Goal: Task Accomplishment & Management: Use online tool/utility

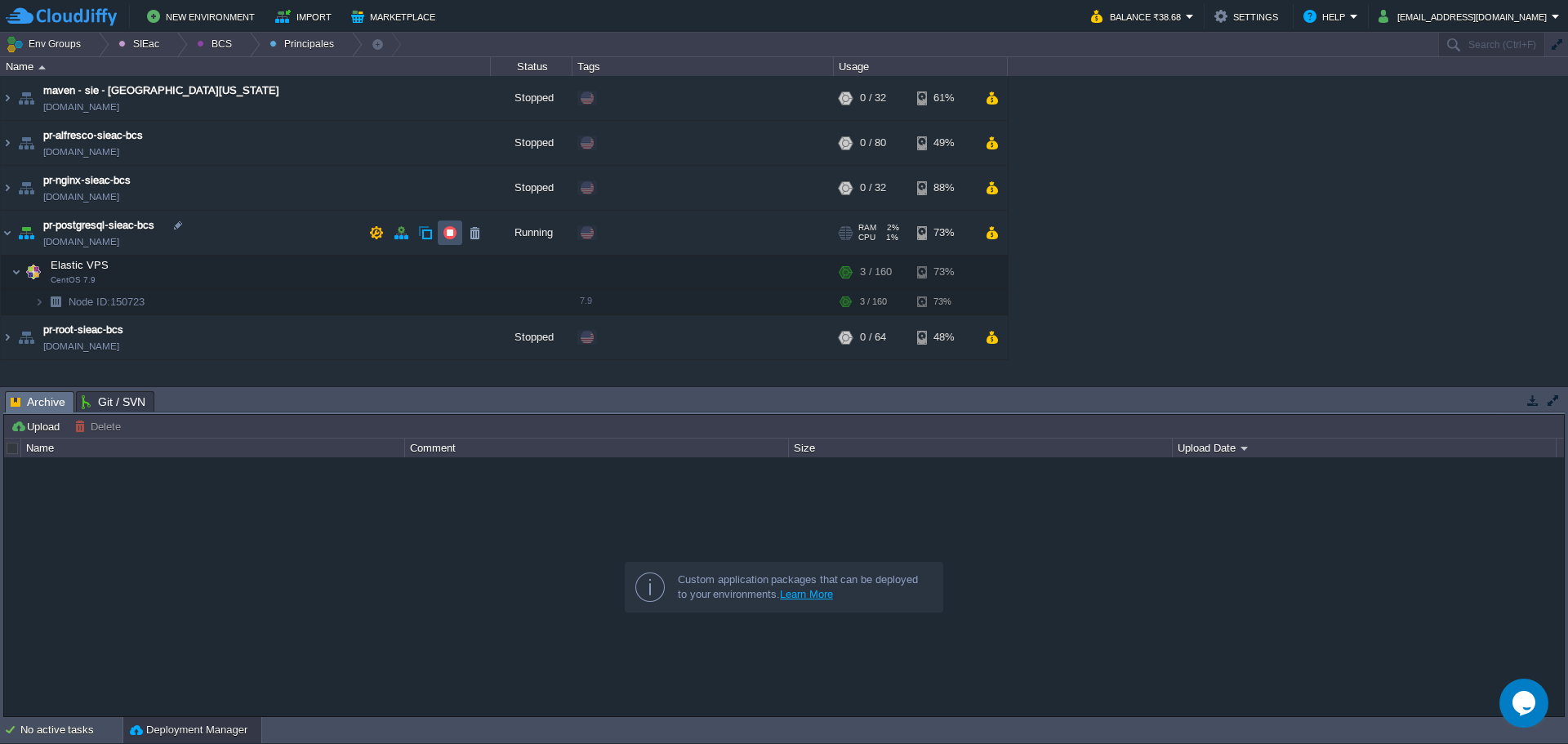
click at [443, 237] on button "button" at bounding box center [450, 232] width 15 height 15
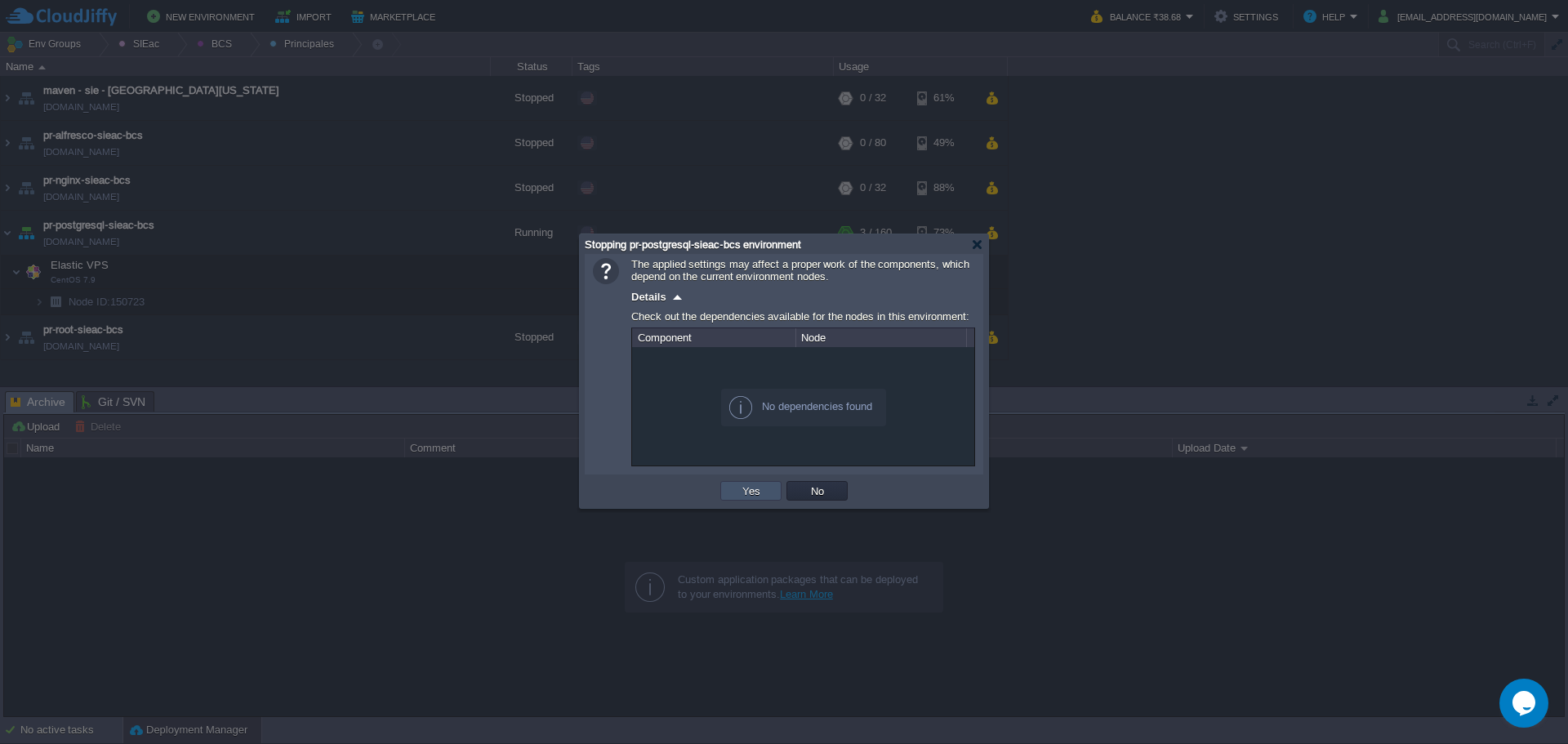
click at [751, 489] on button "Yes" at bounding box center [751, 490] width 27 height 15
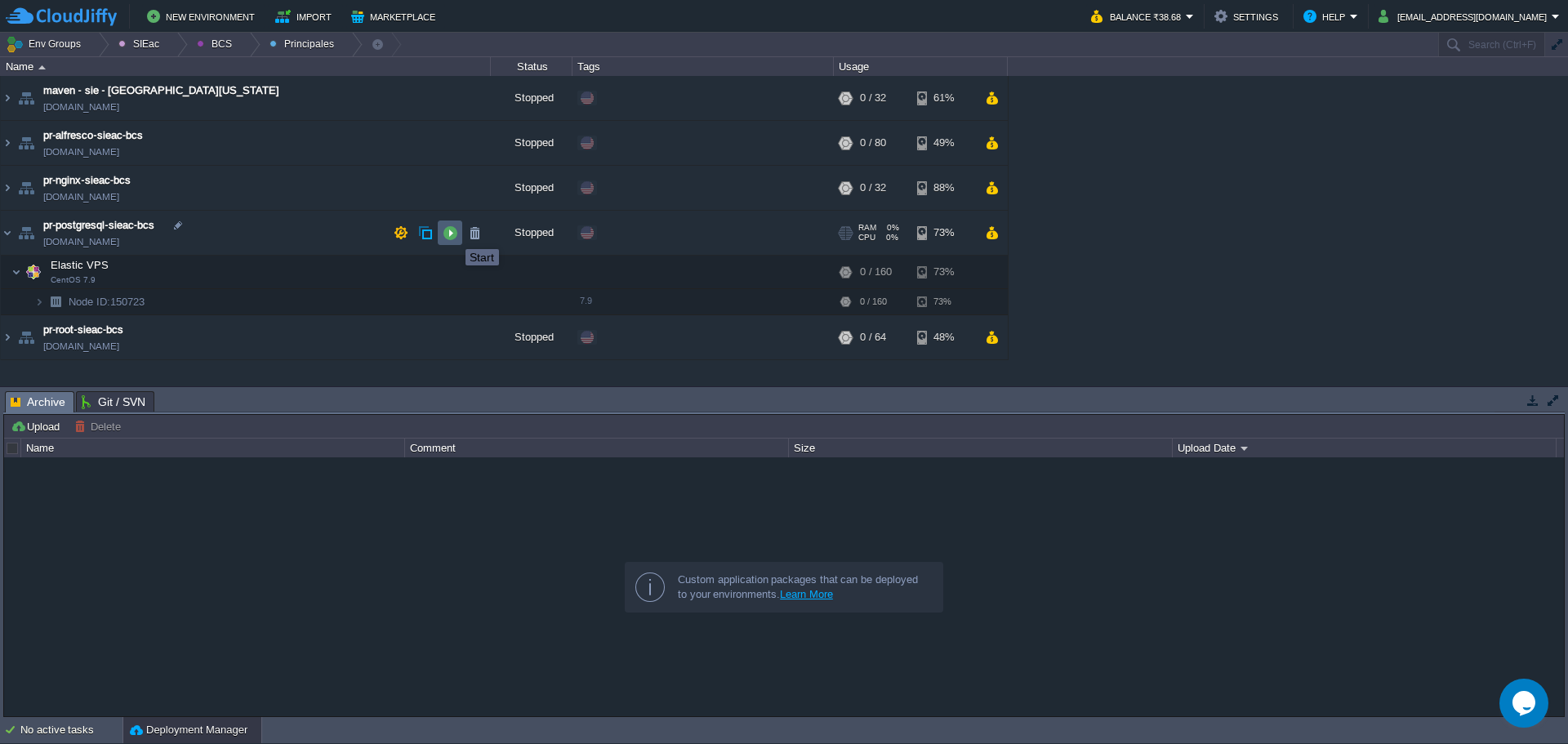
click at [453, 234] on button "button" at bounding box center [450, 232] width 15 height 15
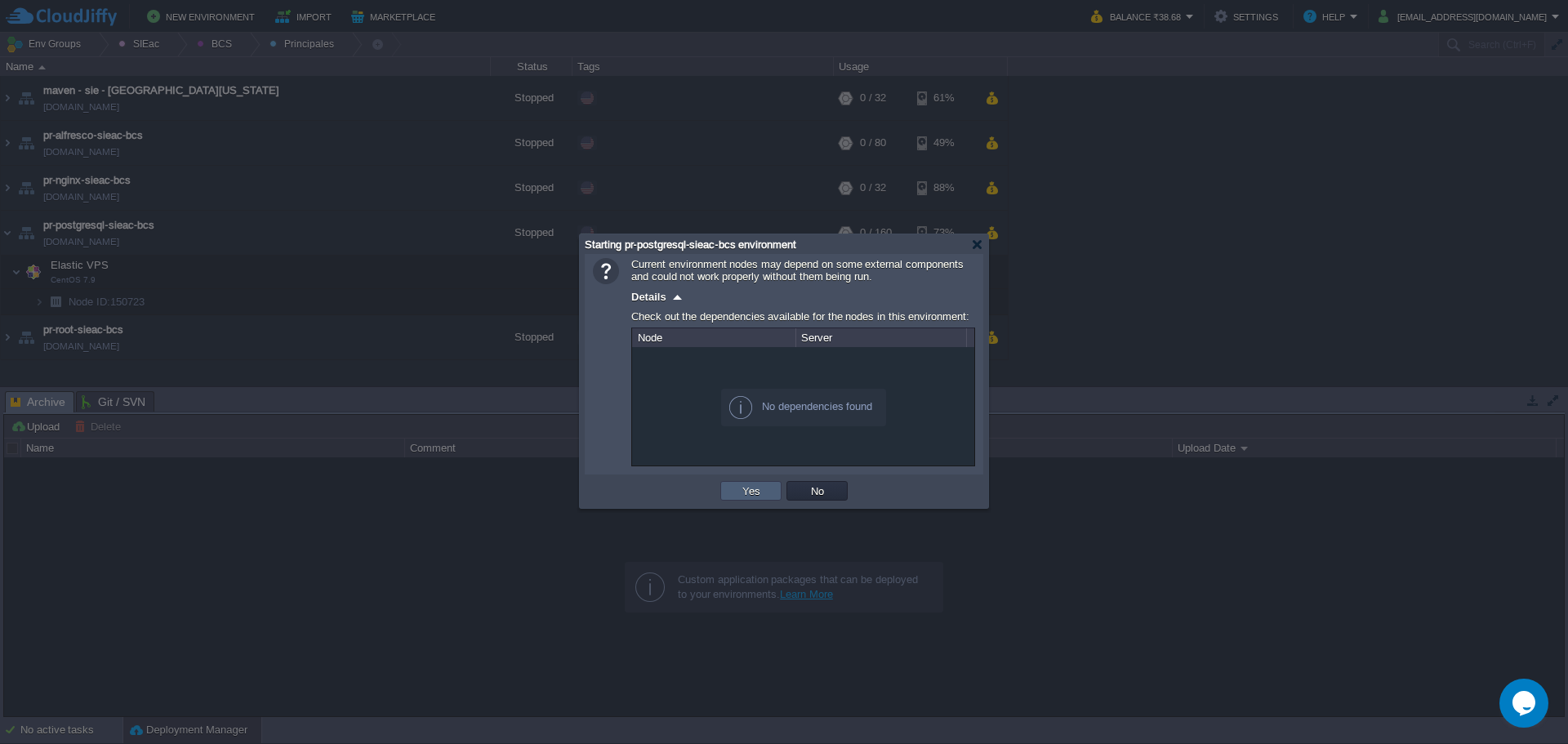
click at [763, 493] on button "Yes" at bounding box center [751, 490] width 27 height 15
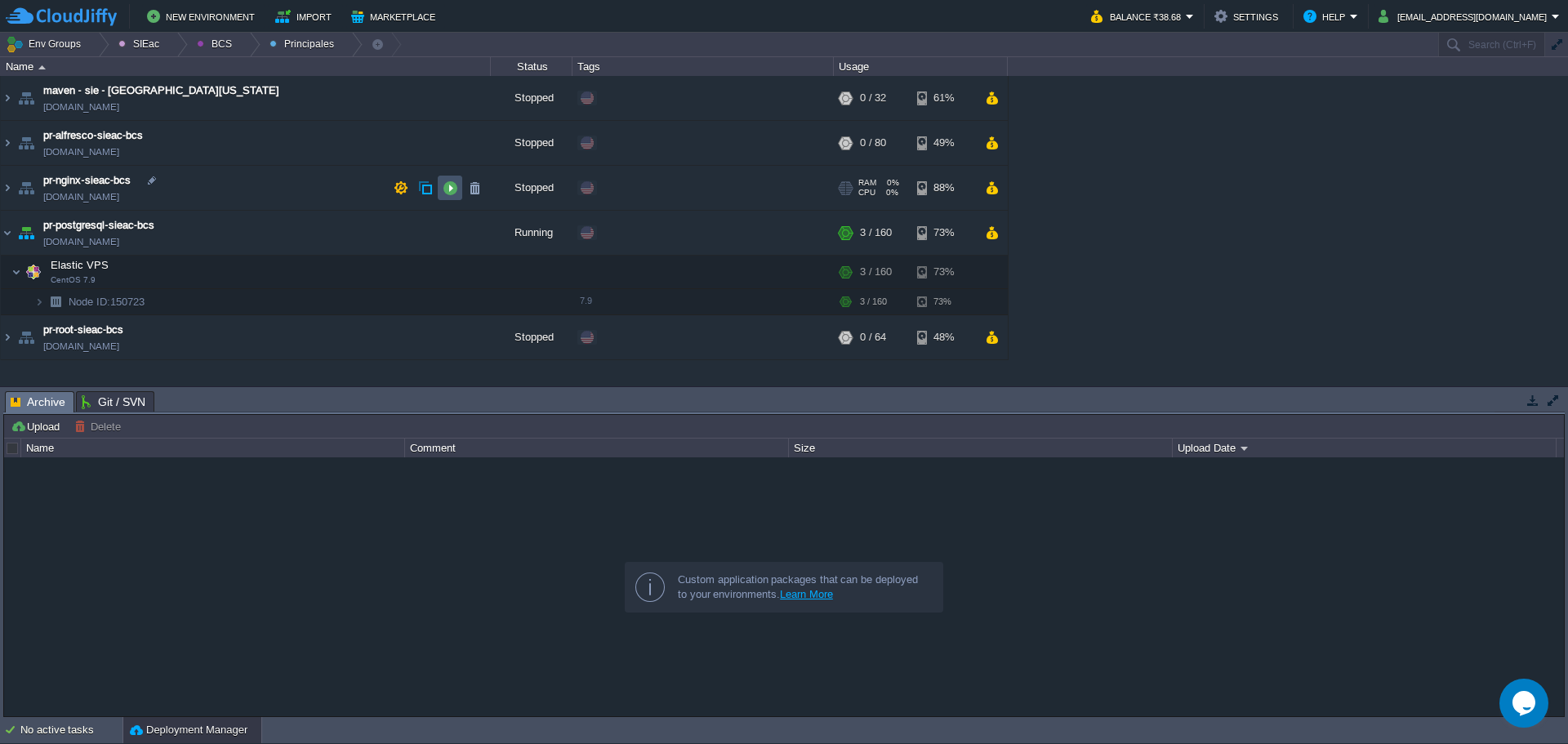
drag, startPoint x: 450, startPoint y: 194, endPoint x: 460, endPoint y: 201, distance: 12.2
click at [450, 194] on button "button" at bounding box center [450, 187] width 15 height 15
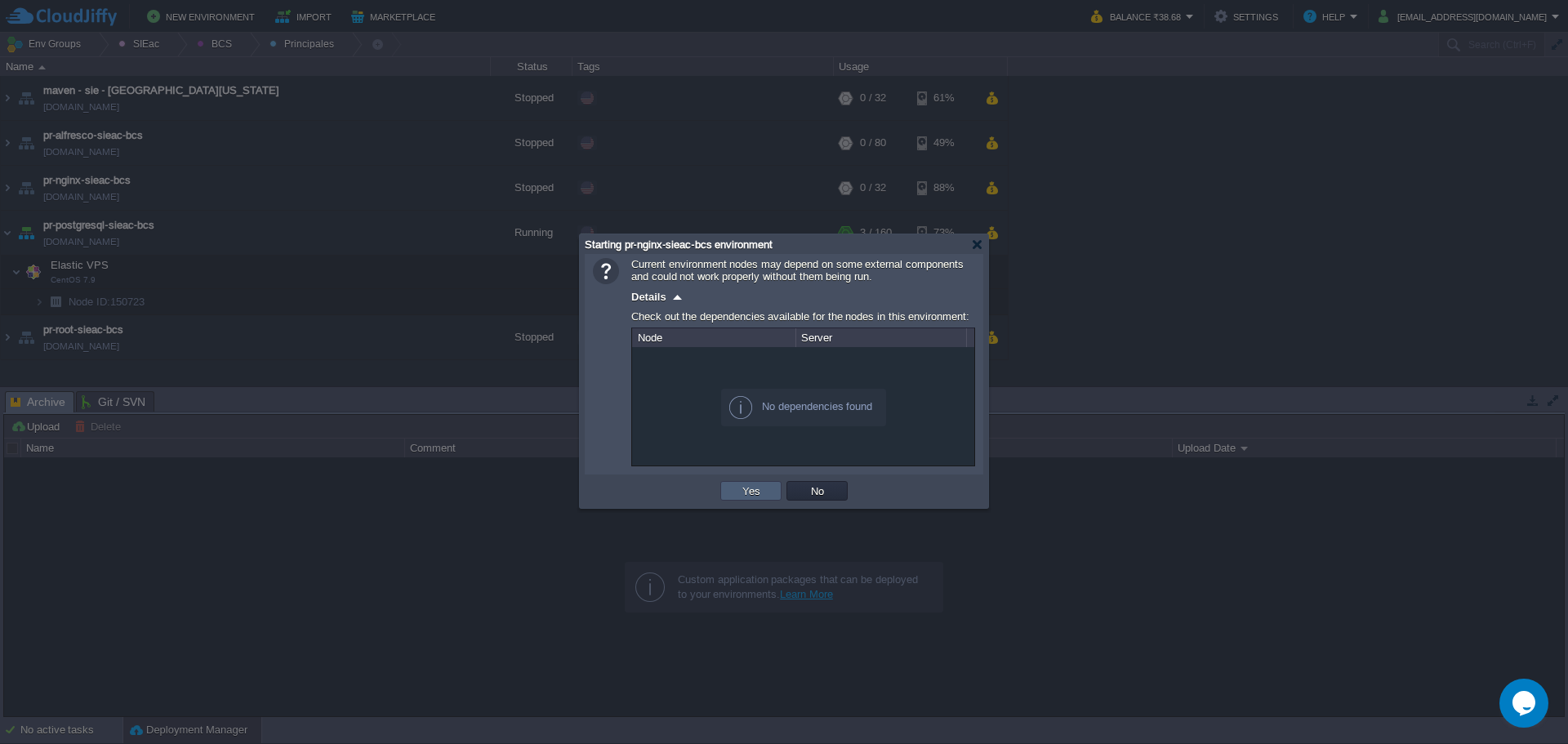
click at [744, 498] on button "Yes" at bounding box center [751, 490] width 27 height 15
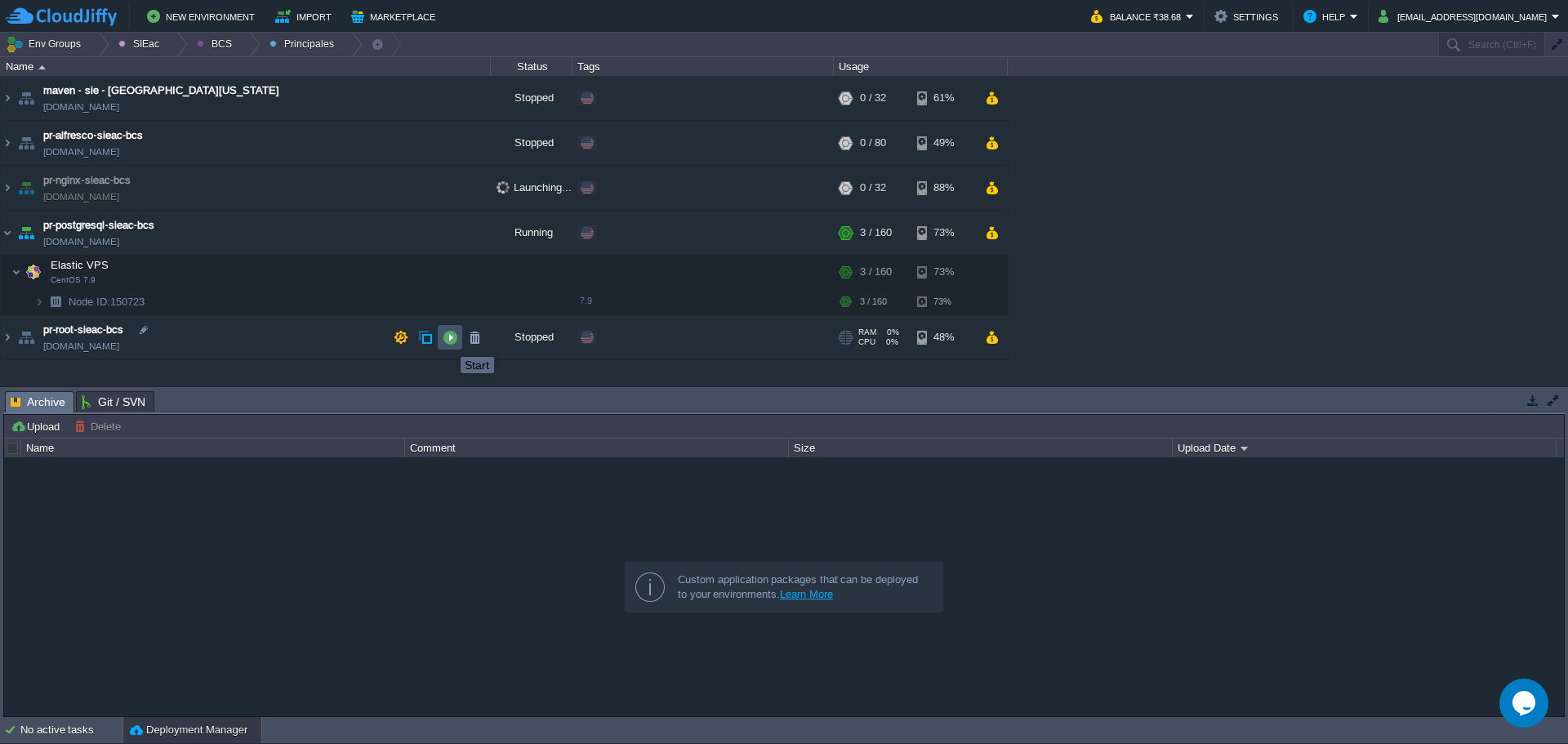
click at [448, 341] on button "button" at bounding box center [450, 337] width 15 height 15
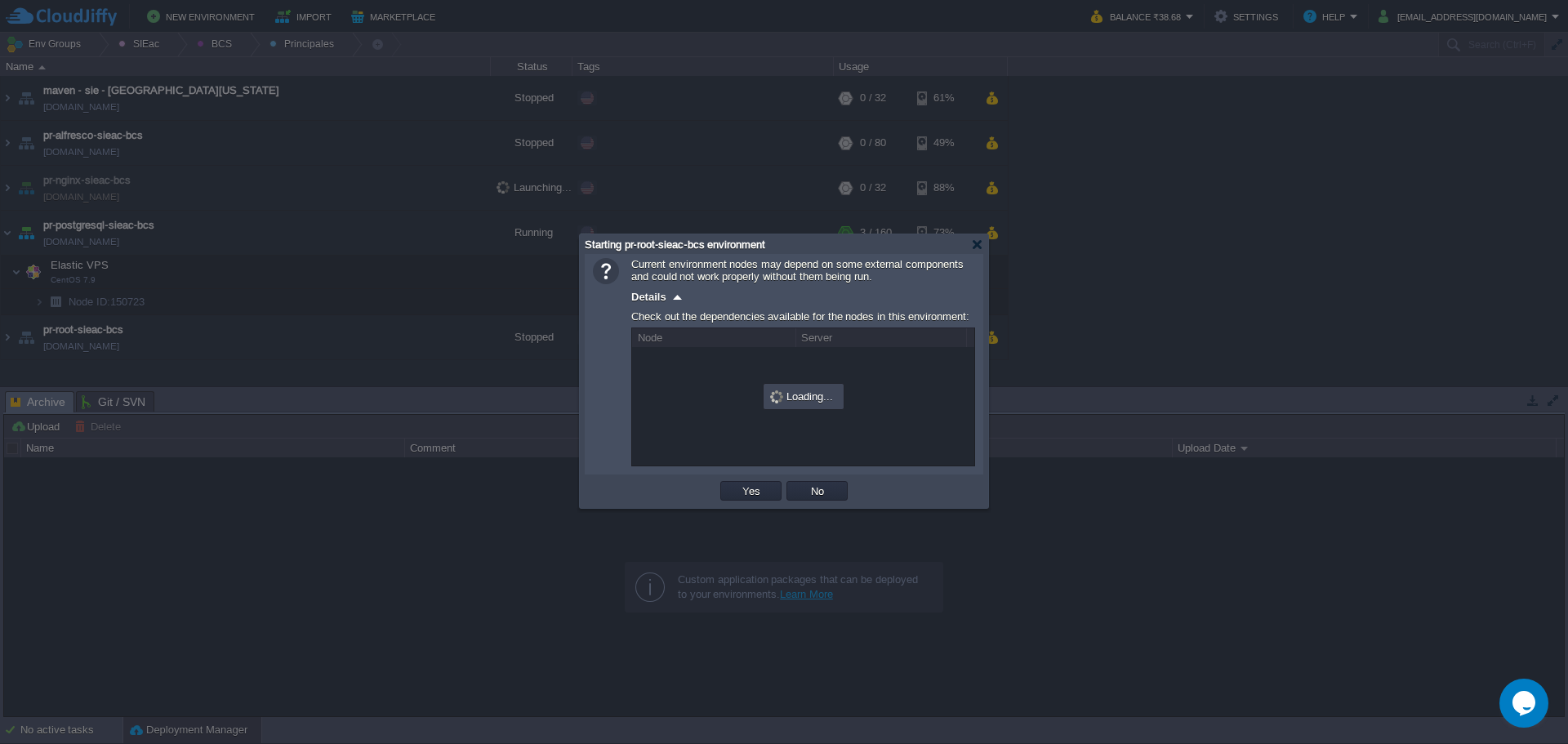
click at [360, 544] on div at bounding box center [784, 372] width 1568 height 744
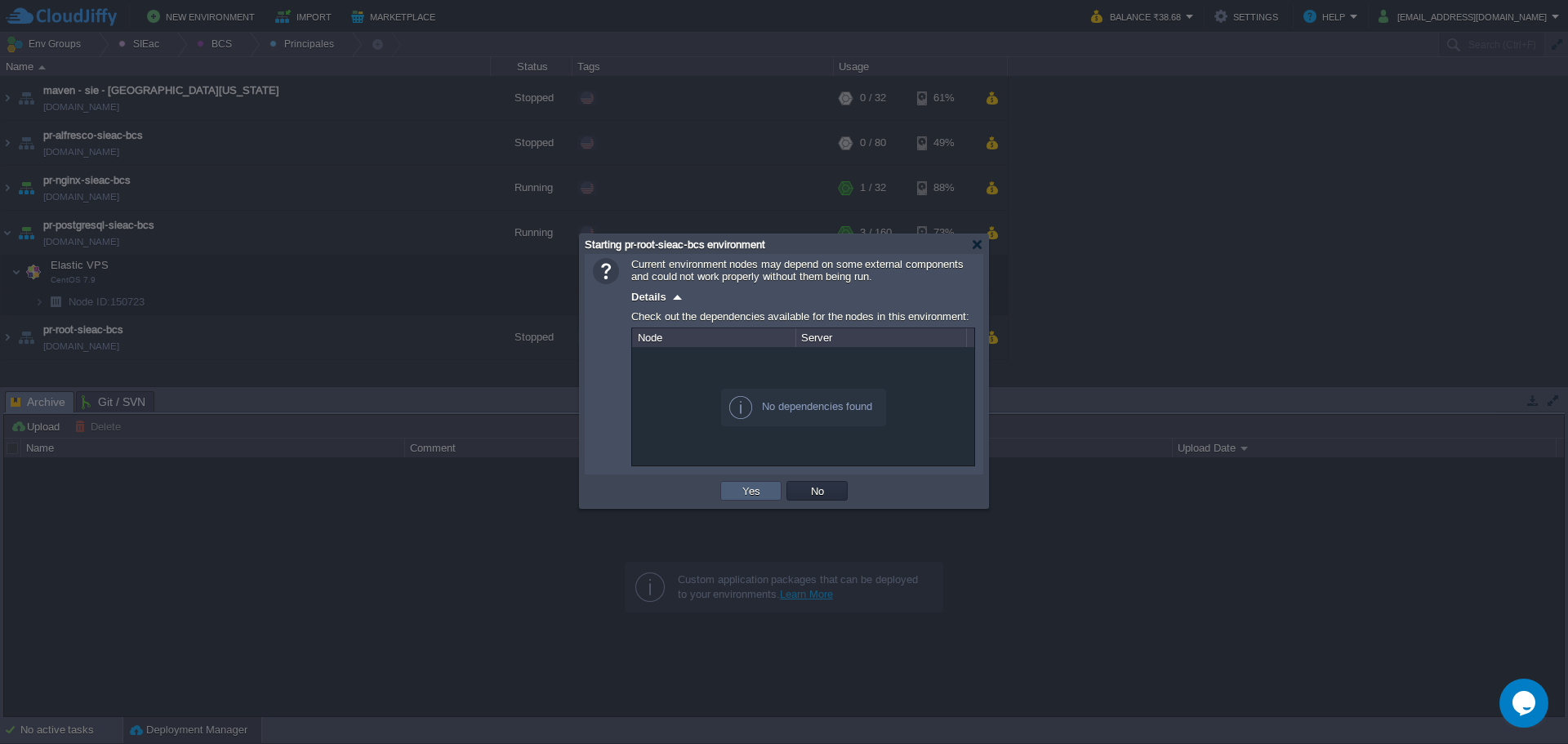
click at [761, 497] on button "Yes" at bounding box center [751, 490] width 27 height 15
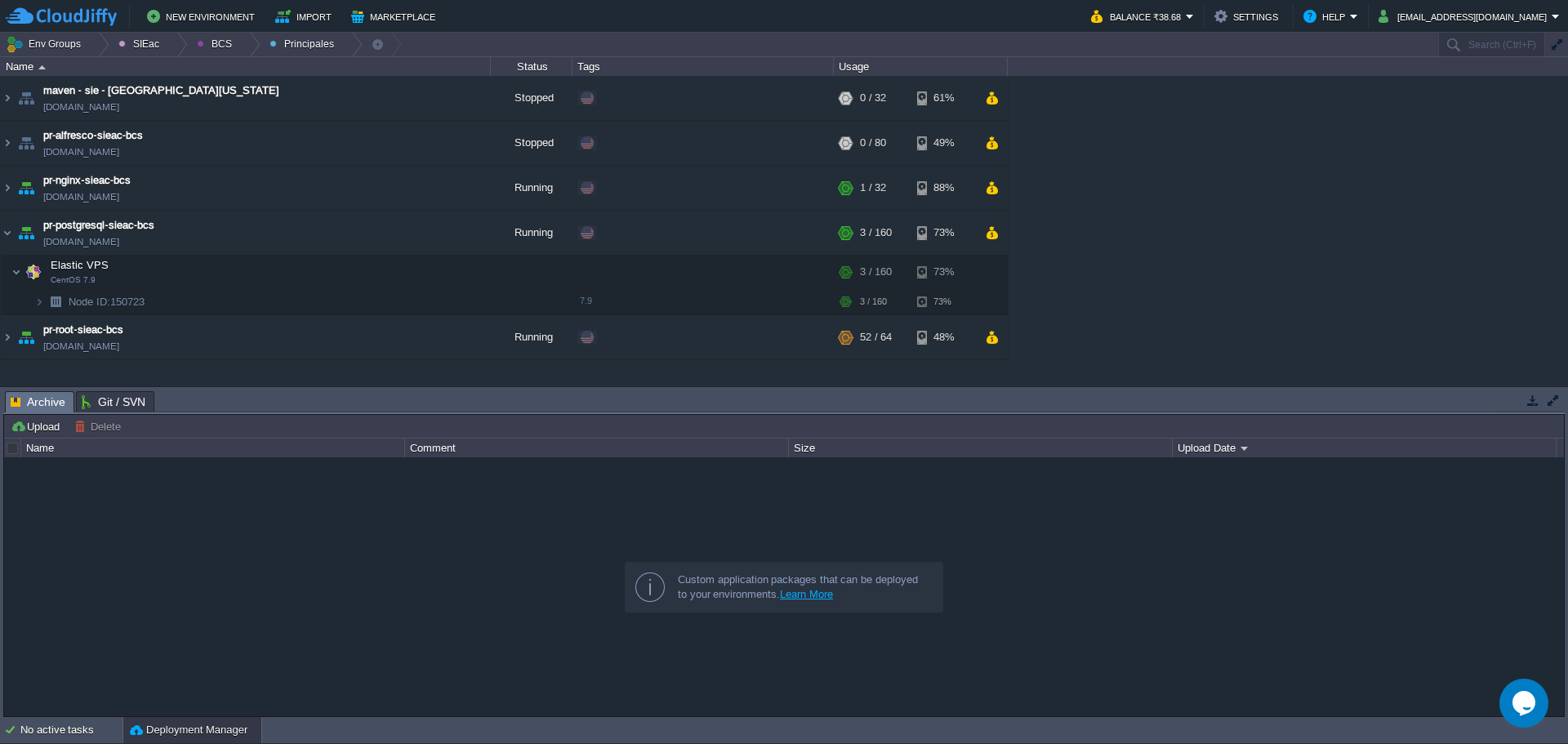
click at [360, 519] on div at bounding box center [784, 587] width 1560 height 258
click at [239, 42] on div at bounding box center [249, 44] width 22 height 24
click at [230, 69] on span "Ambientes" at bounding box center [233, 69] width 50 height 12
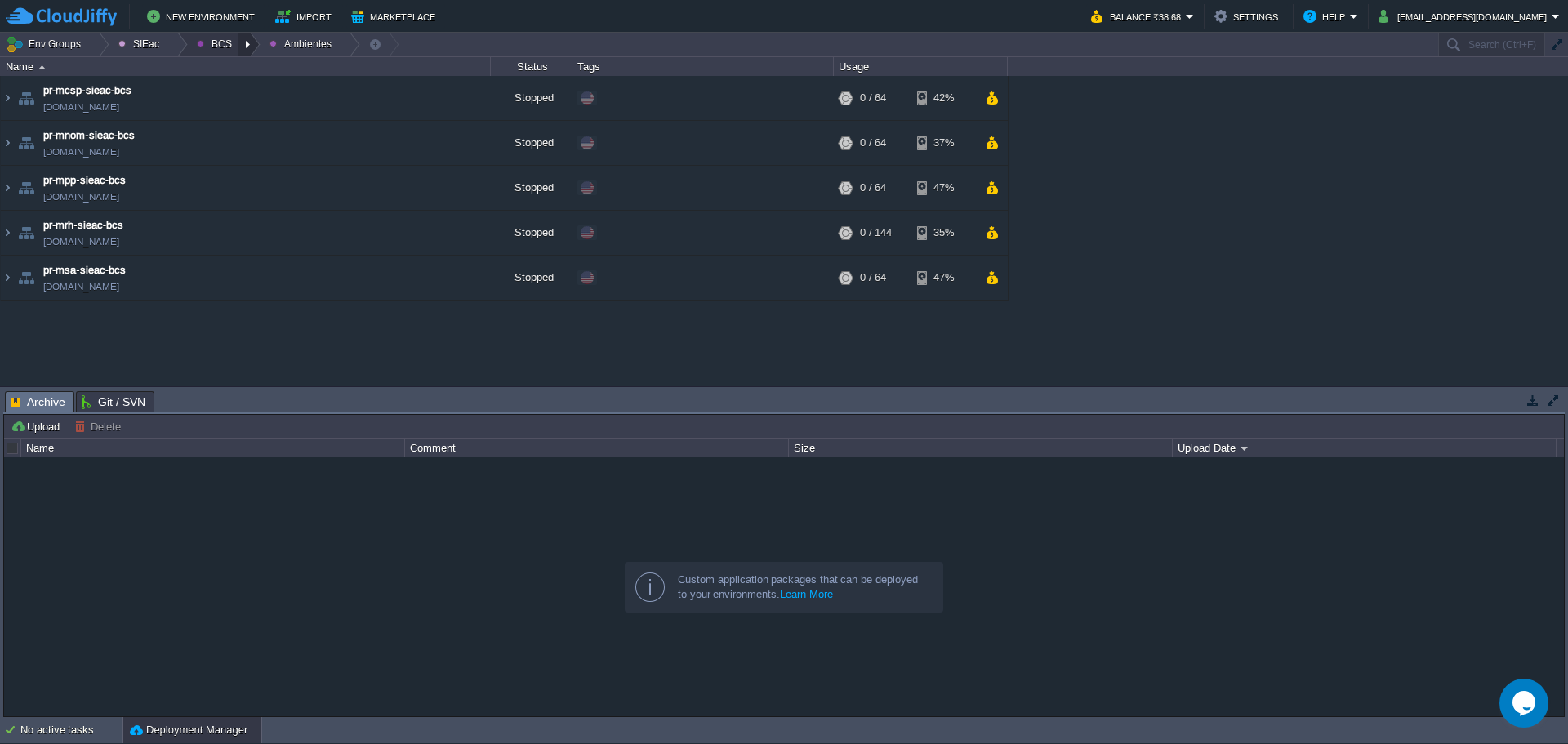
click at [241, 49] on div at bounding box center [249, 44] width 22 height 24
click at [232, 82] on span "Principales" at bounding box center [234, 88] width 52 height 12
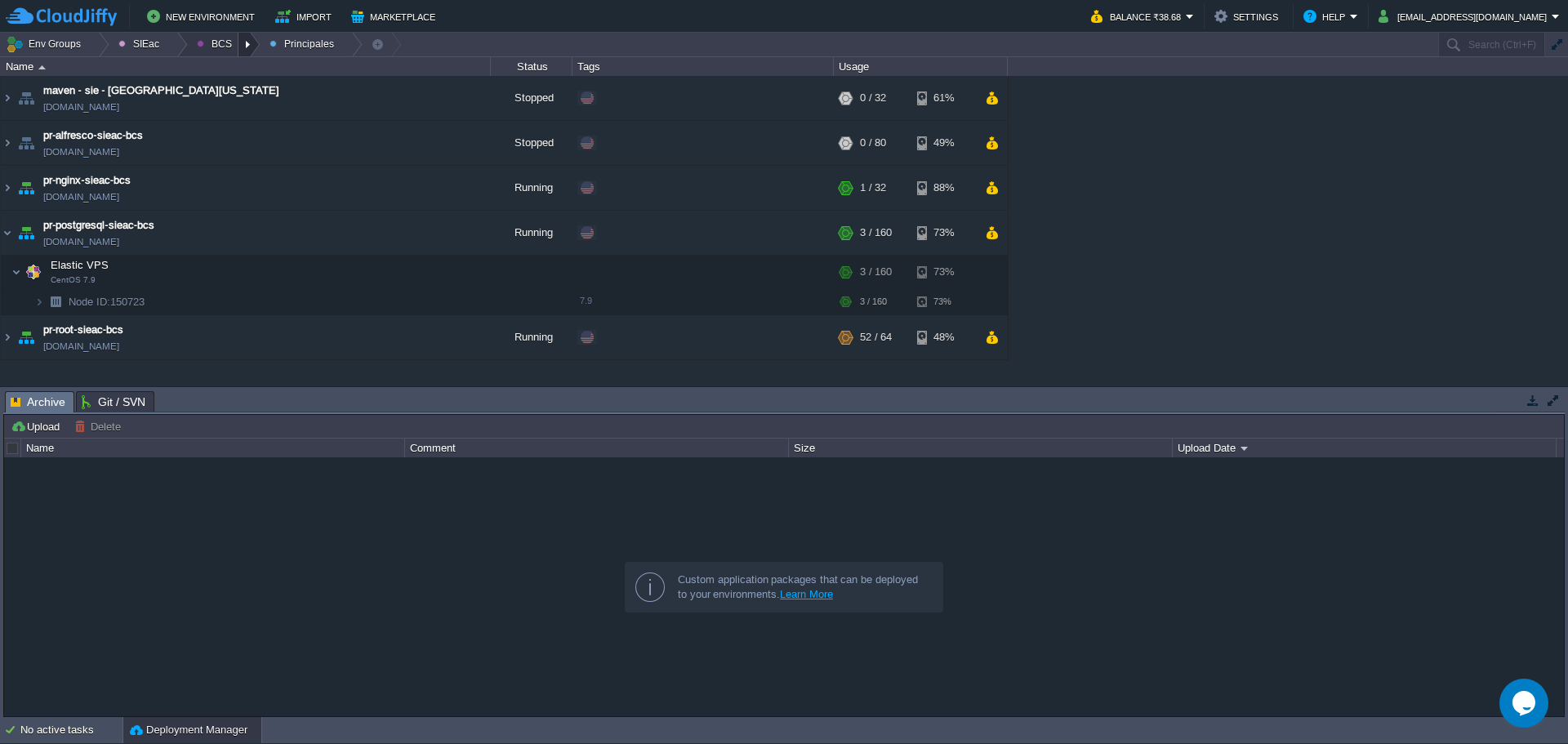
click at [246, 46] on div at bounding box center [249, 44] width 22 height 24
click at [238, 65] on span "Ambientes" at bounding box center [233, 69] width 50 height 12
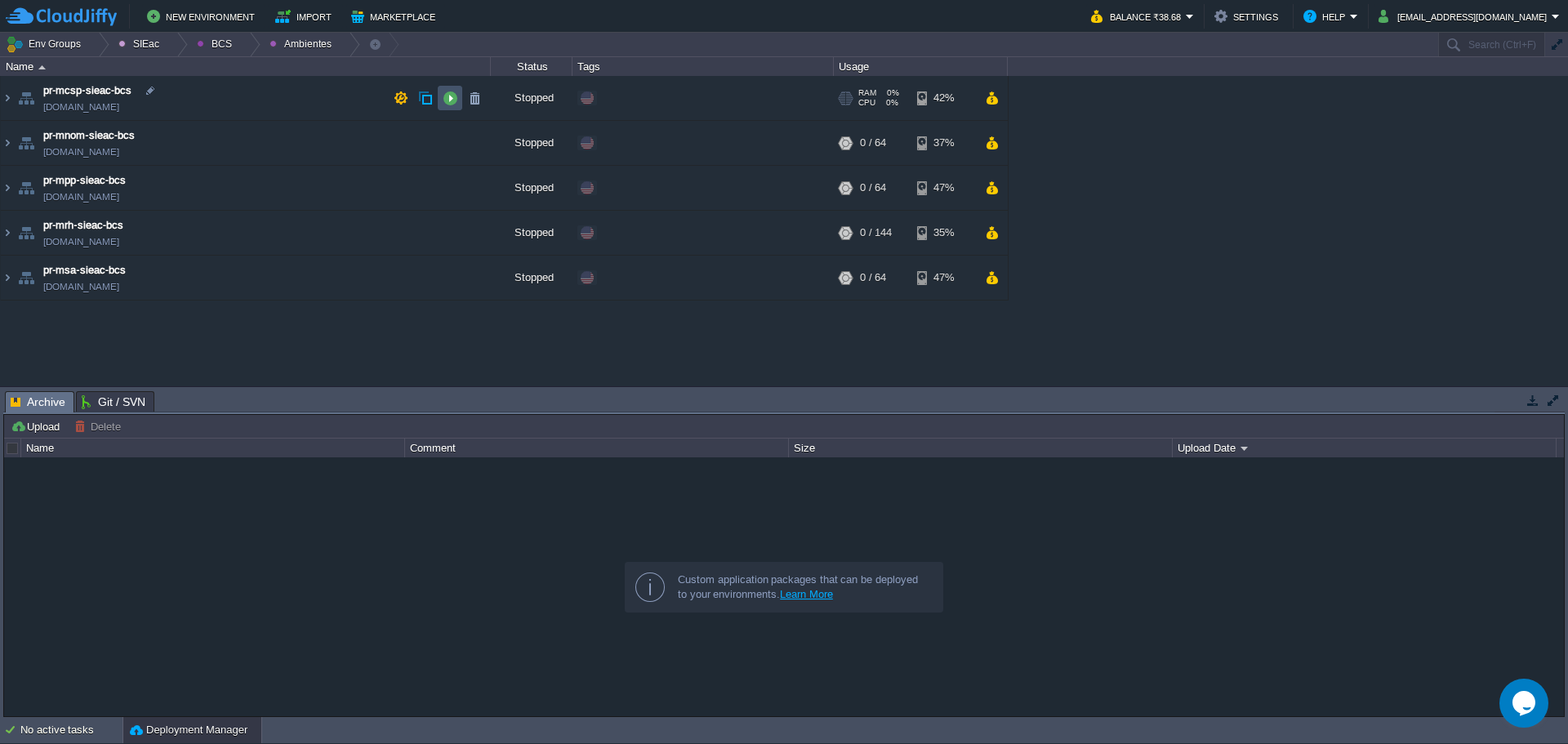
click at [453, 97] on button "button" at bounding box center [450, 98] width 15 height 15
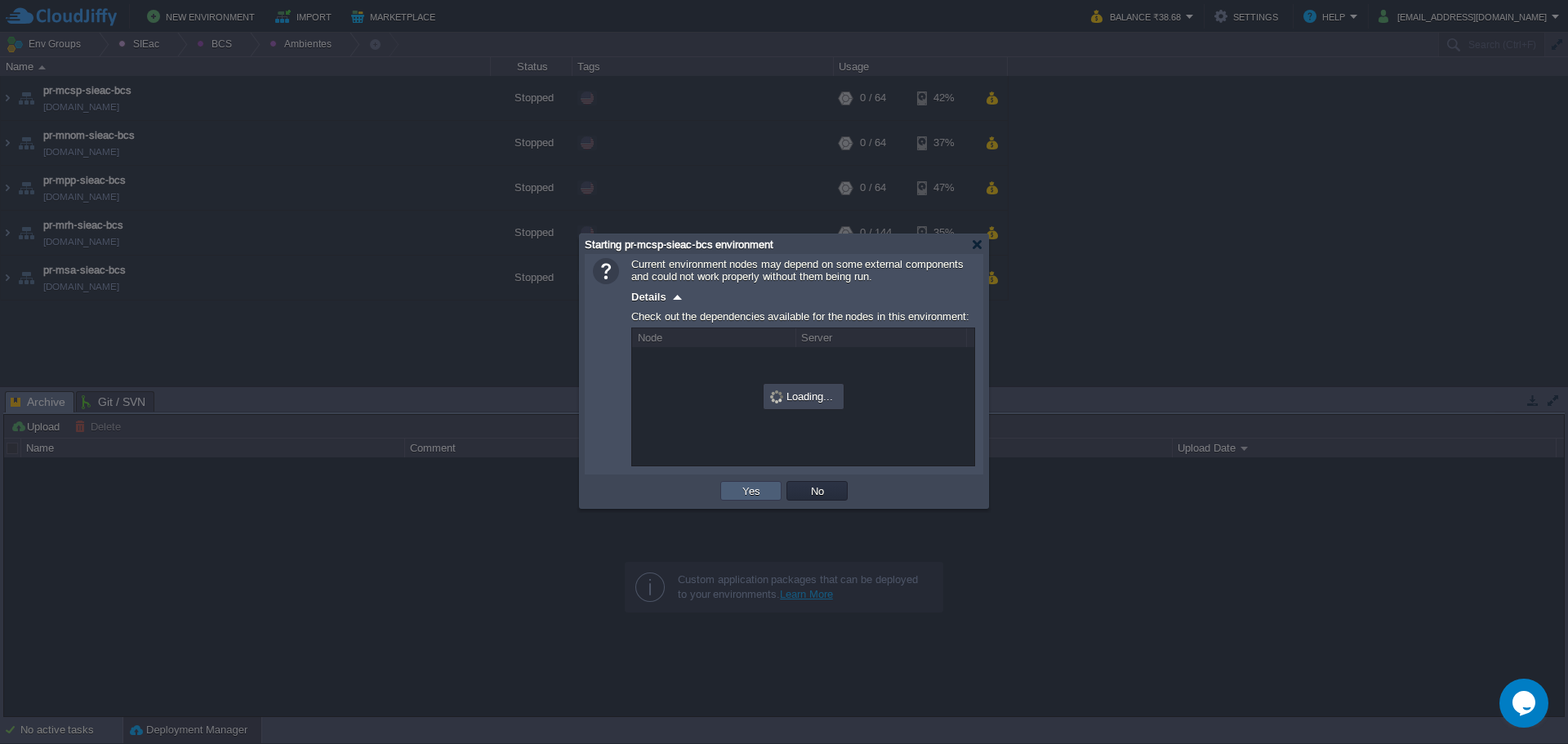
click at [761, 484] on td "Yes" at bounding box center [750, 490] width 61 height 19
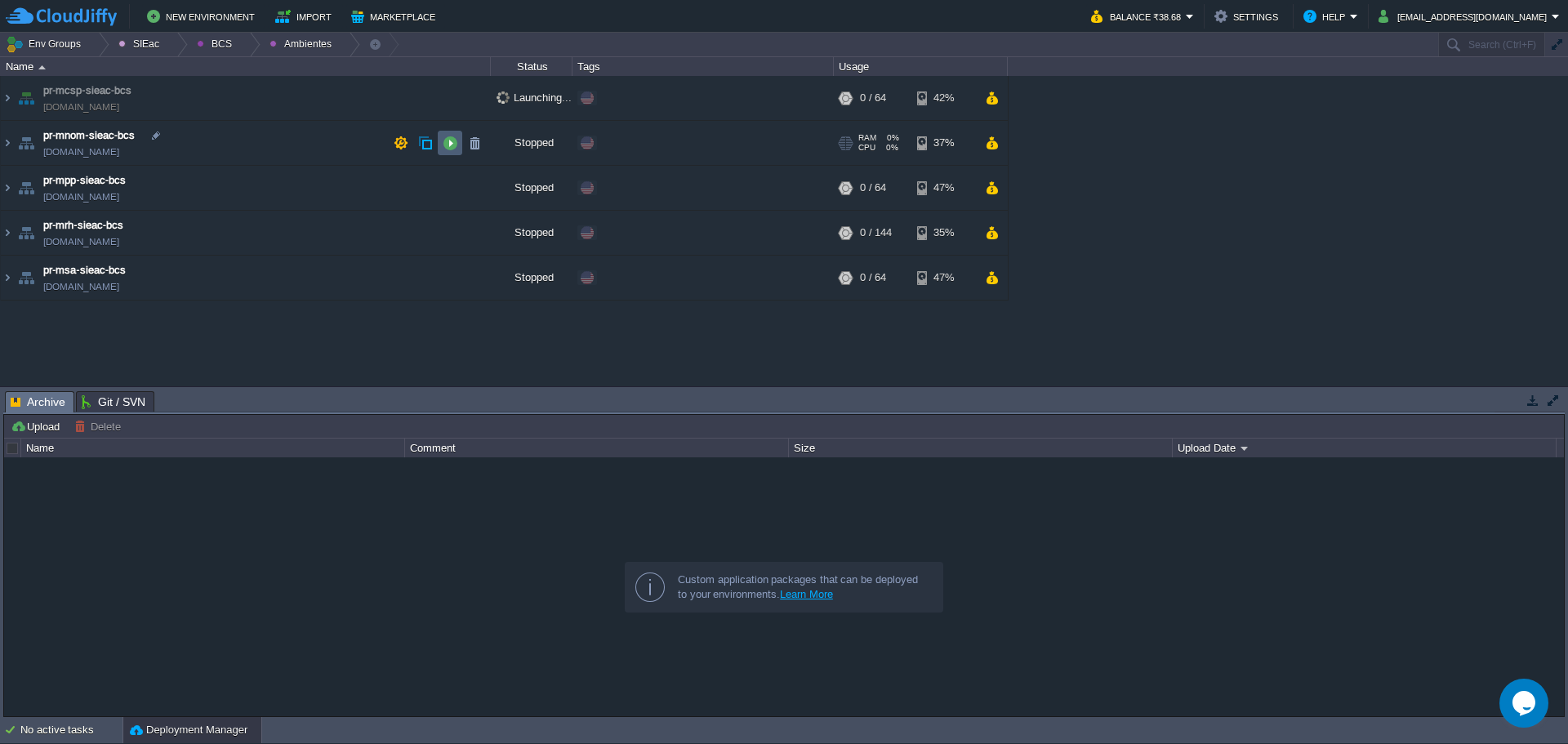
click at [452, 139] on button "button" at bounding box center [450, 142] width 15 height 15
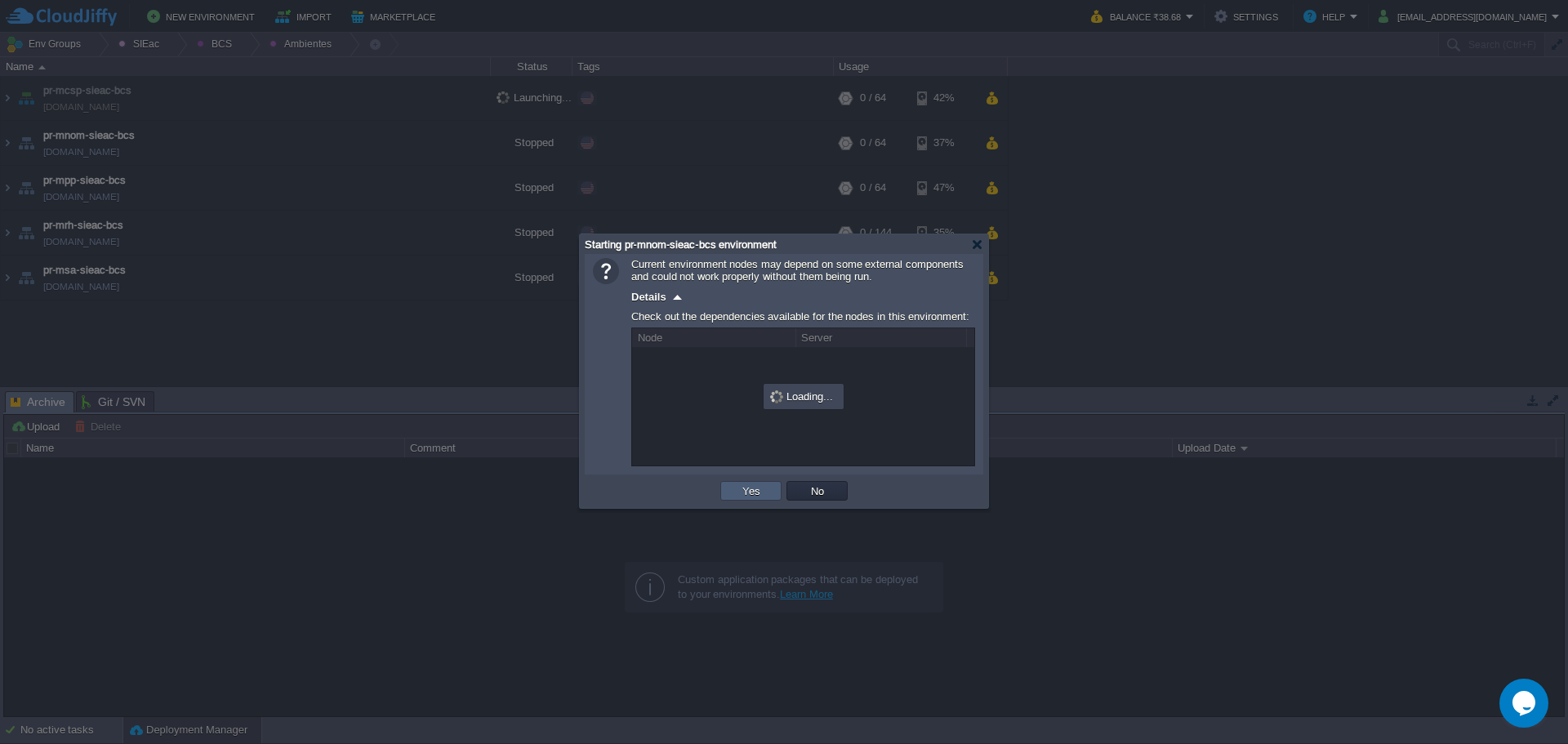
click at [775, 493] on td "Yes" at bounding box center [750, 490] width 61 height 19
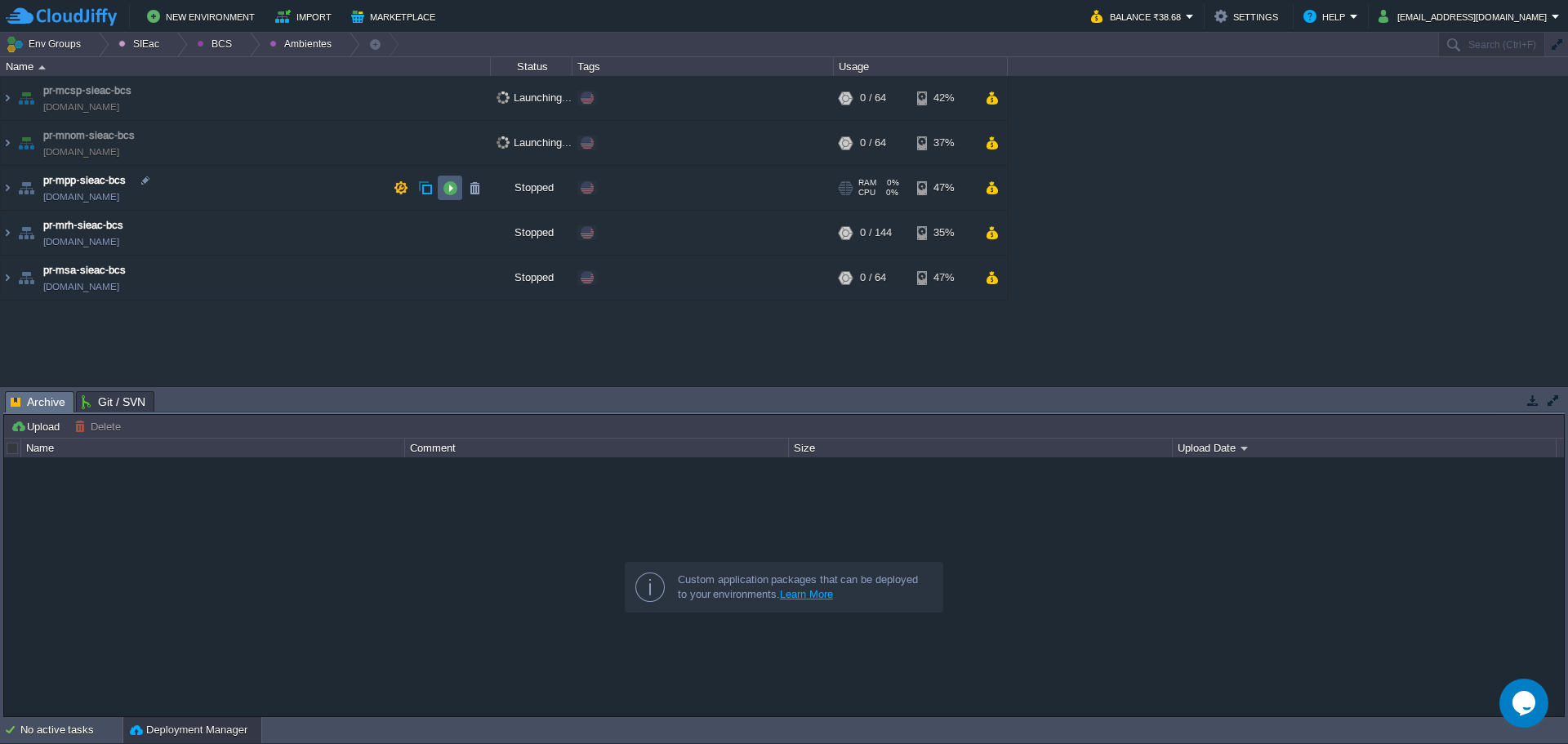
click at [455, 191] on button "button" at bounding box center [450, 187] width 15 height 15
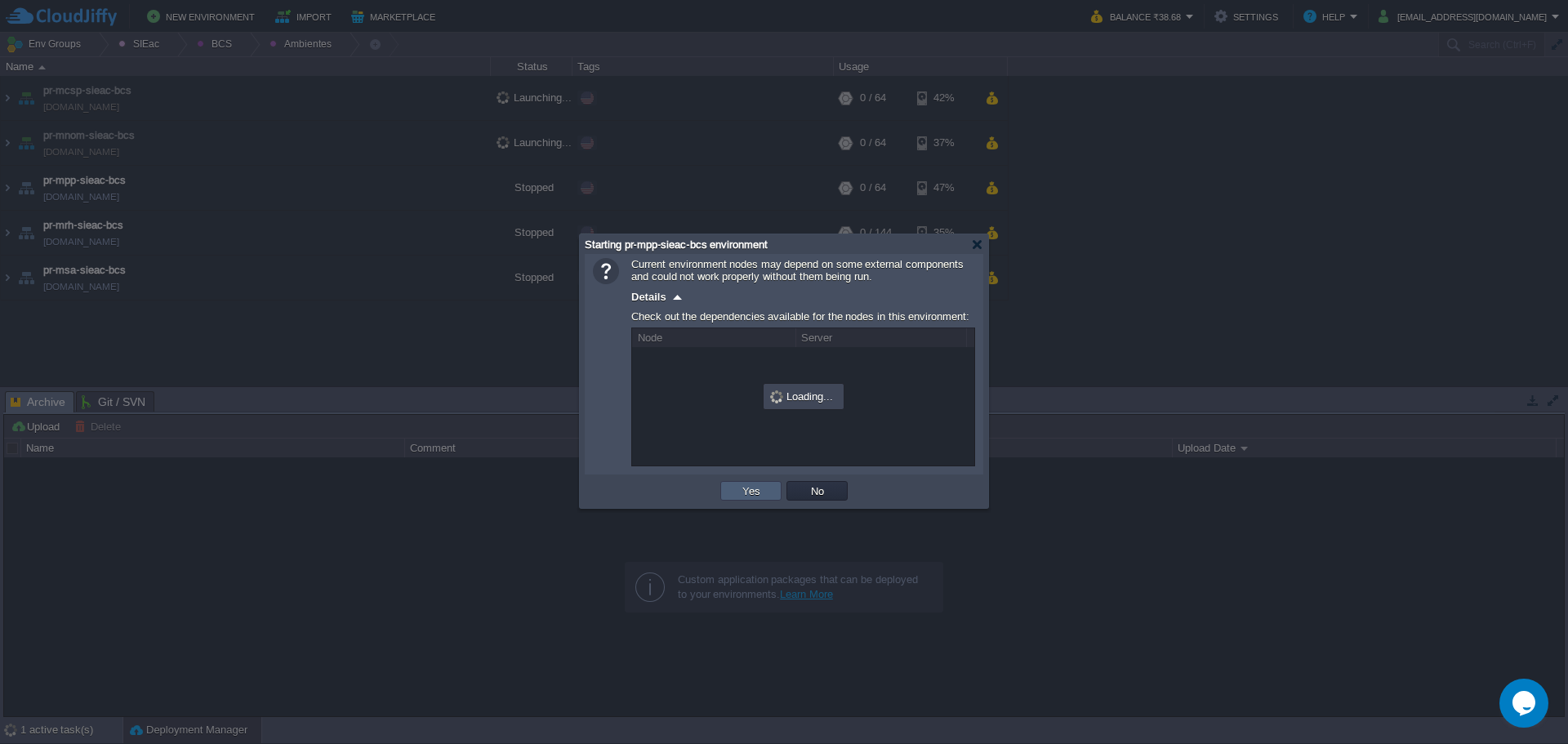
click at [752, 494] on button "Yes" at bounding box center [751, 490] width 27 height 15
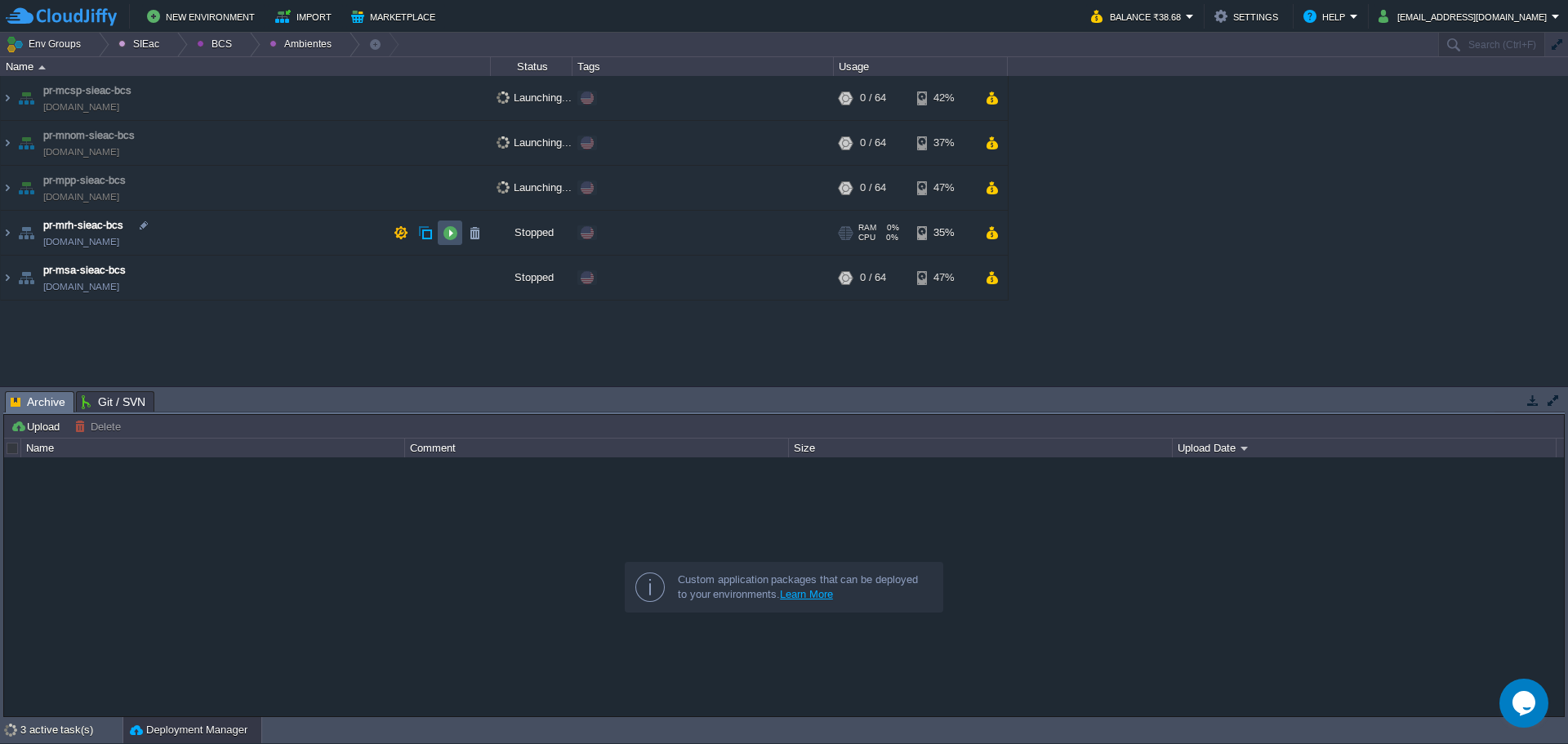
click at [444, 232] on button "button" at bounding box center [450, 232] width 15 height 15
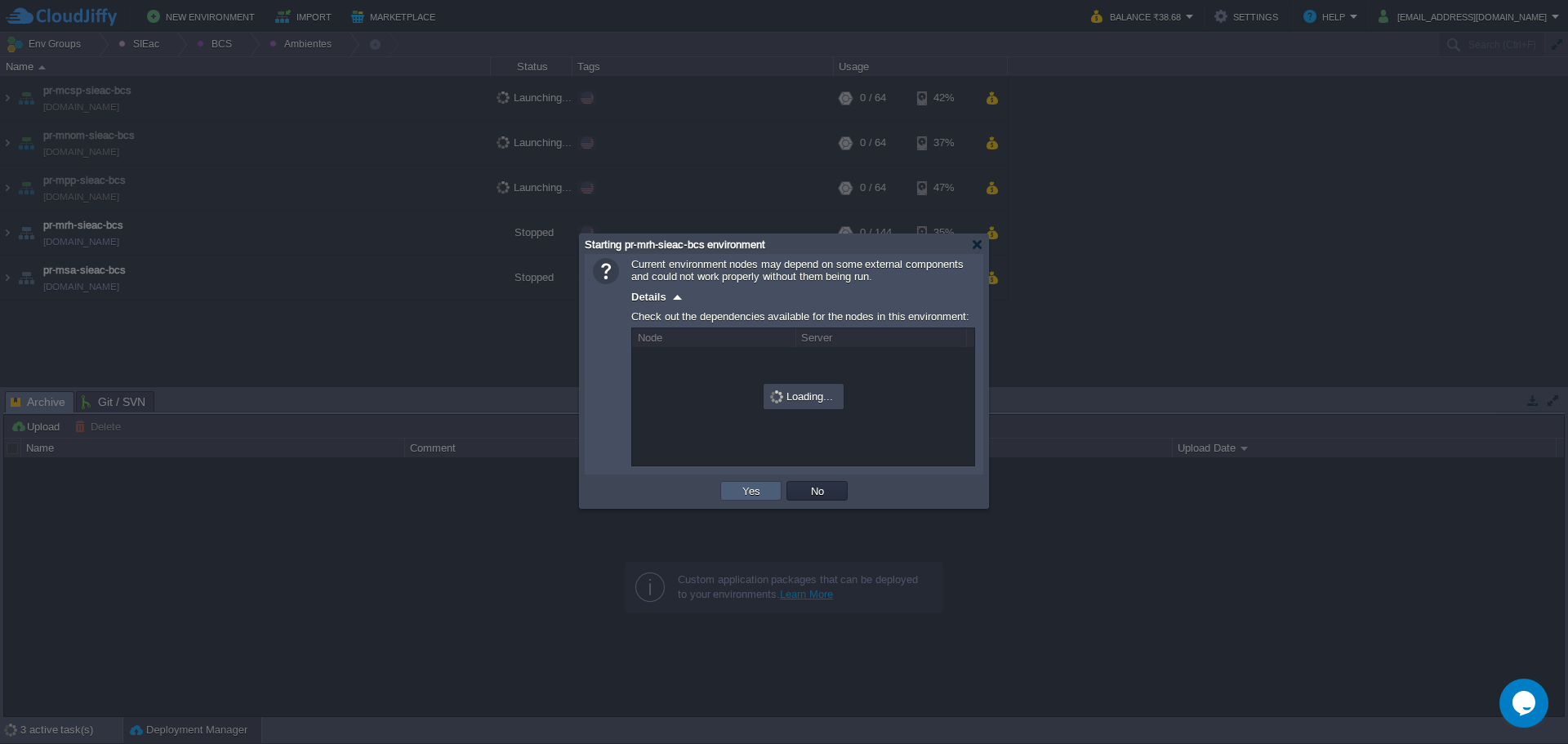
click at [750, 501] on td "Yes" at bounding box center [750, 490] width 61 height 19
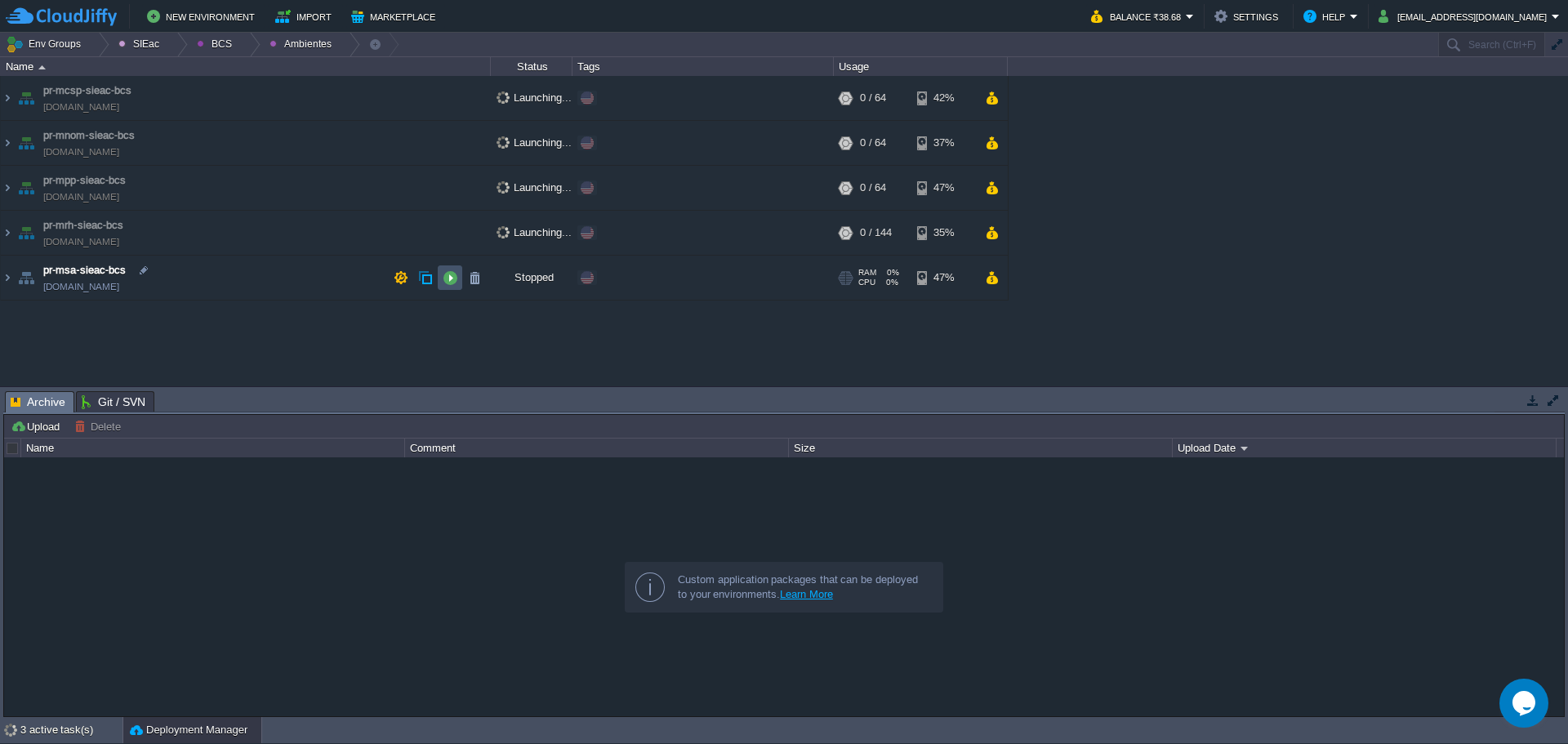
click at [455, 278] on button "button" at bounding box center [450, 277] width 15 height 15
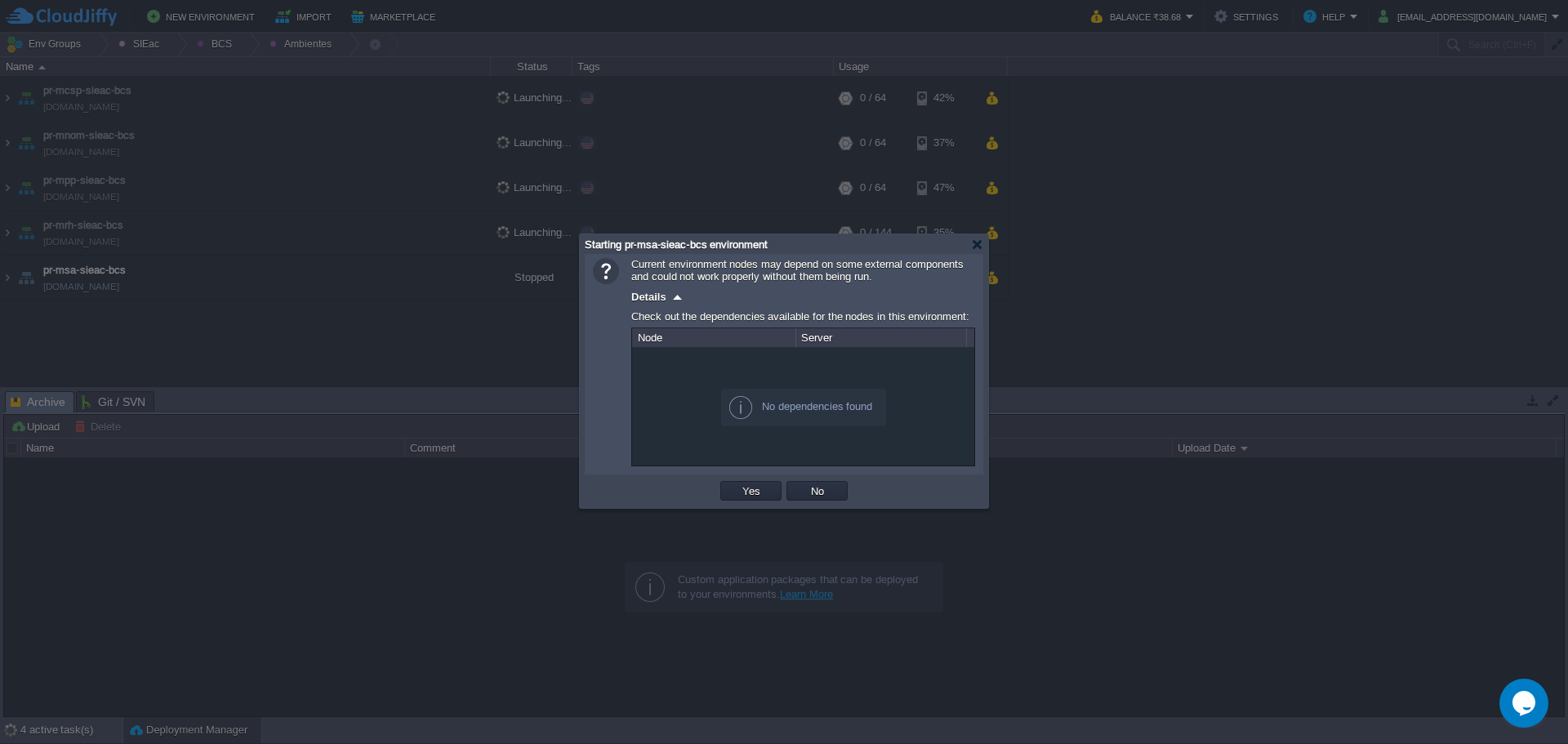
click at [743, 505] on div "OK Yes No Cancel" at bounding box center [784, 491] width 398 height 34
click at [753, 479] on div "OK Yes No Cancel" at bounding box center [784, 491] width 398 height 34
click at [725, 496] on td "Yes" at bounding box center [750, 490] width 61 height 19
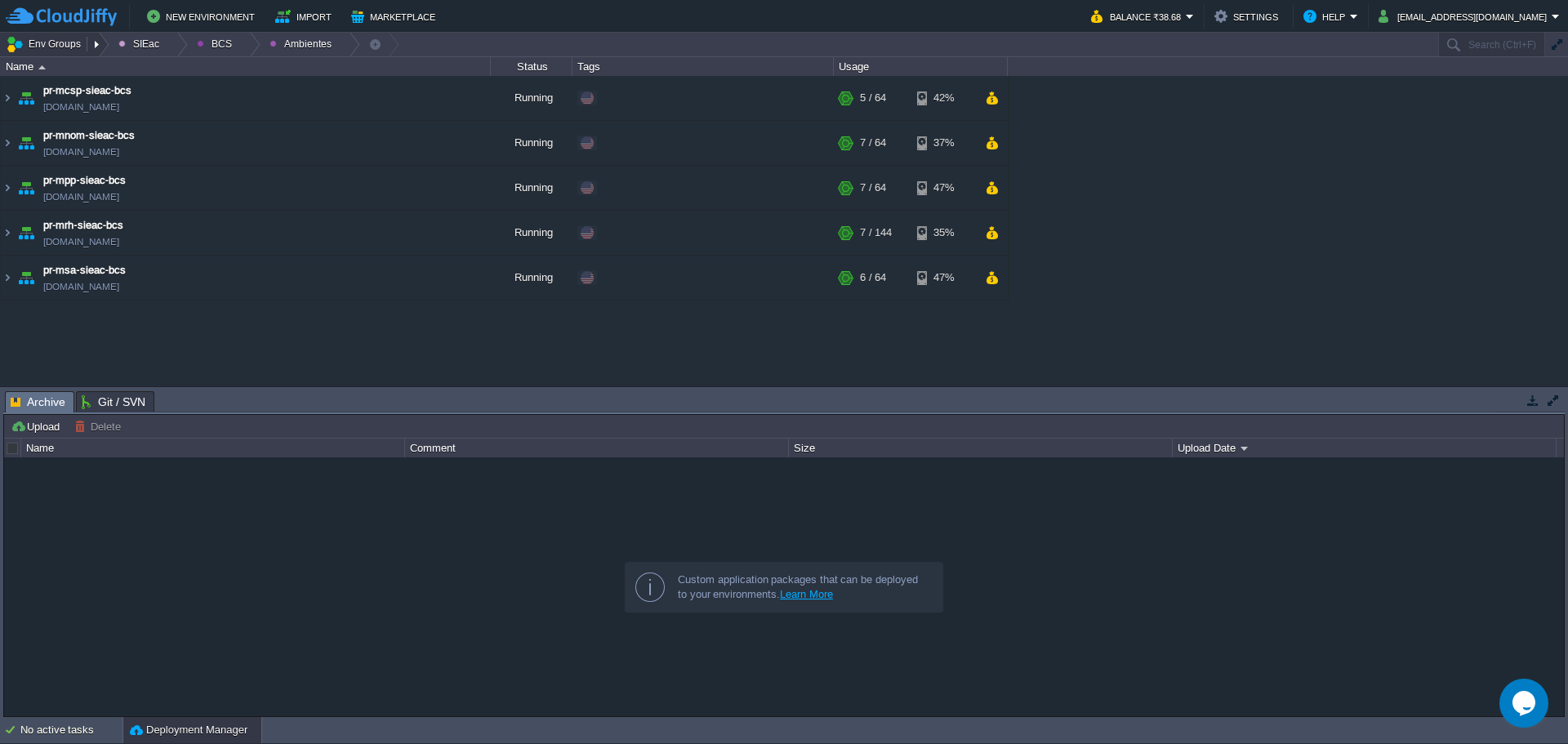
click at [68, 51] on button "Env Groups" at bounding box center [46, 44] width 81 height 23
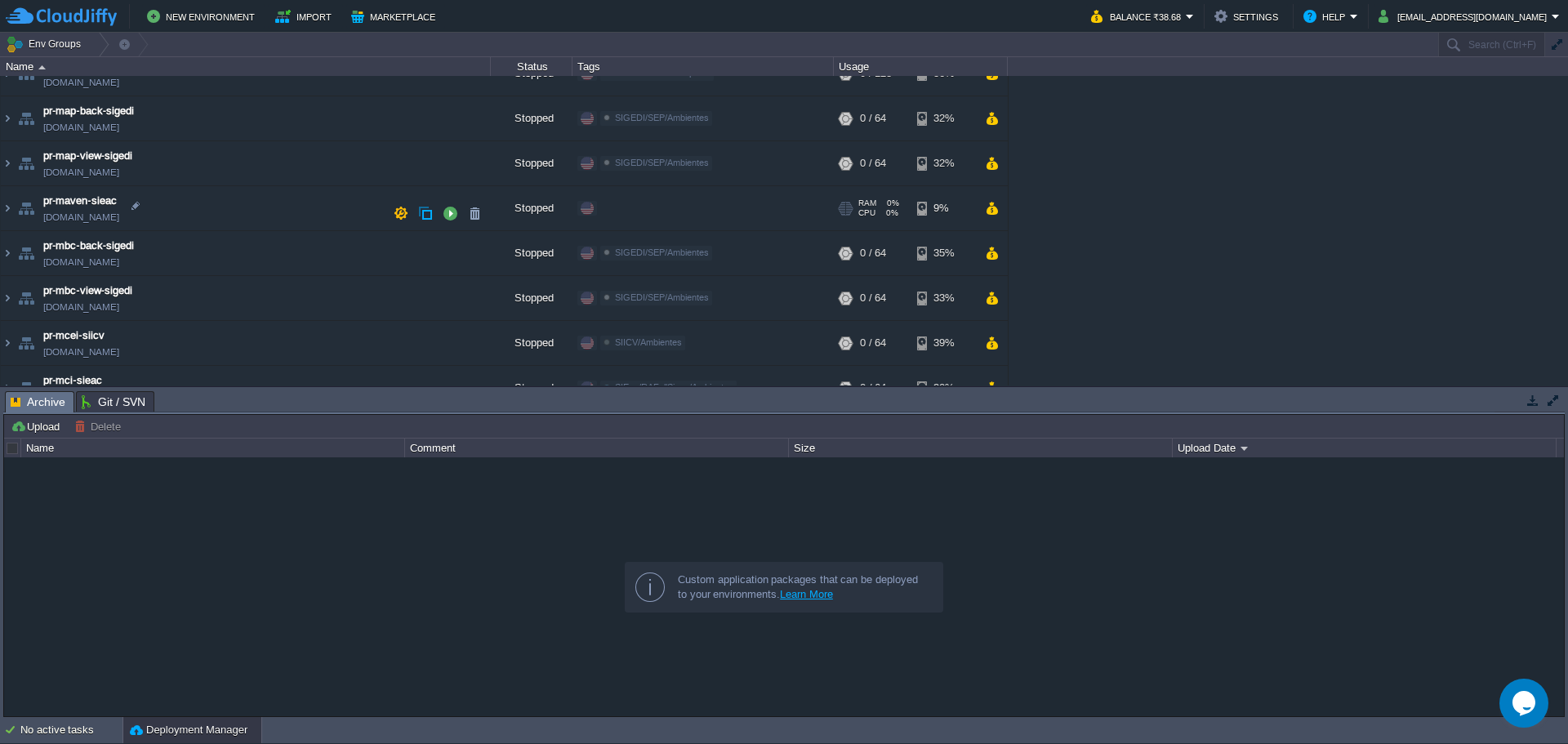
scroll to position [327, 0]
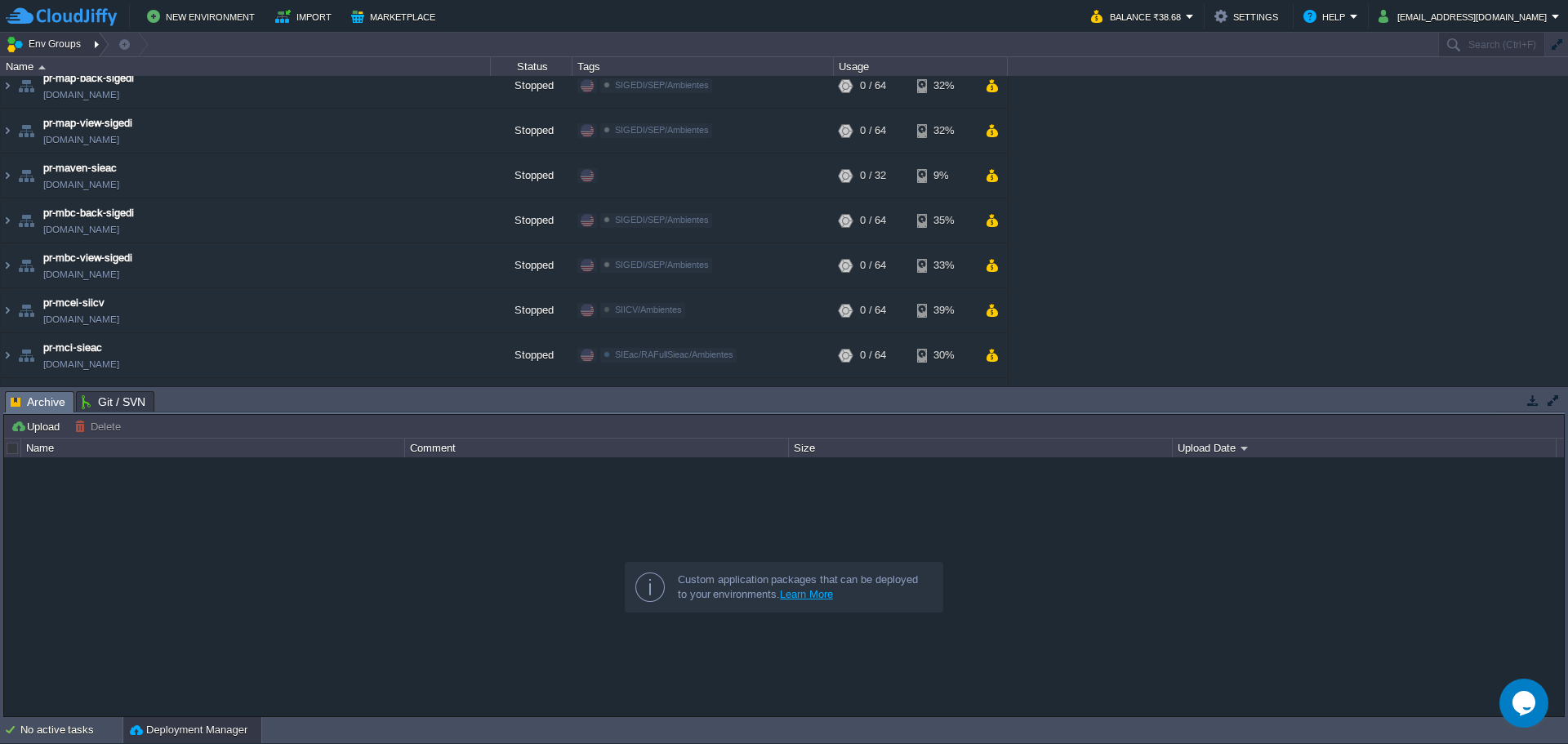
click at [88, 50] on div at bounding box center [98, 44] width 22 height 24
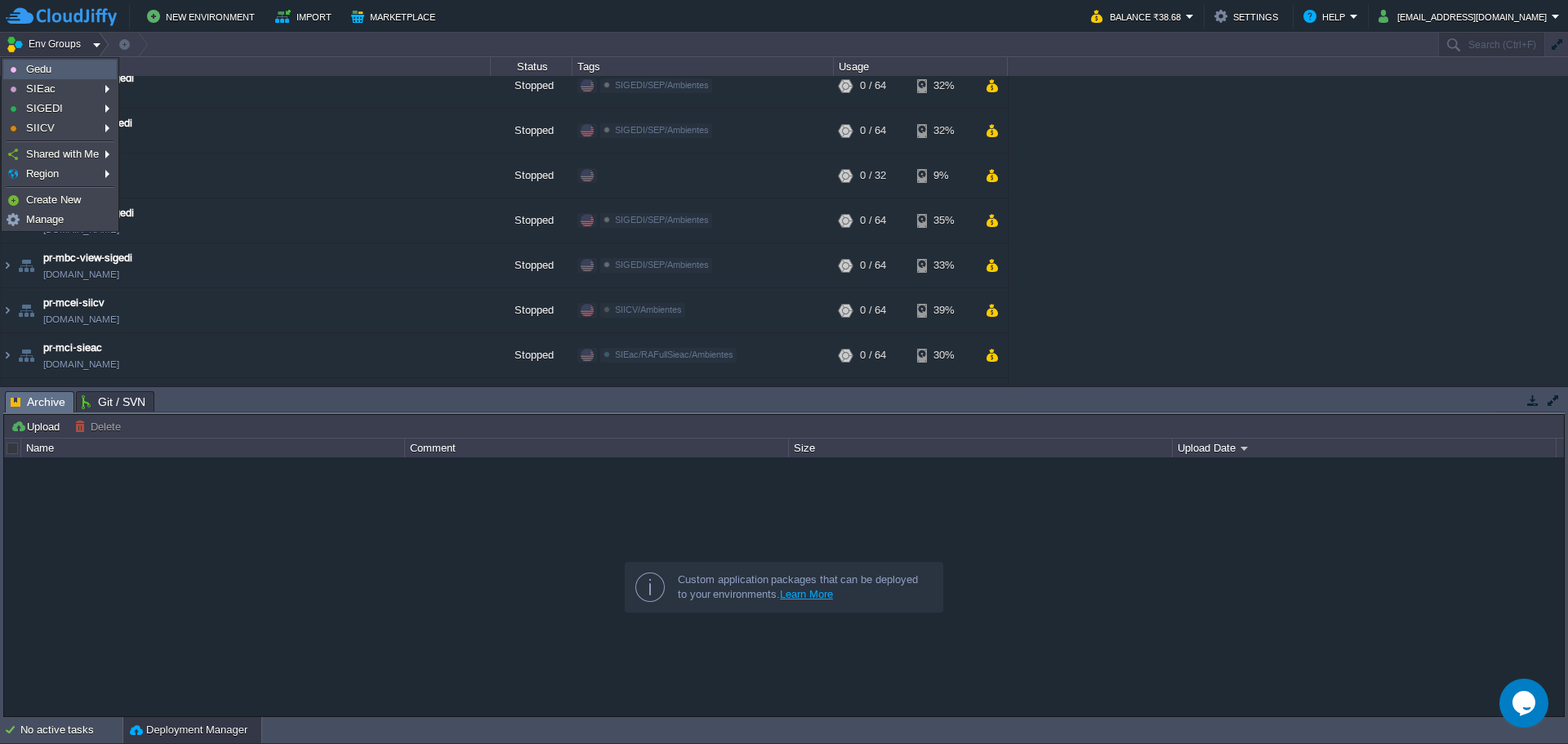
click at [87, 72] on link "Gedu" at bounding box center [60, 69] width 112 height 18
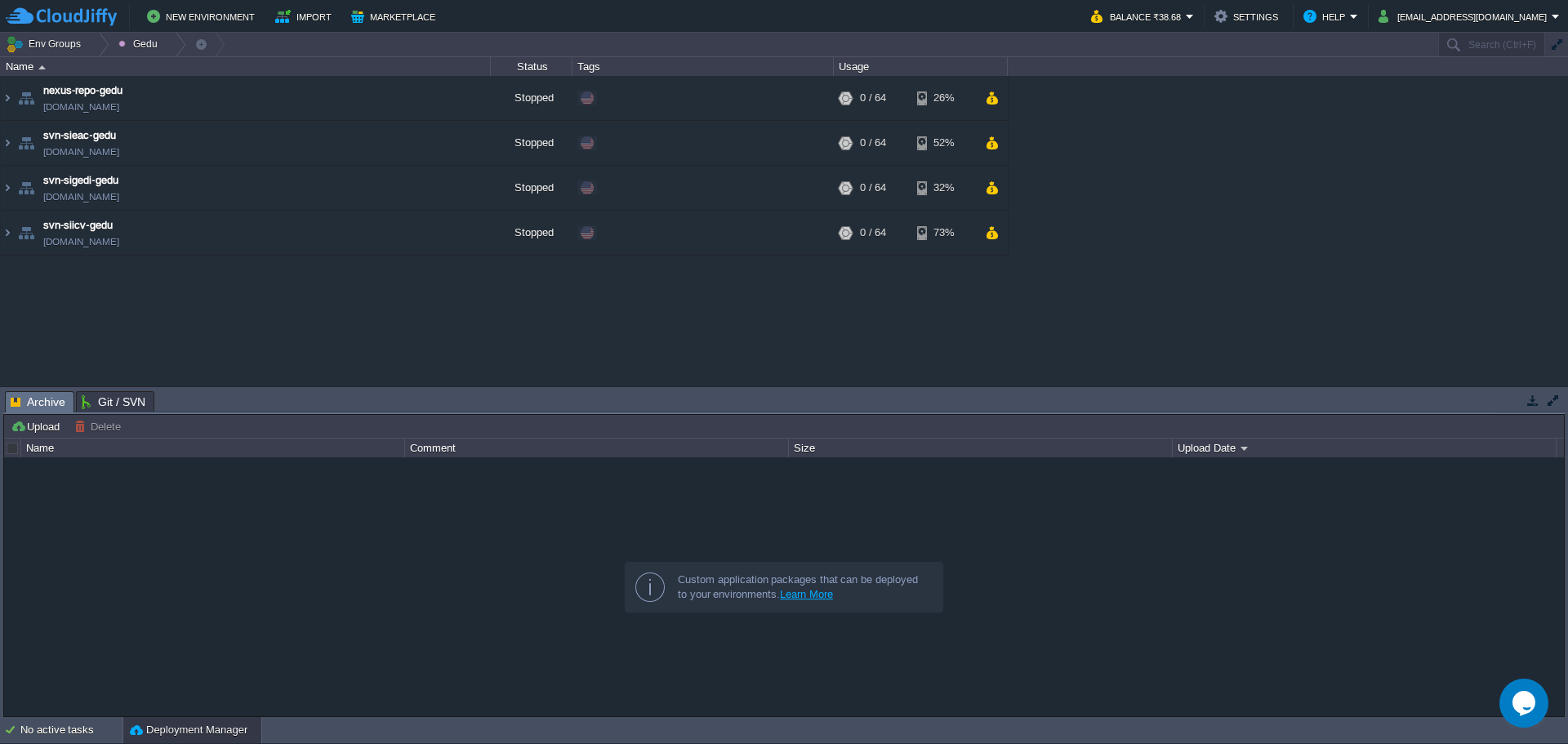
scroll to position [0, 0]
click at [444, 148] on button "button" at bounding box center [450, 142] width 15 height 15
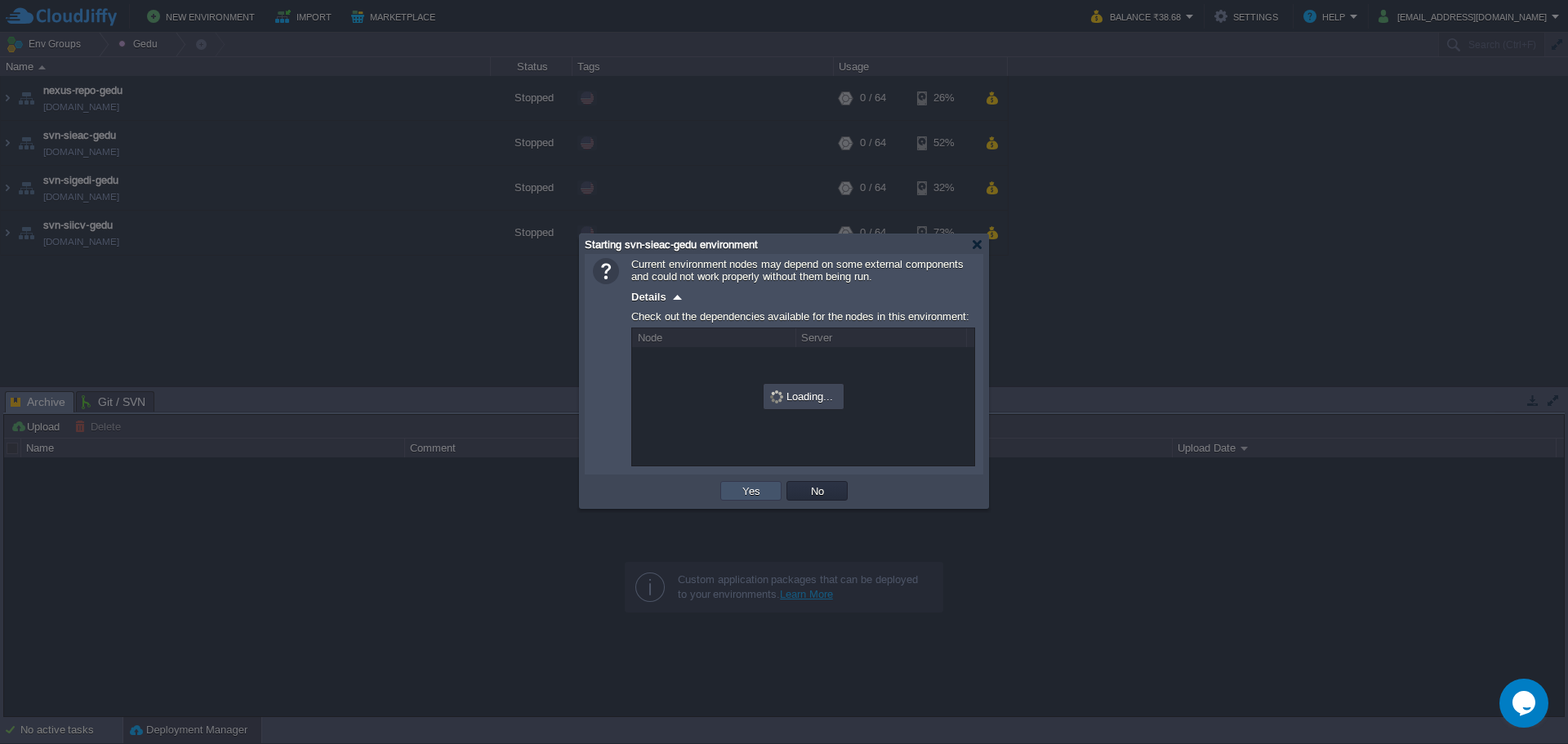
drag, startPoint x: 749, startPoint y: 486, endPoint x: 648, endPoint y: 471, distance: 102.1
click at [748, 486] on button "Yes" at bounding box center [751, 490] width 27 height 15
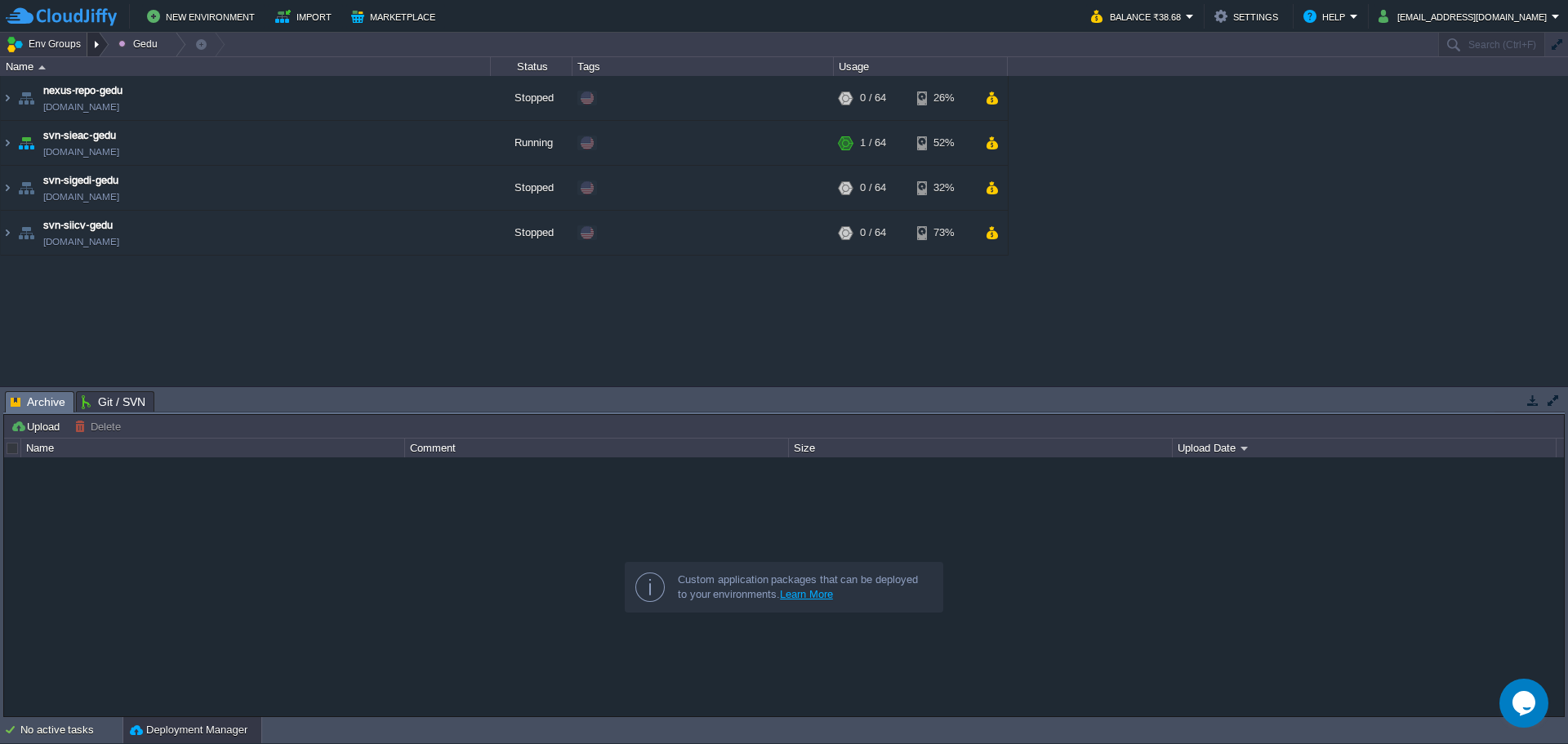
click at [93, 44] on div at bounding box center [98, 44] width 22 height 24
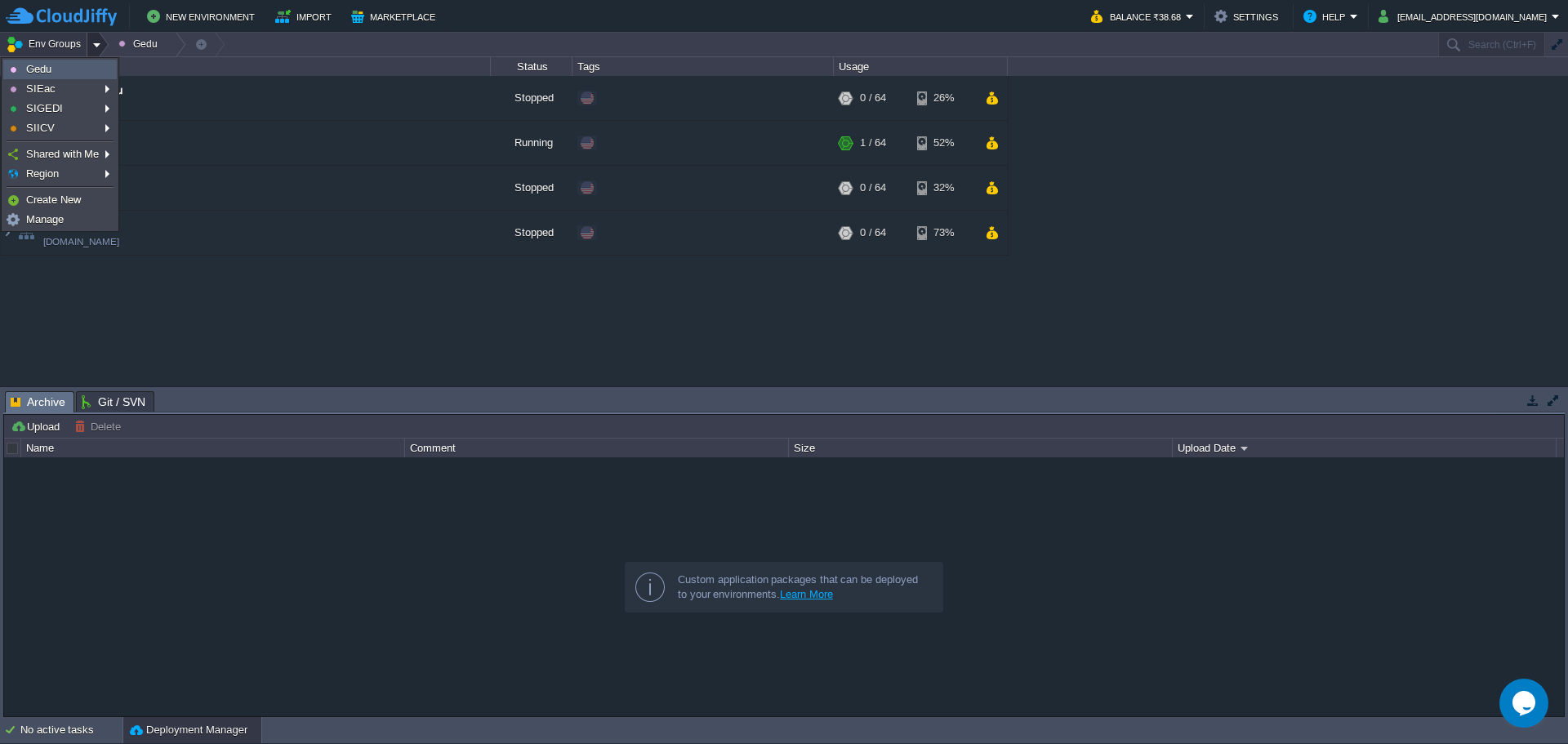
click at [85, 71] on link "Gedu" at bounding box center [60, 69] width 112 height 18
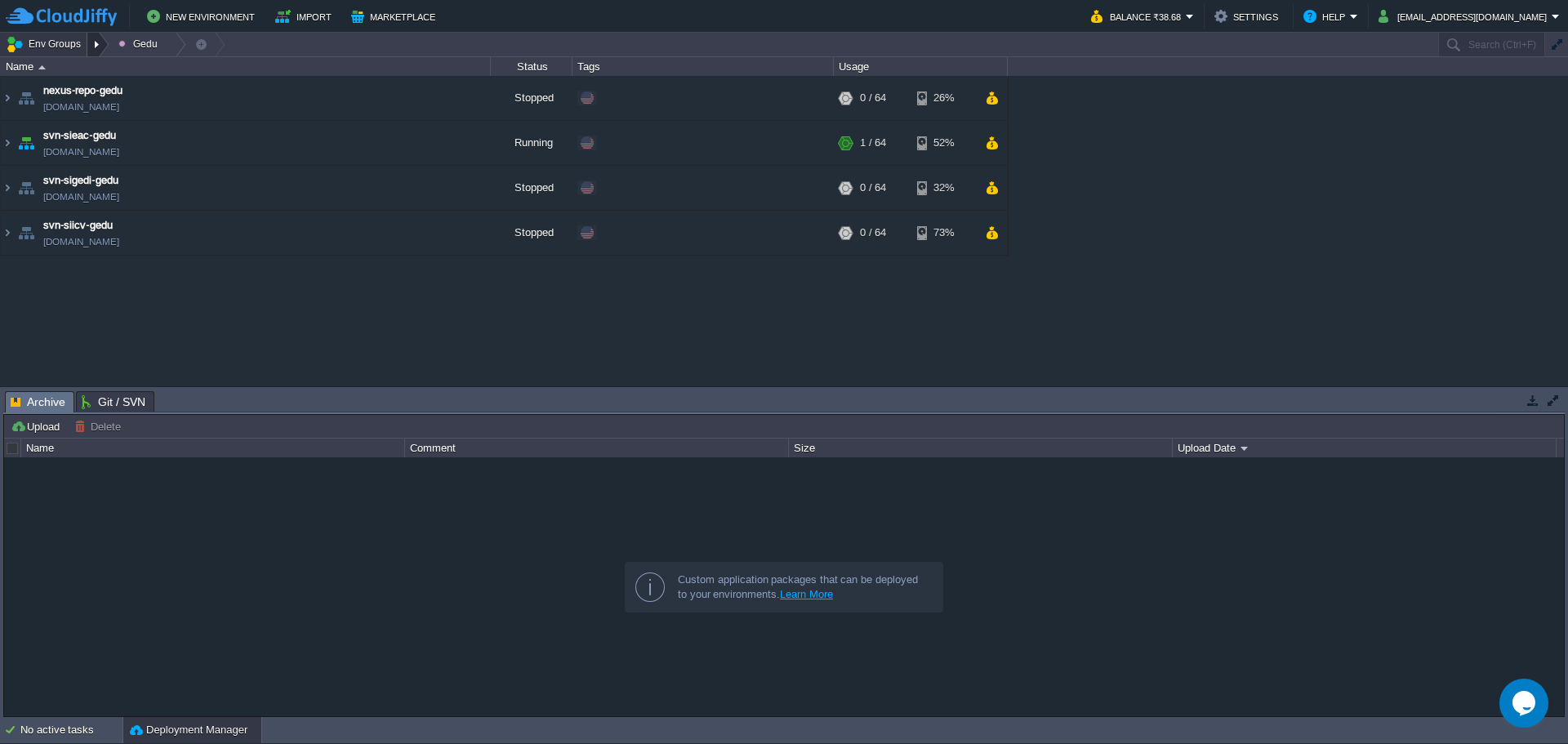
click at [97, 42] on div at bounding box center [98, 44] width 22 height 24
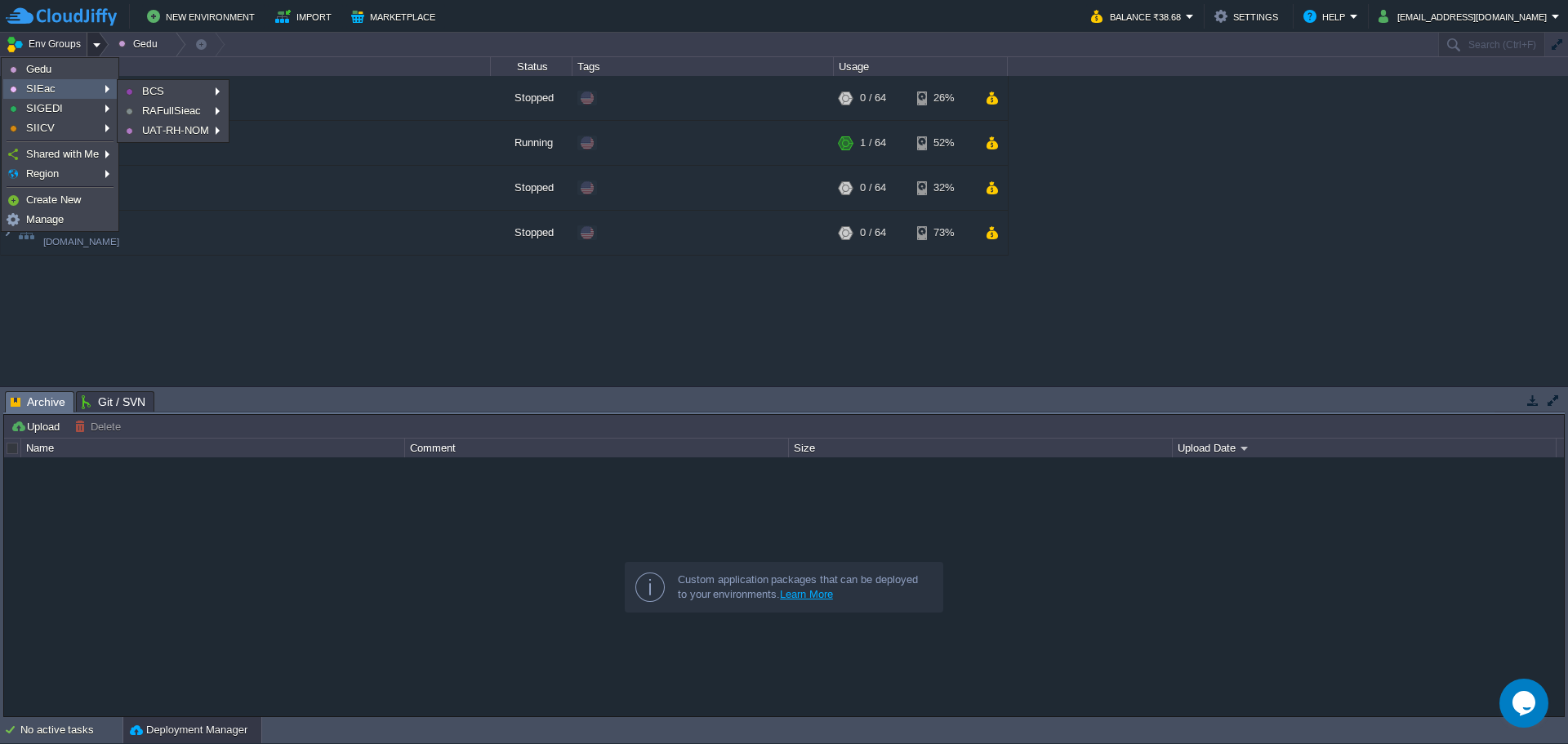
click at [100, 88] on link "SIEac" at bounding box center [60, 89] width 112 height 18
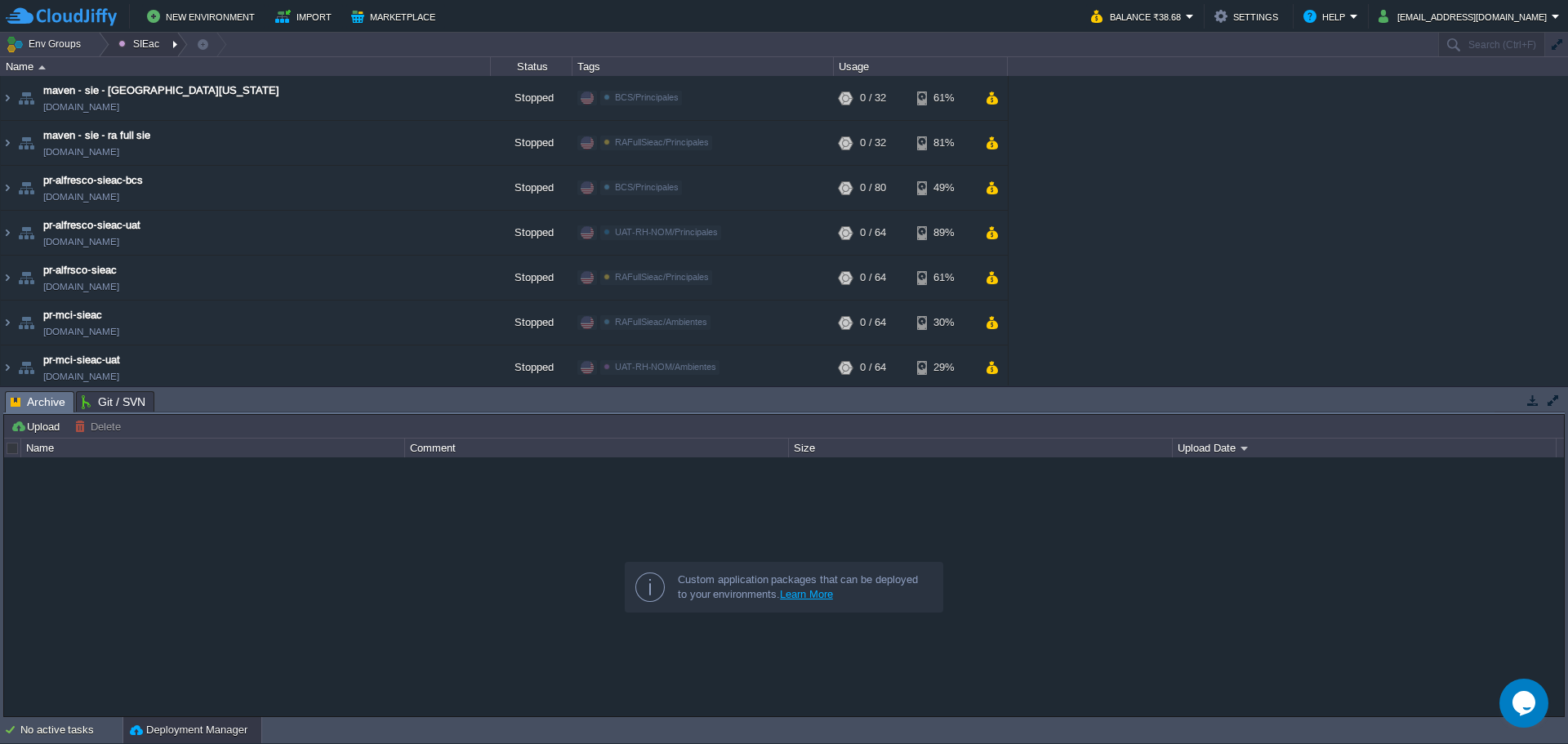
click at [174, 44] on div at bounding box center [177, 44] width 22 height 24
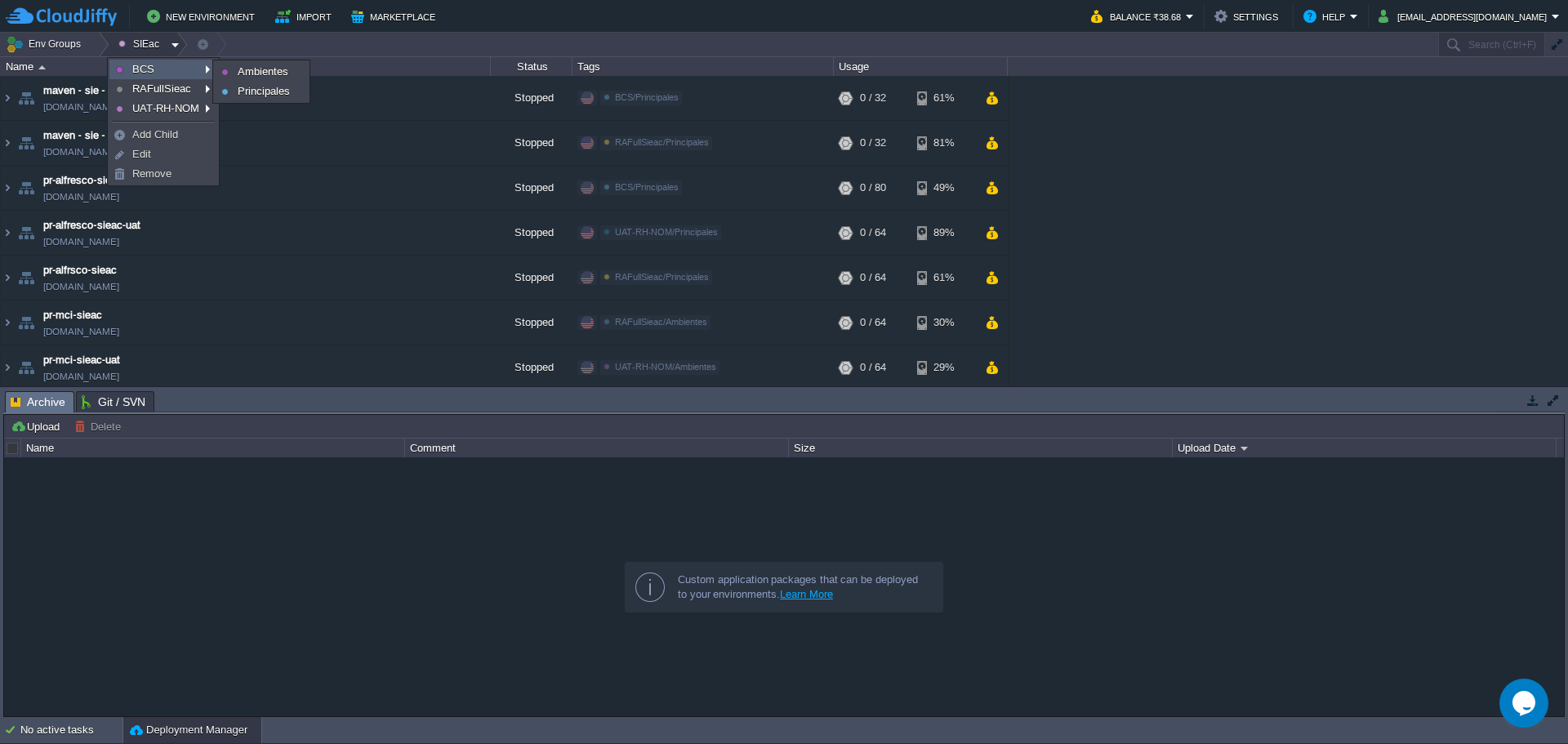
click at [168, 67] on link "BCS" at bounding box center [163, 69] width 106 height 18
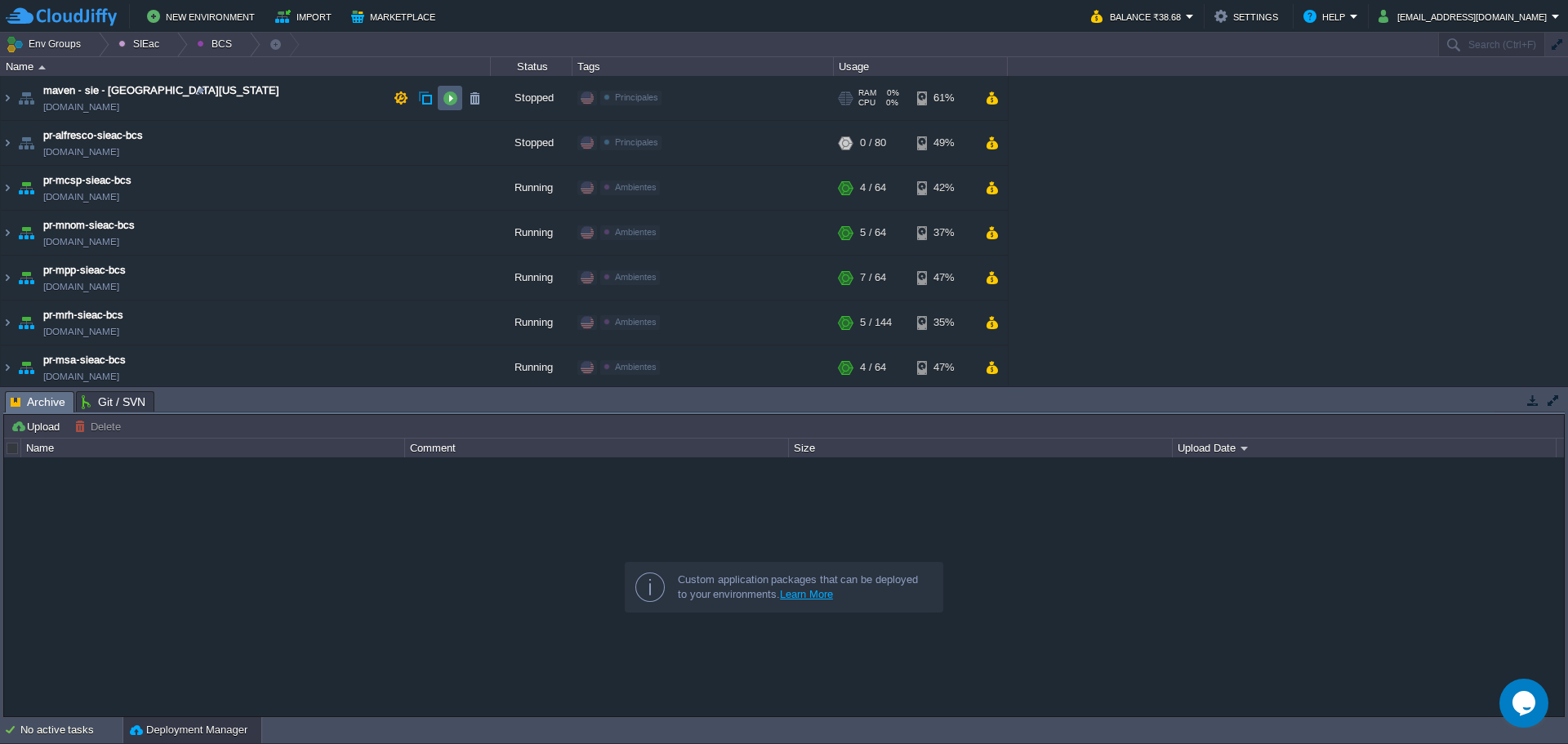
click at [444, 94] on button "button" at bounding box center [450, 98] width 15 height 15
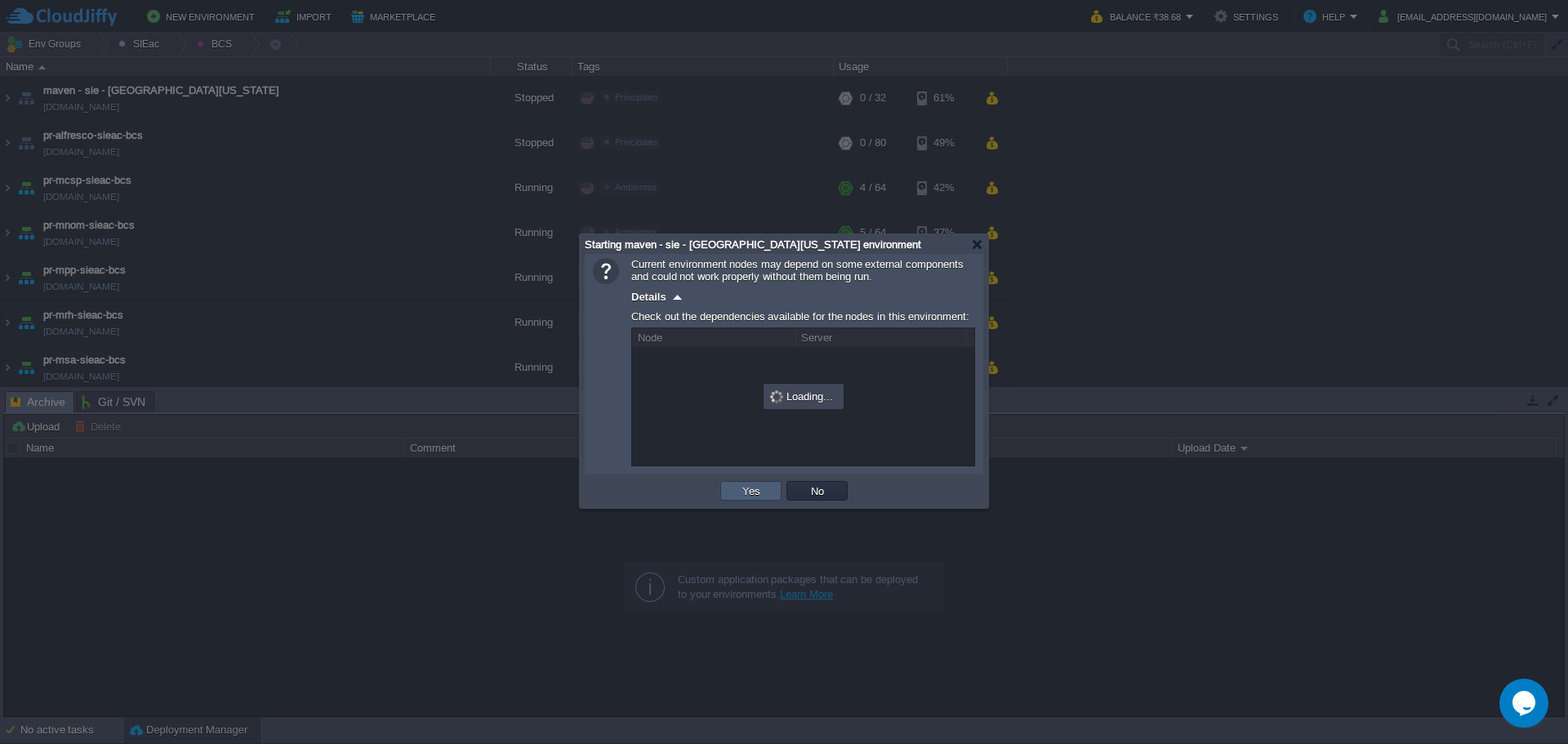
click at [763, 487] on button "Yes" at bounding box center [751, 490] width 27 height 15
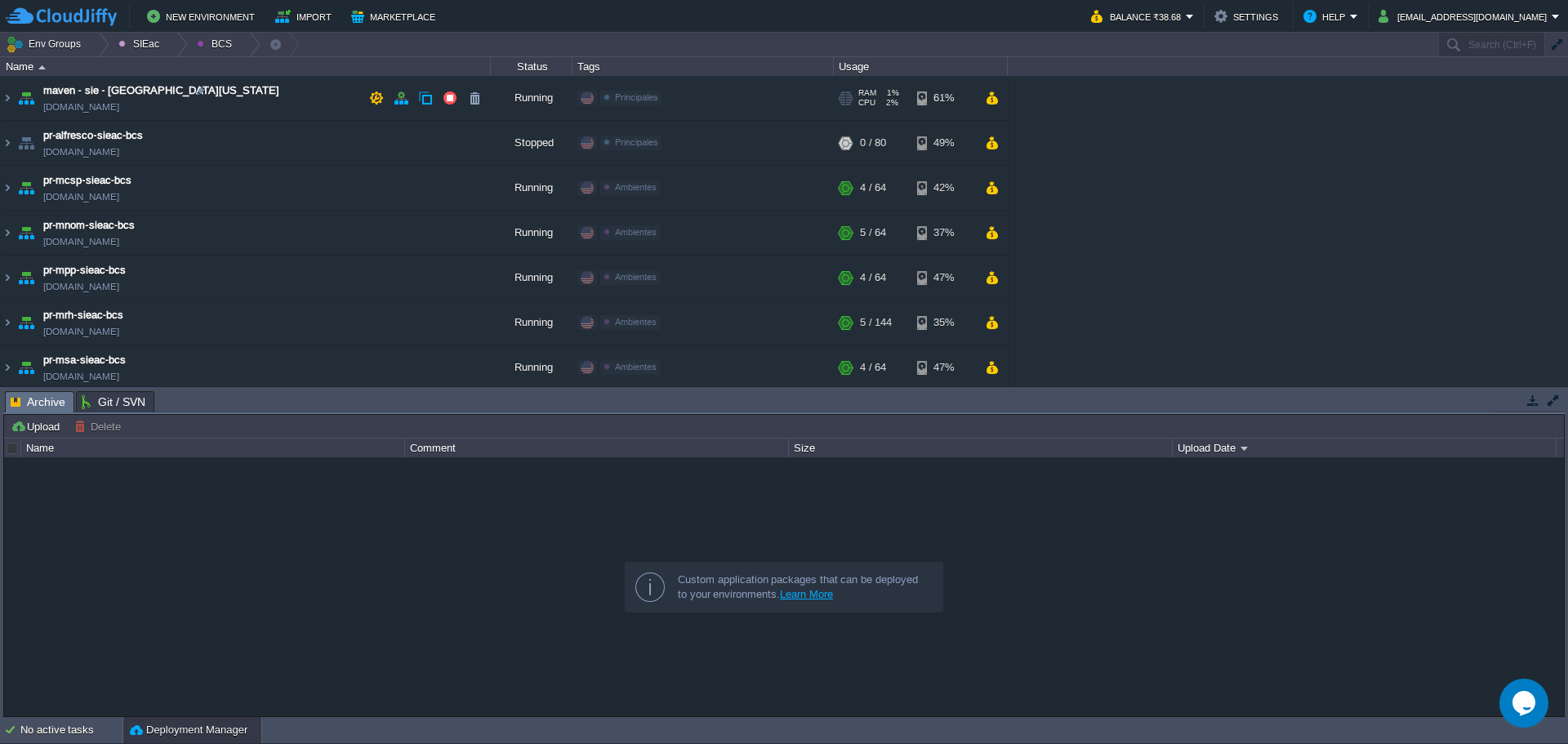
click at [233, 107] on td "maven - sie - baja california maven-rgedu.w1-us.cloudjiffy.net" at bounding box center [246, 98] width 490 height 45
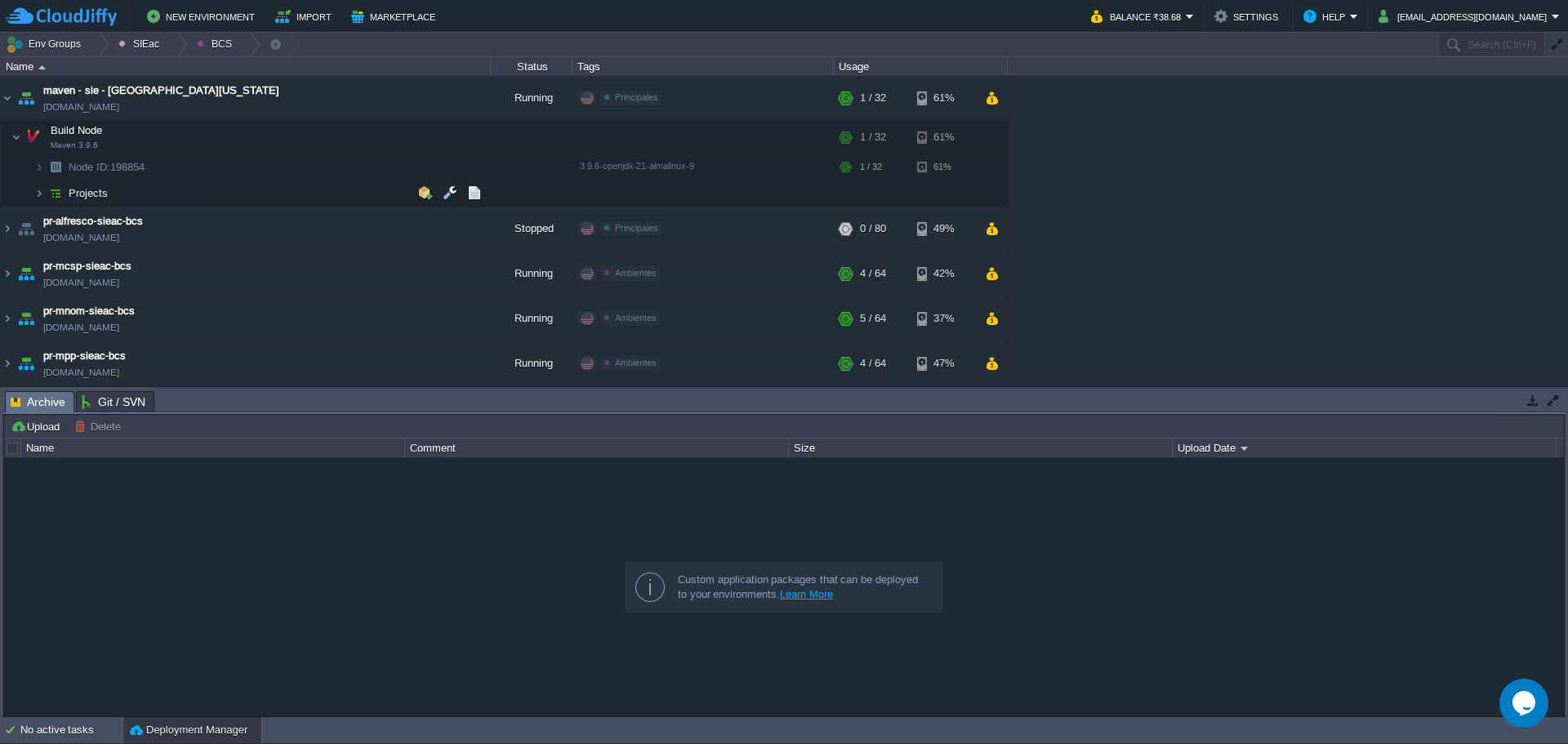
click at [206, 200] on td "Projects" at bounding box center [246, 194] width 490 height 27
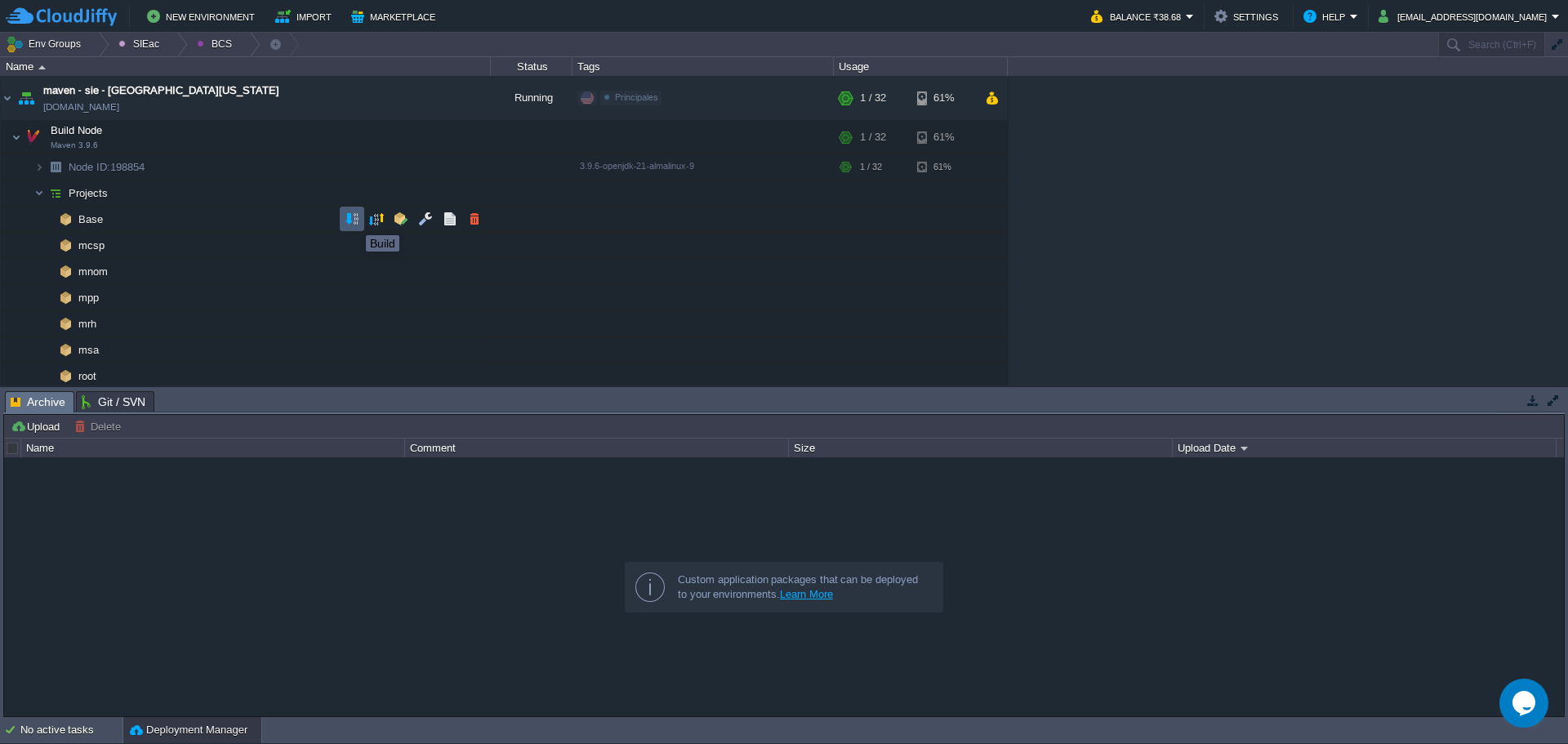
click at [353, 221] on button "button" at bounding box center [352, 218] width 15 height 15
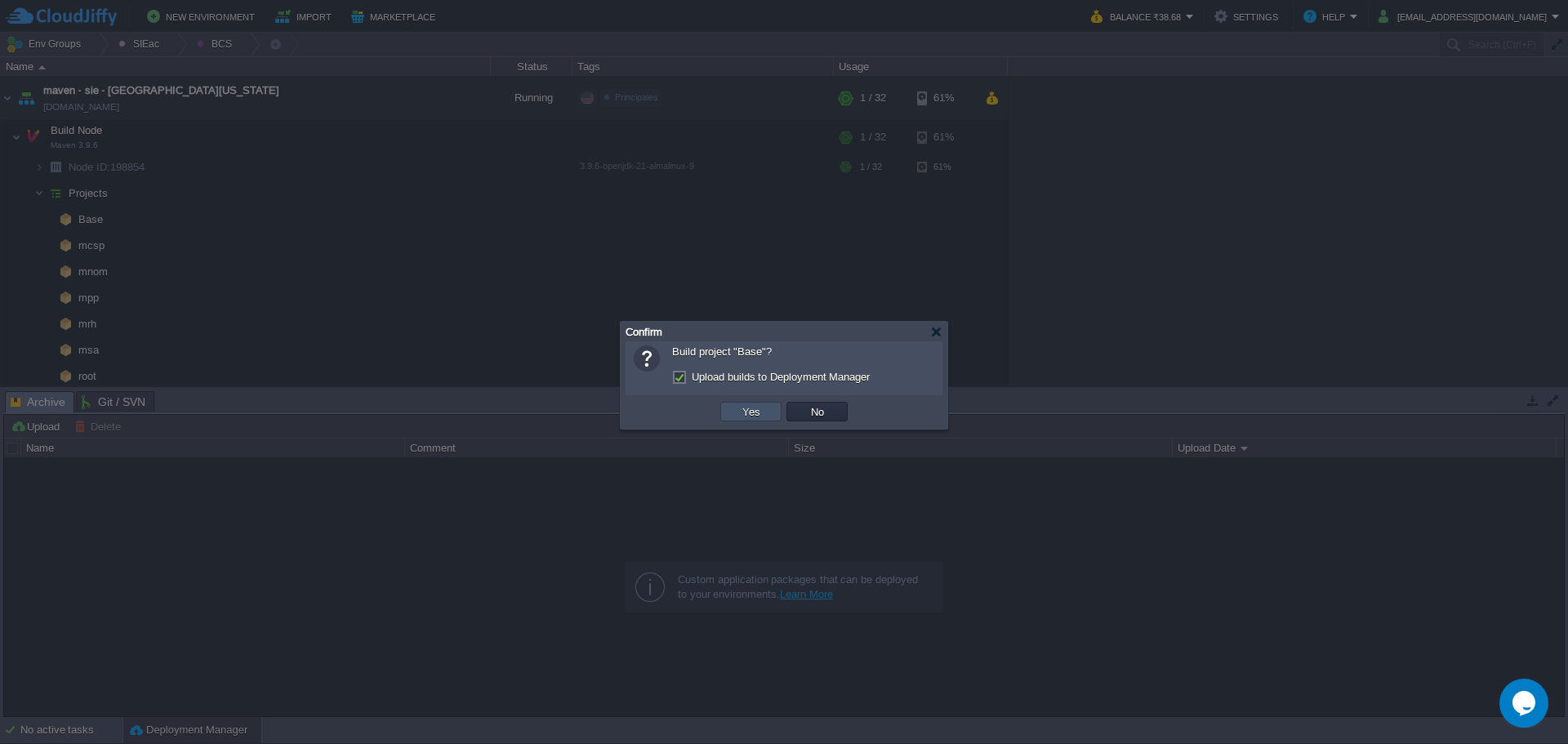
click at [742, 411] on button "Yes" at bounding box center [751, 412] width 27 height 15
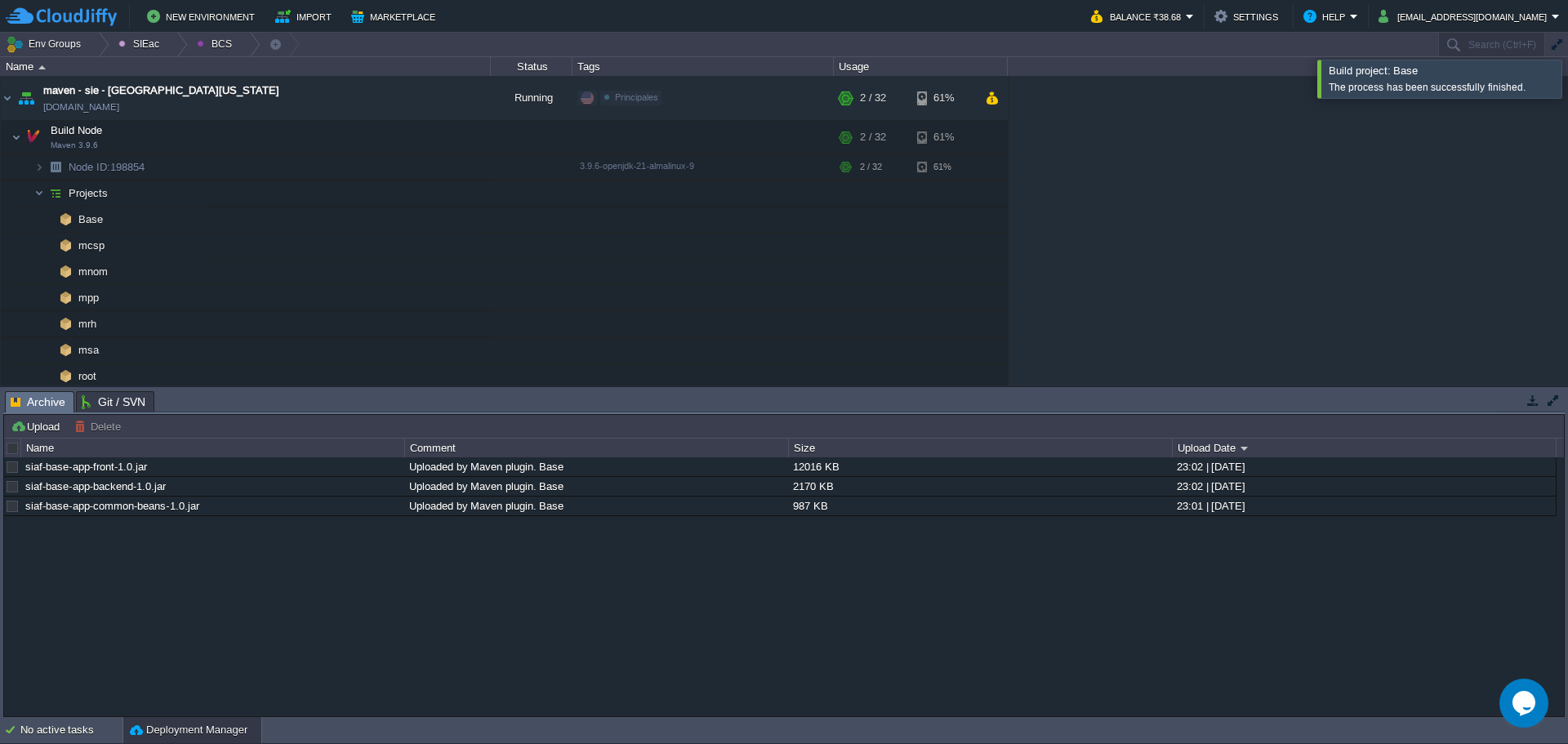
click at [1567, 87] on div at bounding box center [1587, 78] width 0 height 38
click at [369, 254] on td at bounding box center [376, 245] width 25 height 25
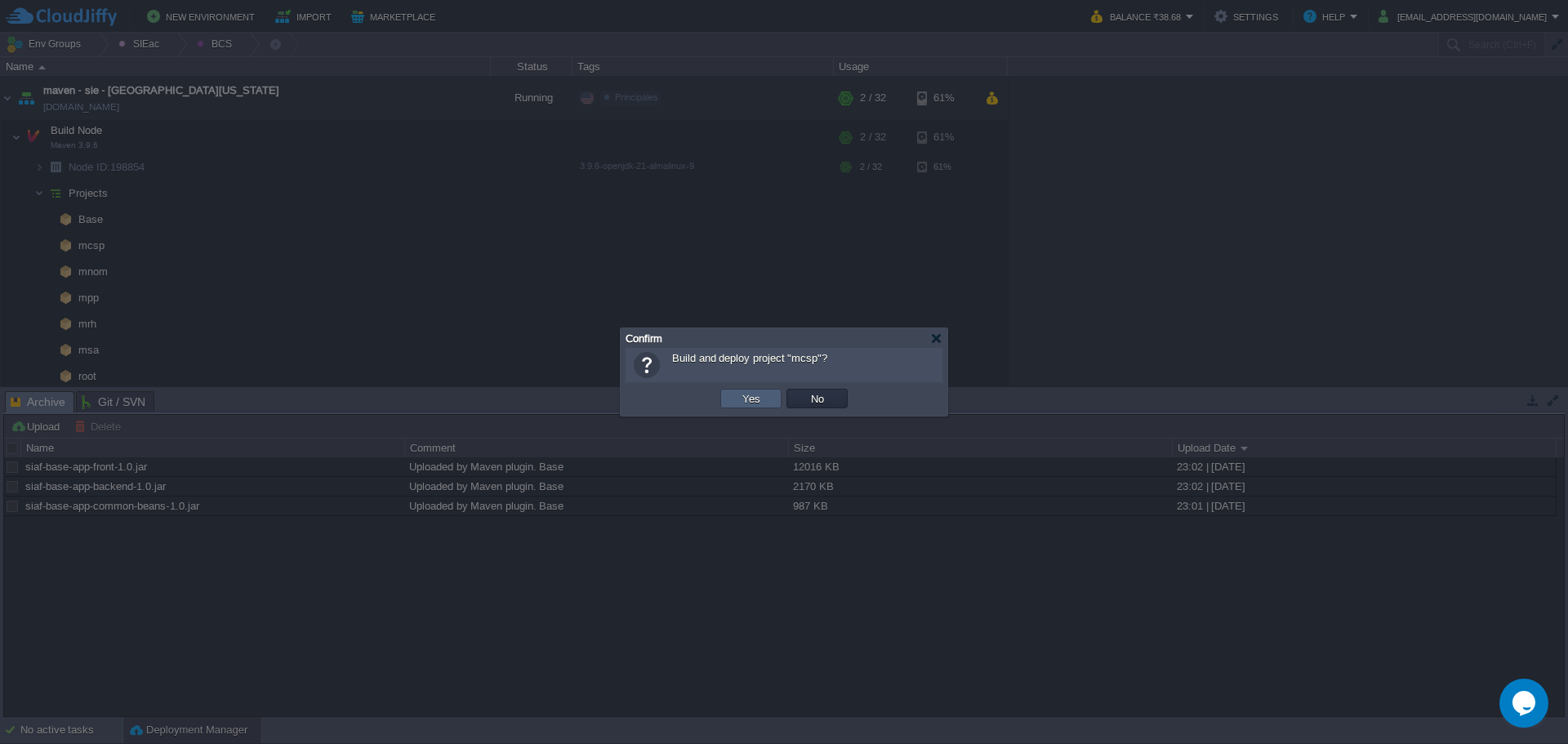
click at [746, 399] on button "Yes" at bounding box center [751, 399] width 27 height 15
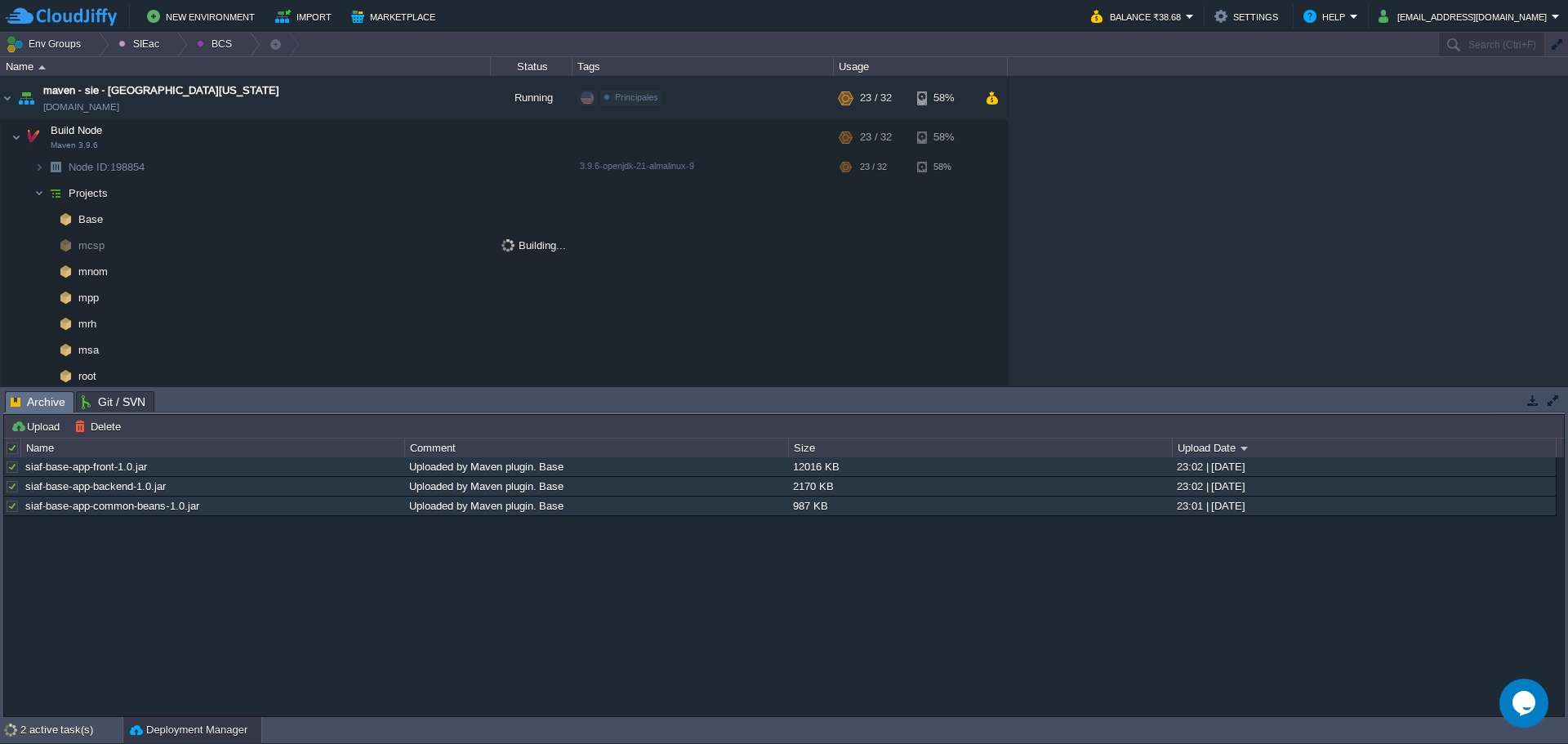
click at [14, 447] on div at bounding box center [12, 448] width 15 height 15
click at [91, 421] on button "Delete" at bounding box center [100, 426] width 51 height 15
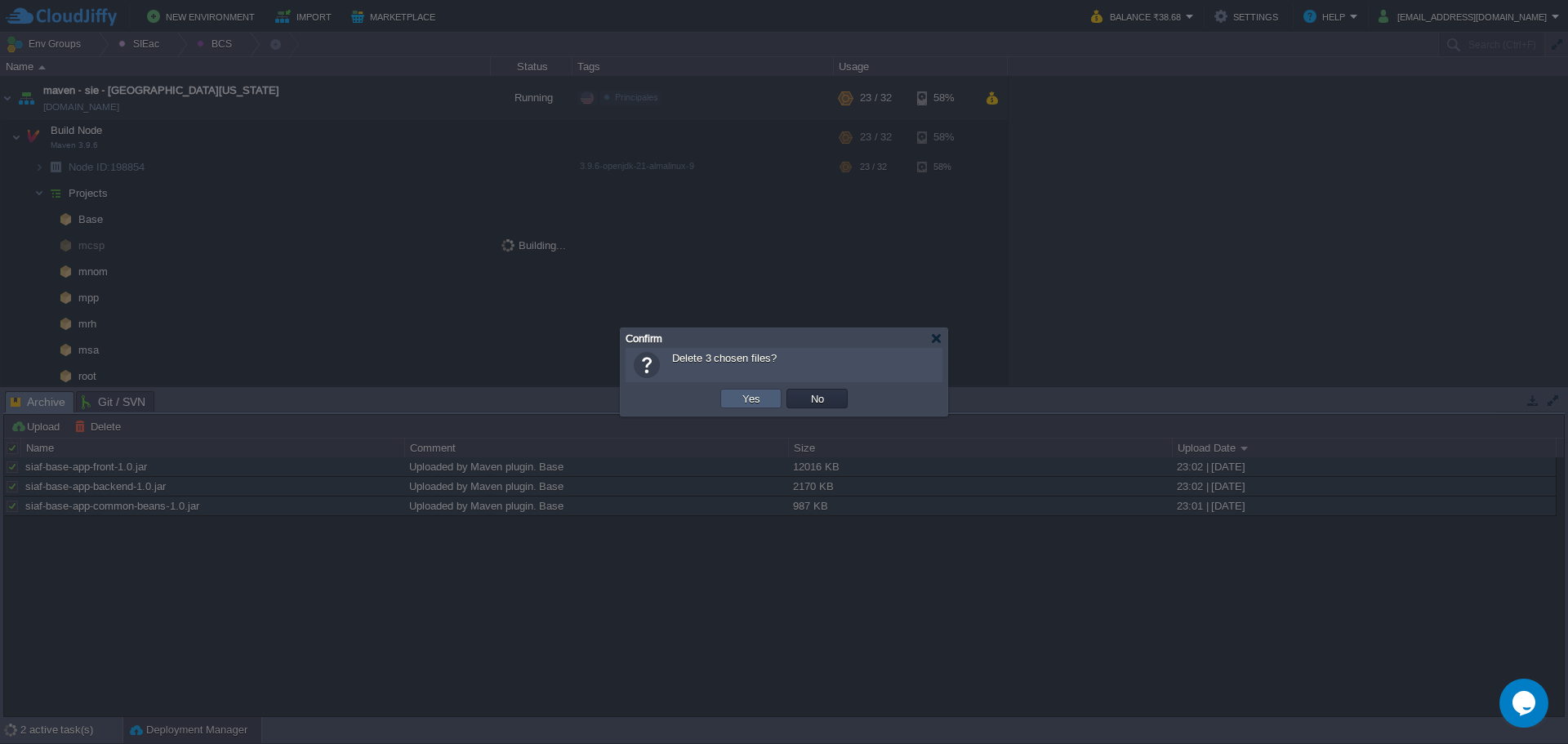
click at [746, 395] on button "Yes" at bounding box center [751, 399] width 27 height 15
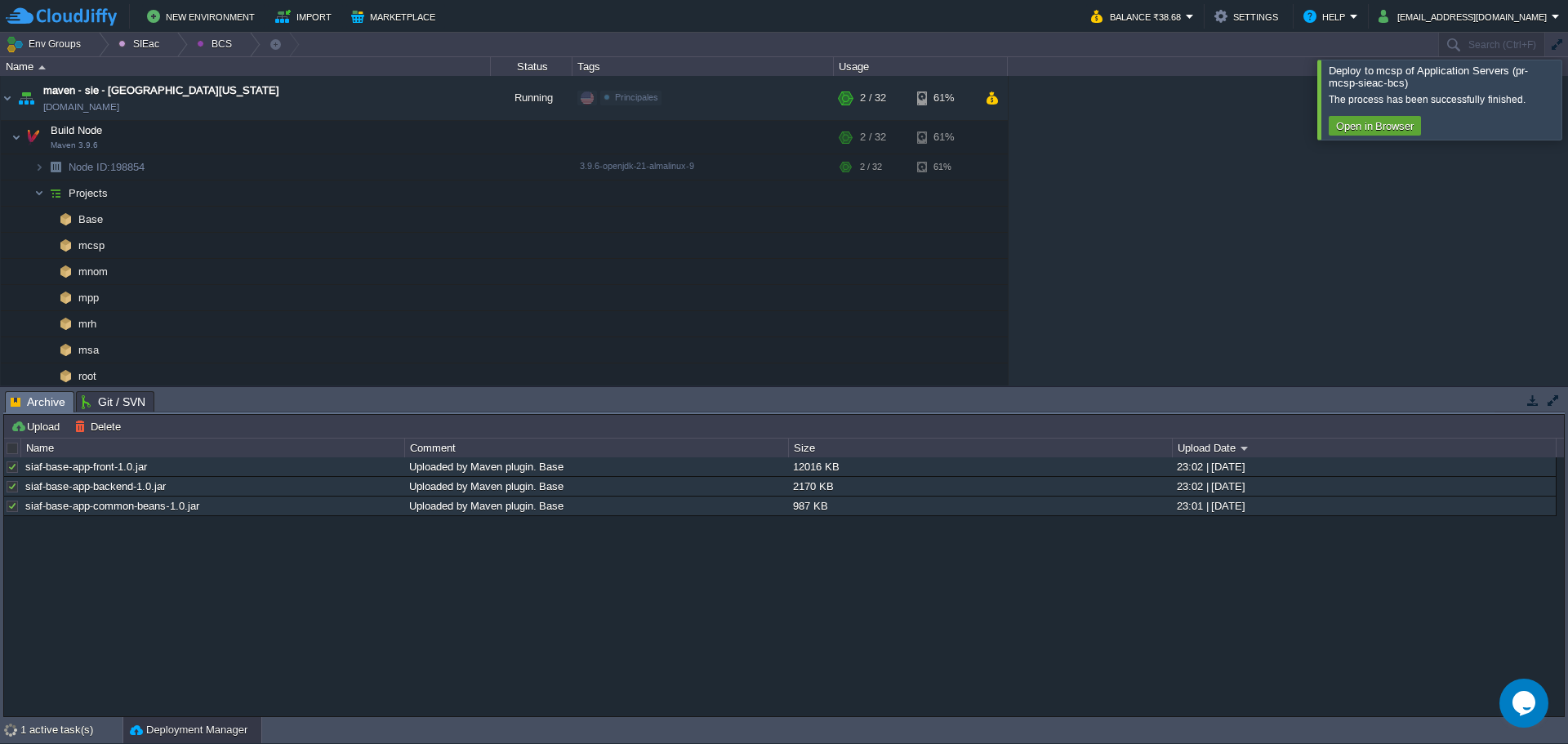
scroll to position [200, 0]
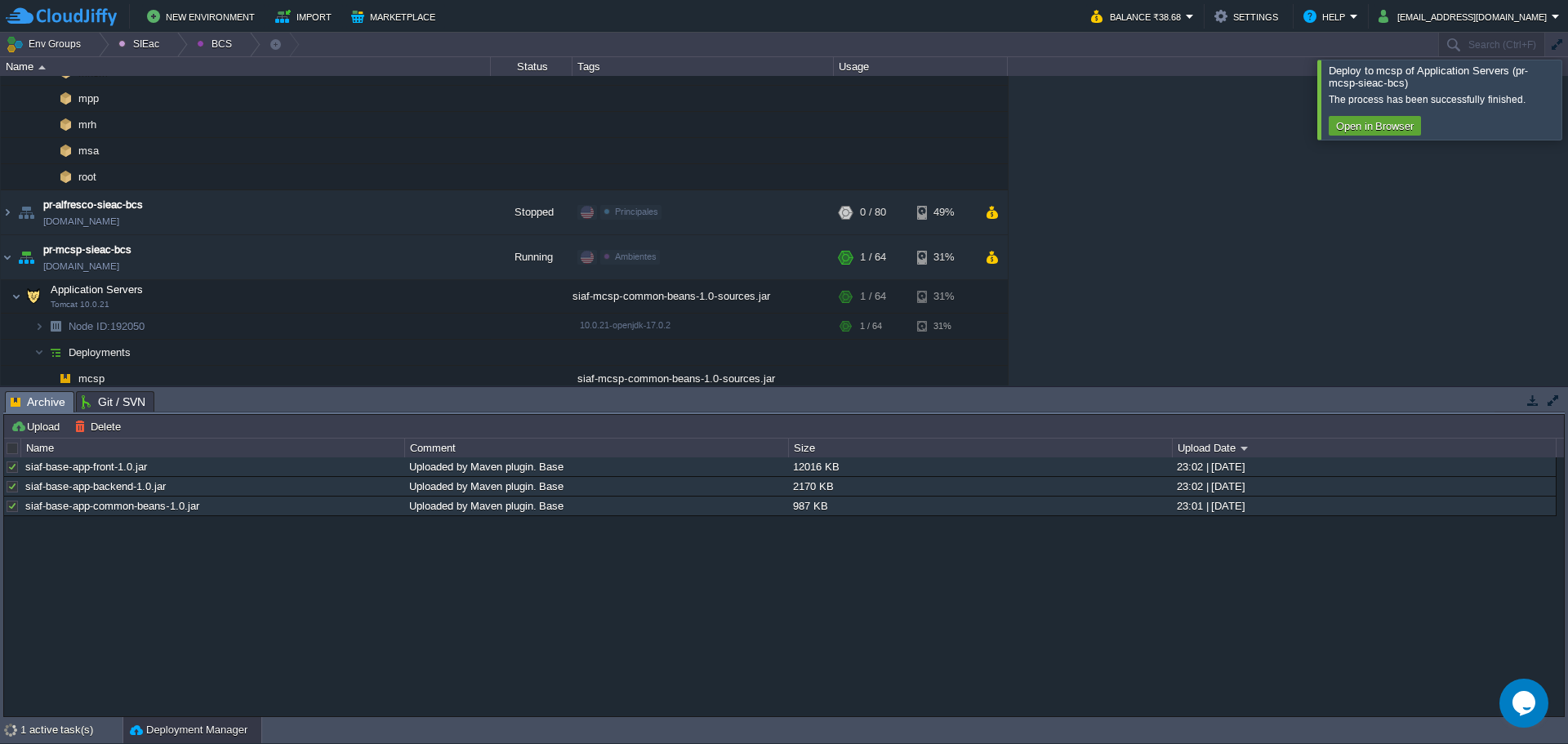
drag, startPoint x: 1555, startPoint y: 110, endPoint x: 1458, endPoint y: 157, distance: 107.8
click at [1567, 110] on div at bounding box center [1587, 99] width 0 height 80
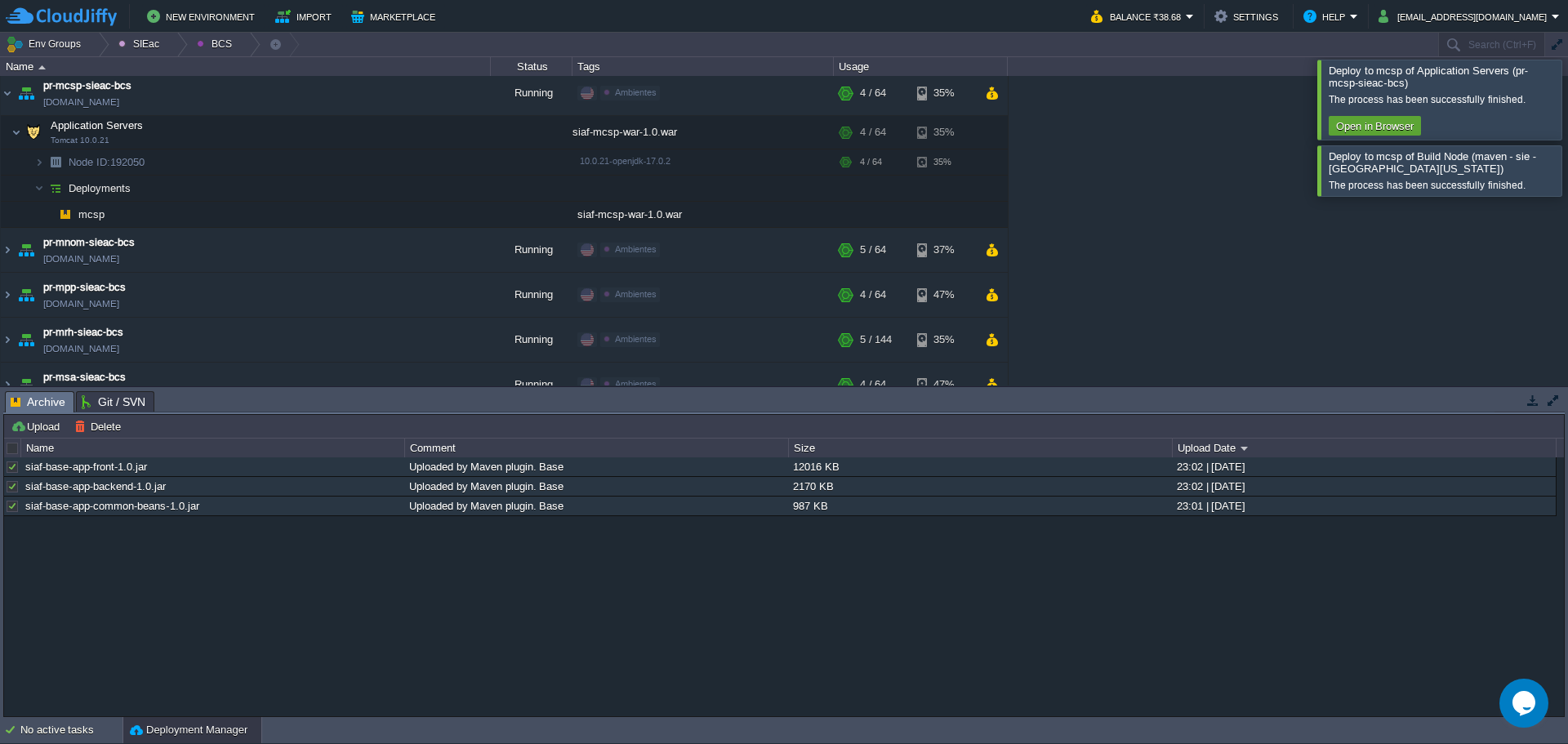
scroll to position [110, 0]
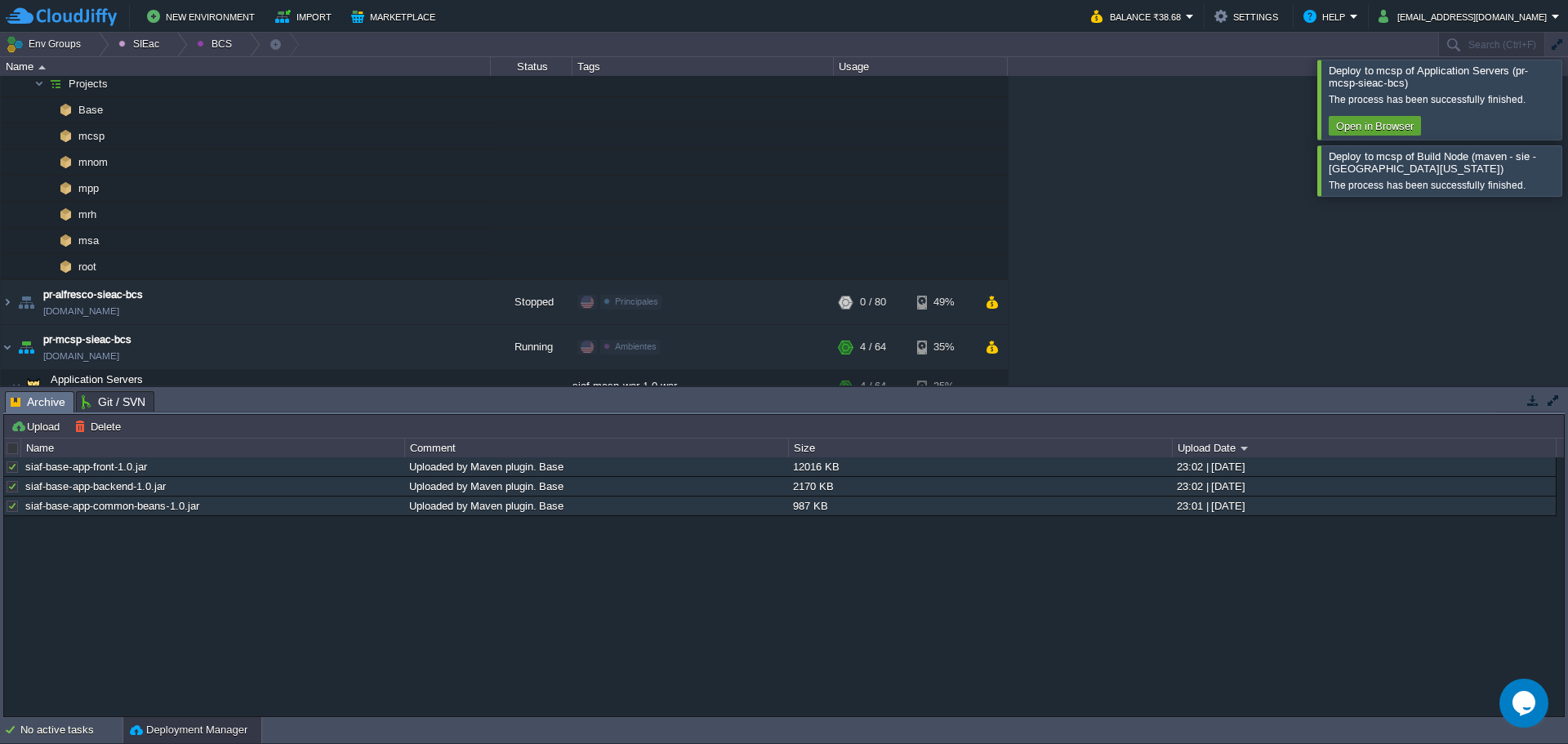
click at [1567, 104] on div at bounding box center [1587, 99] width 0 height 80
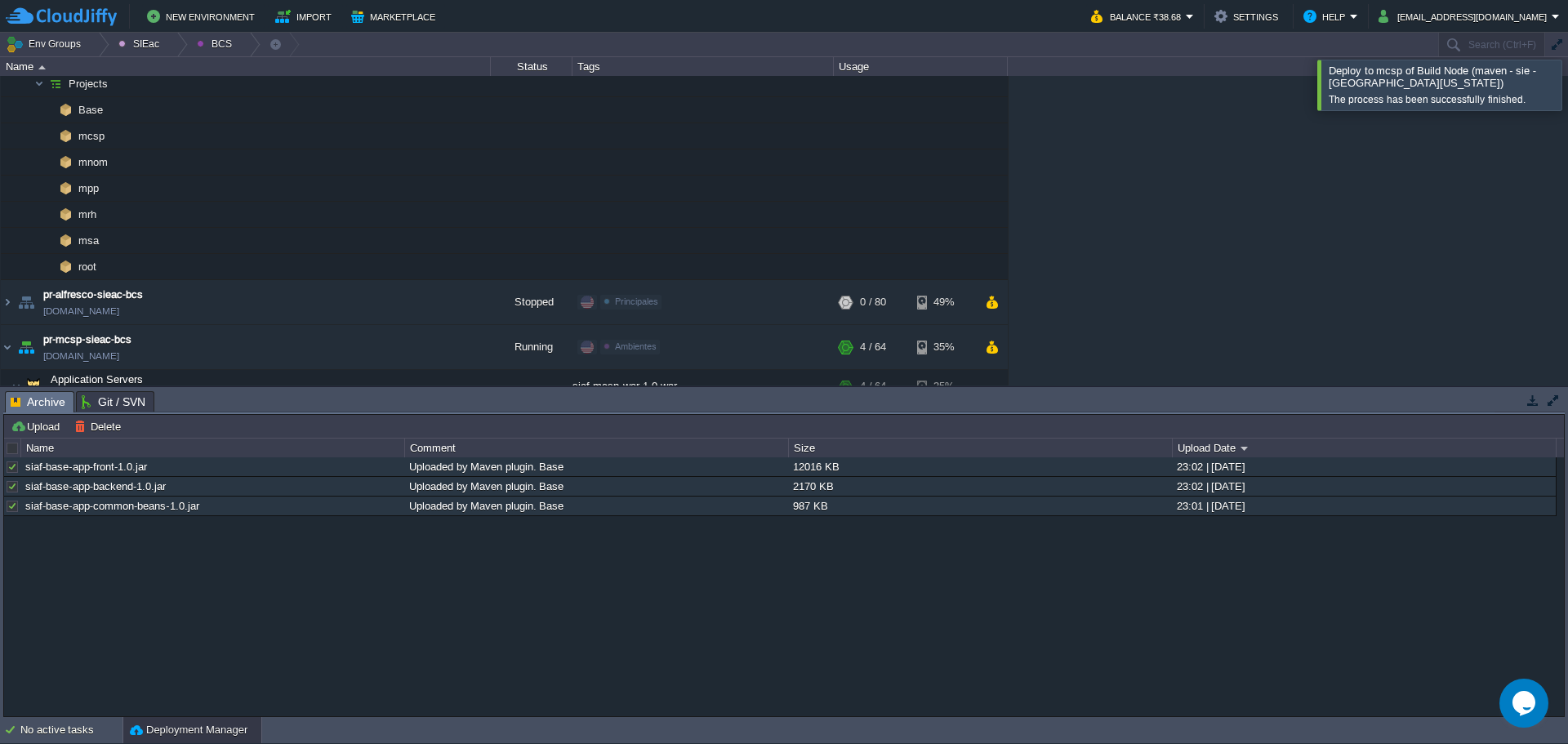
click at [1567, 72] on div at bounding box center [1587, 84] width 0 height 49
click at [374, 167] on button "button" at bounding box center [376, 162] width 15 height 15
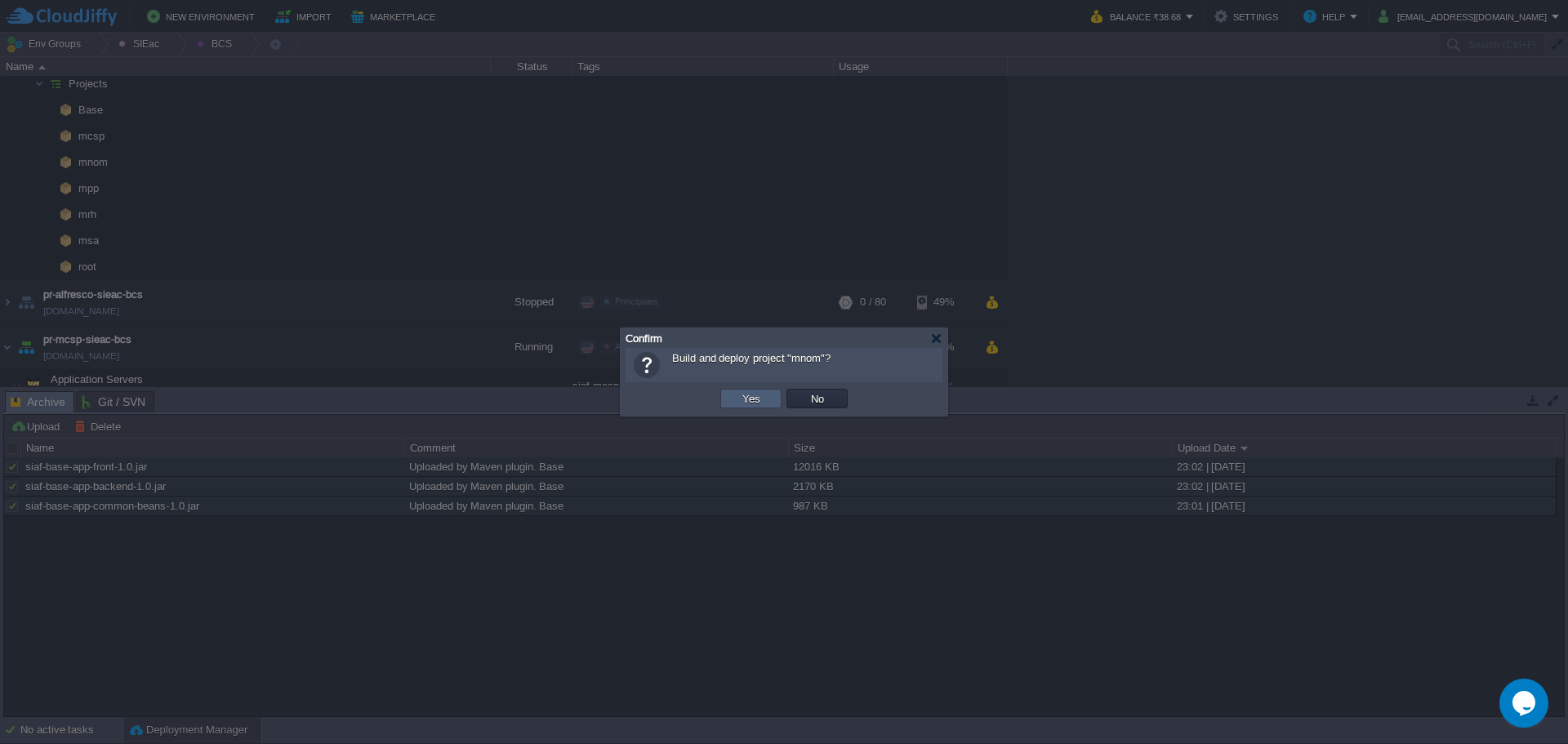
click at [741, 405] on button "Yes" at bounding box center [751, 399] width 27 height 15
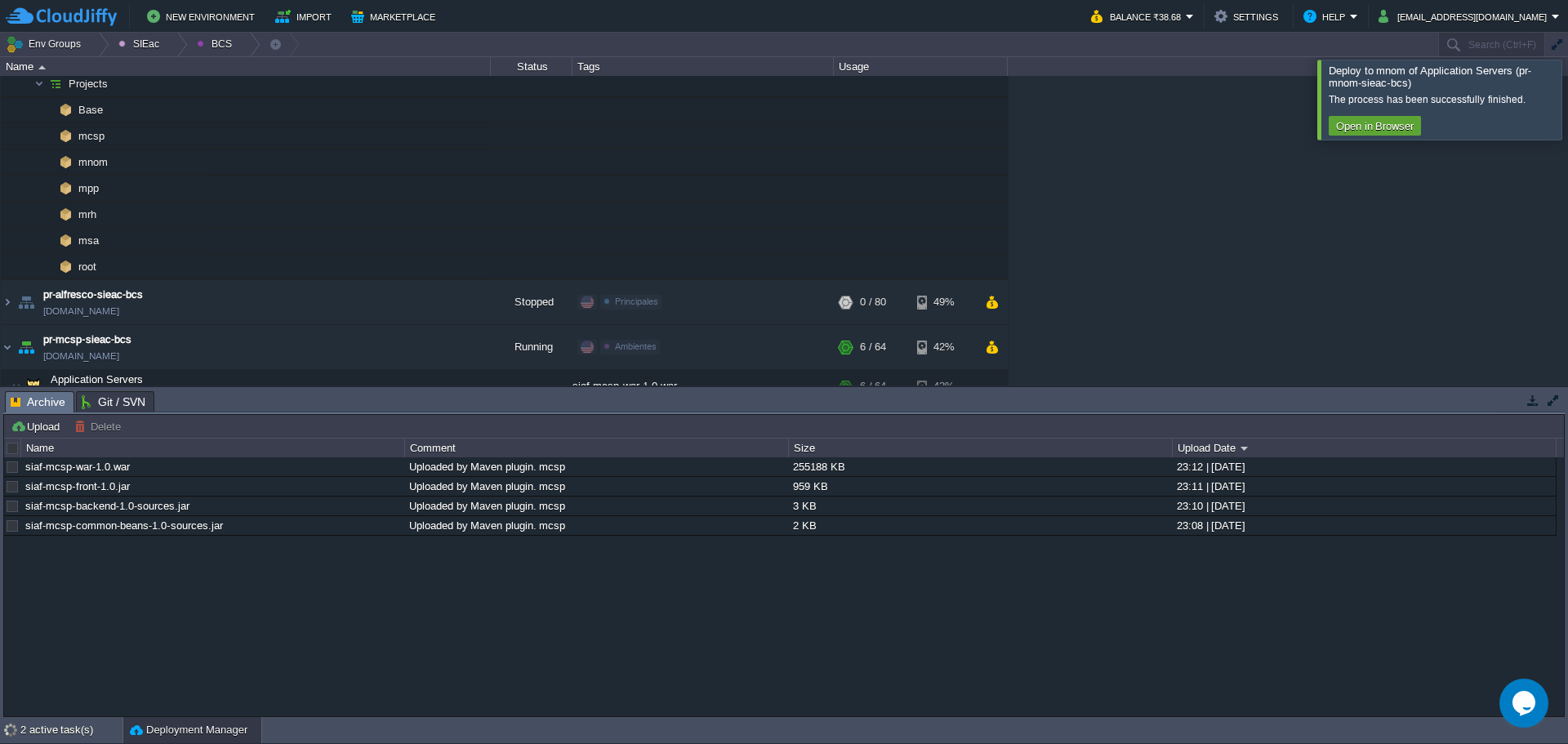
scroll to position [356, 0]
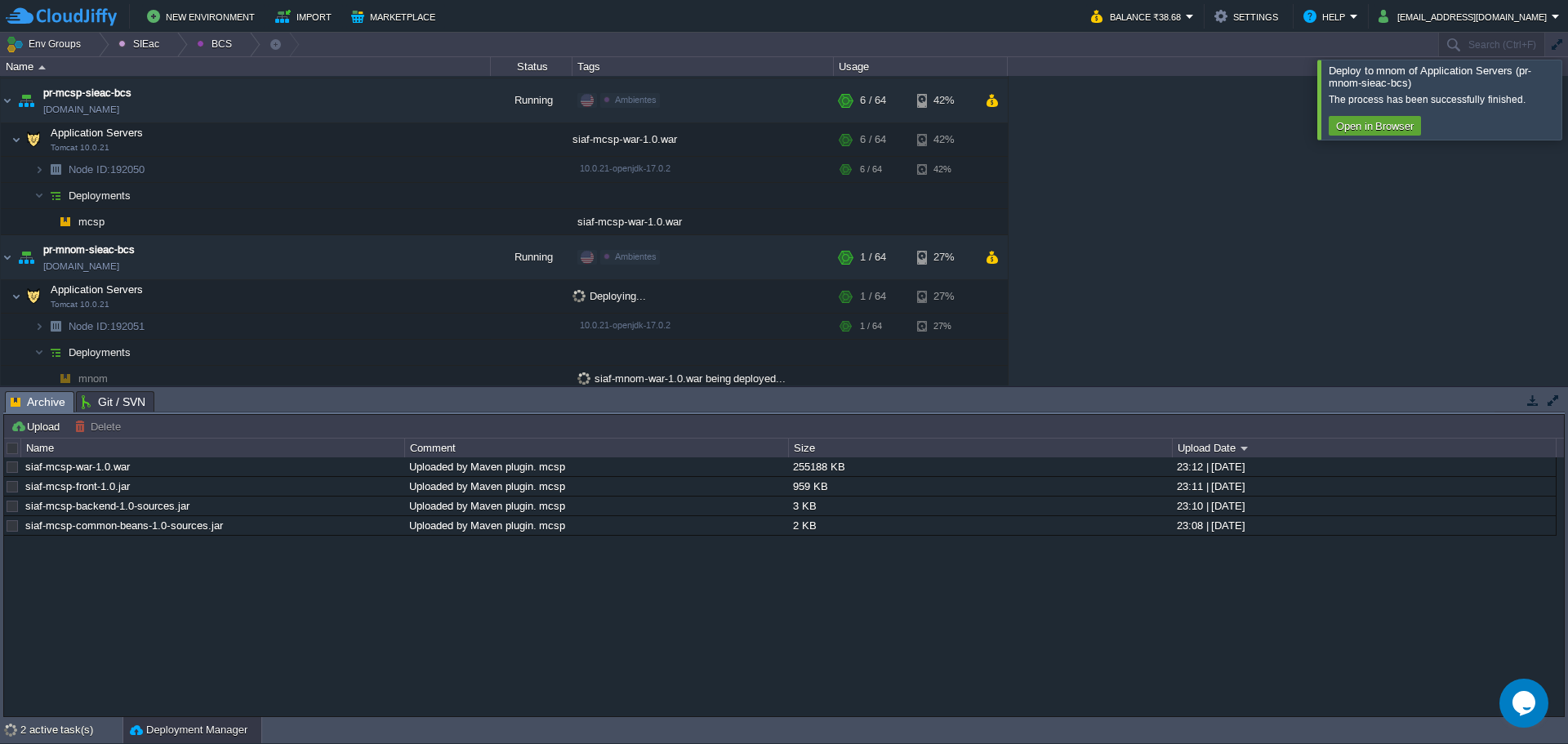
click at [1567, 103] on div at bounding box center [1587, 99] width 0 height 80
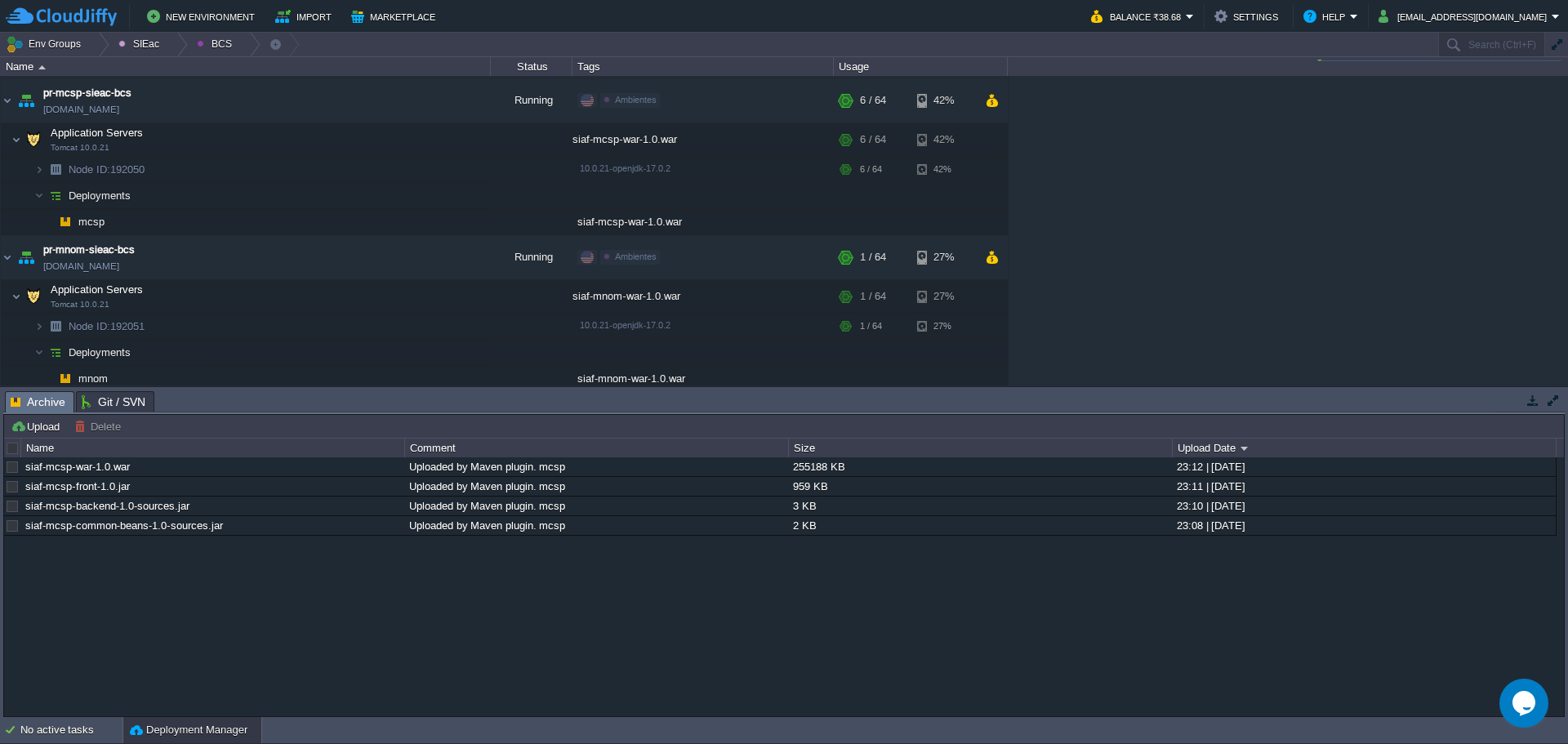
scroll to position [110, 0]
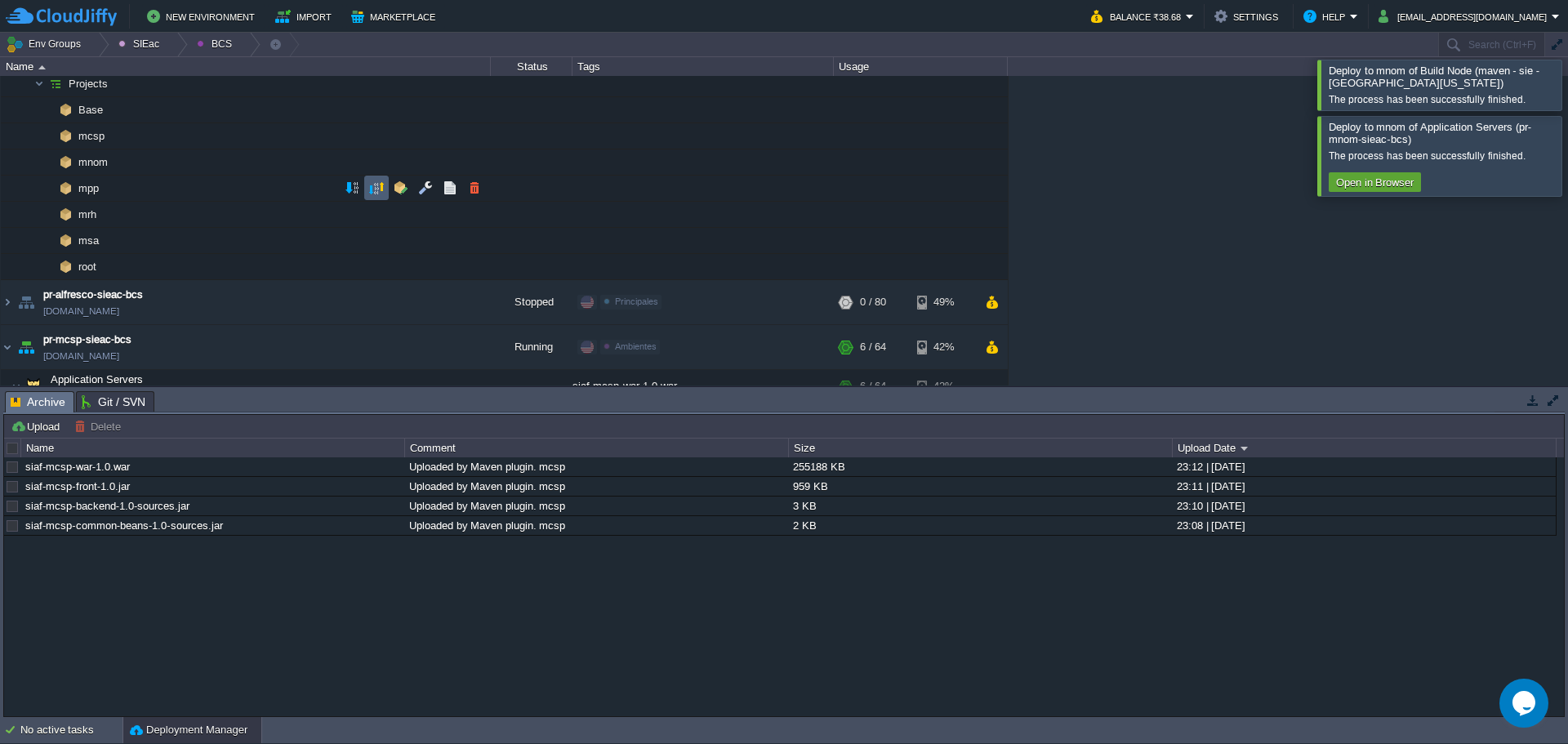
click at [382, 180] on td at bounding box center [376, 188] width 25 height 25
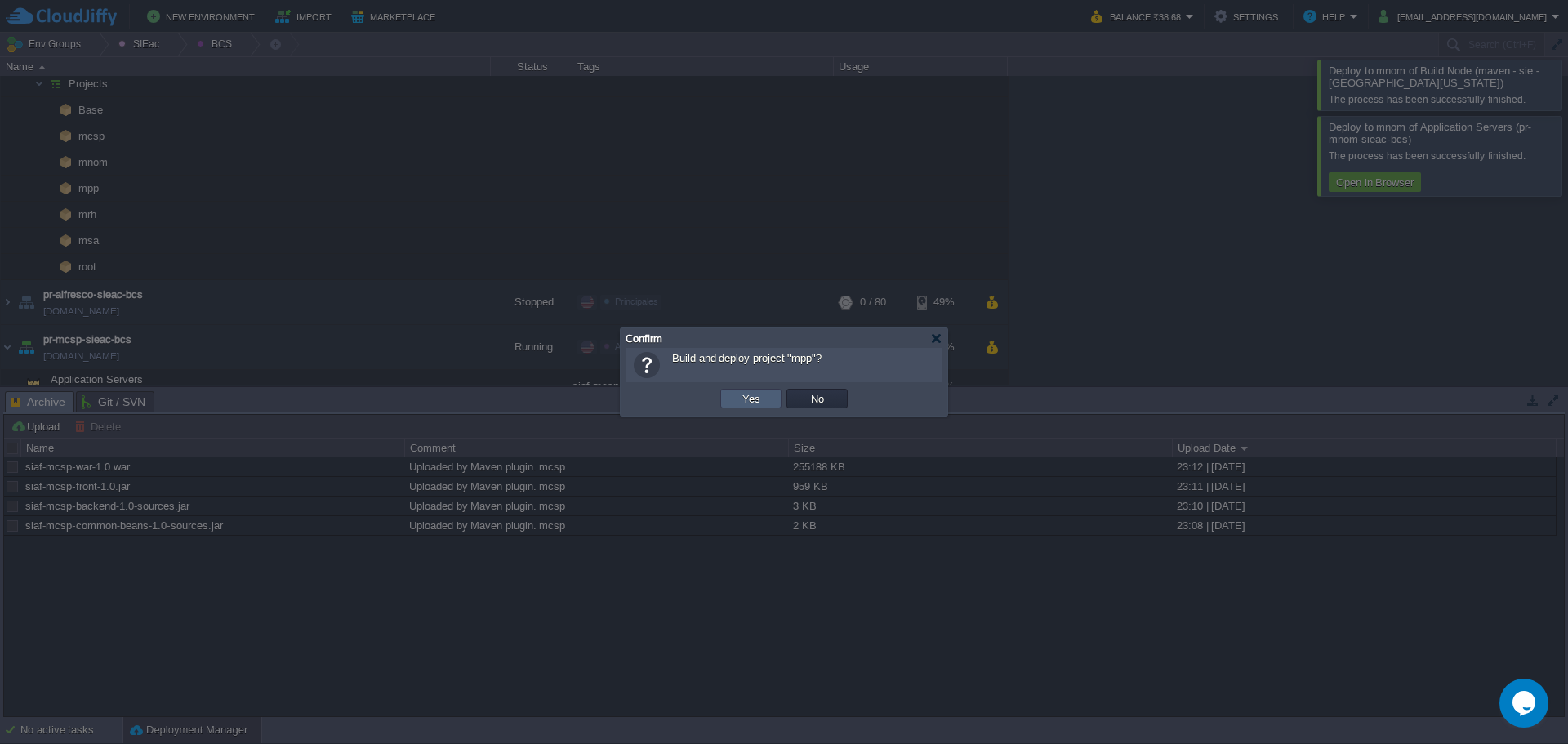
click at [733, 404] on td "Yes" at bounding box center [750, 399] width 61 height 19
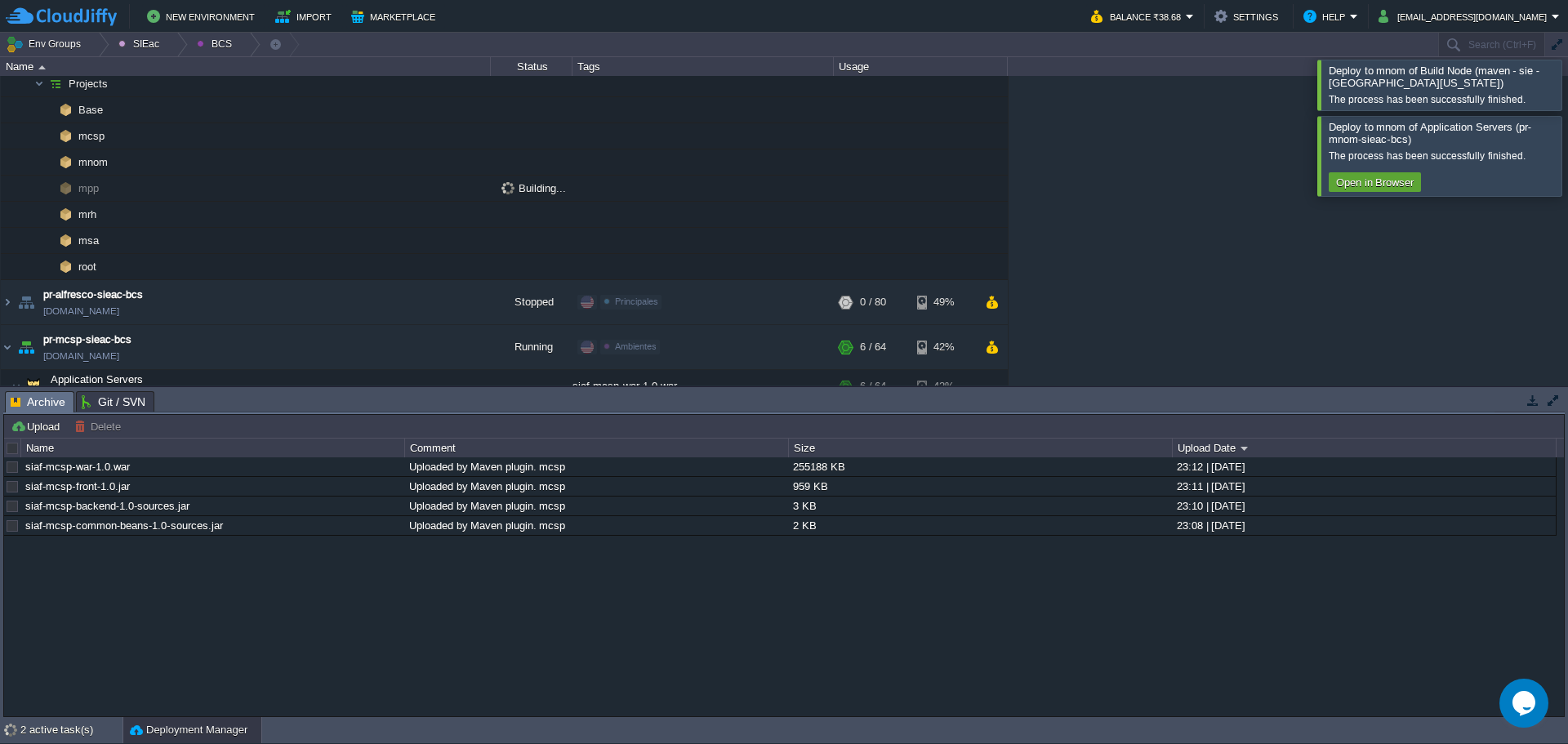
click at [1567, 156] on div at bounding box center [1587, 156] width 0 height 80
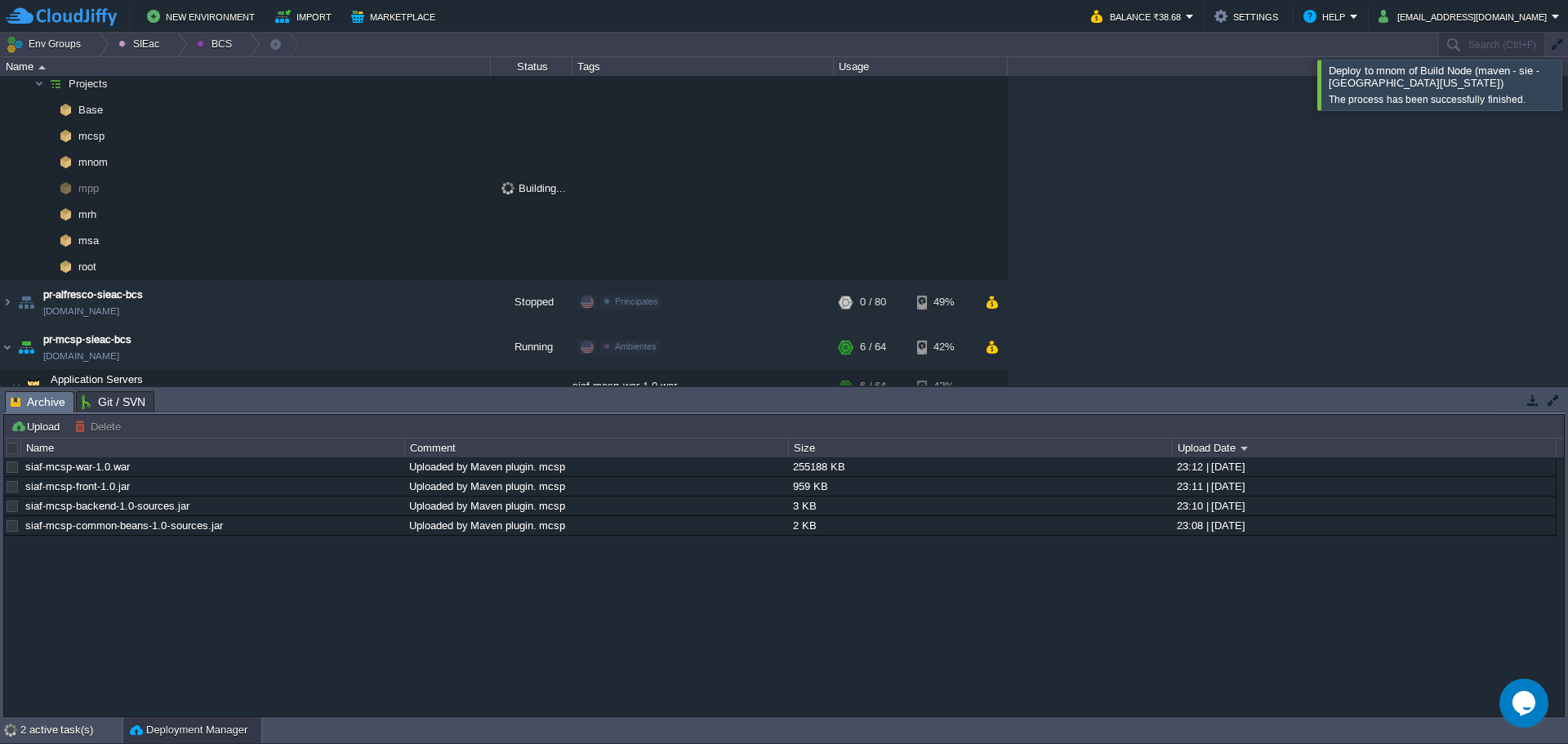
click at [1567, 82] on div at bounding box center [1587, 84] width 0 height 49
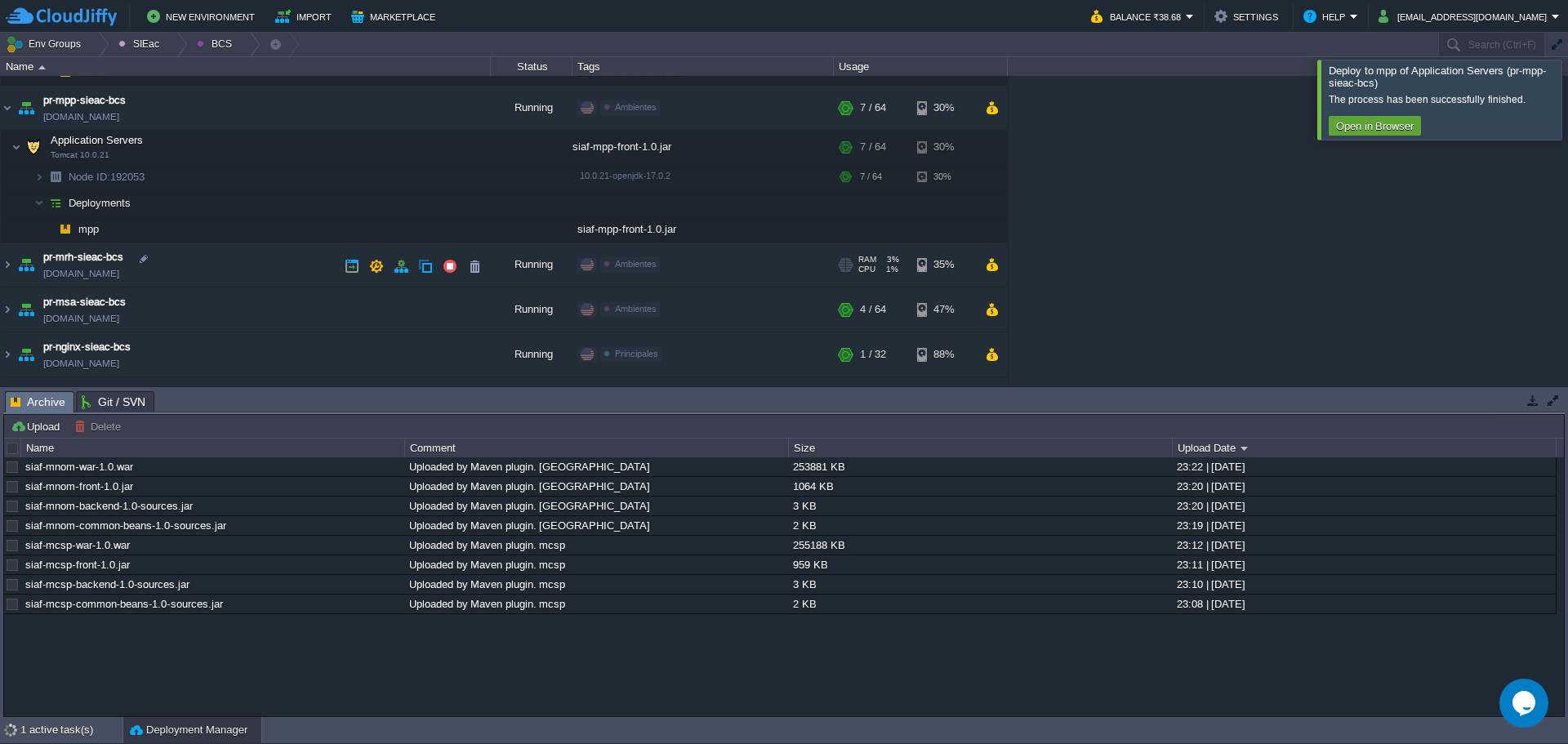
scroll to position [676, 0]
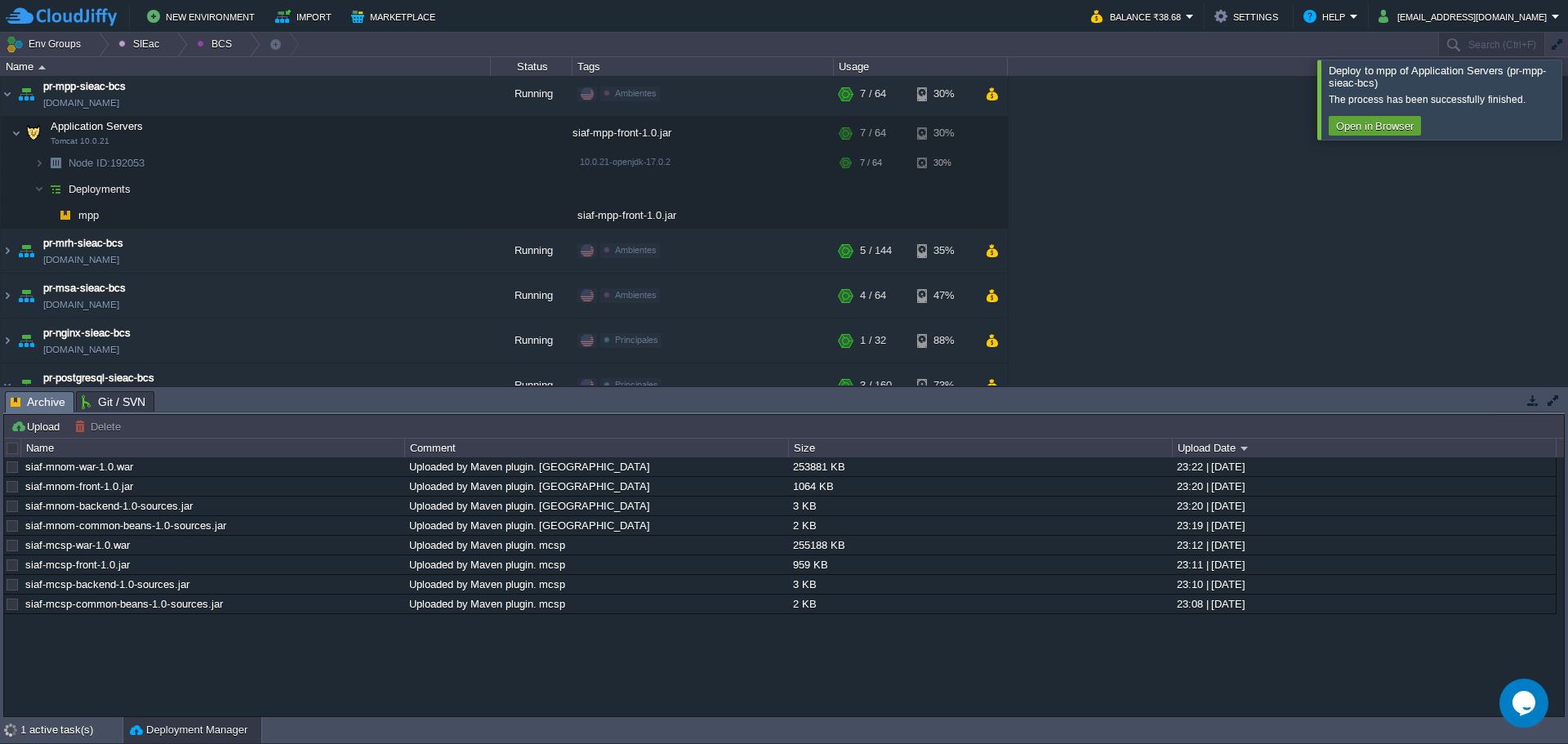
click at [1567, 113] on div at bounding box center [1587, 99] width 0 height 80
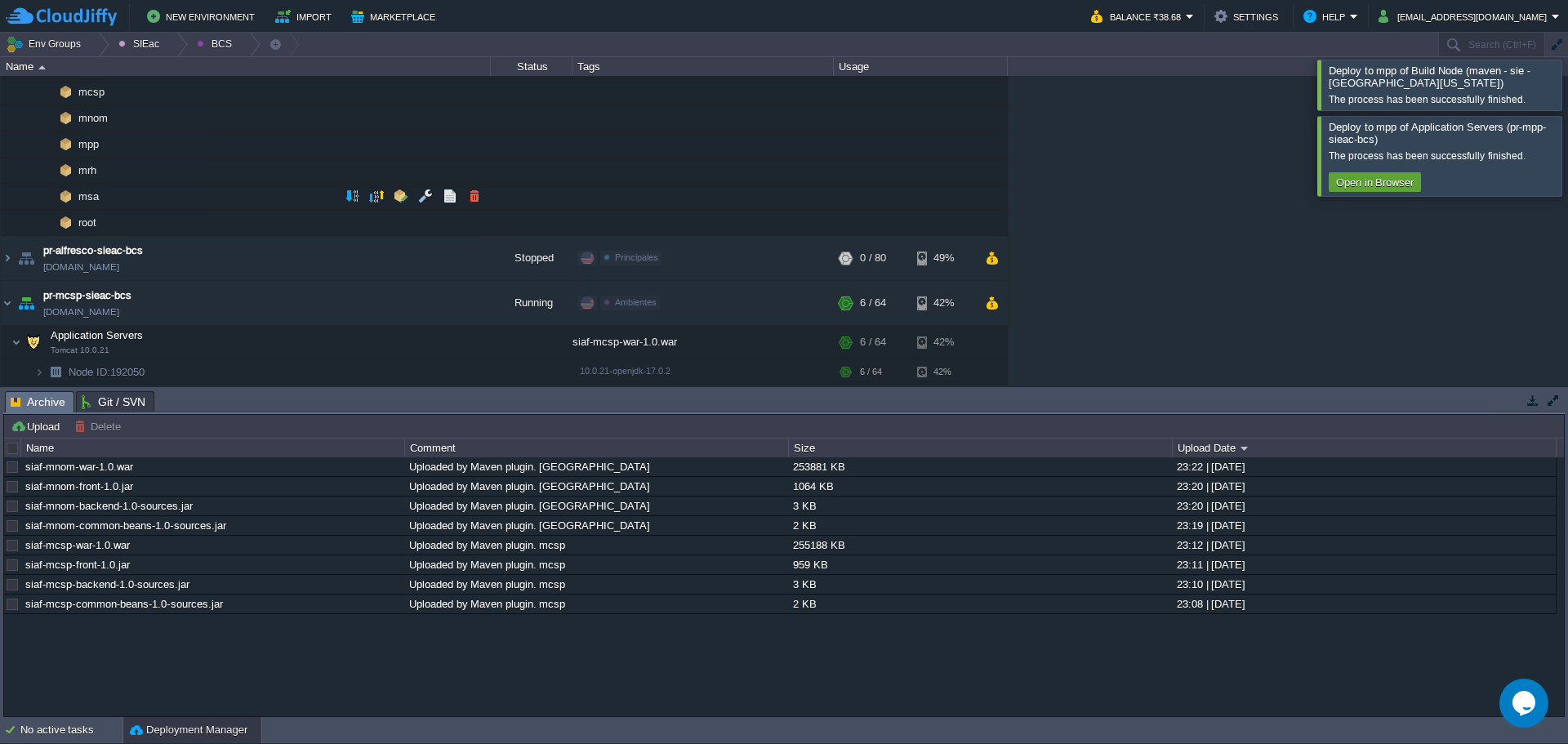
scroll to position [0, 0]
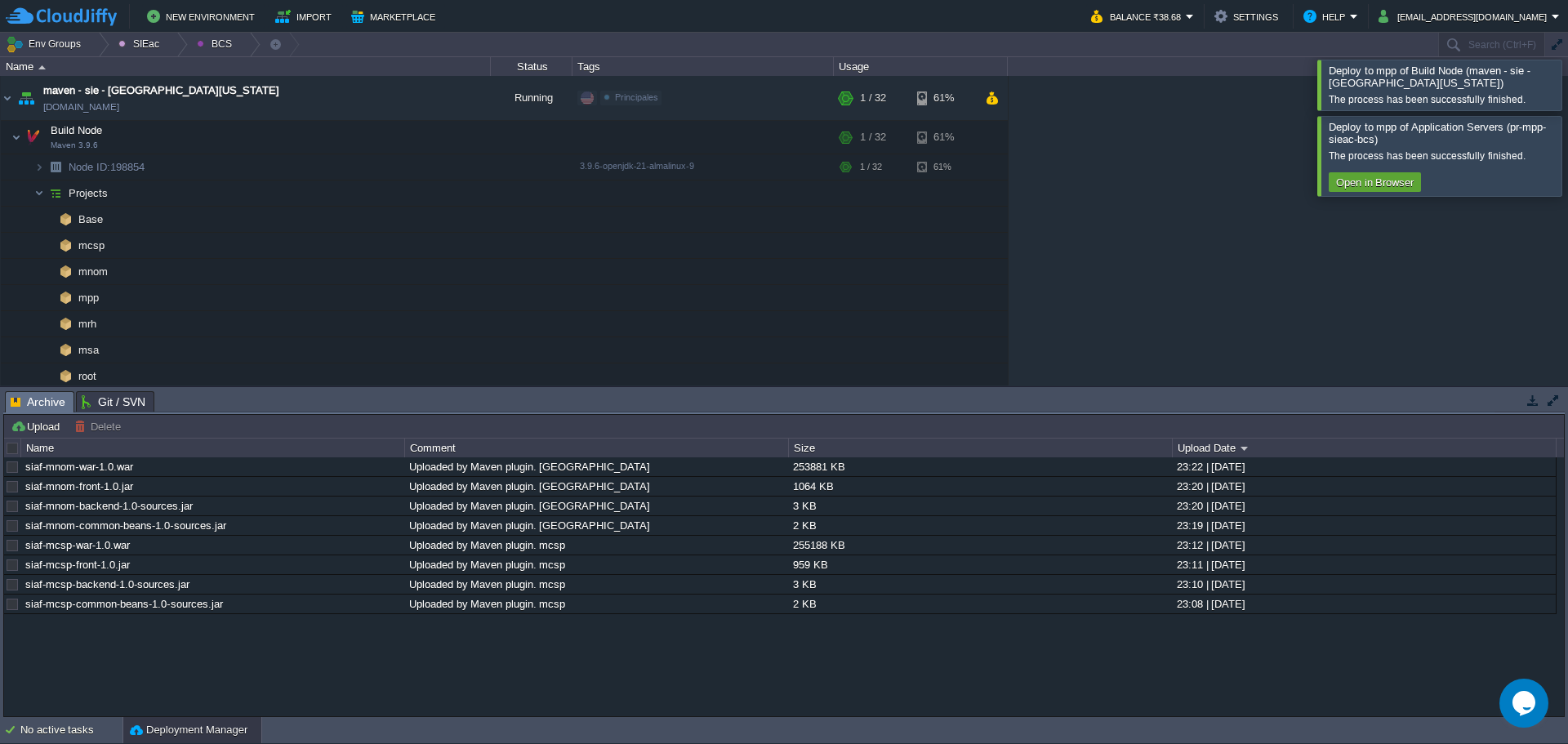
drag, startPoint x: 1559, startPoint y: 170, endPoint x: 1553, endPoint y: 125, distance: 45.4
click at [1567, 168] on div at bounding box center [1587, 156] width 0 height 80
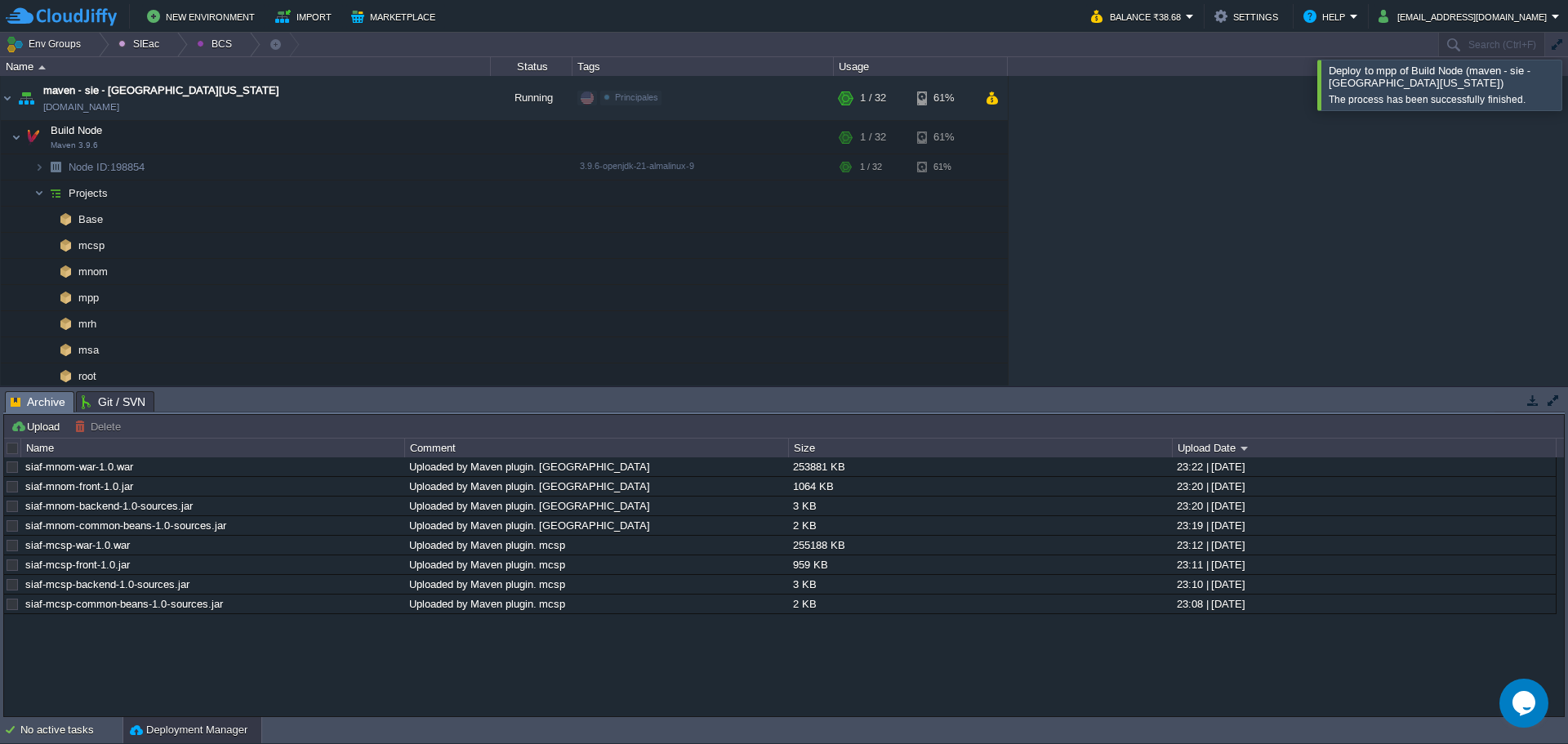
click at [1567, 92] on div at bounding box center [1587, 84] width 0 height 49
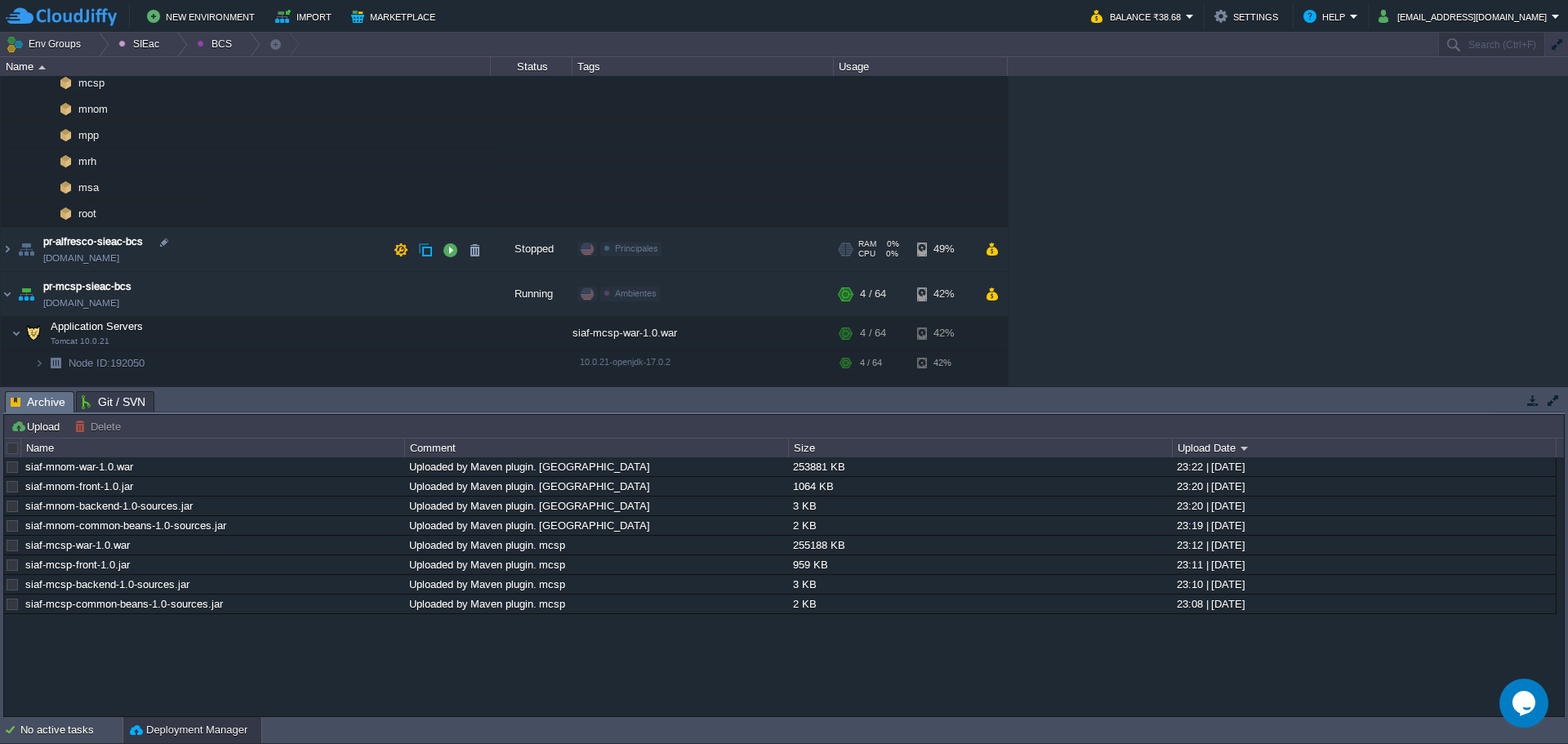
scroll to position [163, 0]
click at [376, 162] on button "button" at bounding box center [376, 160] width 15 height 15
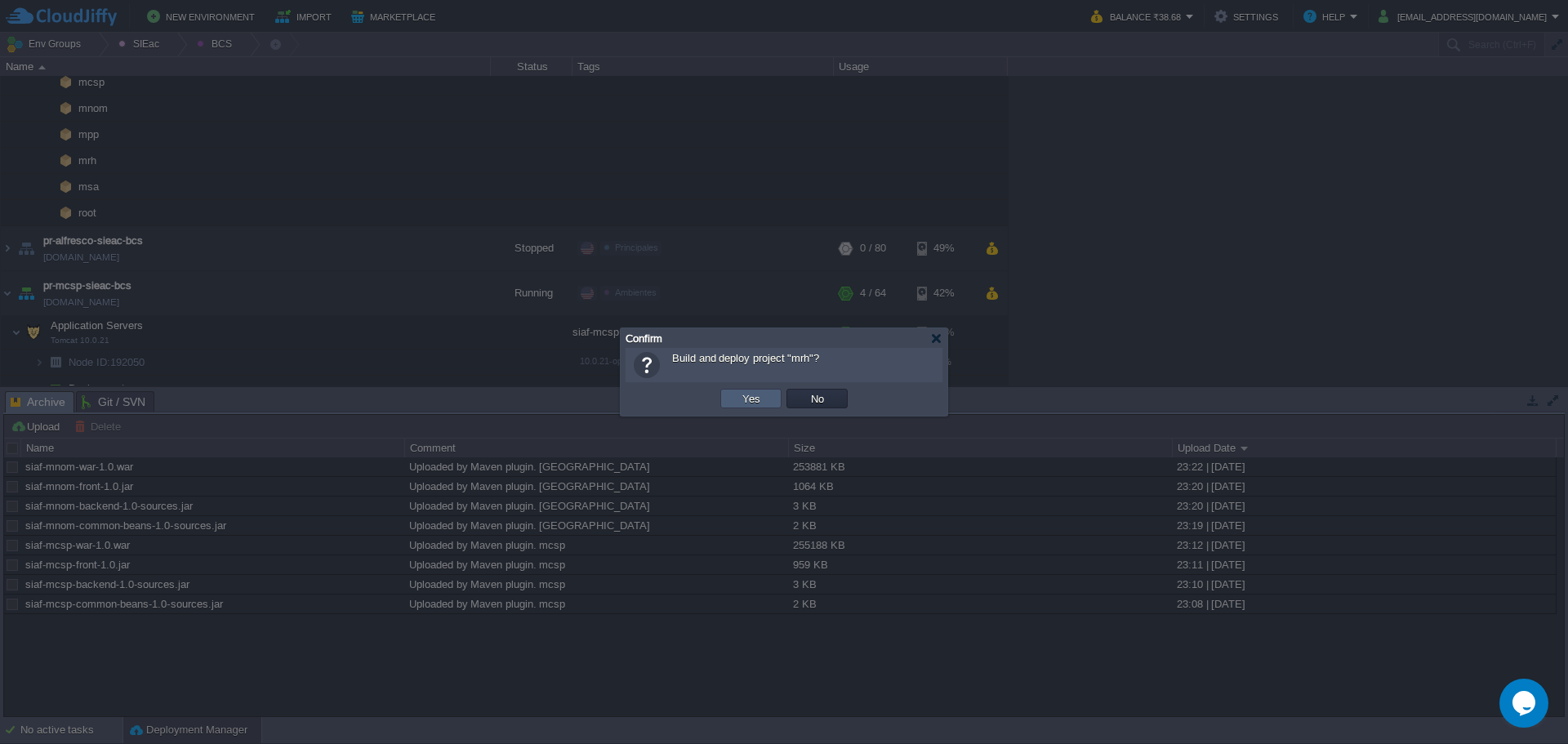
click at [731, 395] on td "Yes" at bounding box center [750, 399] width 61 height 19
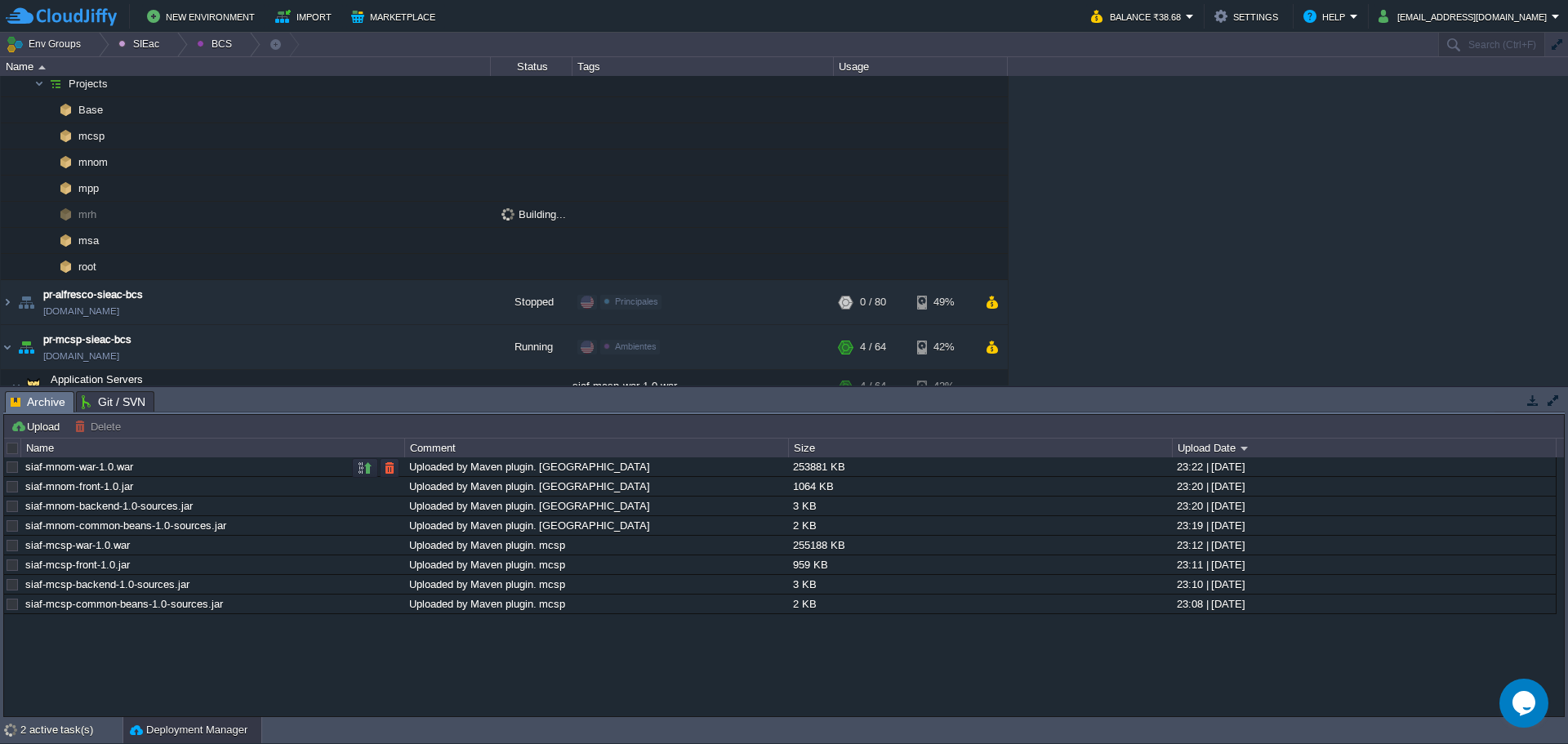
click at [11, 463] on div at bounding box center [12, 467] width 15 height 15
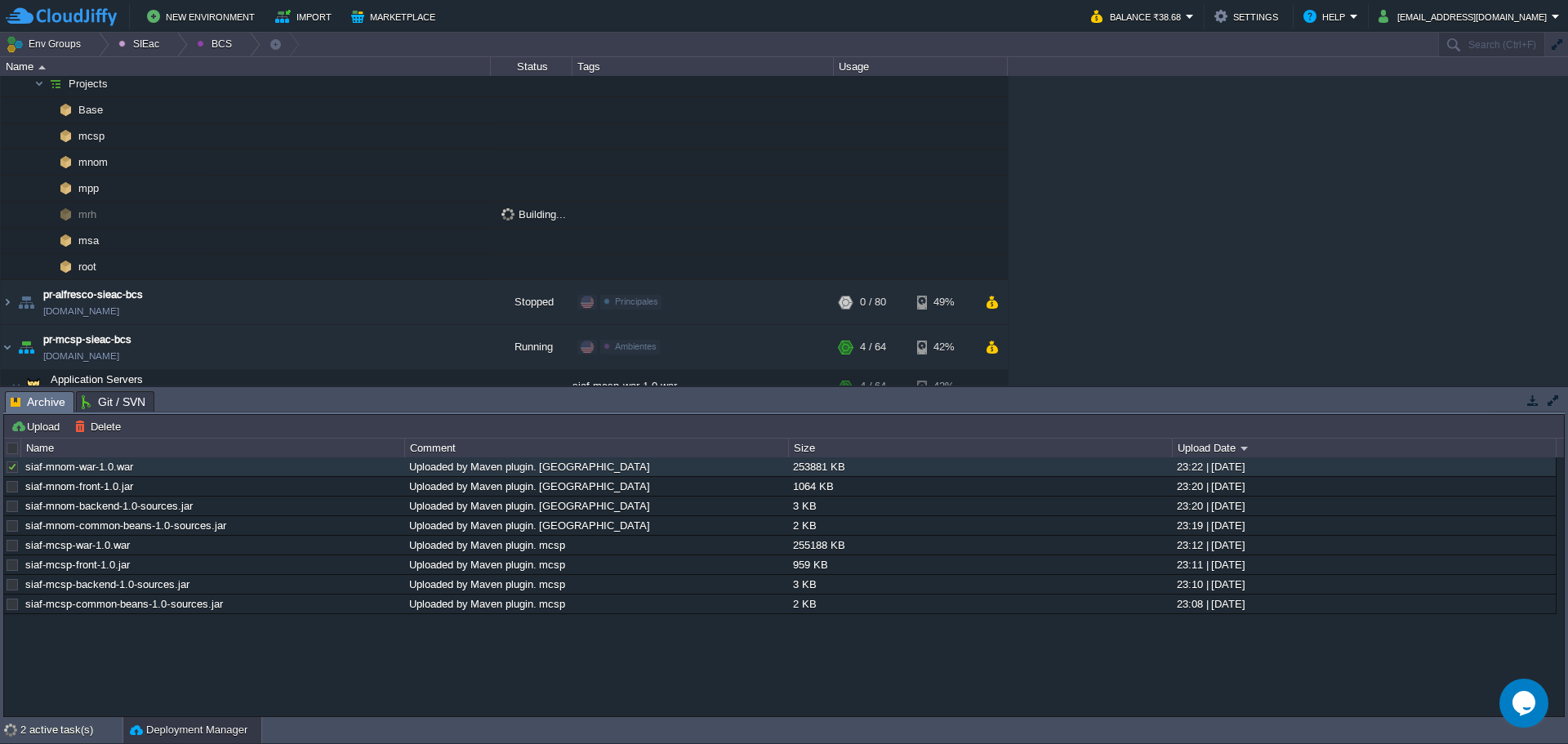
click at [10, 449] on div at bounding box center [12, 448] width 15 height 15
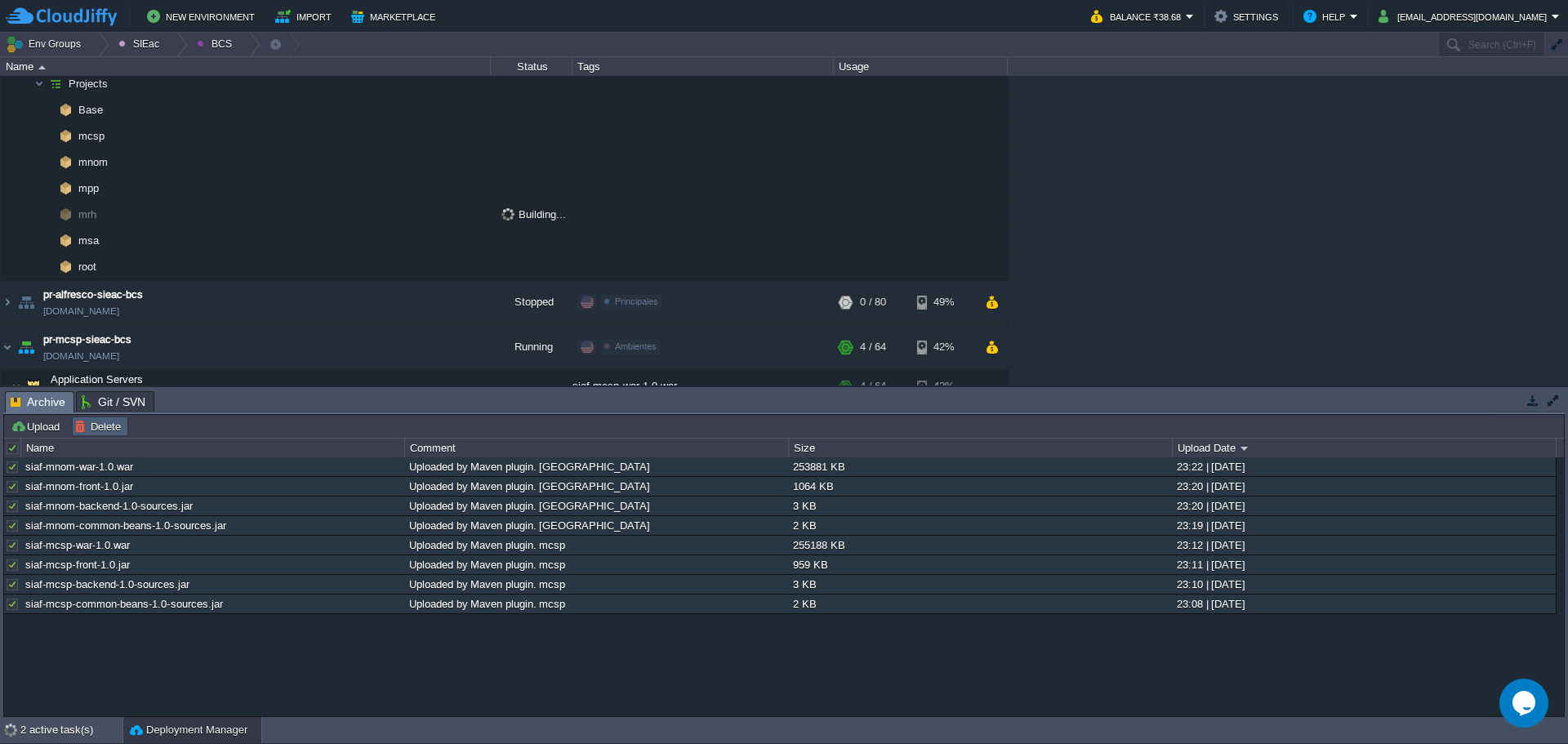
click at [83, 428] on button "Delete" at bounding box center [100, 426] width 51 height 15
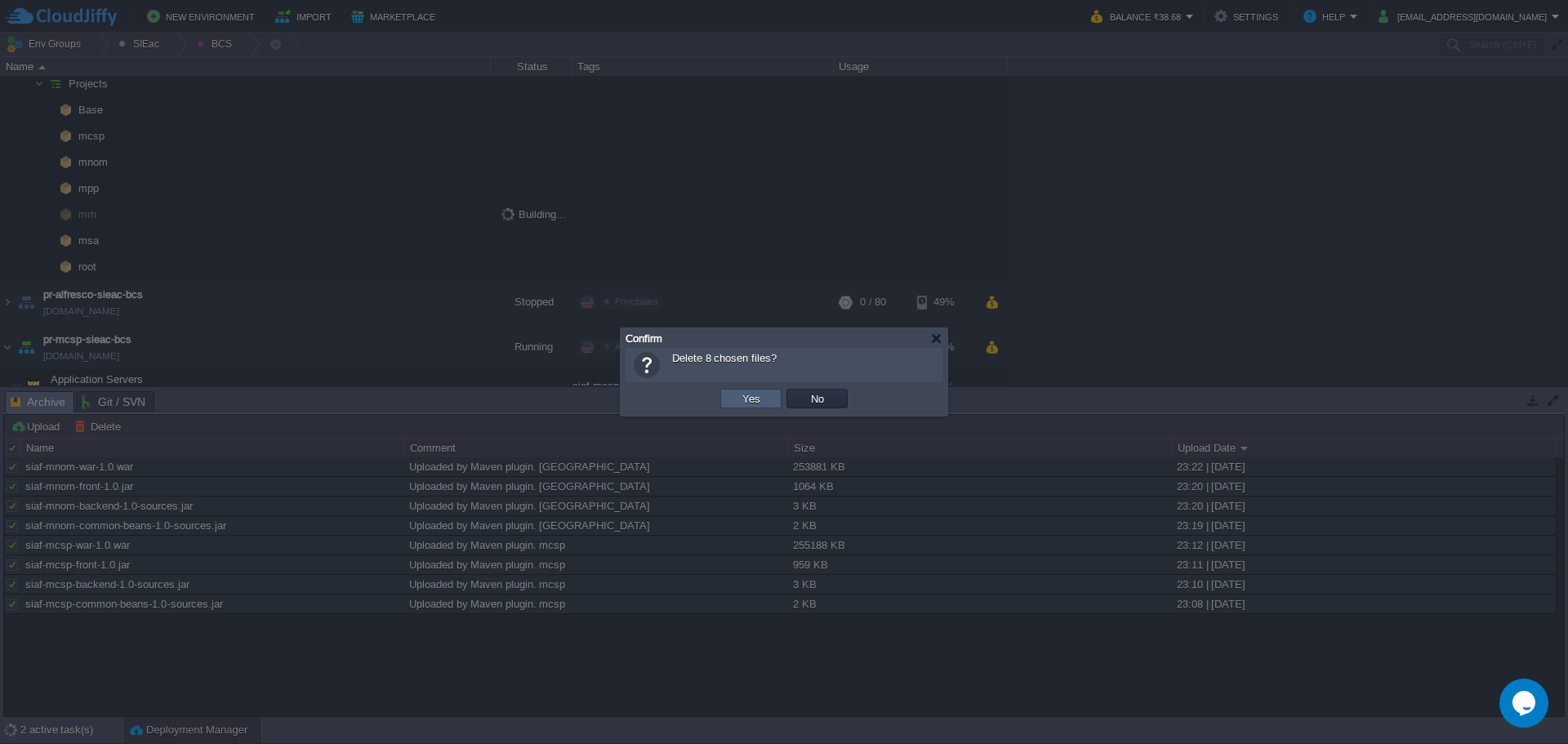
click at [737, 406] on td "Yes" at bounding box center [750, 399] width 61 height 19
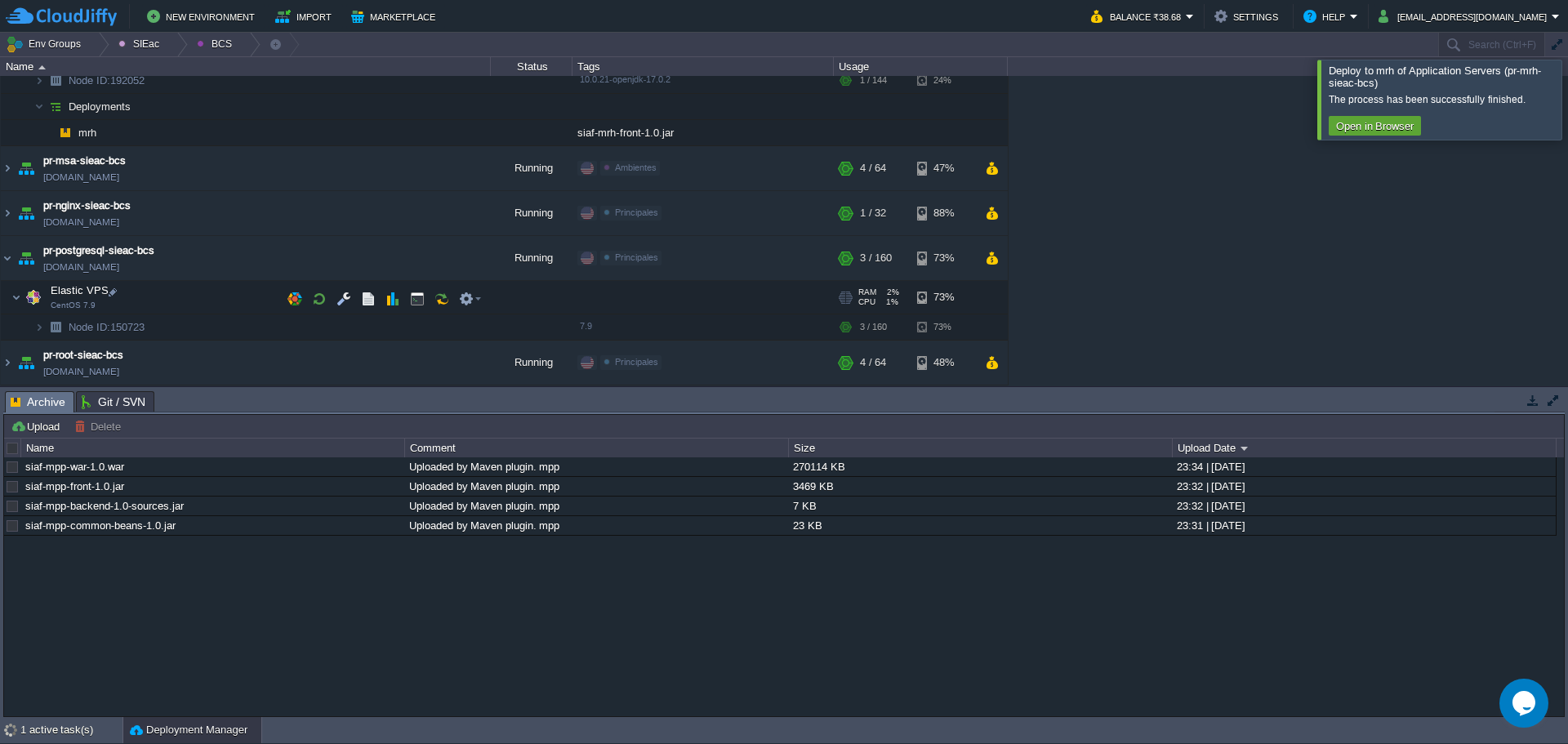
scroll to position [915, 0]
click at [1567, 102] on div at bounding box center [1587, 99] width 0 height 80
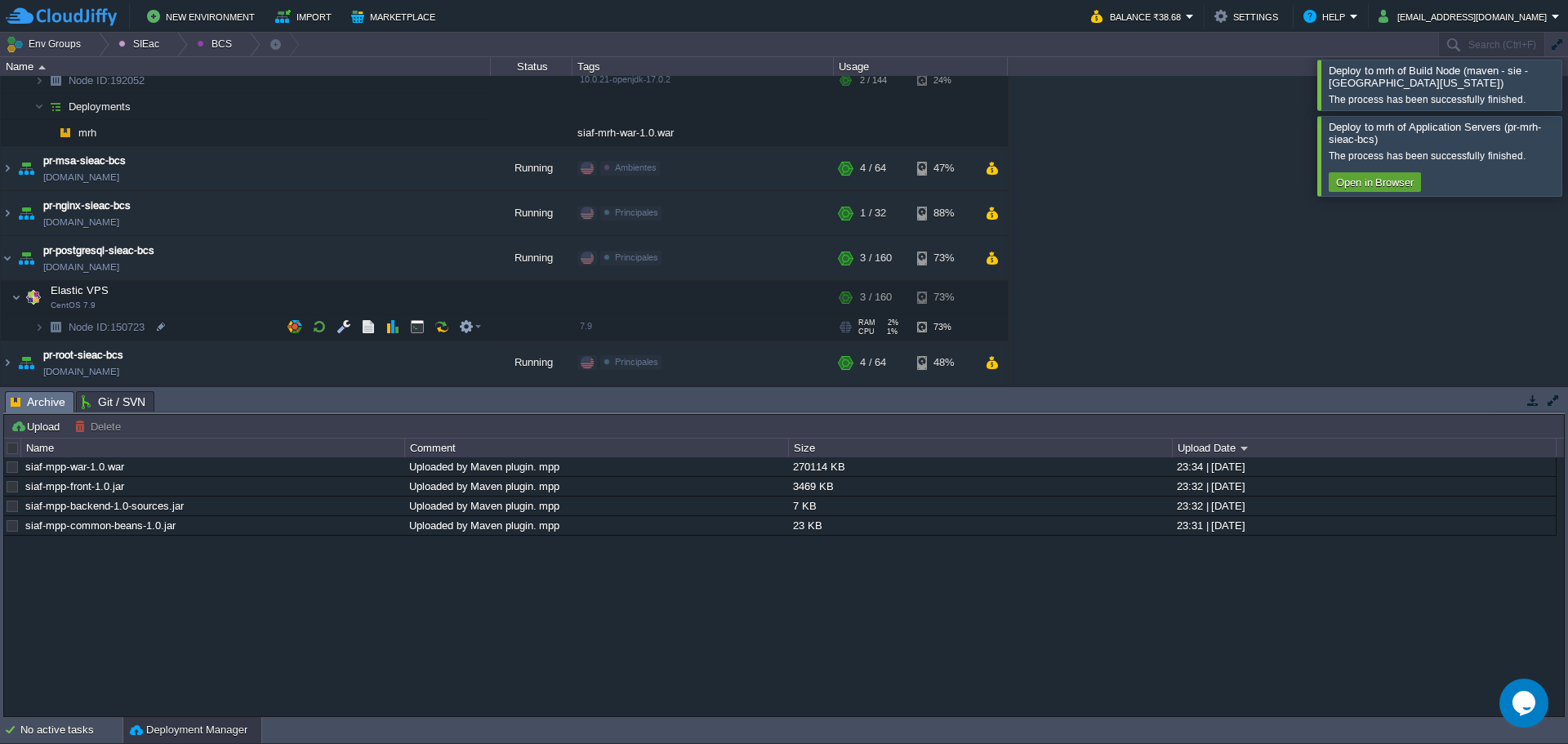
click at [209, 316] on td "Node ID: 150723" at bounding box center [246, 328] width 490 height 27
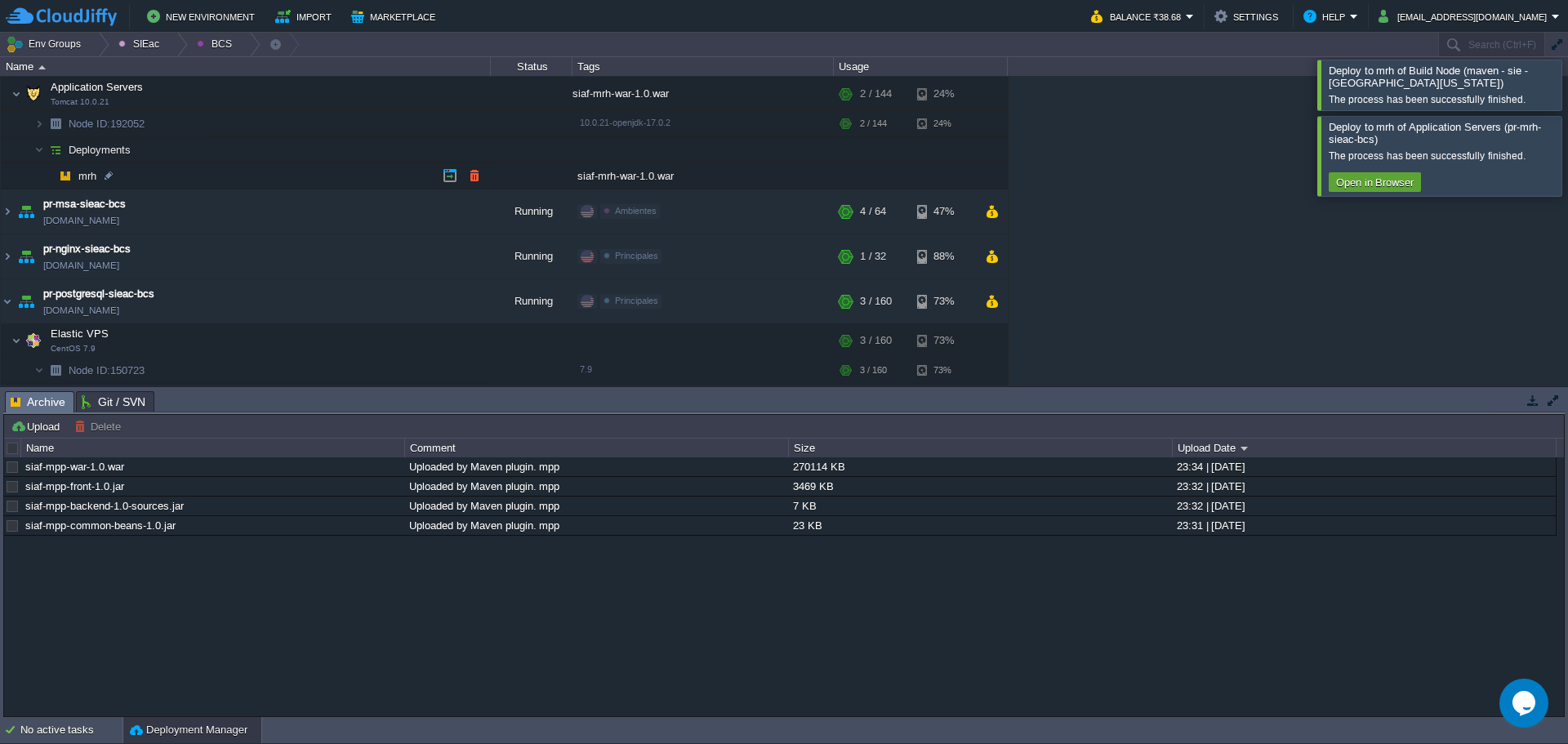
scroll to position [834, 0]
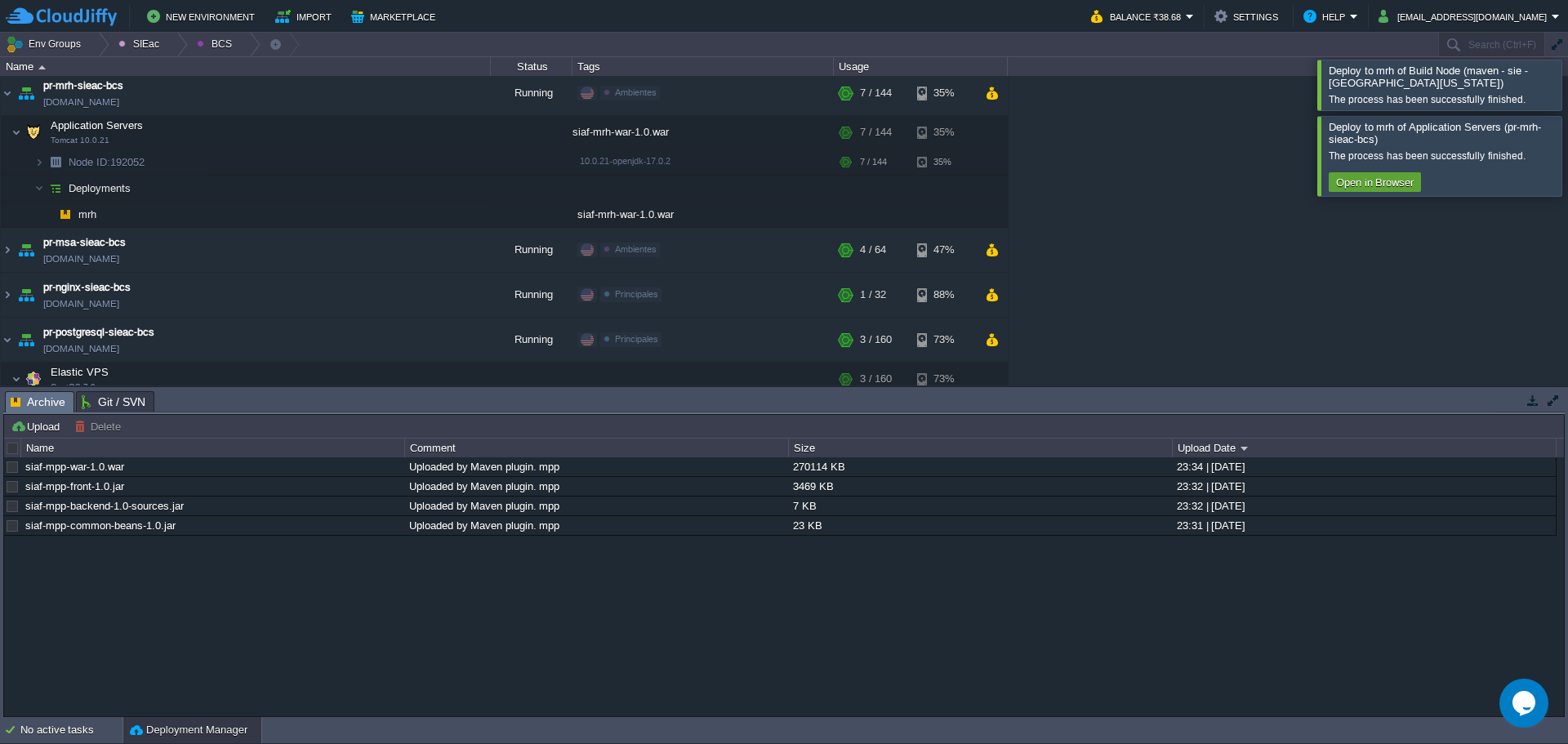
click at [1561, 167] on div "Deploy to mrh of Application Servers (pr-mrh-sieac-bcs) The process has been su…" at bounding box center [1439, 156] width 245 height 81
click at [1567, 110] on div at bounding box center [1587, 84] width 0 height 49
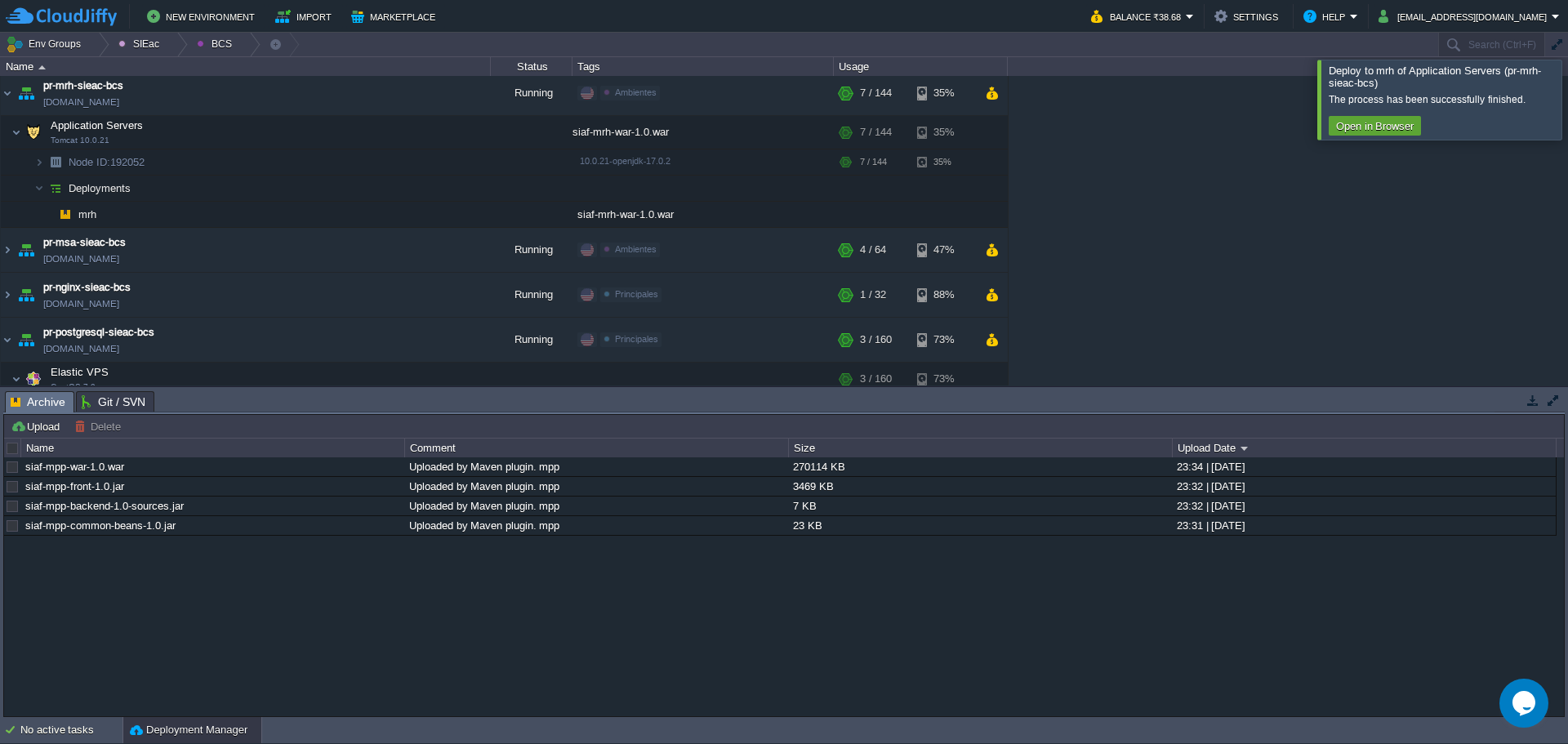
click at [1567, 121] on div at bounding box center [1587, 99] width 0 height 80
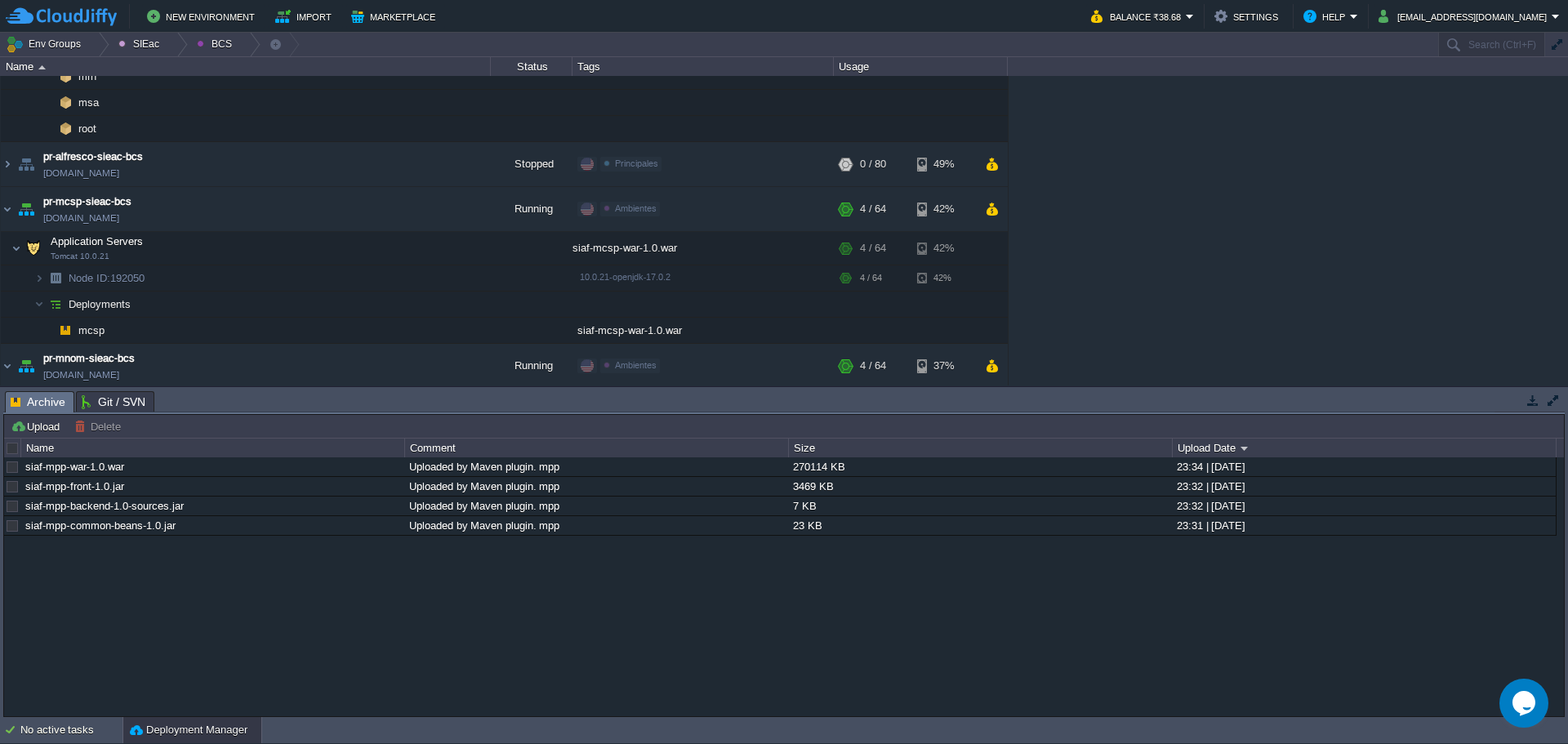
scroll to position [99, 0]
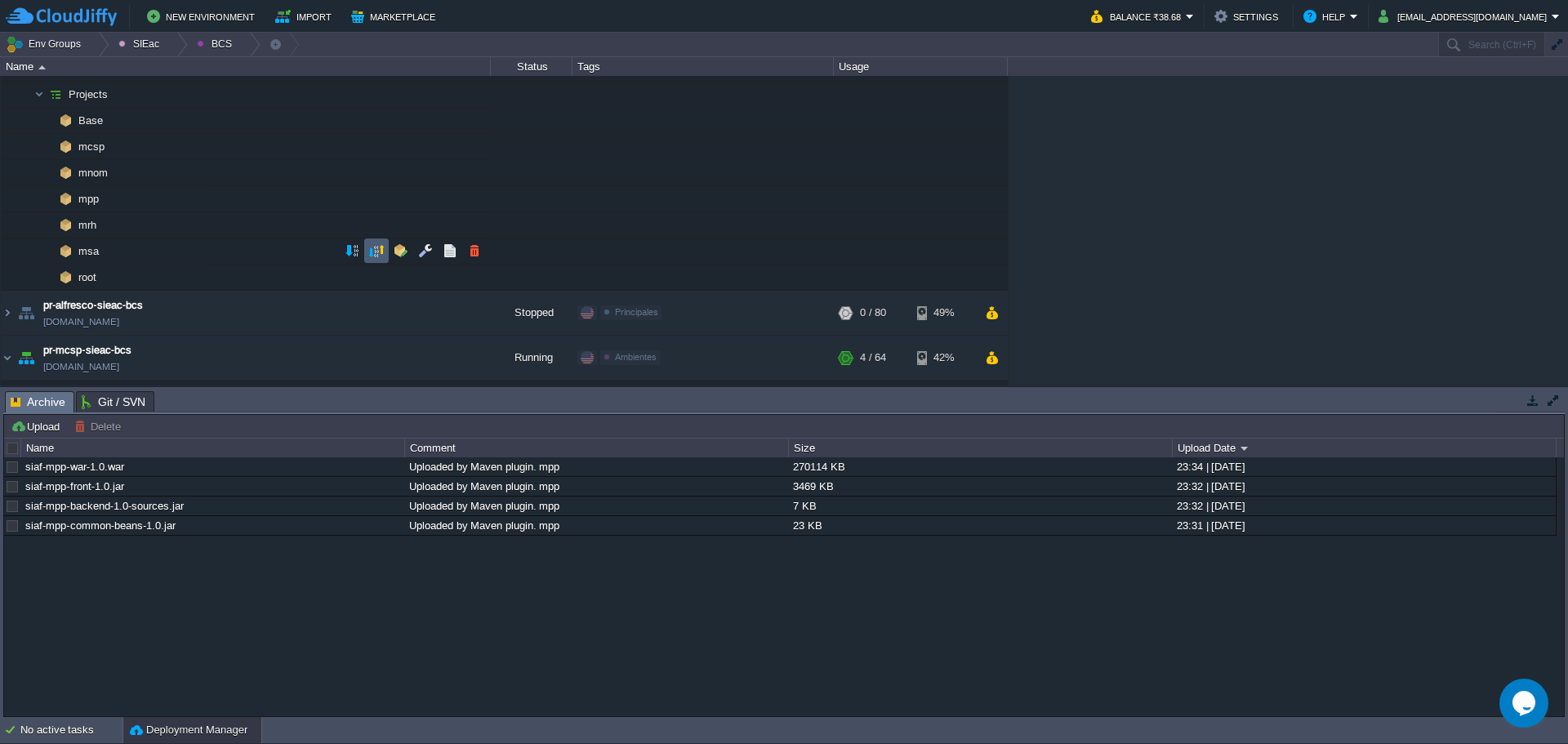
click at [377, 251] on button "button" at bounding box center [376, 250] width 15 height 15
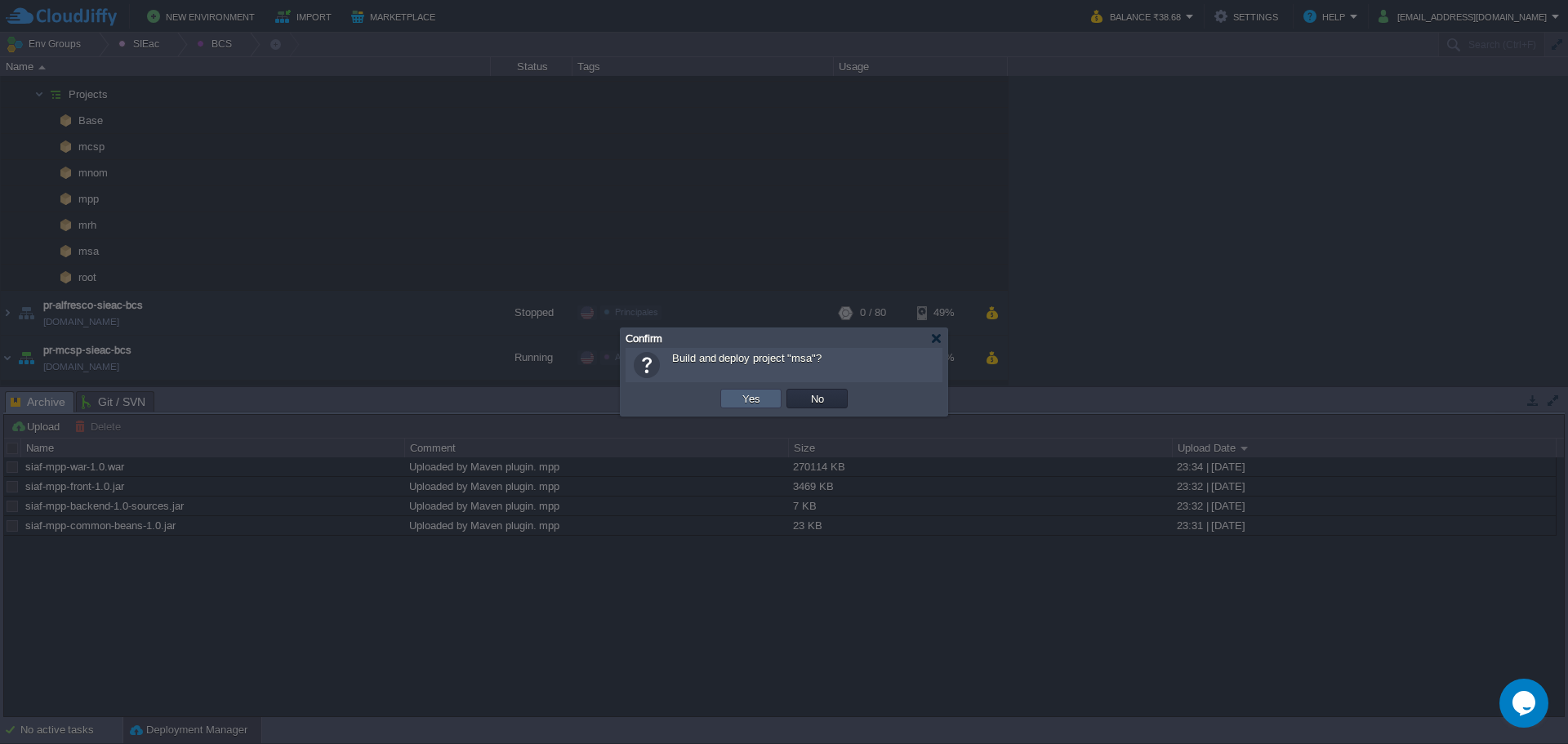
click at [743, 401] on button "Yes" at bounding box center [751, 399] width 27 height 15
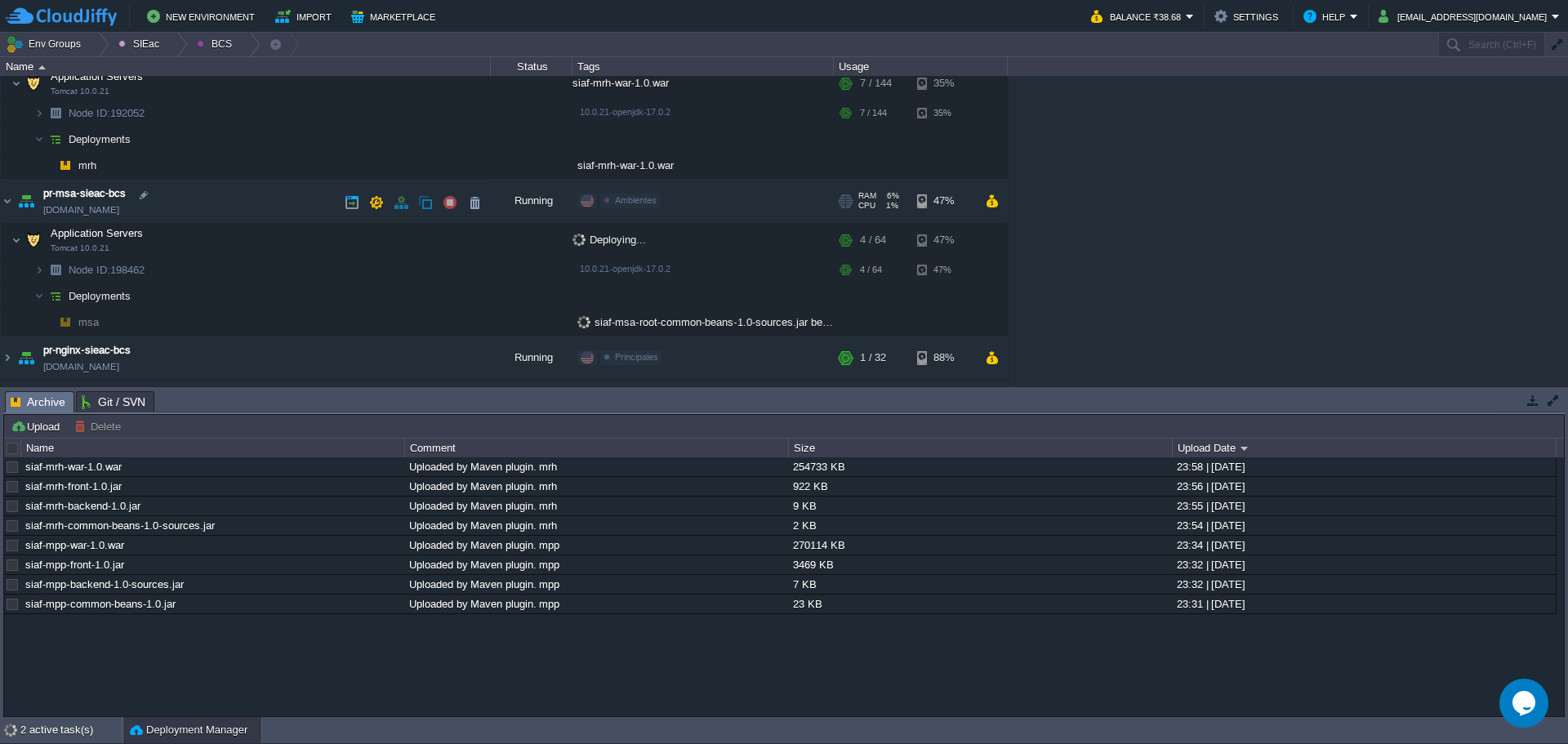
scroll to position [990, 0]
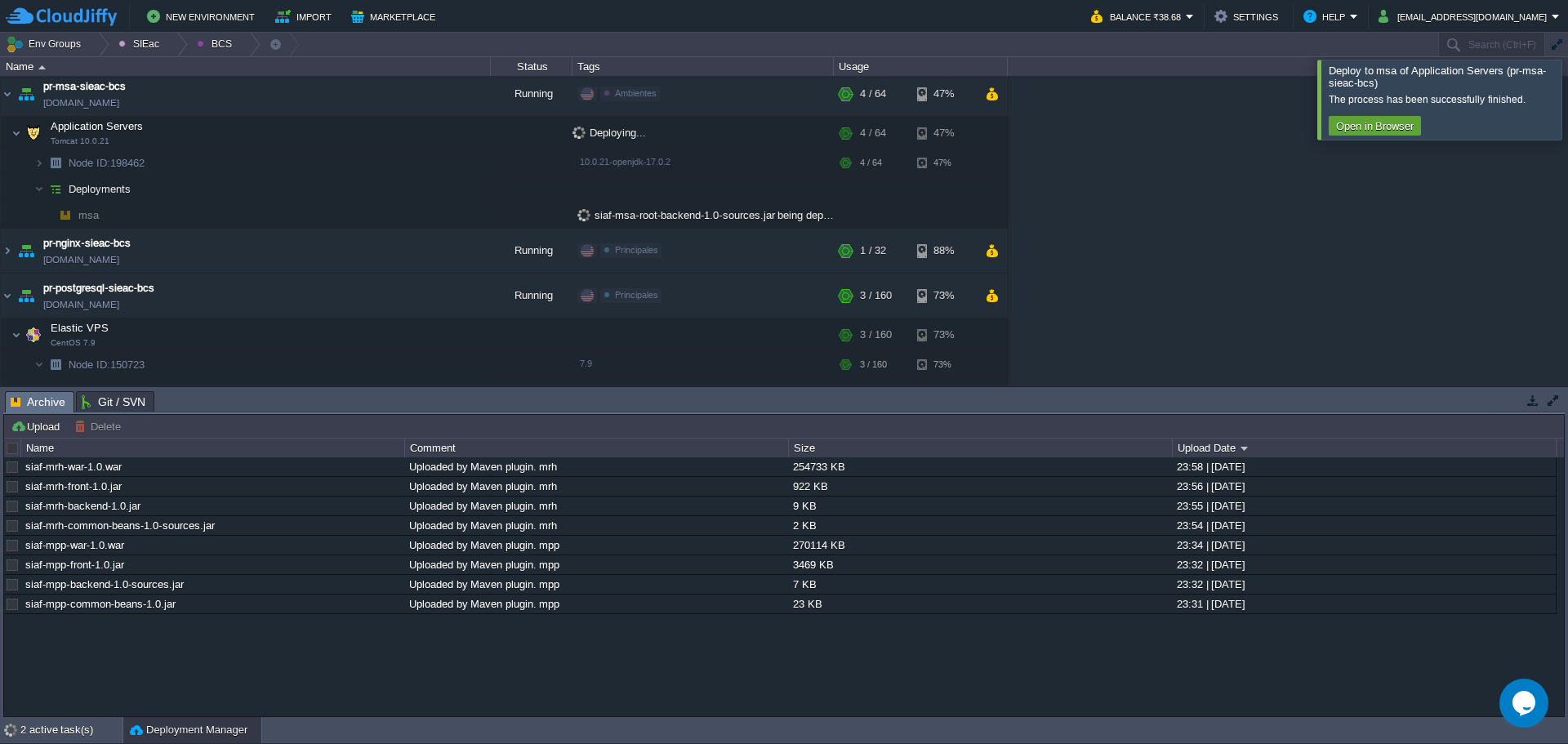
click at [1567, 116] on div at bounding box center [1587, 99] width 0 height 80
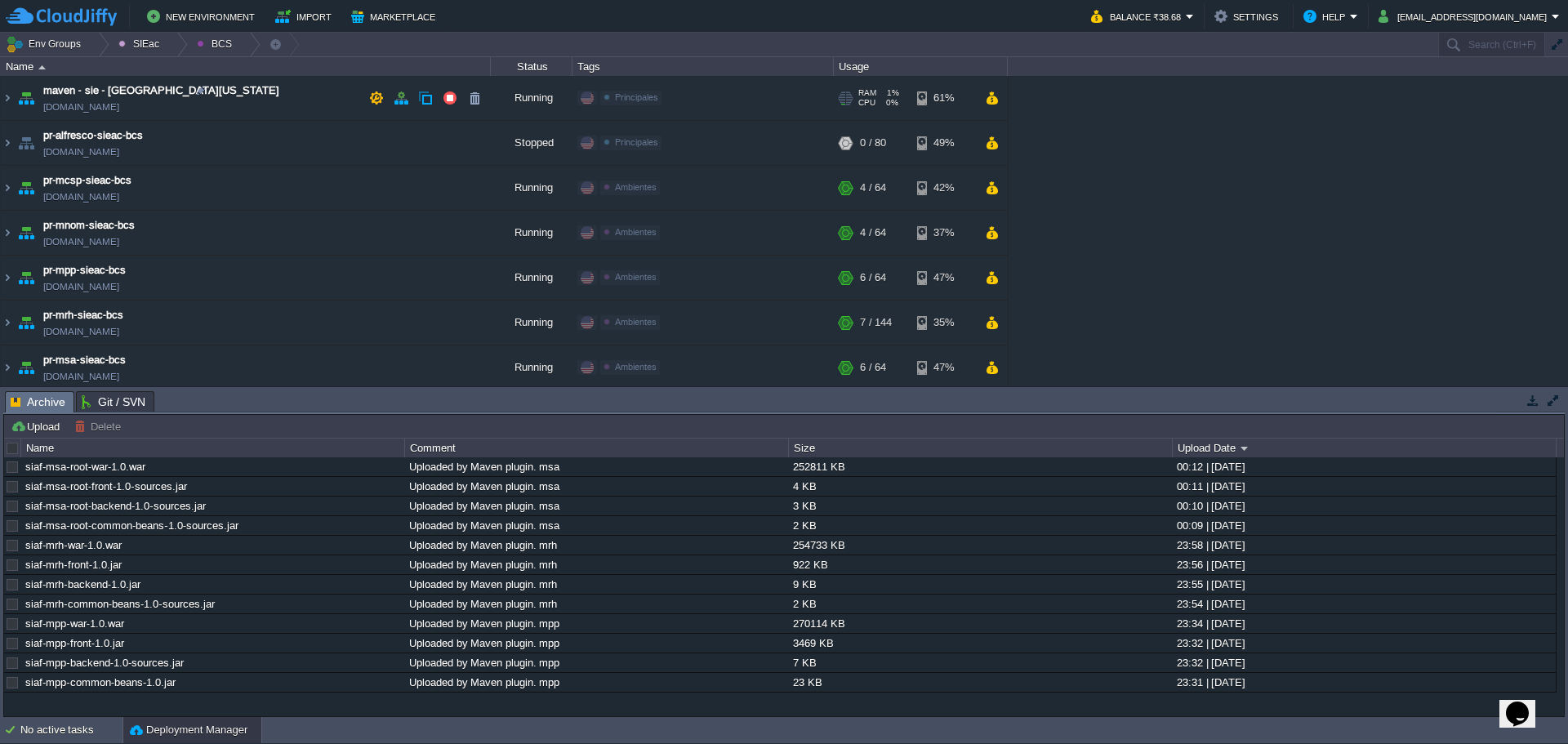
click at [19, 95] on img at bounding box center [27, 98] width 23 height 44
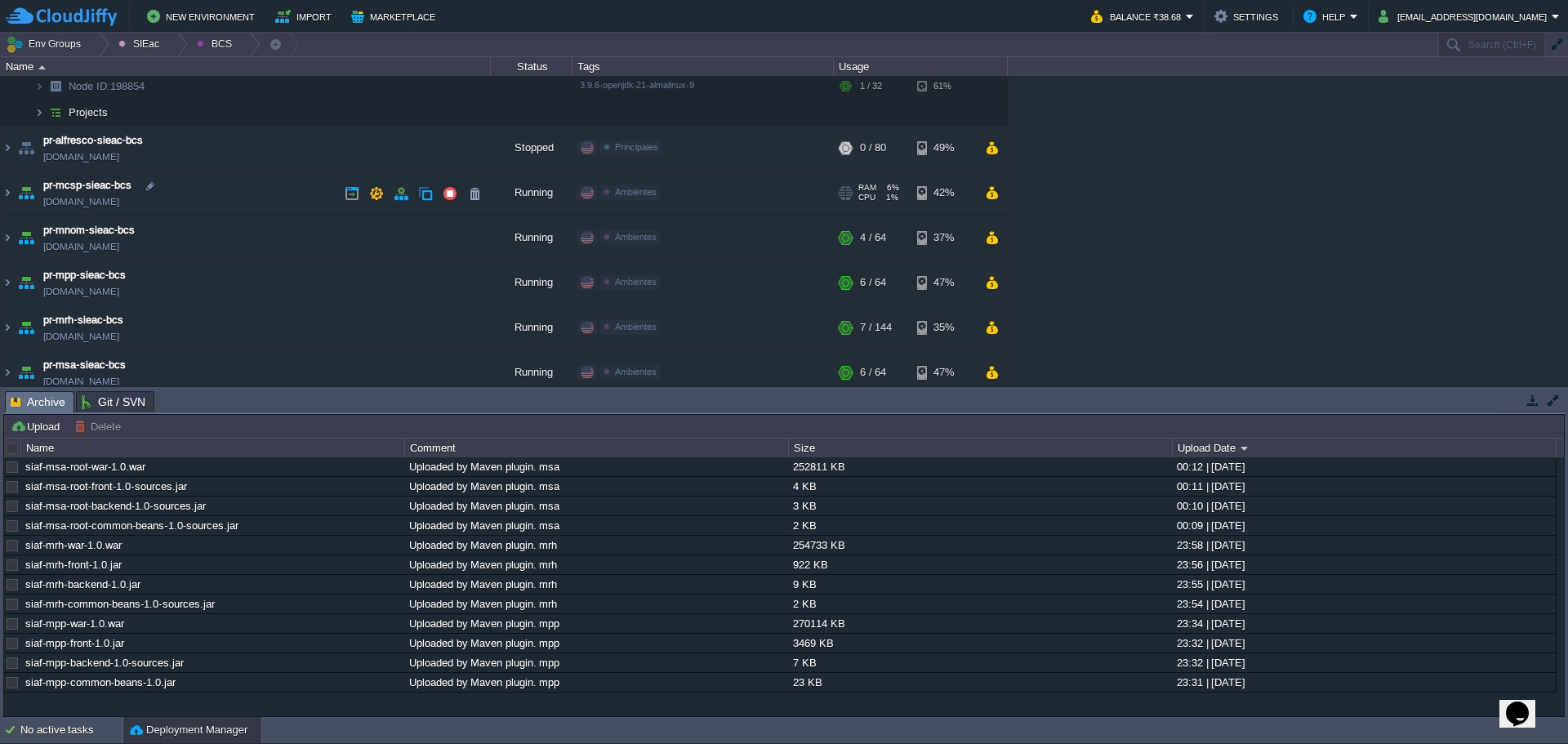
scroll to position [225, 0]
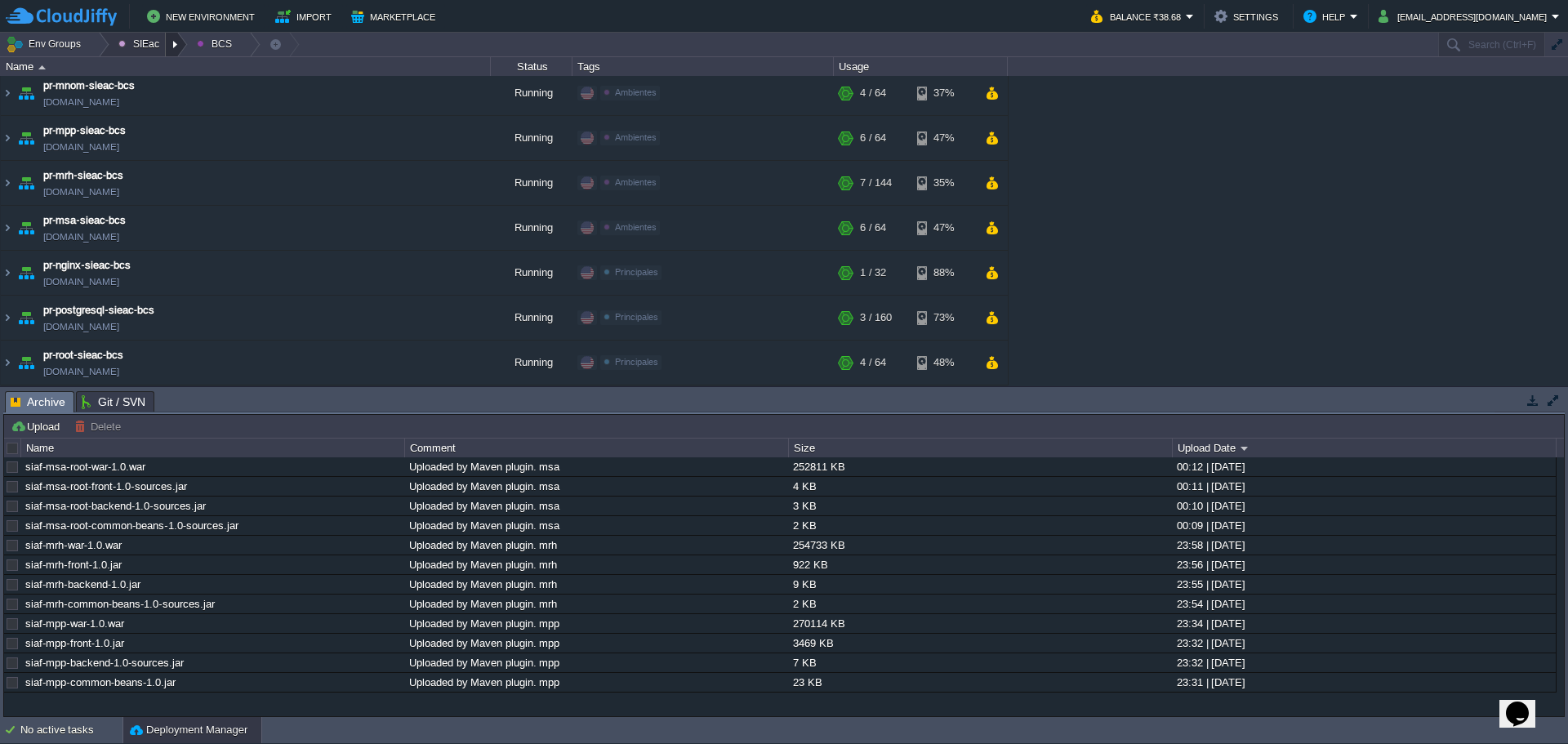
click at [169, 38] on div at bounding box center [177, 44] width 22 height 24
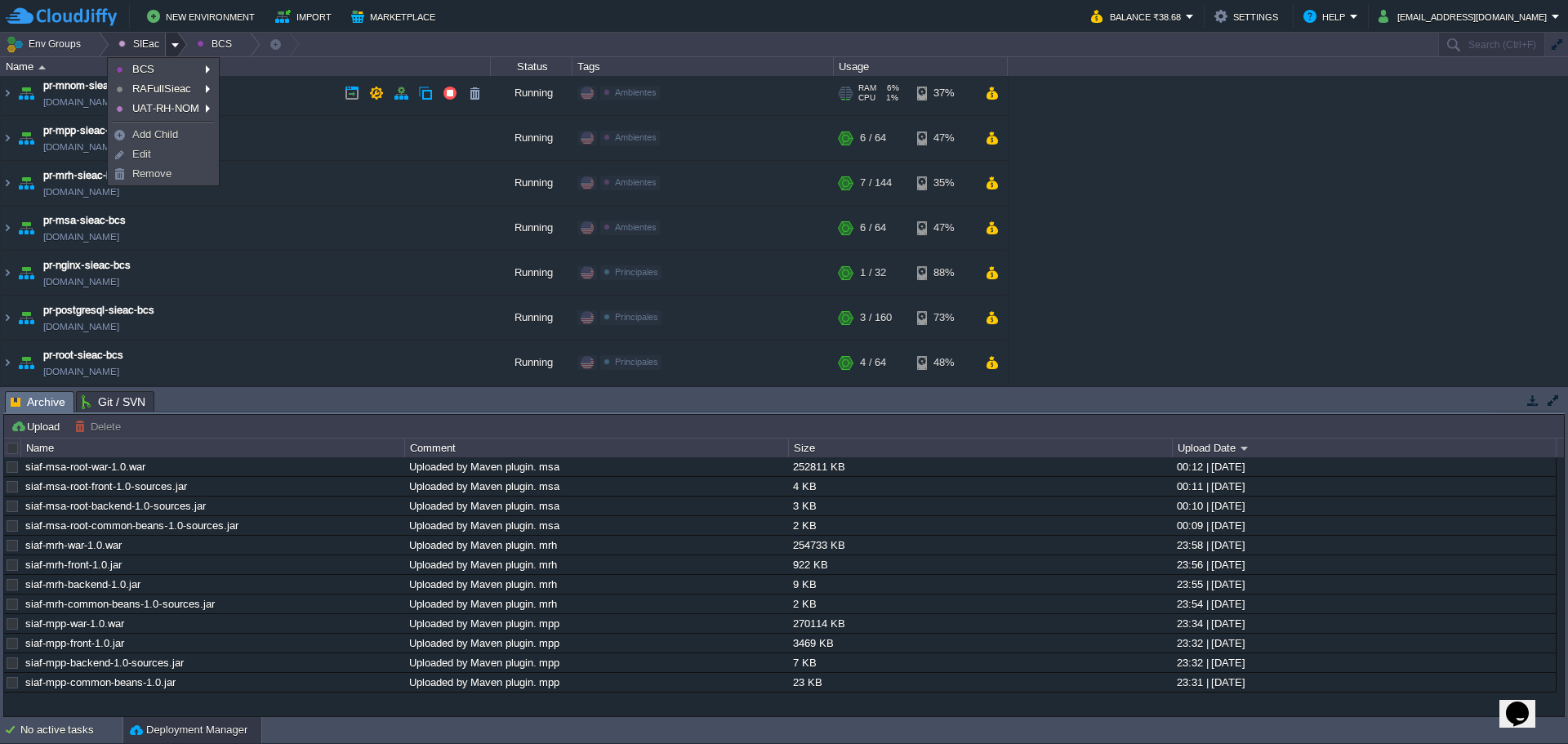
click at [284, 85] on td "pr-mnom-sieac-bcs pr-mnom-sieac-bcs.w1-us.cloudjiffy.net" at bounding box center [246, 93] width 490 height 45
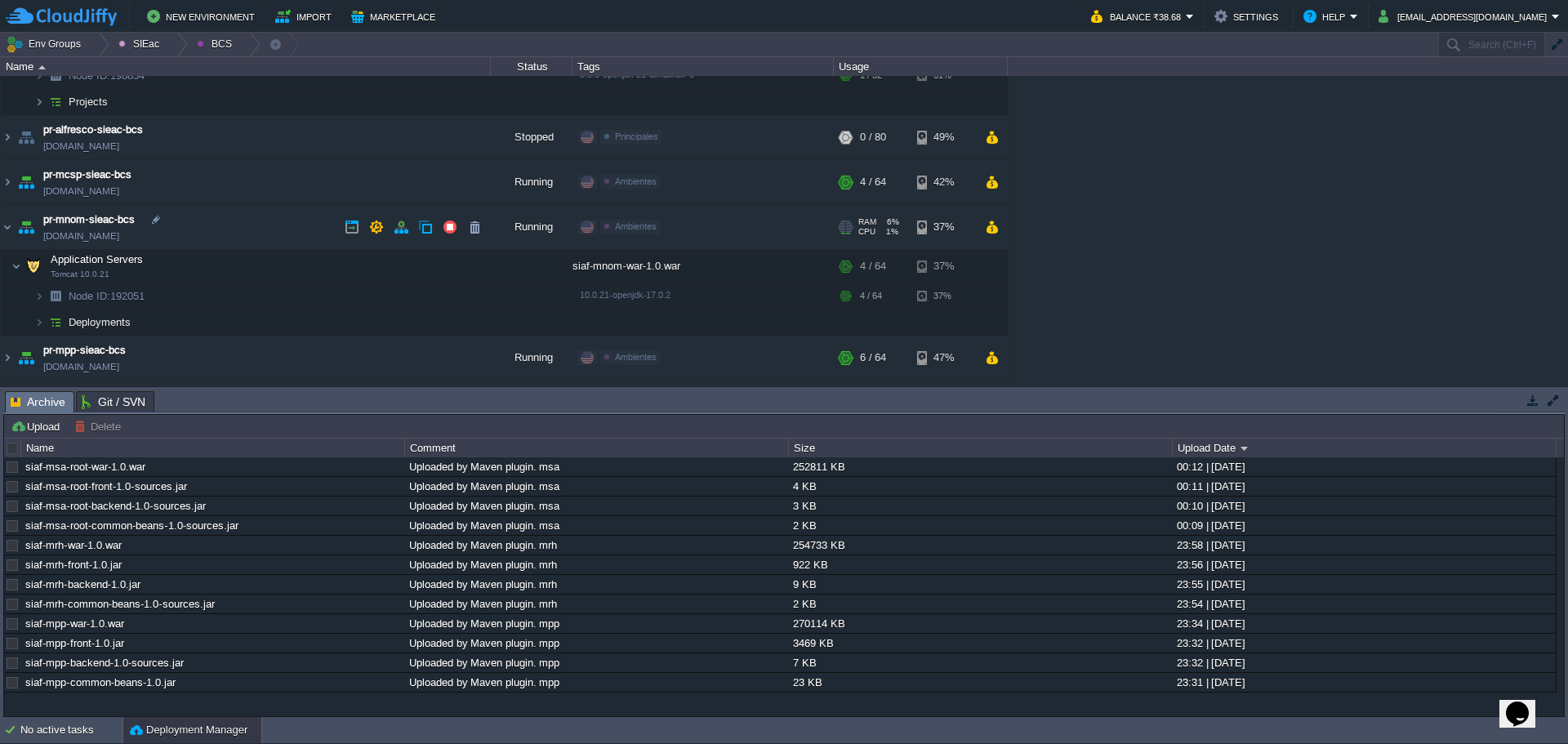
scroll to position [0, 0]
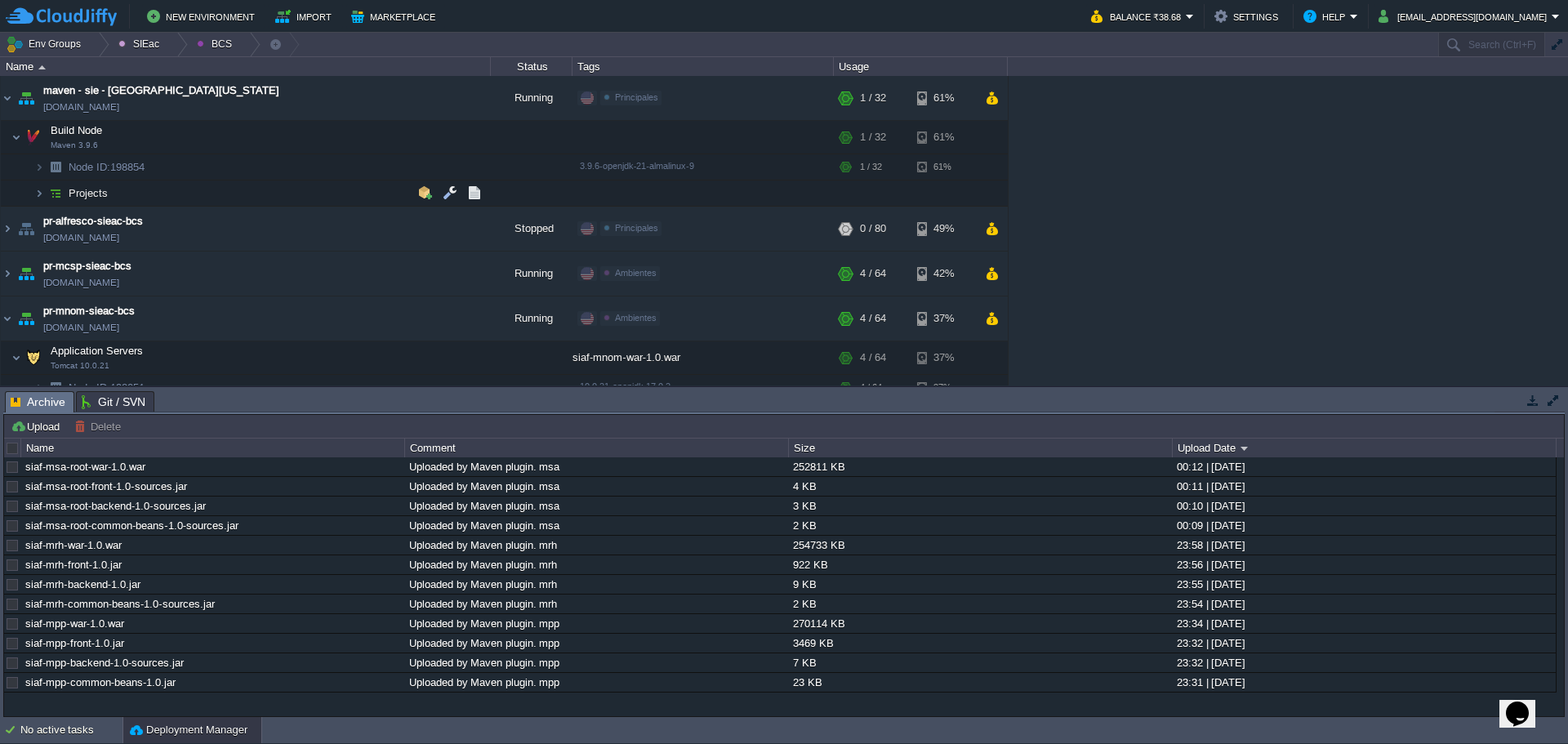
click at [188, 194] on td "Projects" at bounding box center [246, 194] width 490 height 27
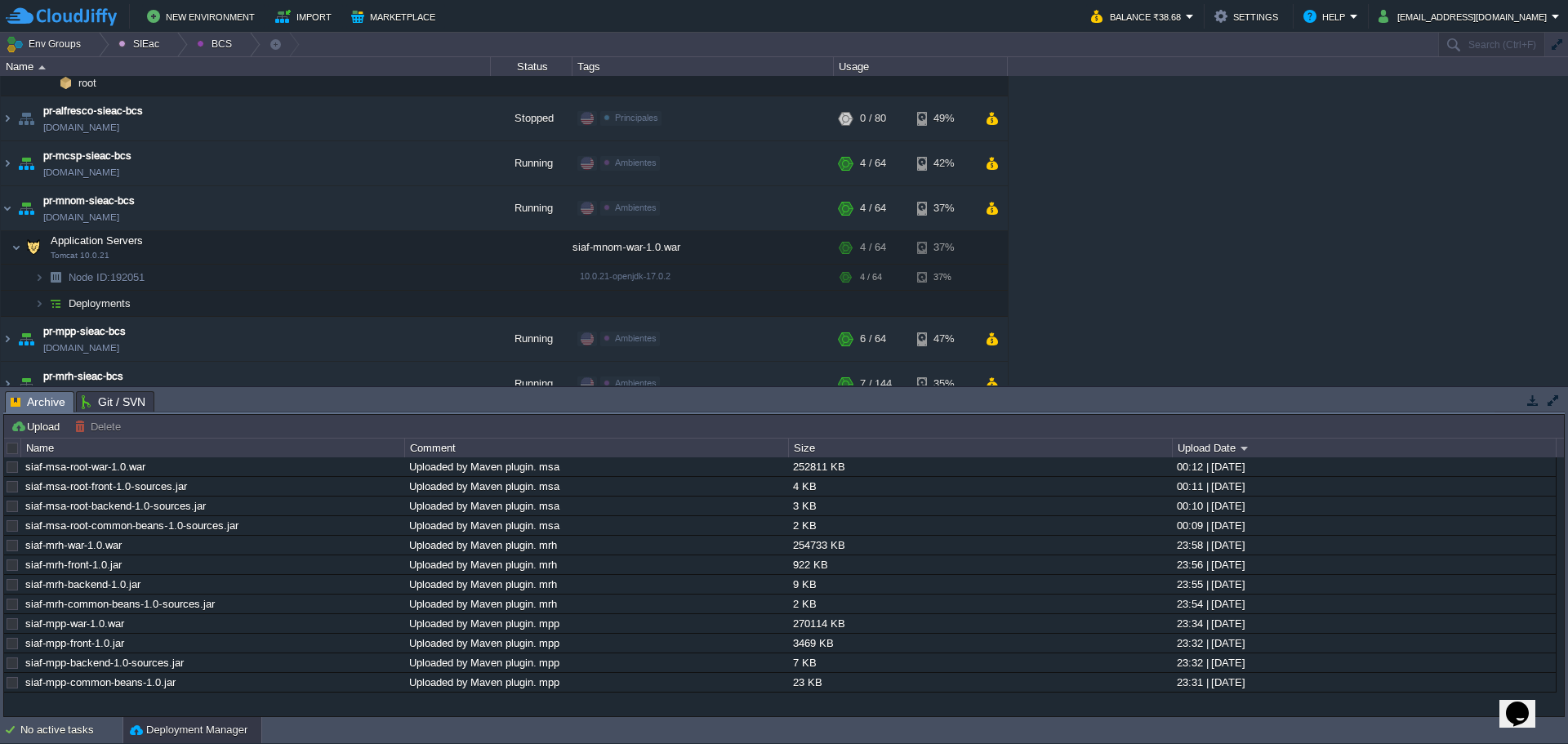
scroll to position [408, 0]
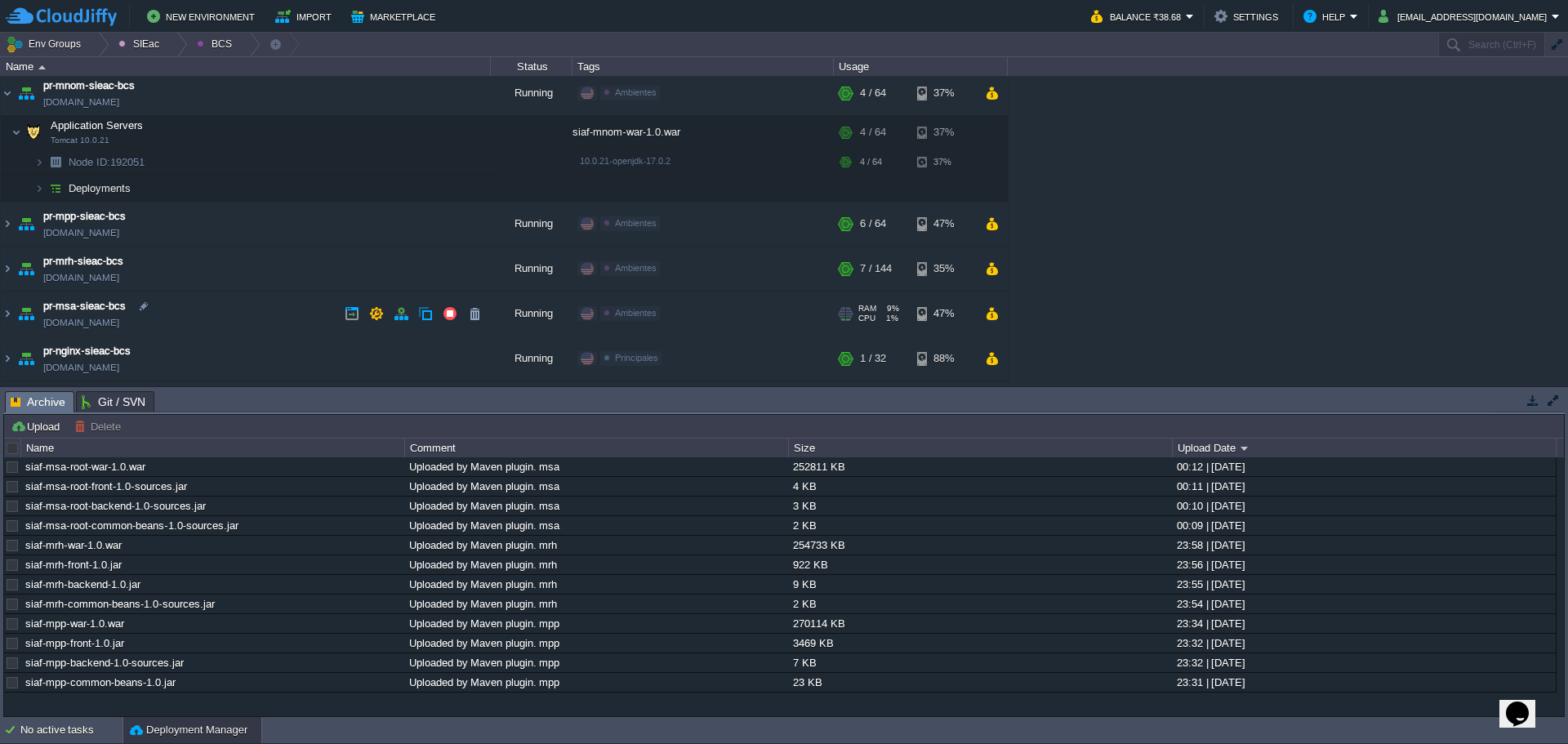
click at [256, 312] on td "pr-msa-sieac-bcs pr-msa-sieac-bcs.w1-us.cloudjiffy.net" at bounding box center [246, 314] width 490 height 45
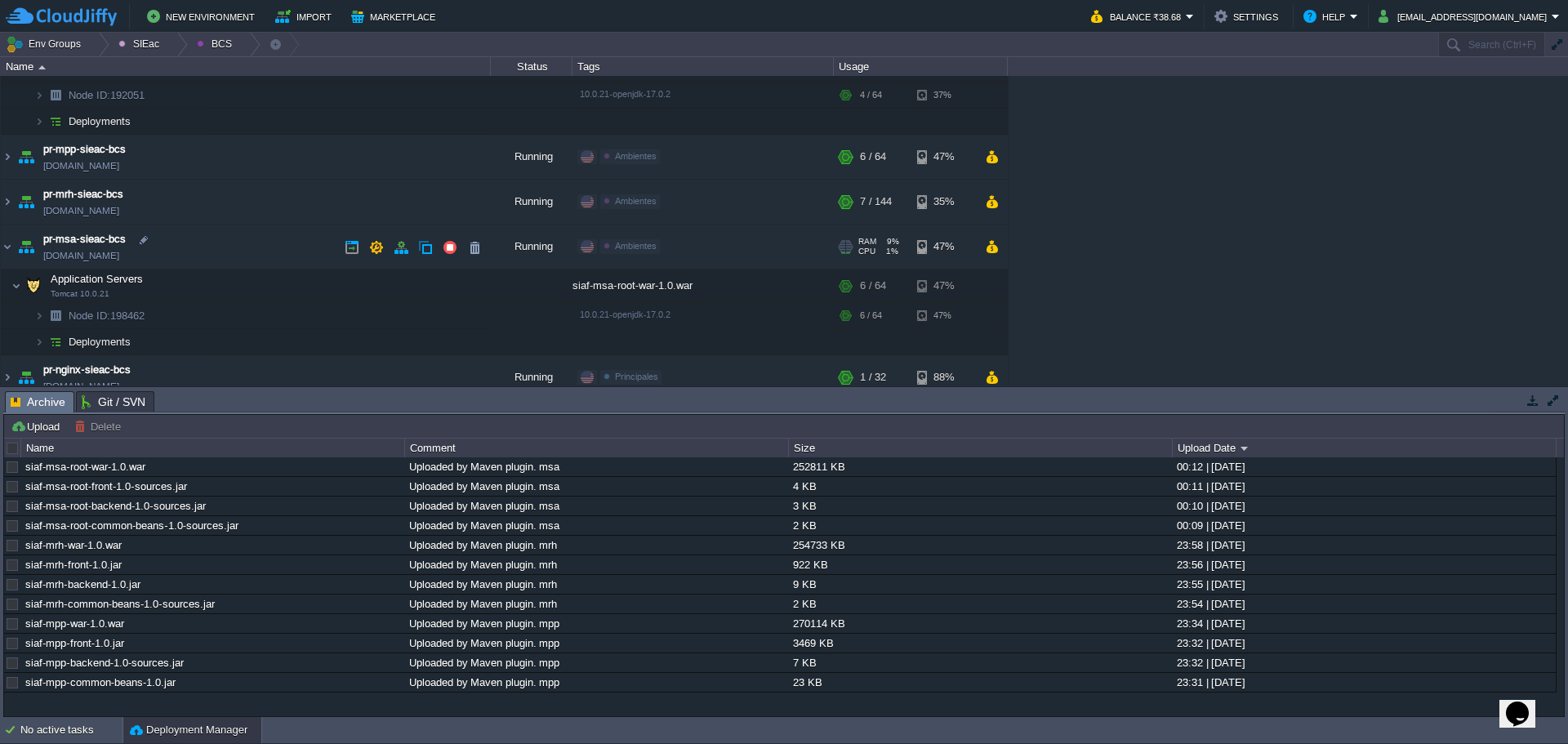
scroll to position [572, 0]
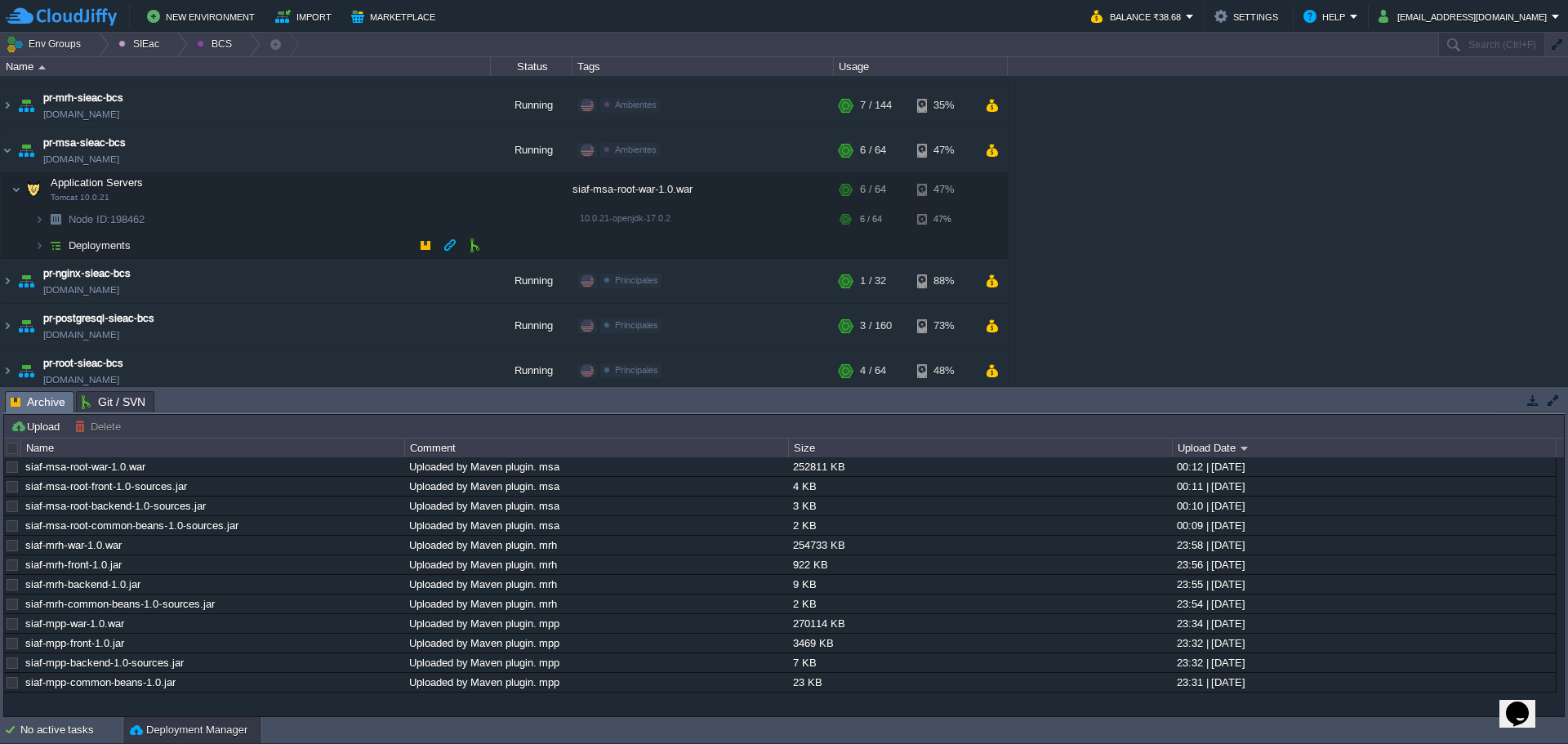
click at [239, 239] on td "Deployments" at bounding box center [246, 246] width 490 height 27
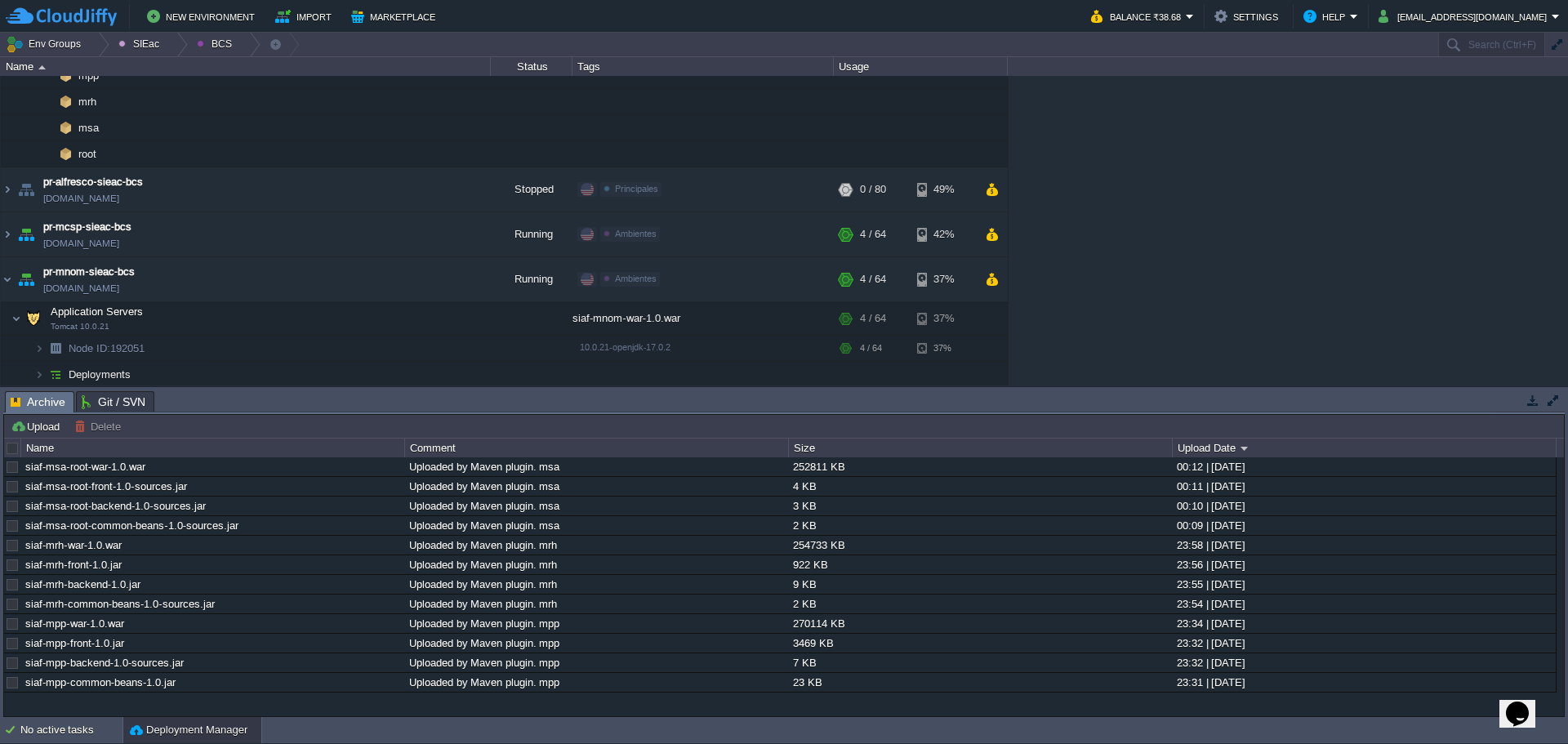
scroll to position [34, 0]
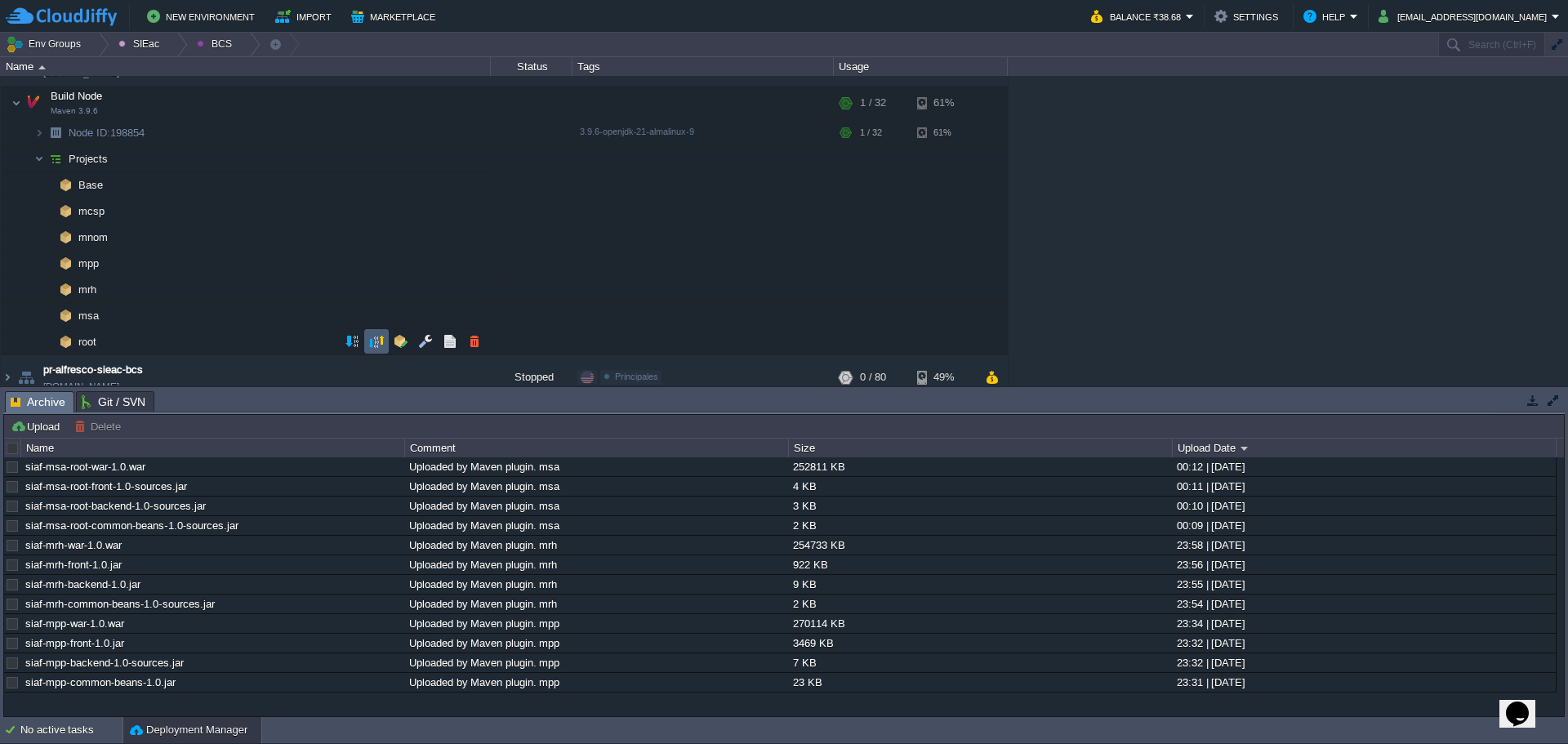
click at [377, 346] on button "button" at bounding box center [376, 341] width 15 height 15
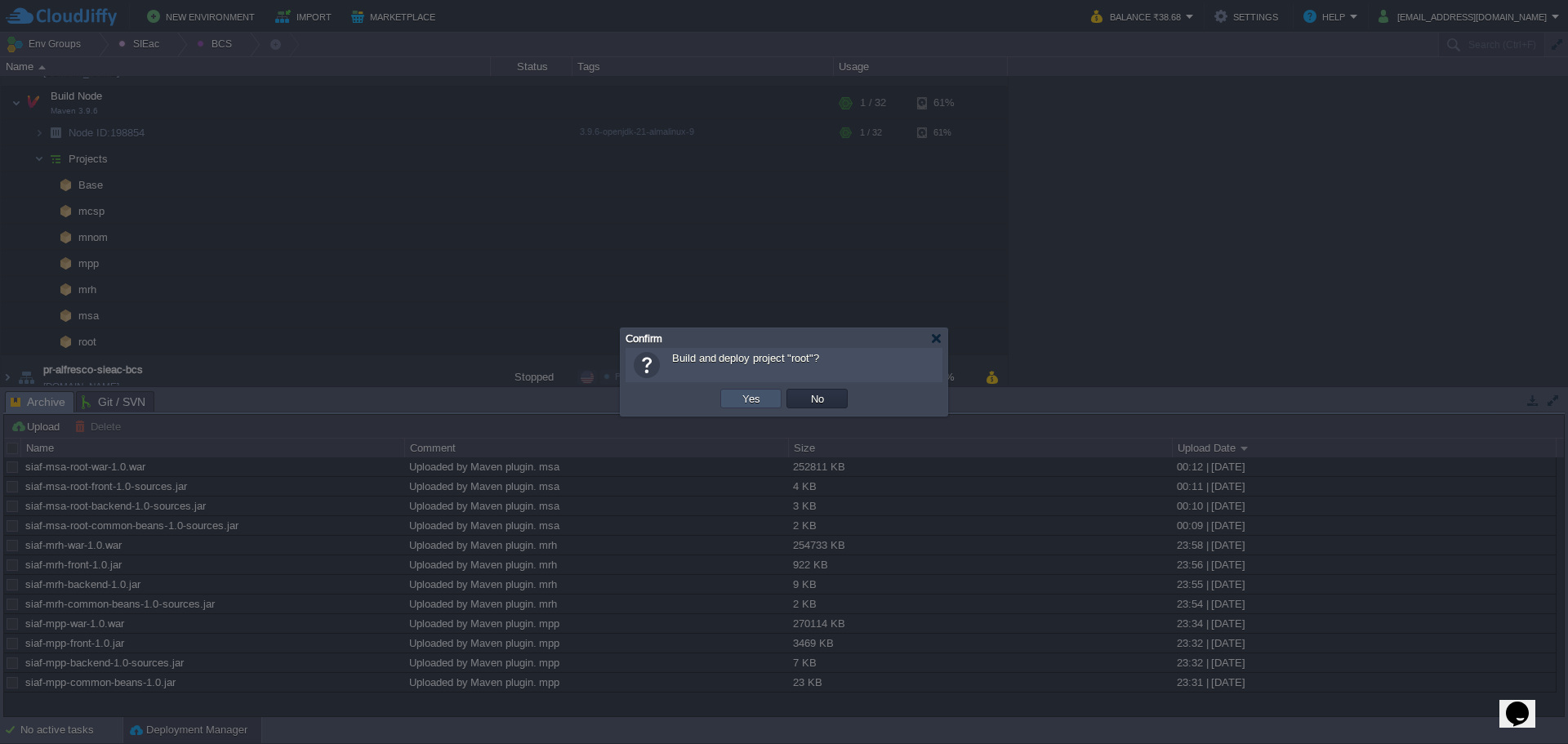
click at [739, 394] on button "Yes" at bounding box center [751, 399] width 27 height 15
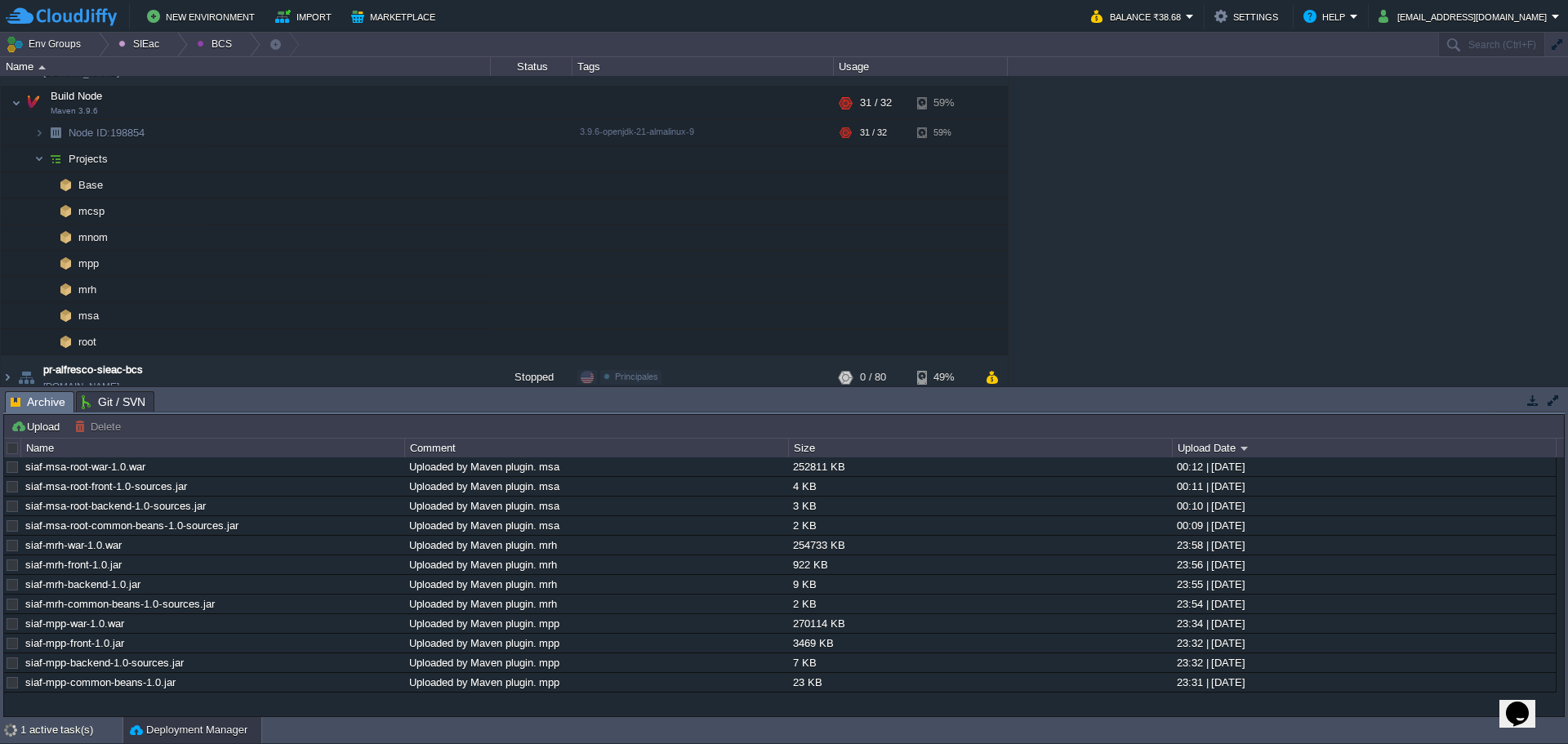
scroll to position [711, 0]
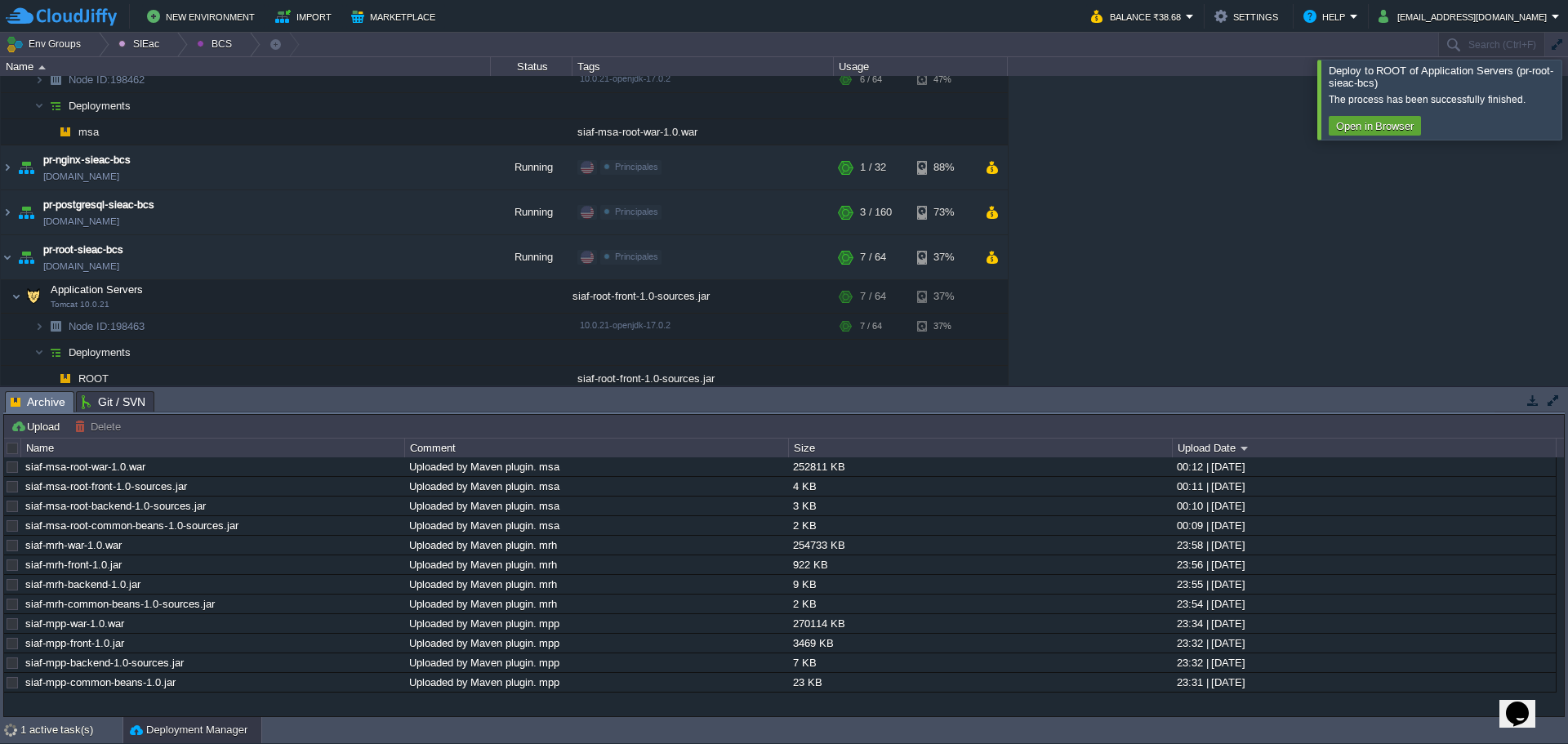
click at [1567, 108] on div at bounding box center [1587, 99] width 0 height 80
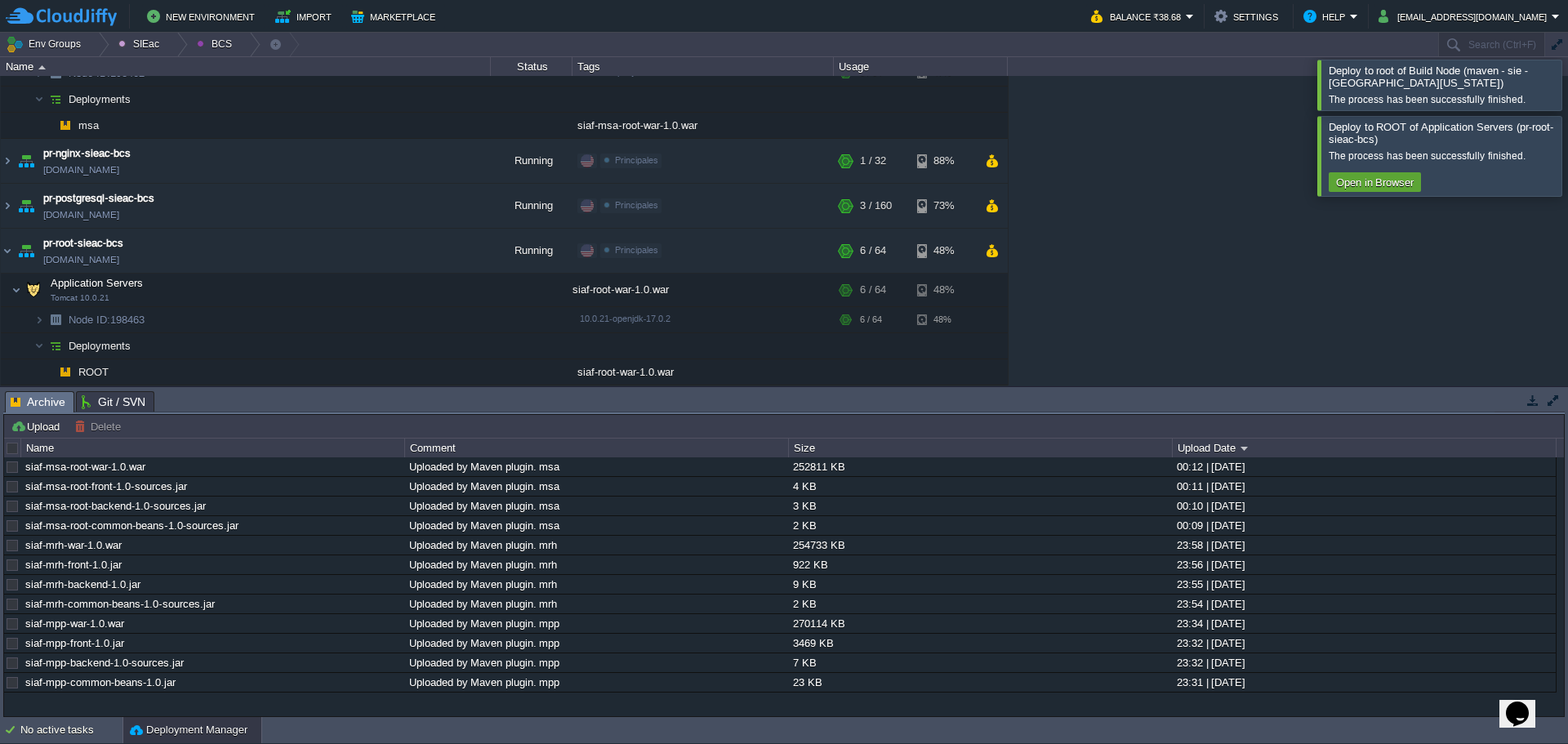
scroll to position [110, 0]
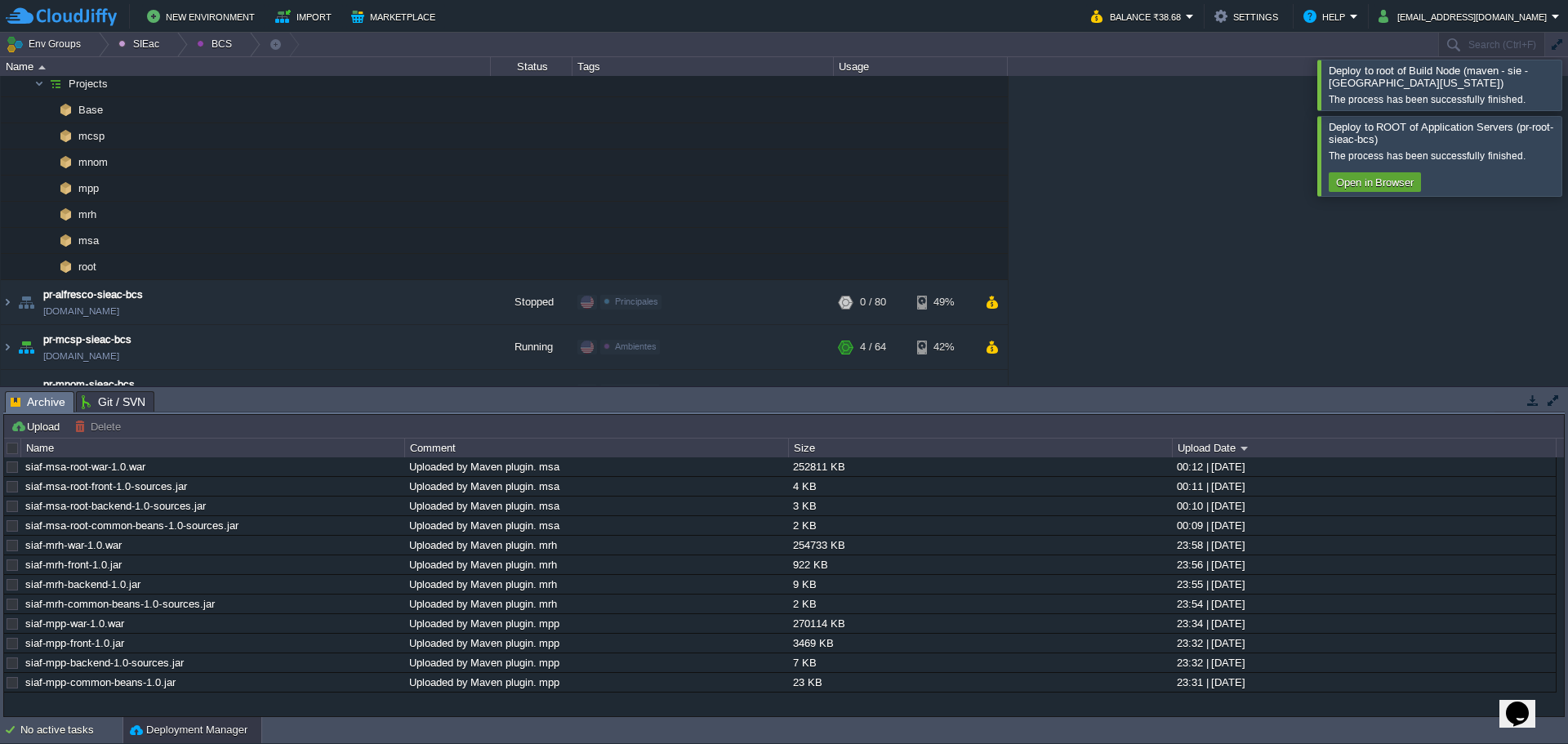
click at [1567, 163] on div at bounding box center [1587, 156] width 0 height 80
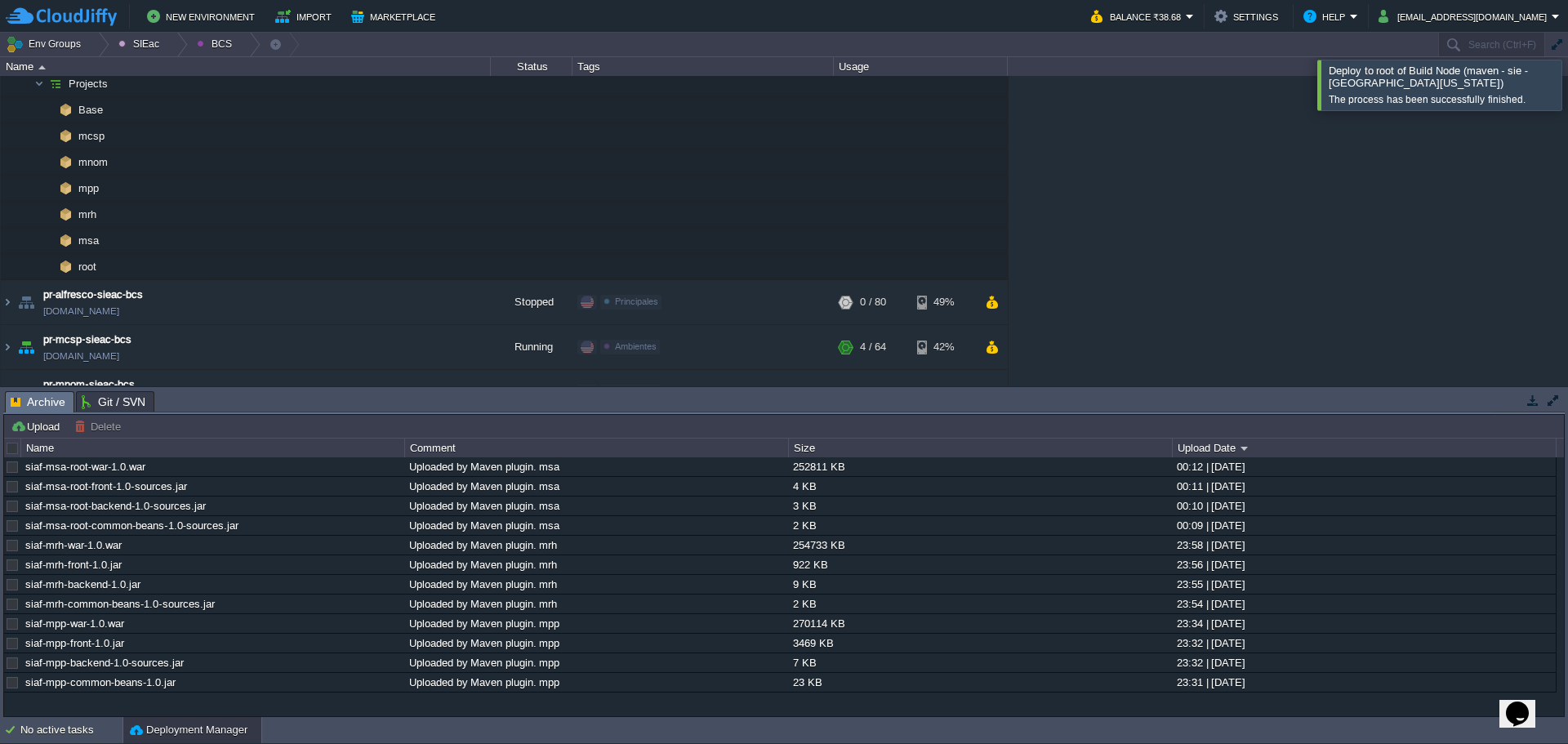
drag, startPoint x: 1556, startPoint y: 93, endPoint x: 1549, endPoint y: 72, distance: 22.1
click at [1567, 92] on div at bounding box center [1587, 84] width 0 height 49
click at [18, 448] on div at bounding box center [12, 448] width 15 height 15
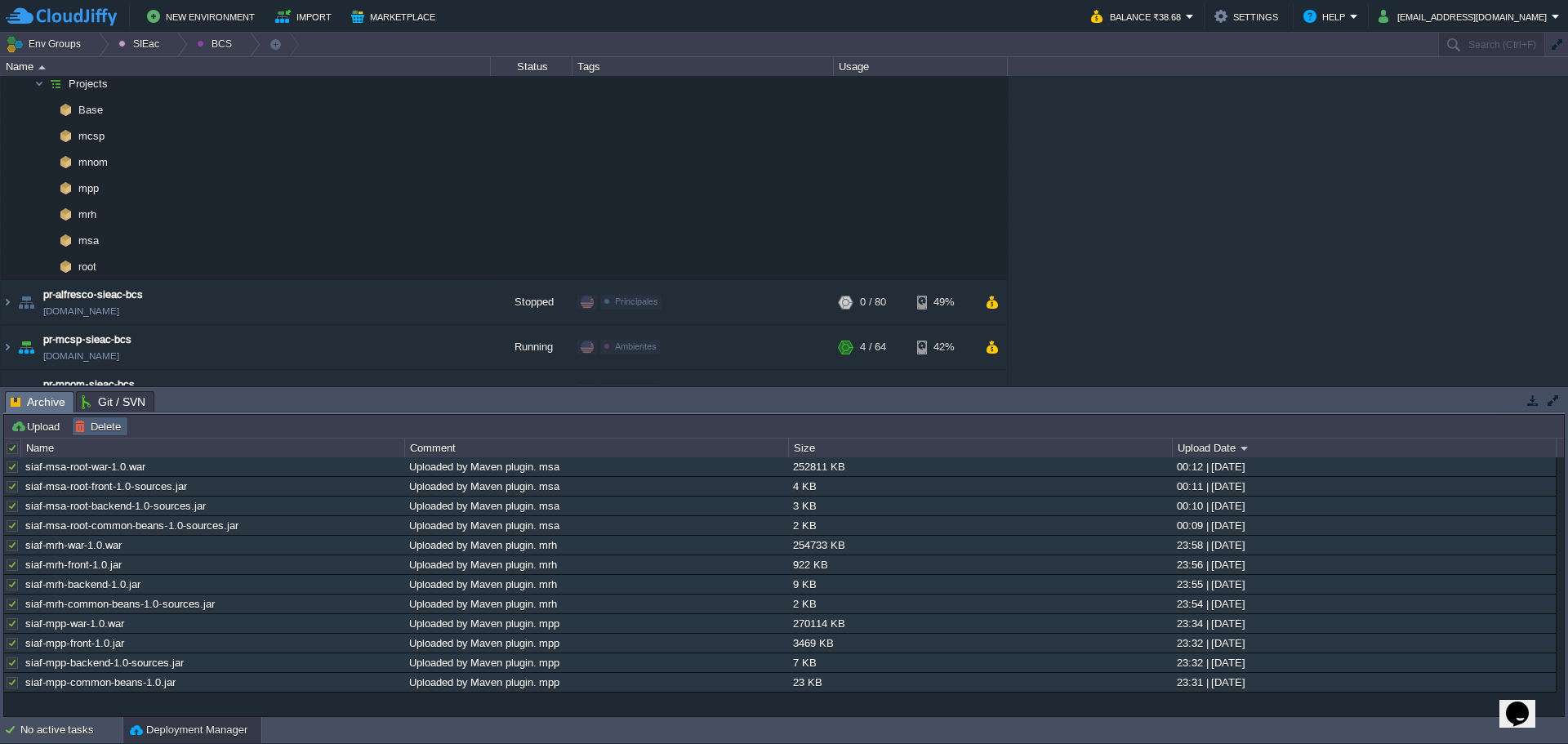
click at [85, 435] on td "Delete" at bounding box center [100, 426] width 57 height 19
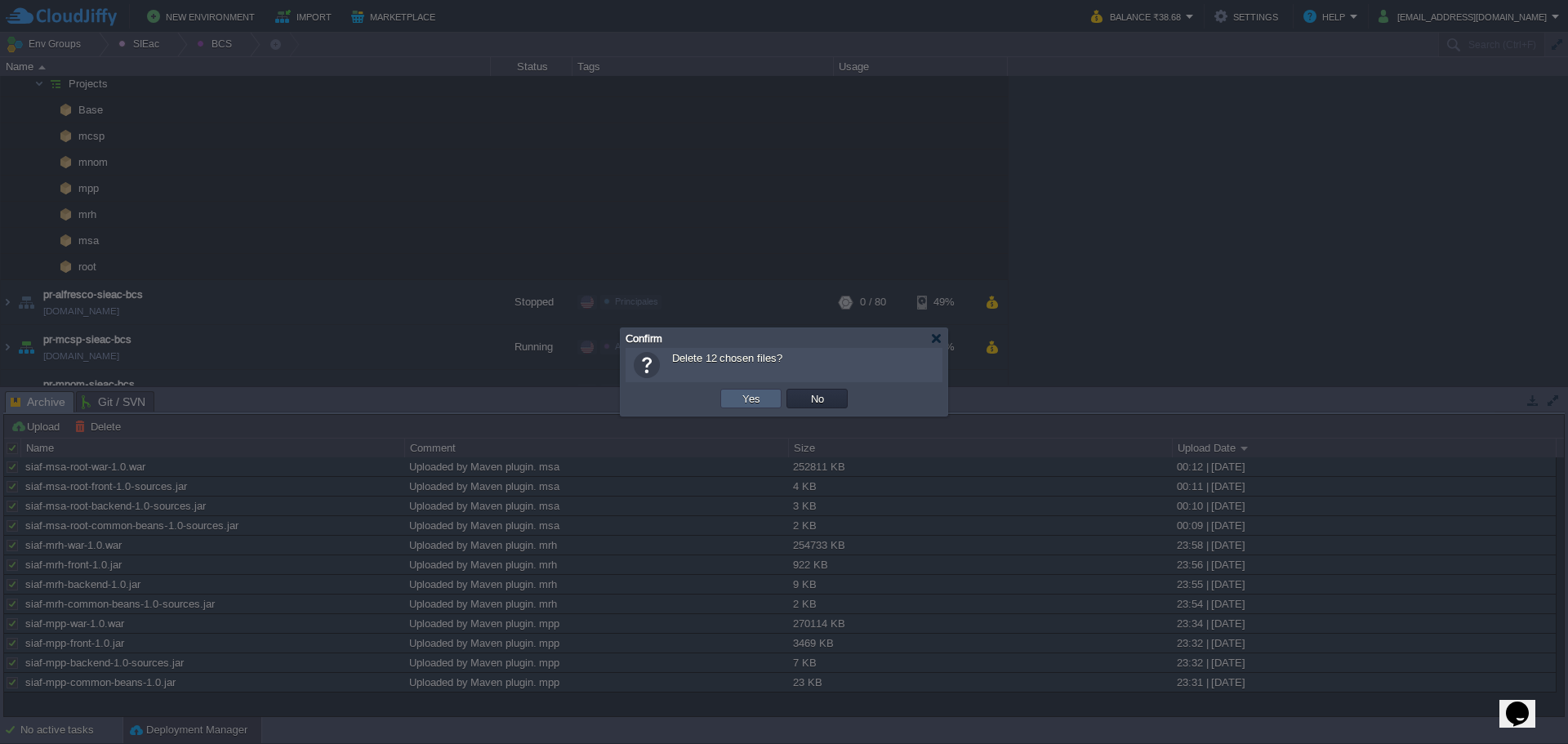
click at [753, 406] on td "Yes" at bounding box center [750, 399] width 61 height 19
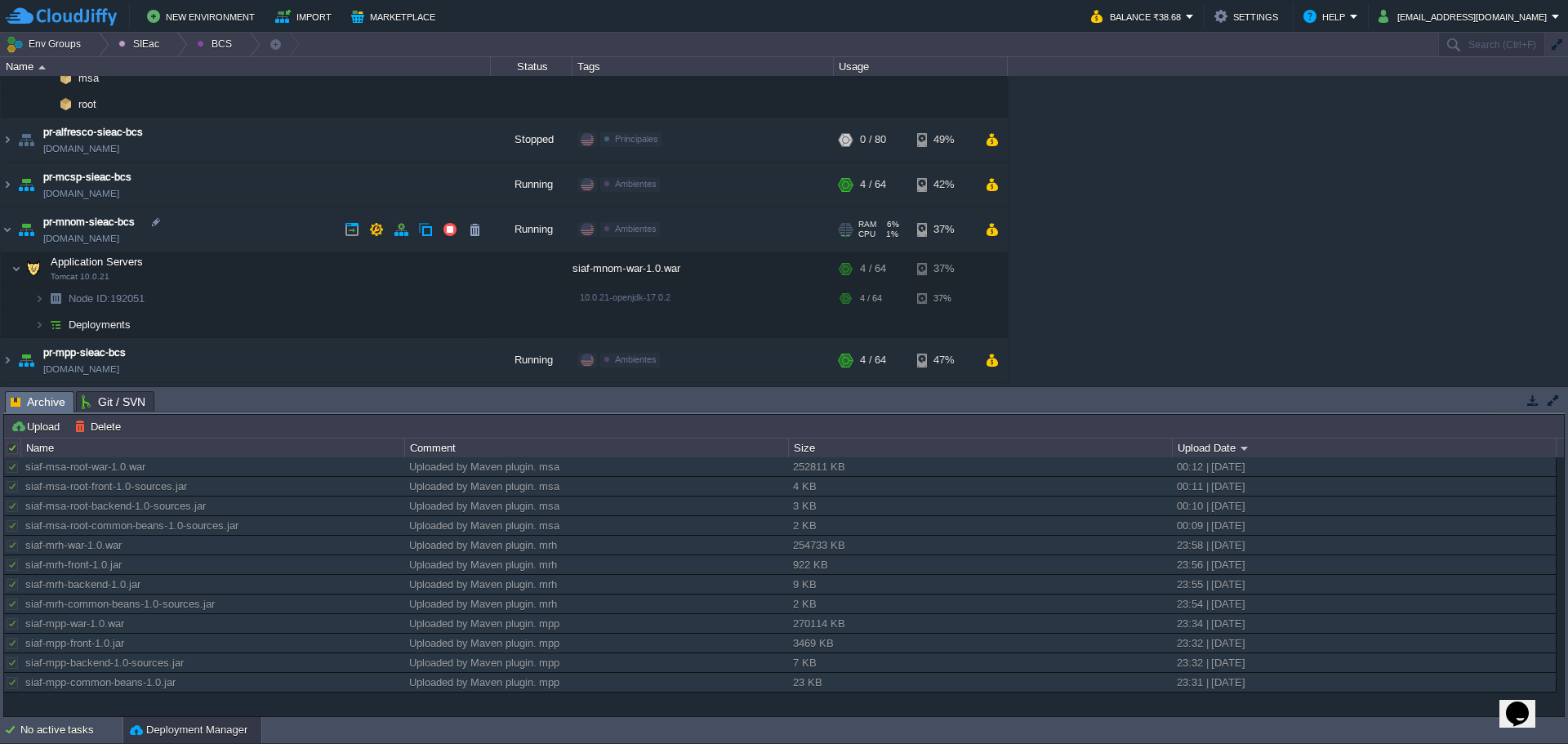
scroll to position [273, 0]
click at [227, 324] on td "Deployments" at bounding box center [246, 324] width 490 height 27
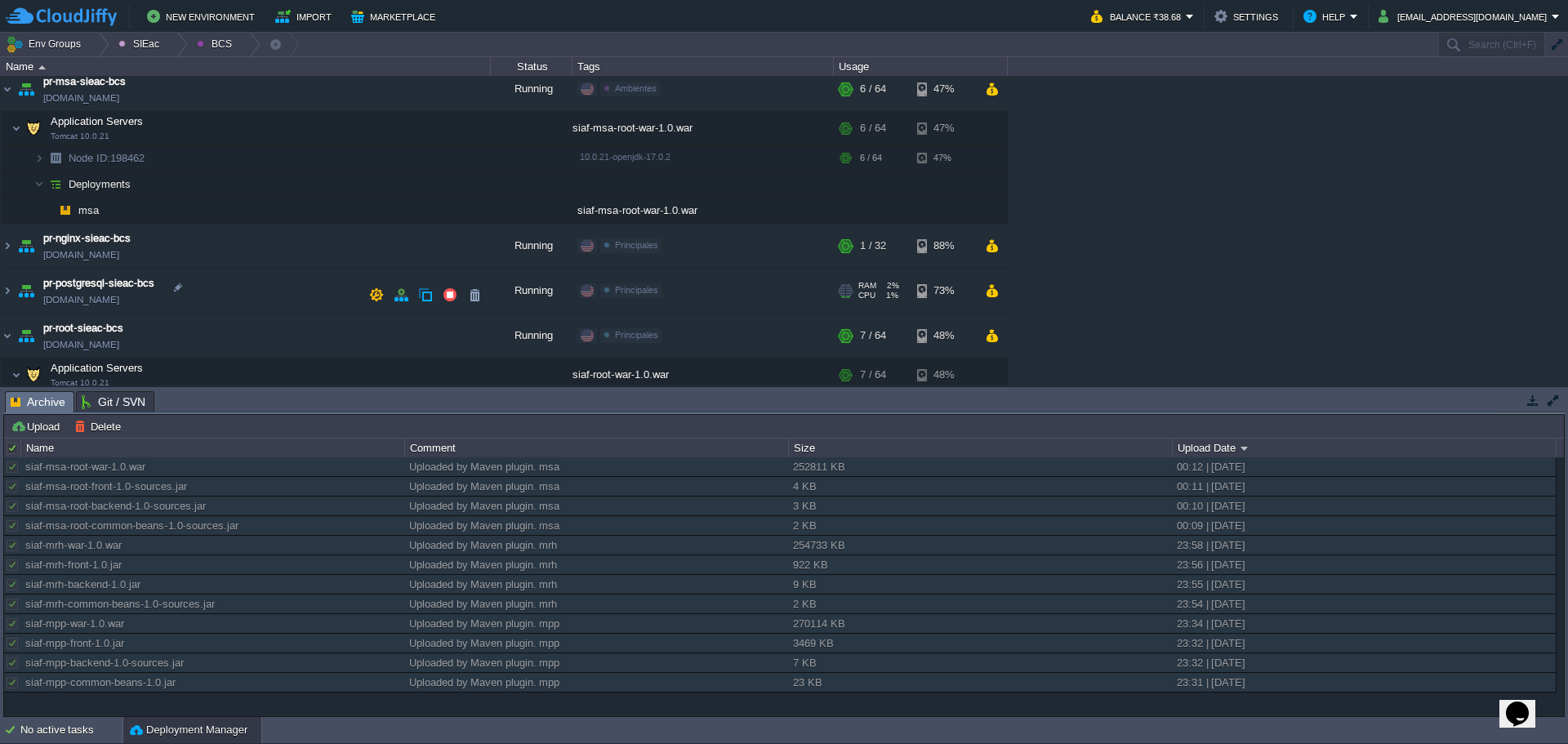
scroll to position [744, 0]
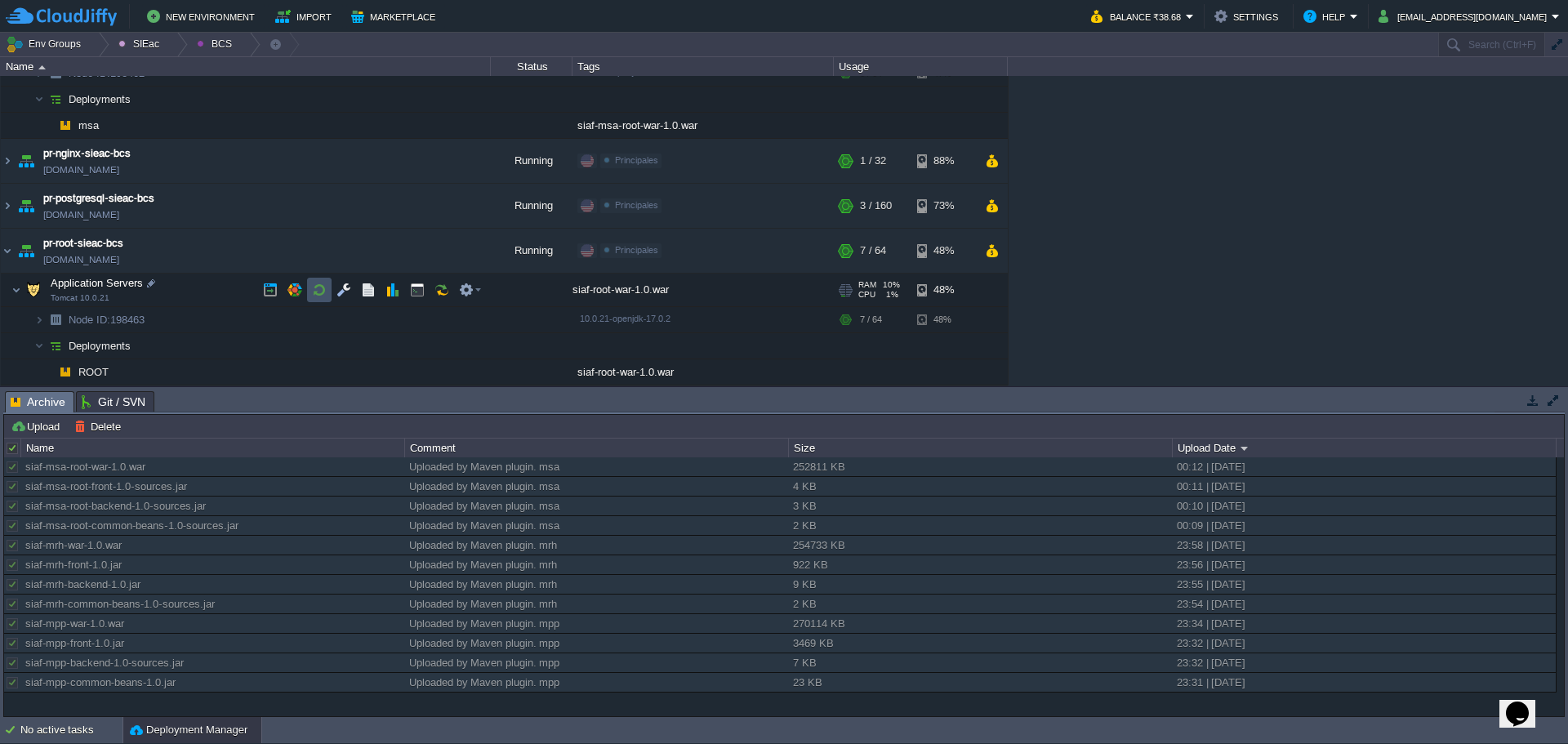
click at [319, 293] on button "button" at bounding box center [319, 290] width 15 height 15
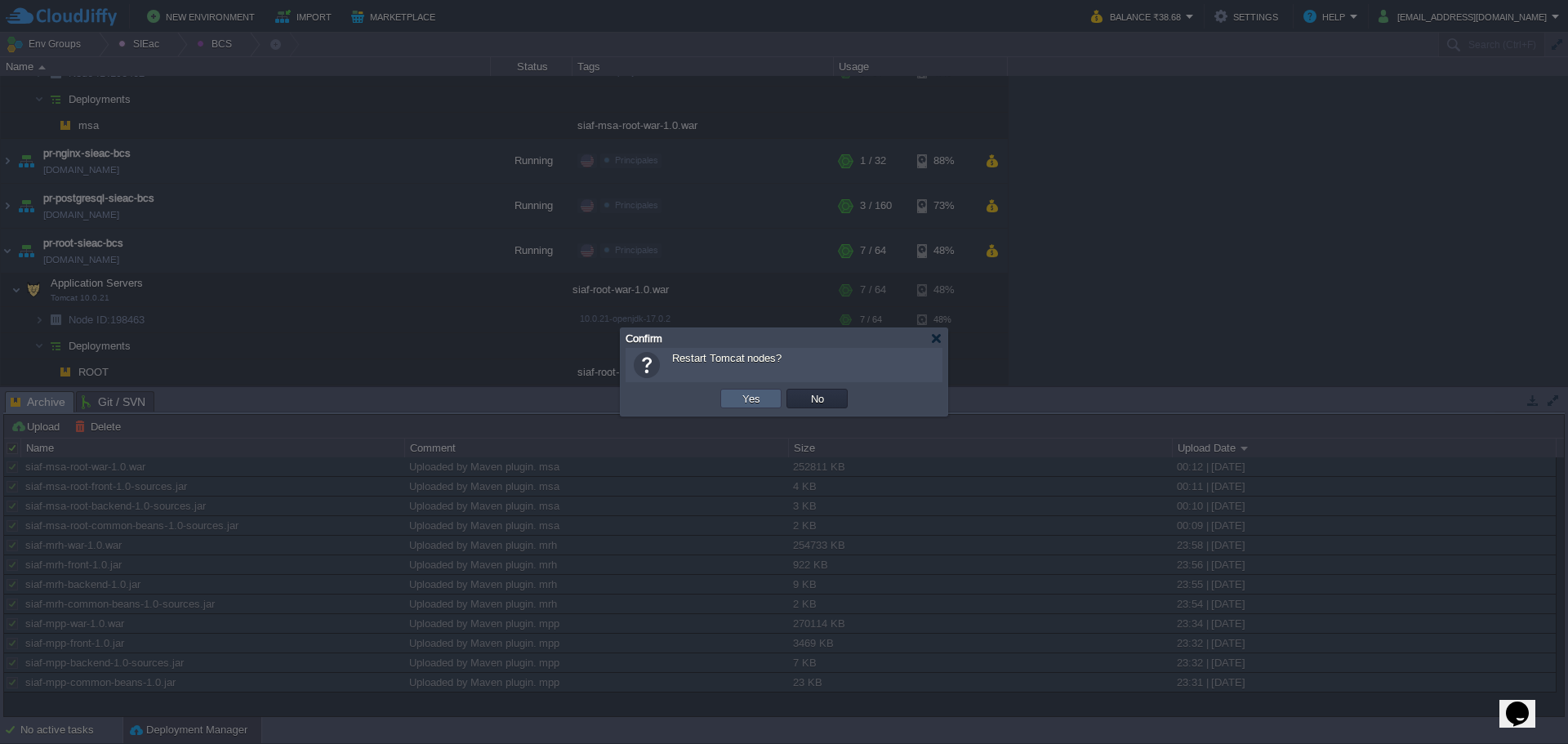
click at [726, 398] on td "Yes" at bounding box center [750, 399] width 61 height 19
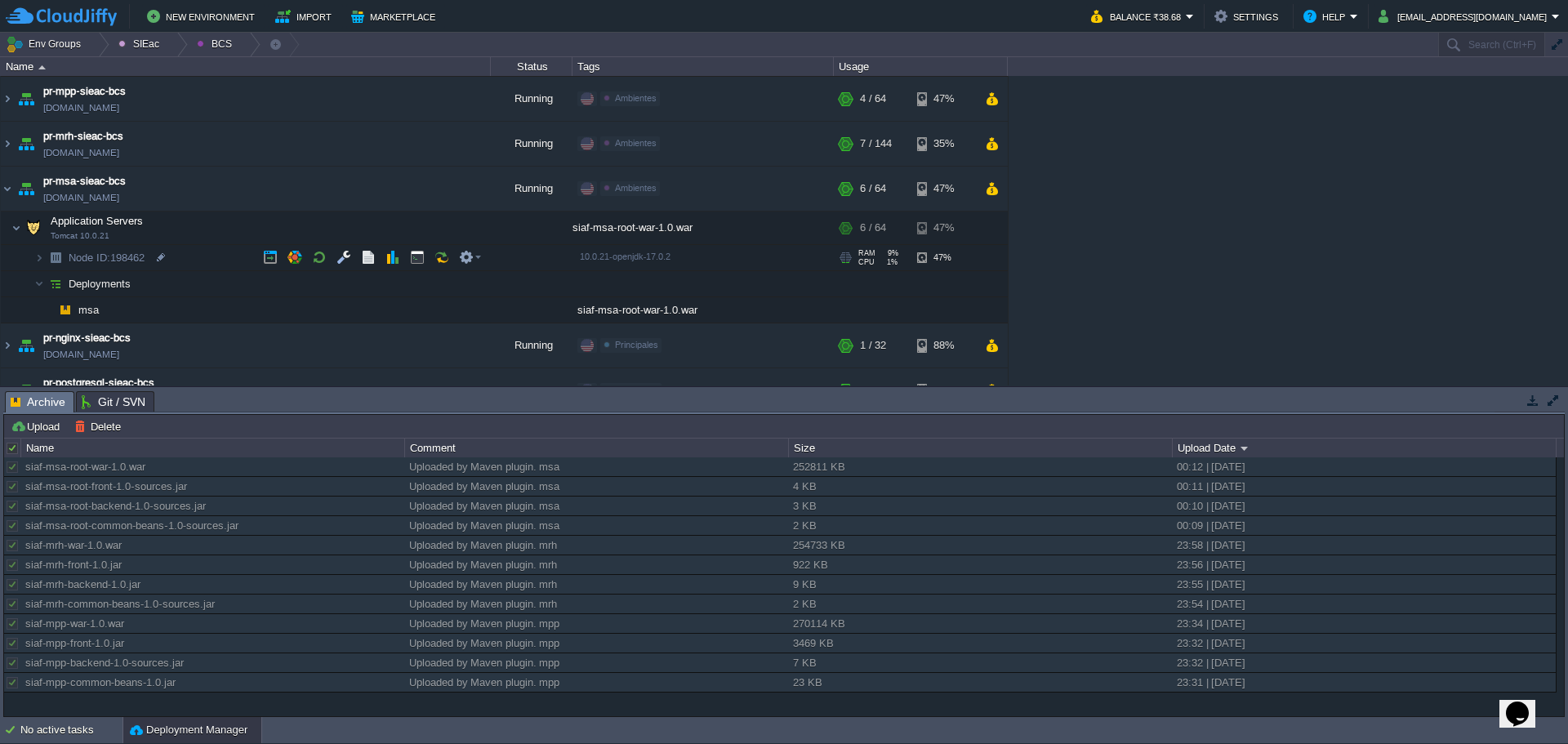
scroll to position [663, 0]
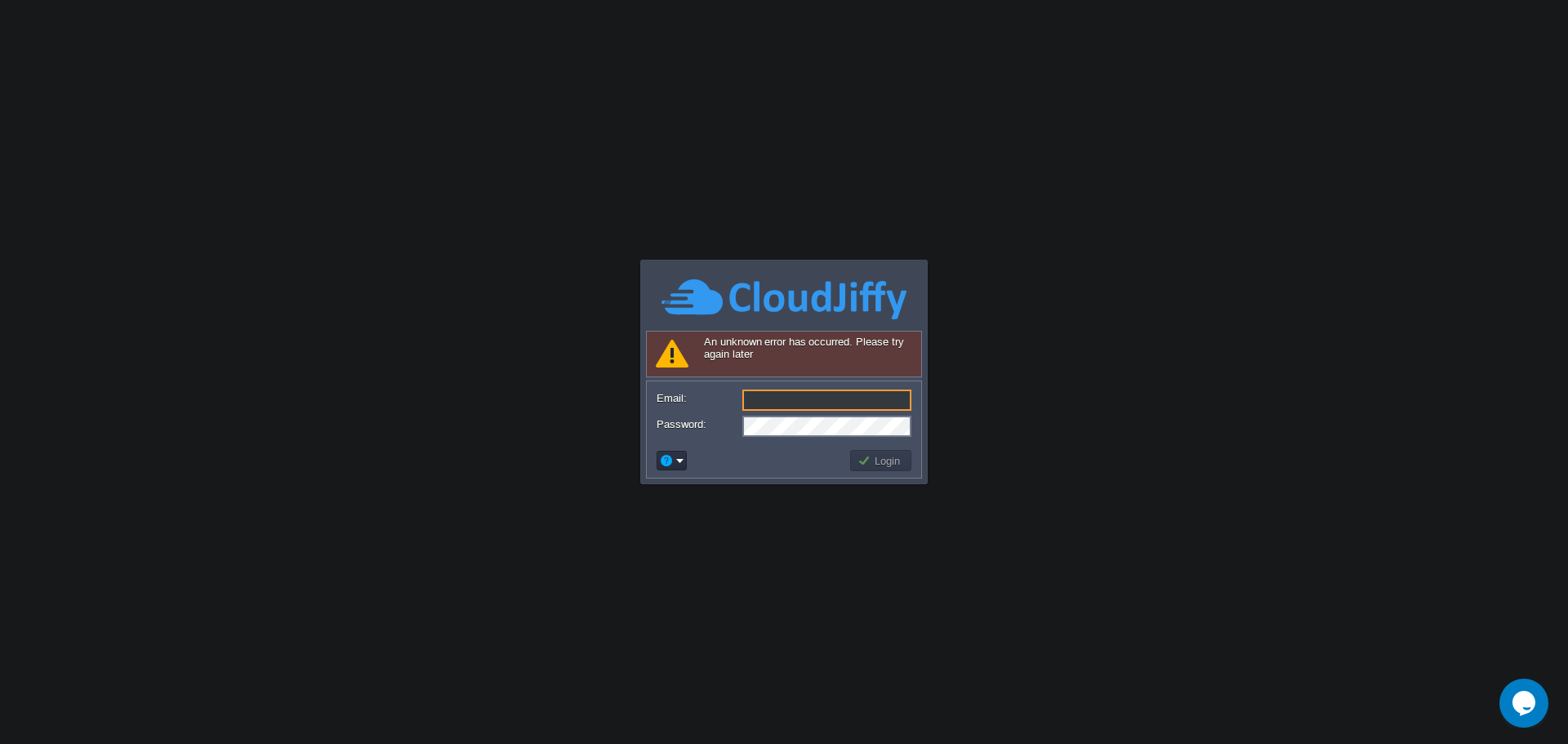
drag, startPoint x: 804, startPoint y: 386, endPoint x: 802, endPoint y: 395, distance: 9.2
click at [804, 388] on form "Email: Password:" at bounding box center [784, 413] width 275 height 62
click at [799, 405] on input "Email:" at bounding box center [826, 400] width 169 height 21
click at [784, 410] on input "Email:" at bounding box center [826, 400] width 169 height 21
type input "[EMAIL_ADDRESS][DOMAIN_NAME]"
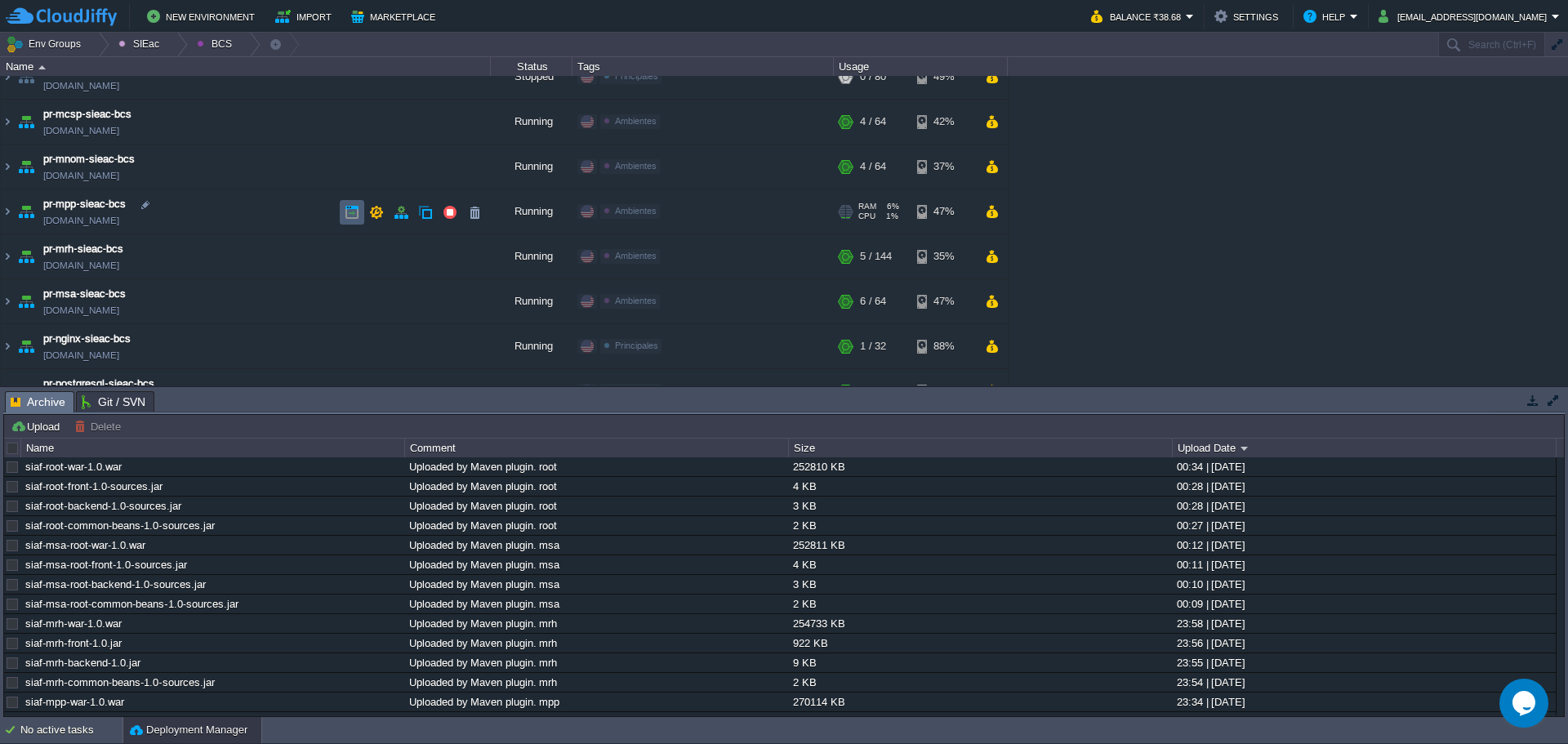
scroll to position [140, 0]
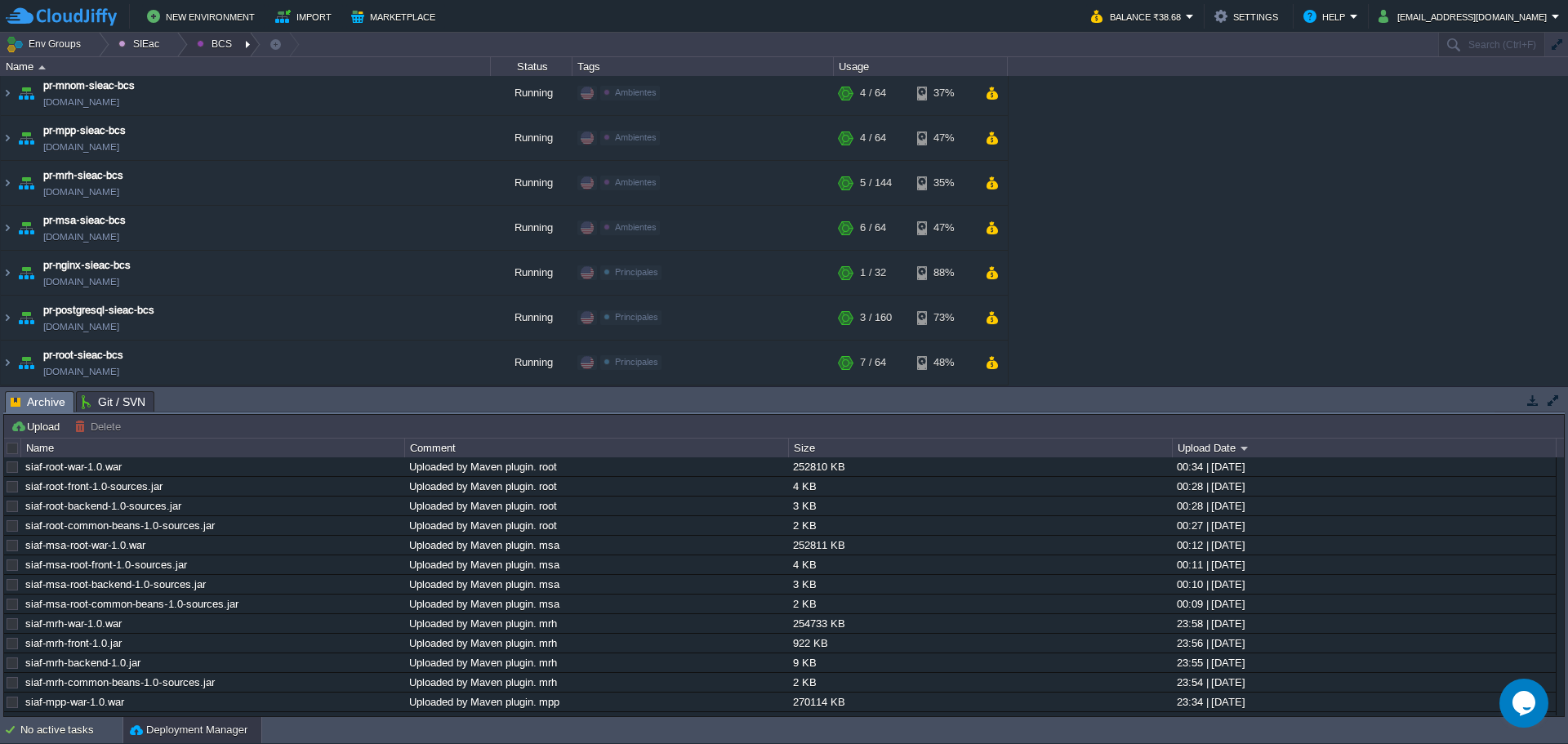
click at [240, 48] on div at bounding box center [249, 44] width 22 height 24
click at [246, 73] on span "Ambientes" at bounding box center [233, 69] width 50 height 12
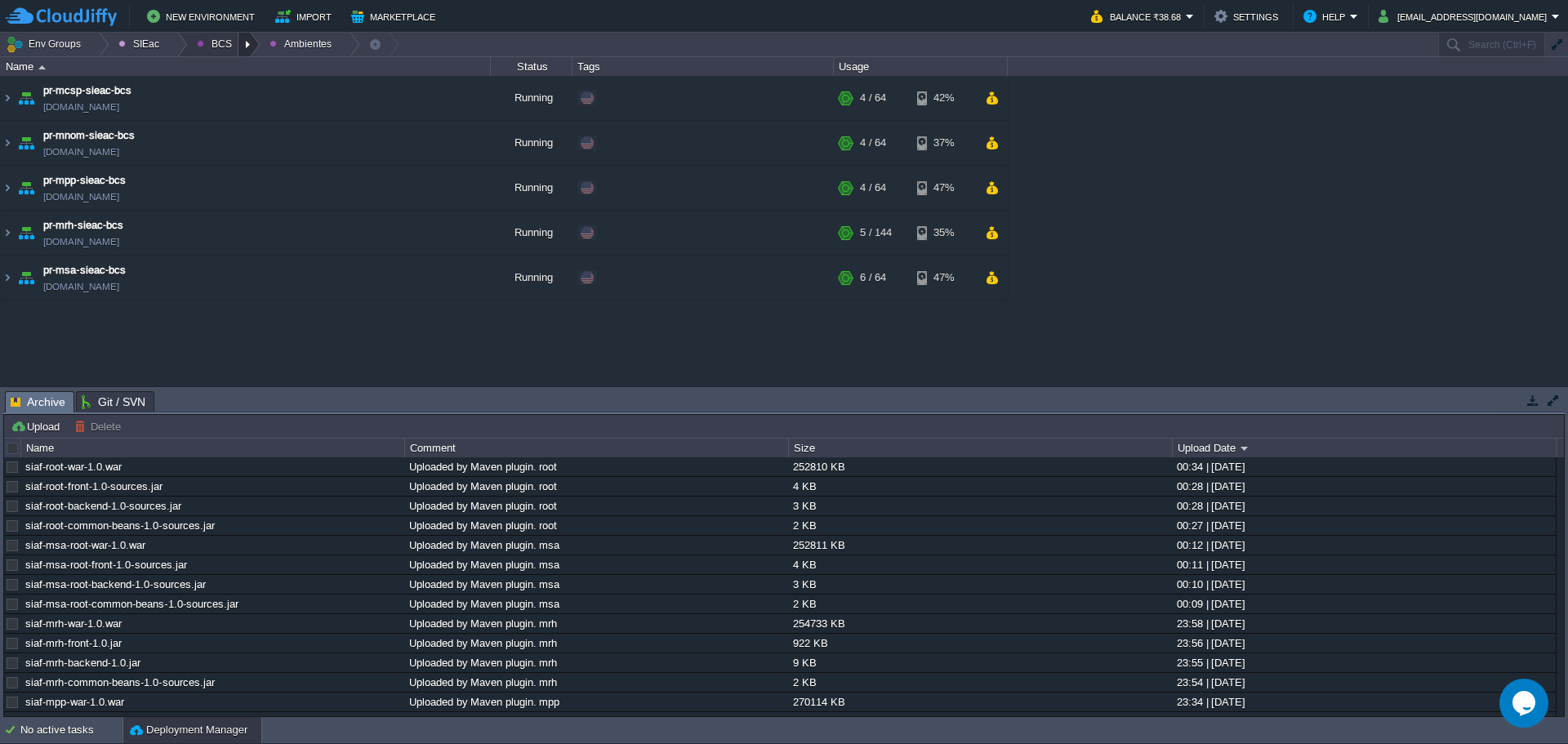
click at [243, 46] on div at bounding box center [249, 44] width 22 height 24
click at [244, 84] on span "Principales" at bounding box center [234, 88] width 52 height 12
click at [275, 227] on td "pr-postgresql-sieac-bcs pr-postgresql-sieac.w1-us.cloudjiffy.net" at bounding box center [246, 232] width 490 height 45
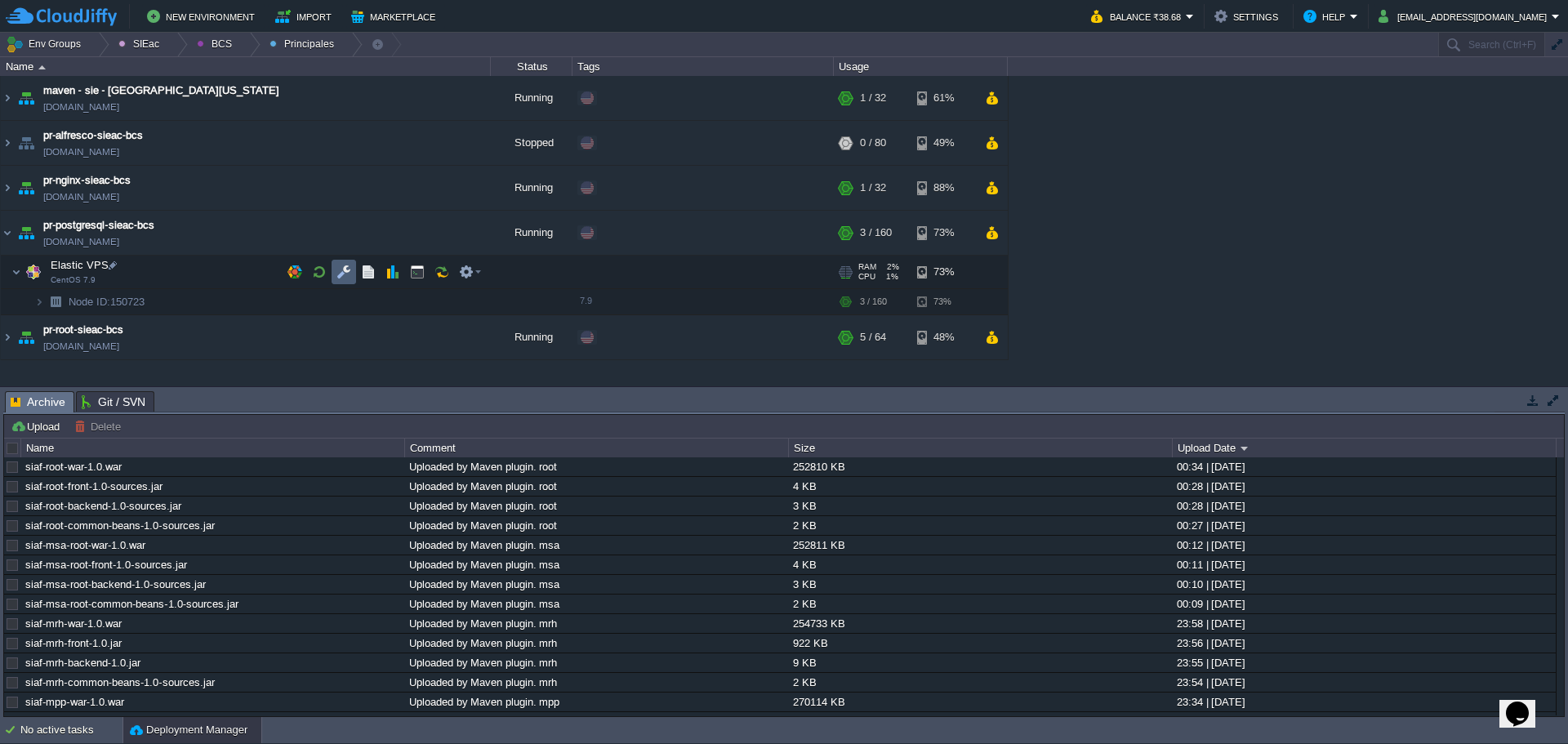
click at [345, 274] on button "button" at bounding box center [344, 272] width 15 height 15
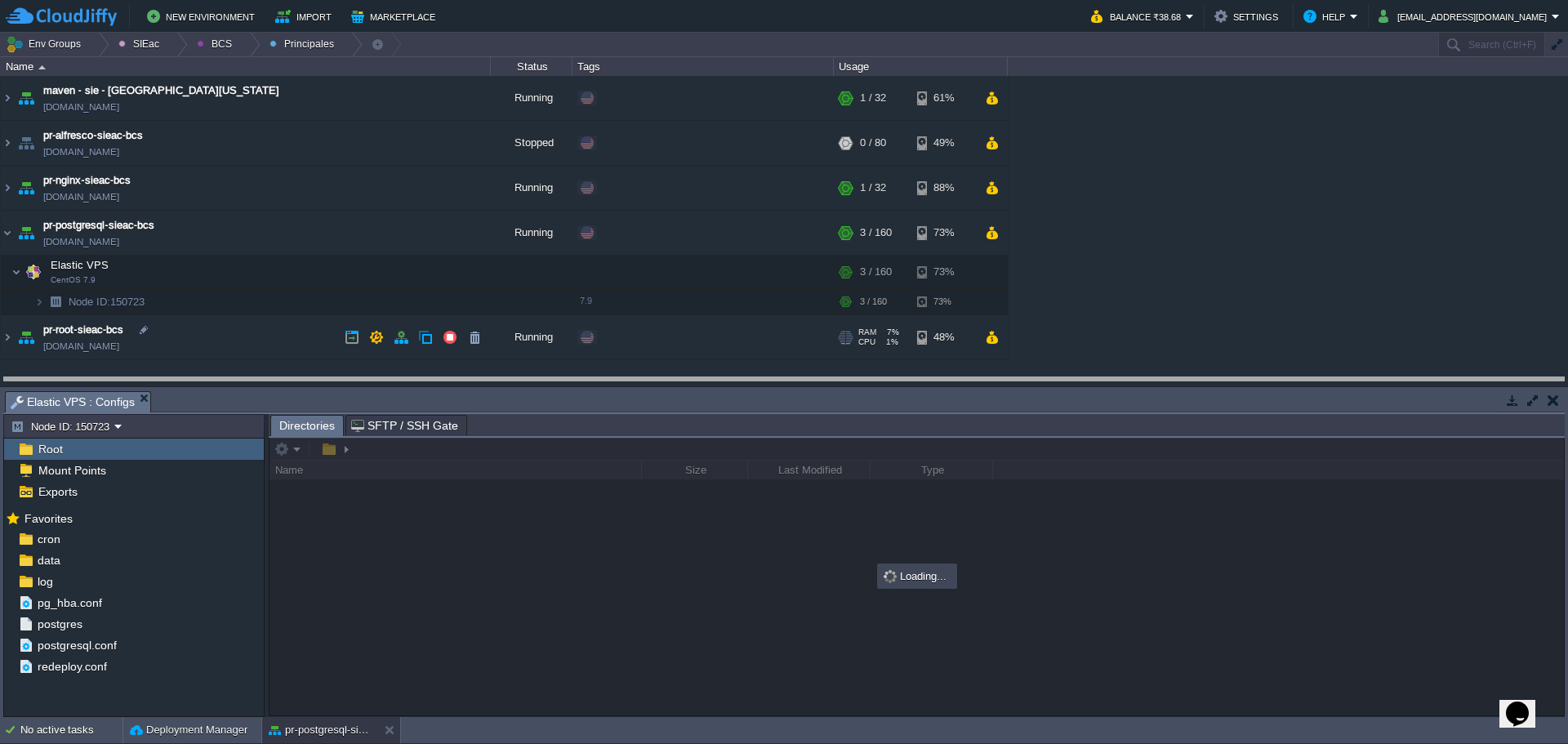
drag, startPoint x: 371, startPoint y: 394, endPoint x: 375, endPoint y: 299, distance: 95.1
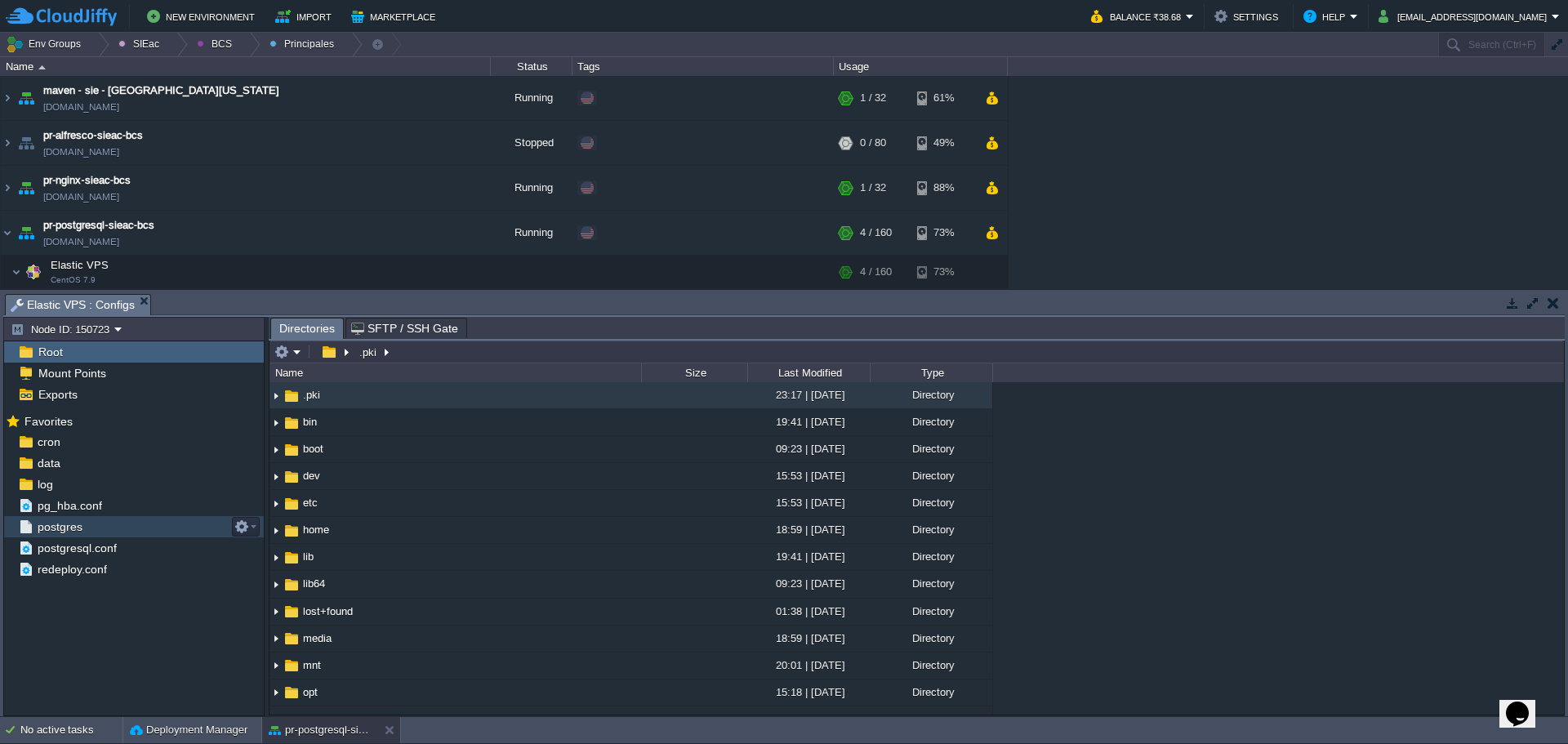
click at [102, 520] on div "postgres" at bounding box center [134, 527] width 260 height 21
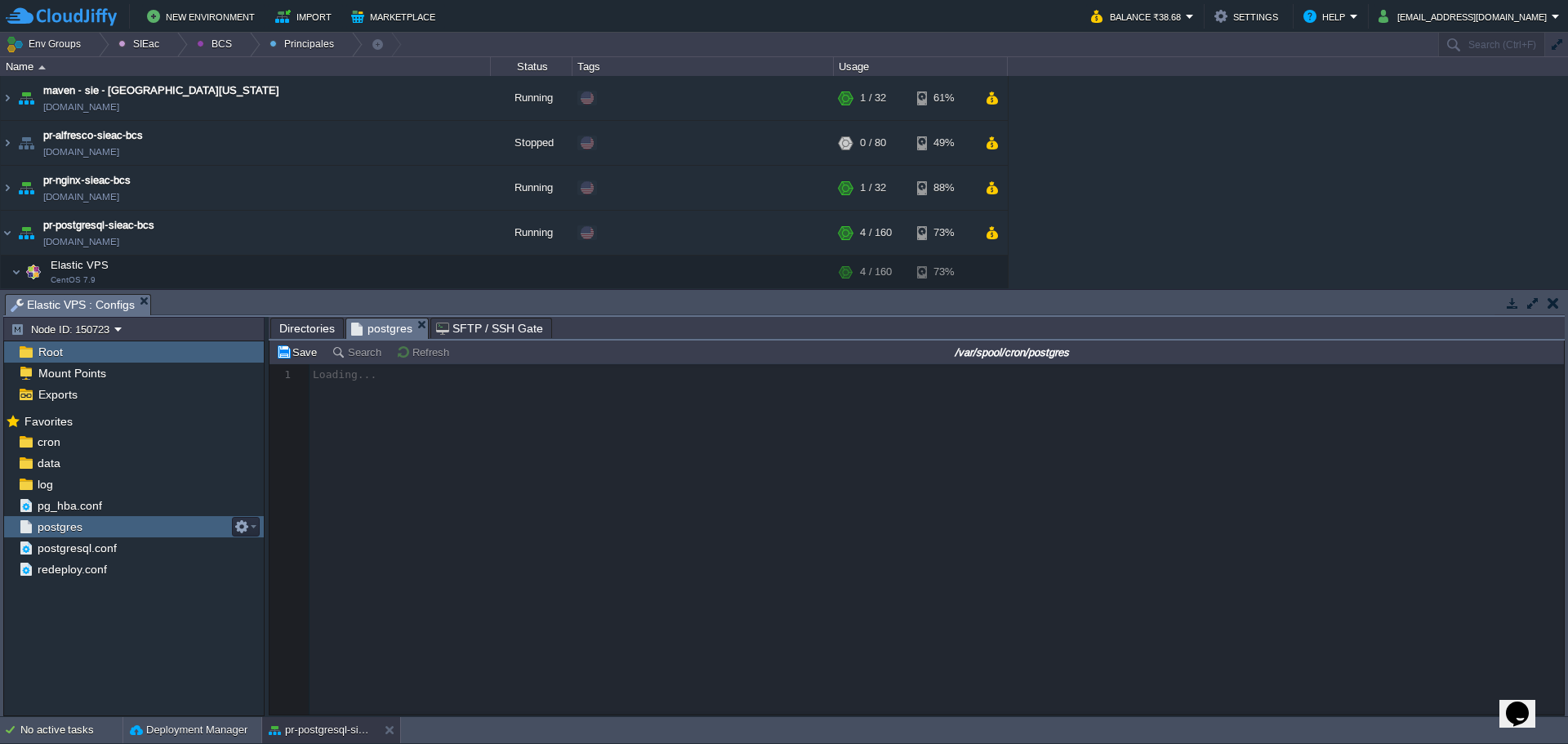
click at [102, 520] on div "postgres" at bounding box center [134, 527] width 260 height 21
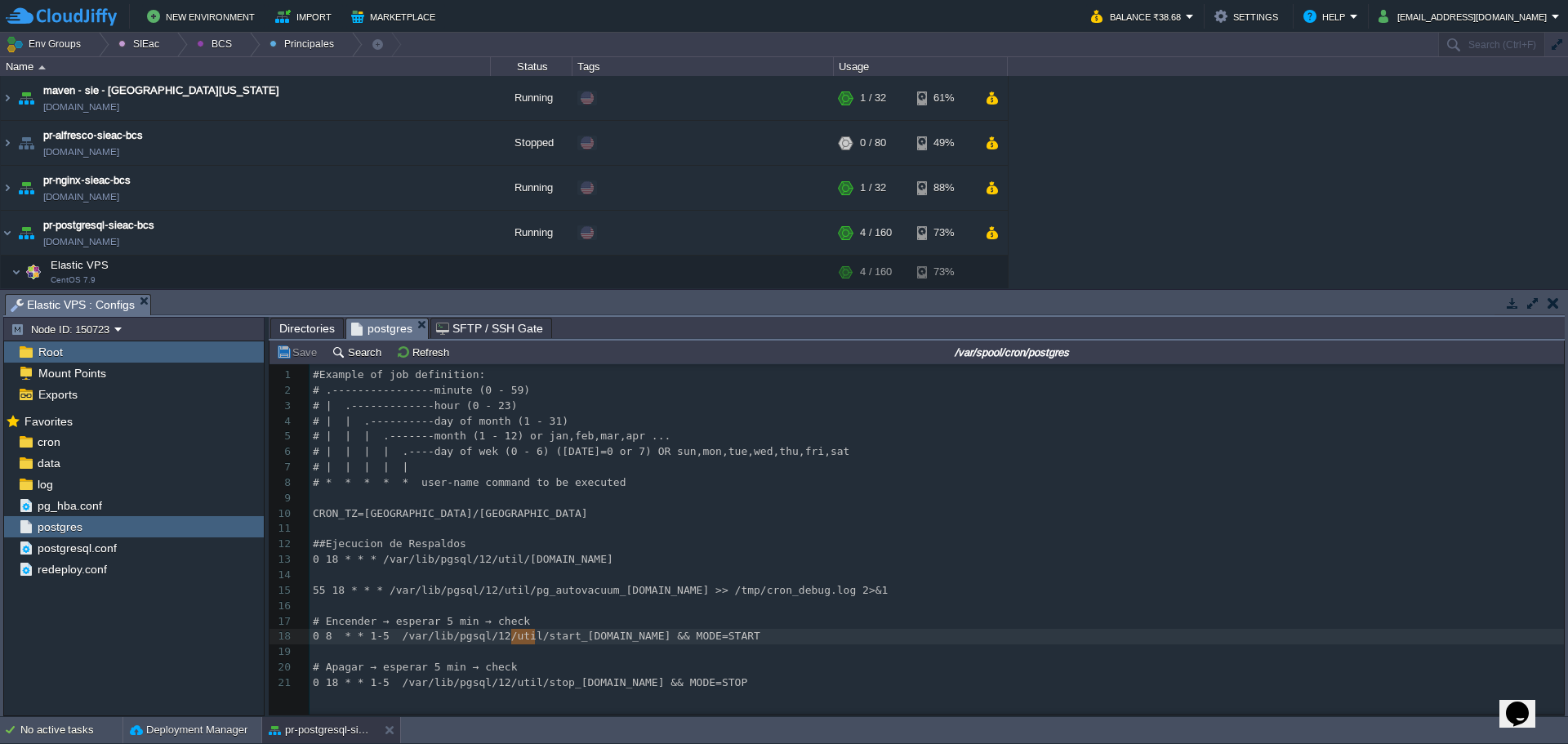
type textarea "til/s"
click at [523, 641] on div "x 1 #Example of job definition: 2 # .----------------minute (0 - 59) 3 # | .---…" at bounding box center [939, 529] width 1260 height 323
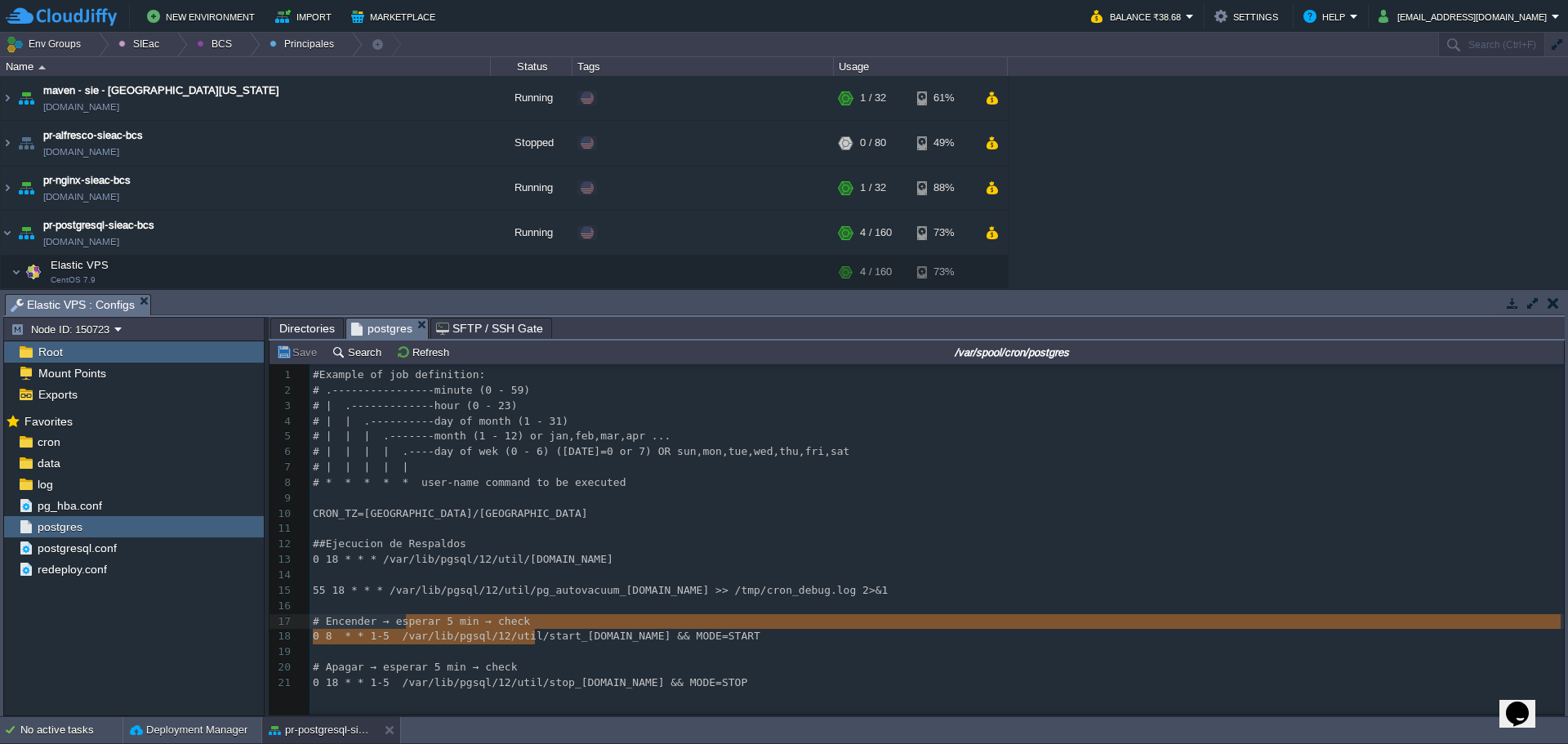
type textarea "/var/lib/pgsql/12/util/s"
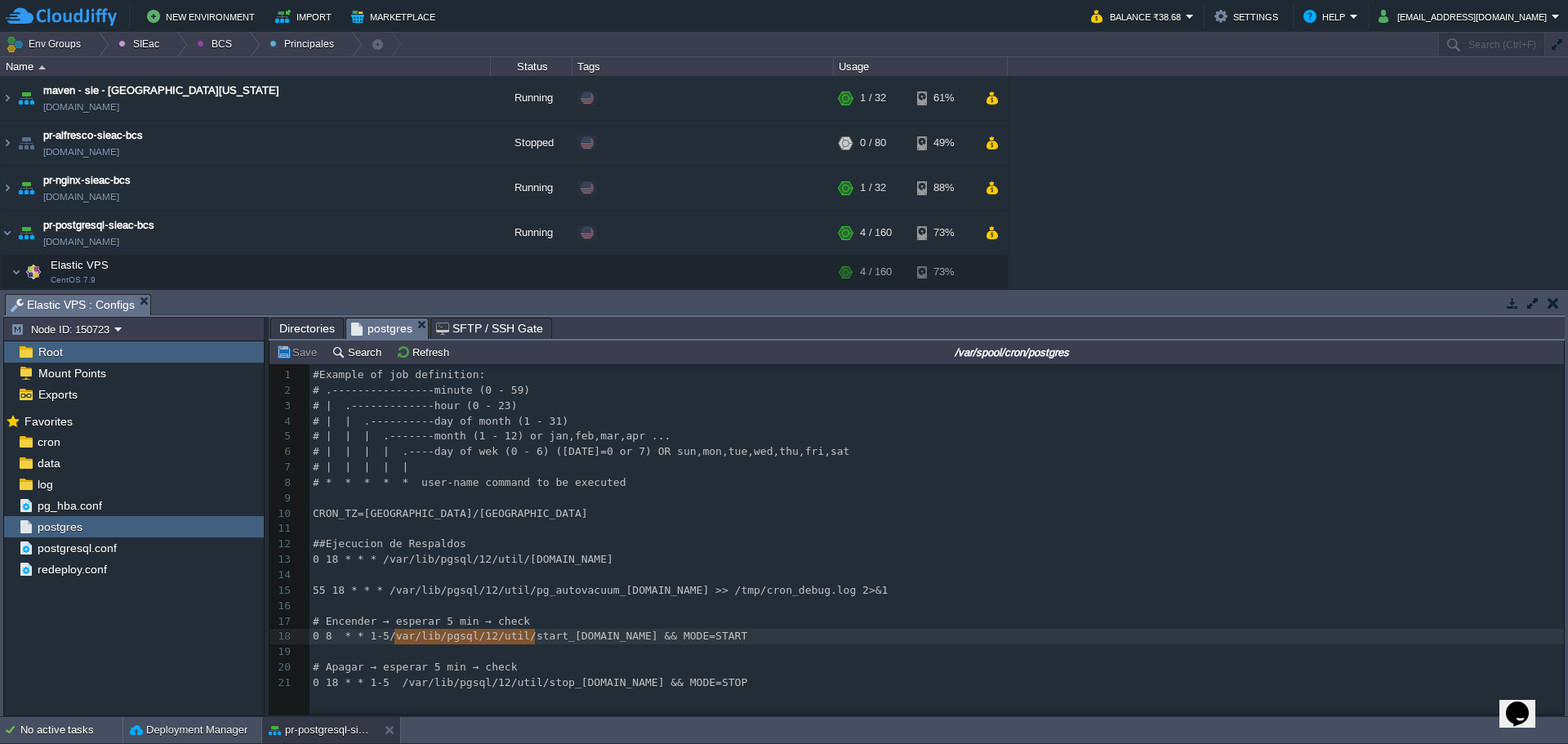
drag, startPoint x: 534, startPoint y: 642, endPoint x: 391, endPoint y: 586, distance: 153.6
click at [276, 336] on div "Directories" at bounding box center [307, 328] width 73 height 20
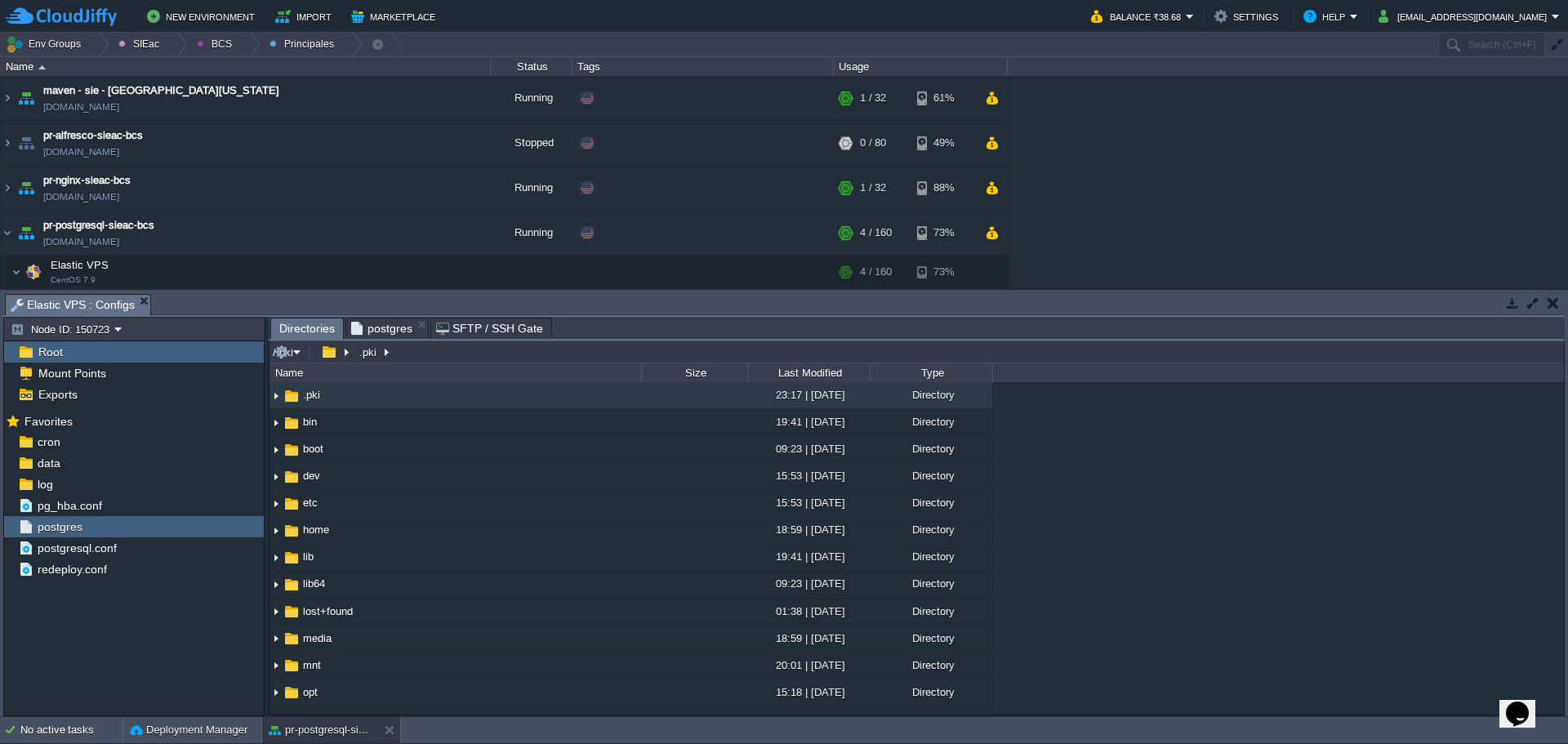
click at [439, 357] on input "/.pki" at bounding box center [916, 352] width 1294 height 23
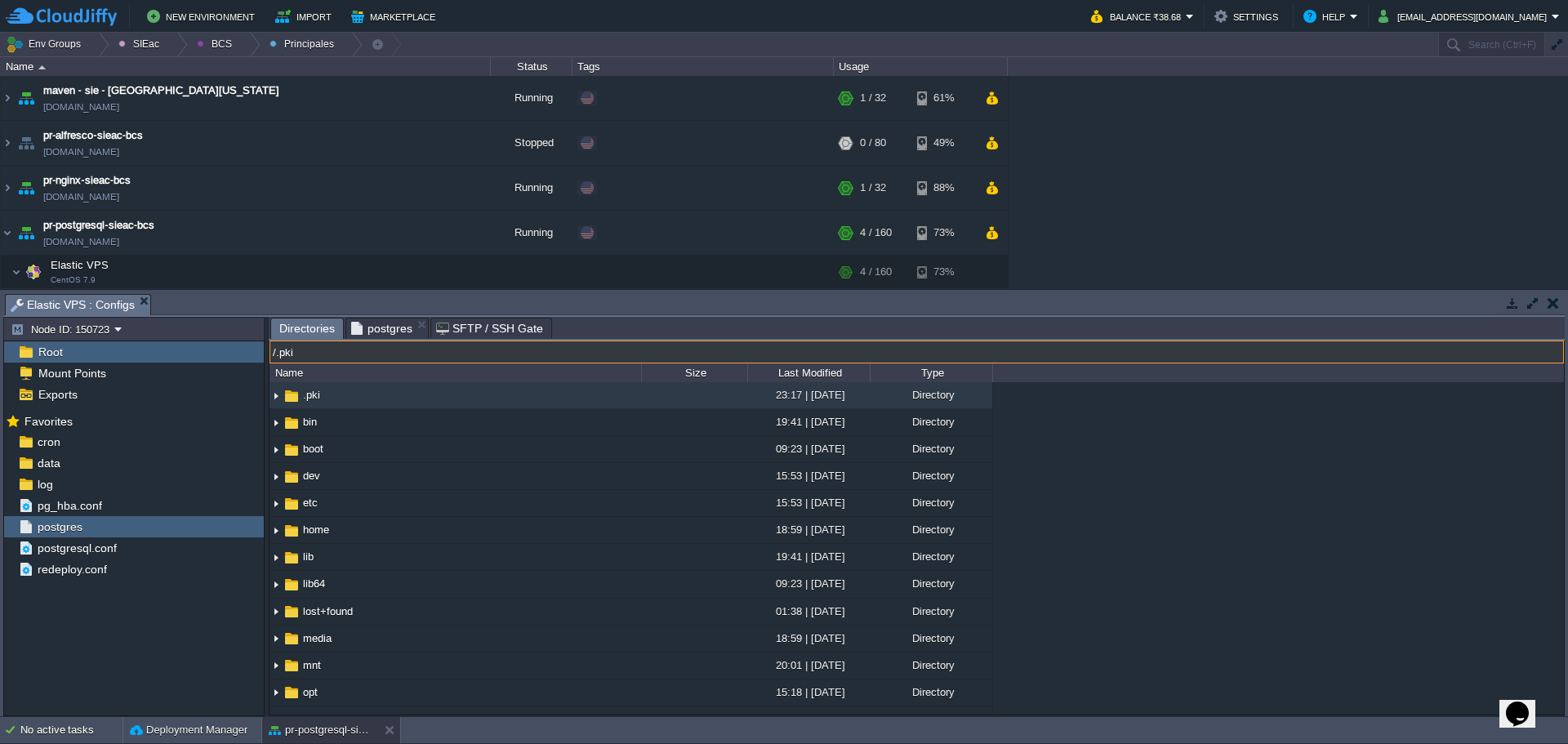
paste input "var/lib/pgsql/12/util/s"
type input "/var/lib/pgsql/12/util/s"
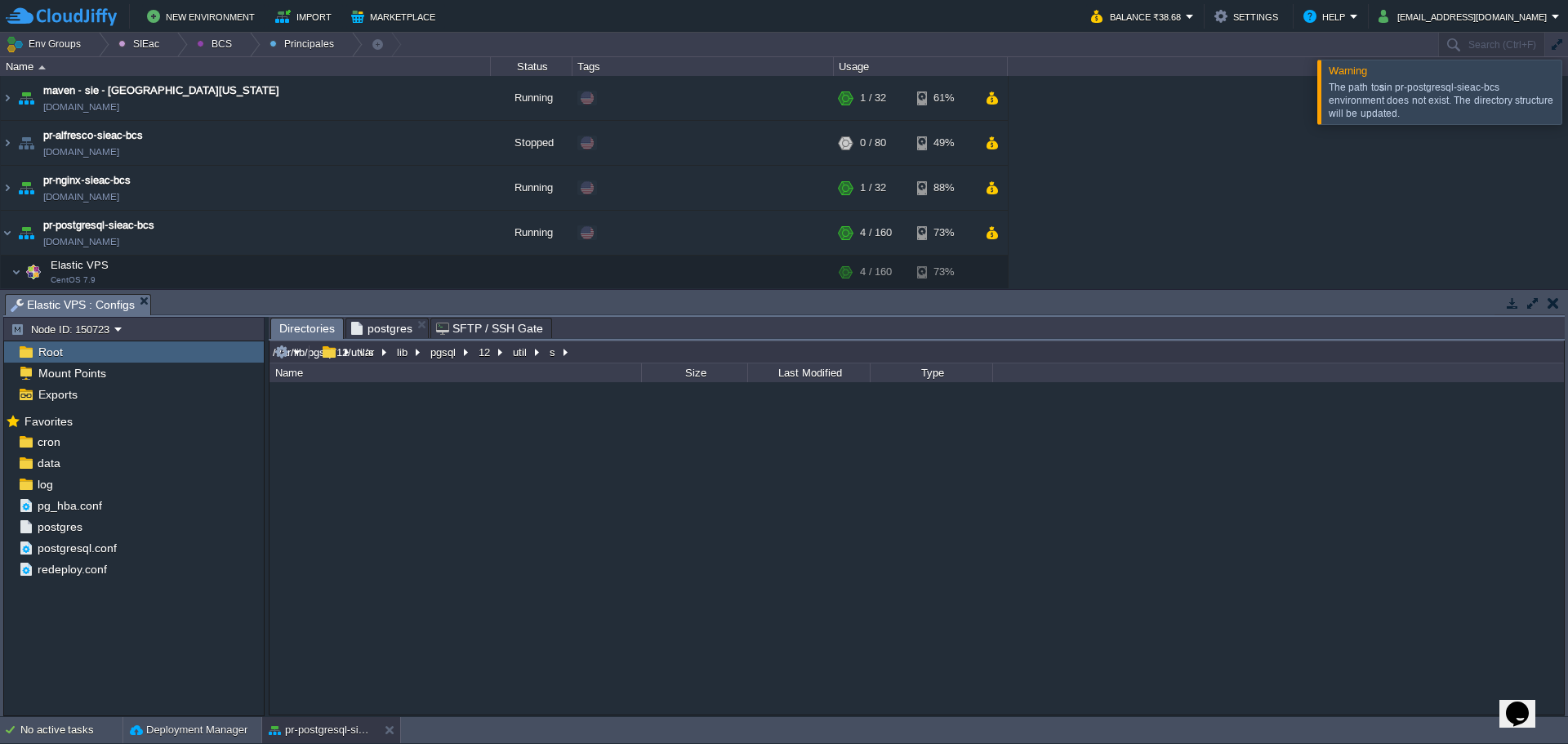
click at [605, 352] on input "/var/lib/pgsql/12/util/s" at bounding box center [916, 352] width 1294 height 23
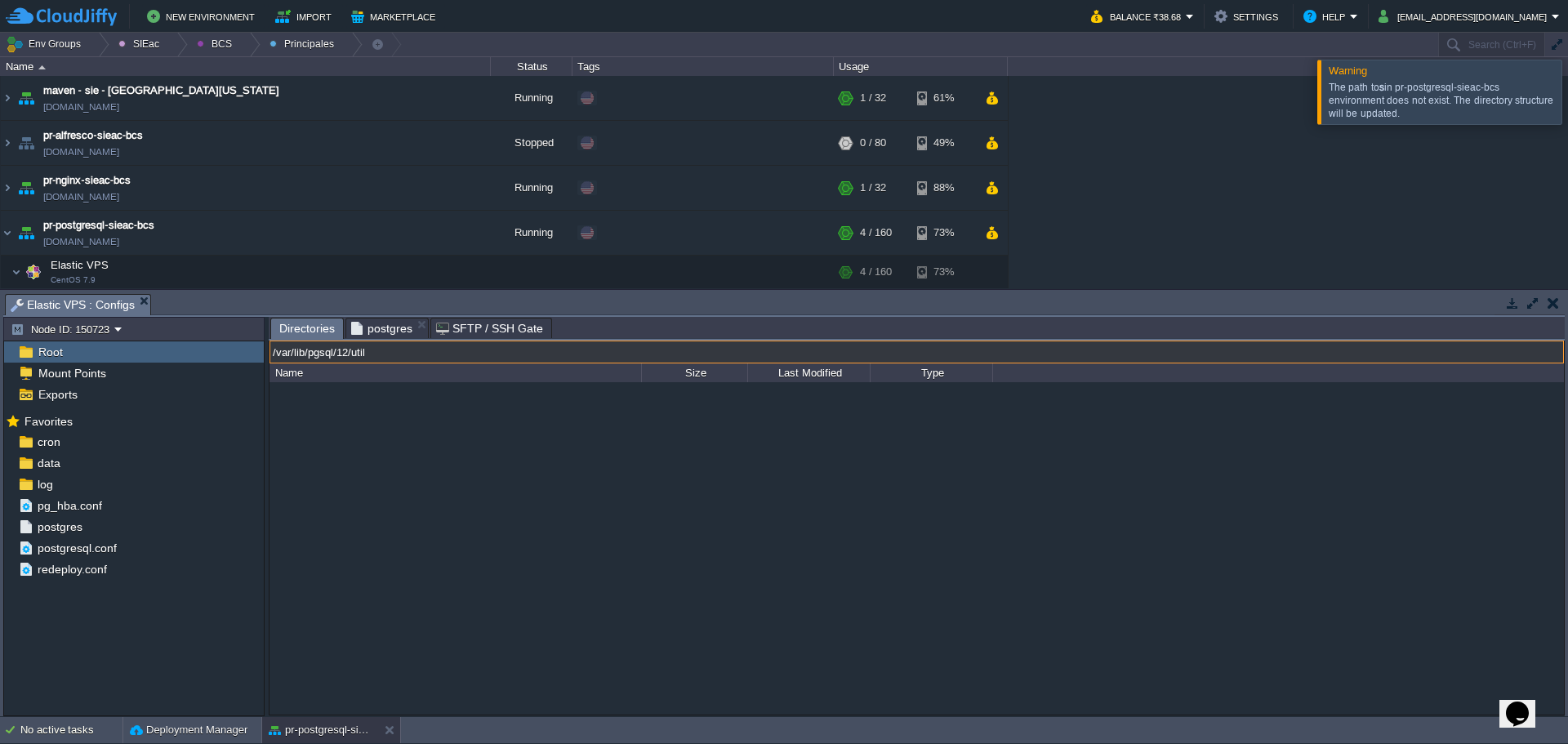
type input "/var/lib/pgsql/12/util"
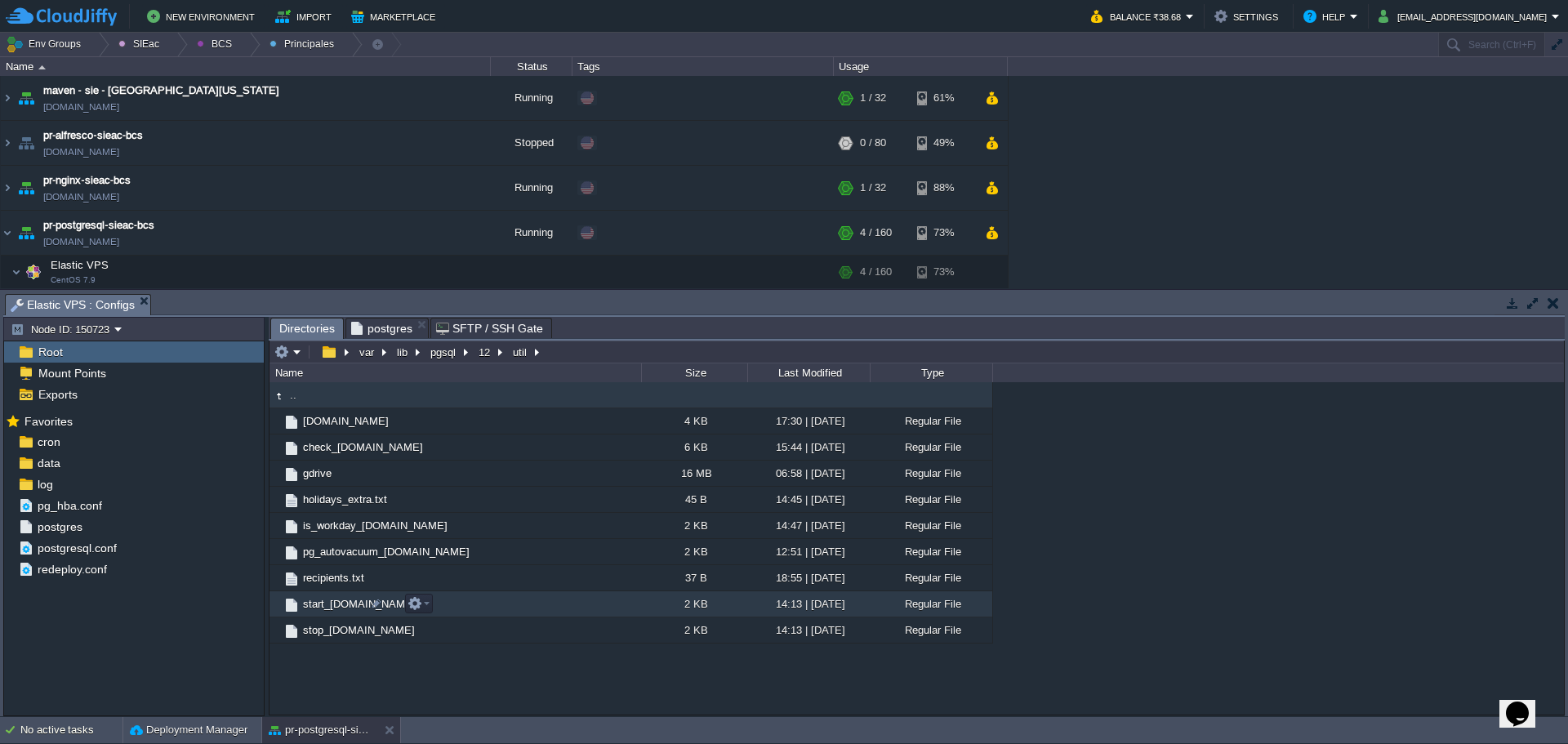
click at [336, 611] on span "start_envs.sh" at bounding box center [359, 604] width 117 height 14
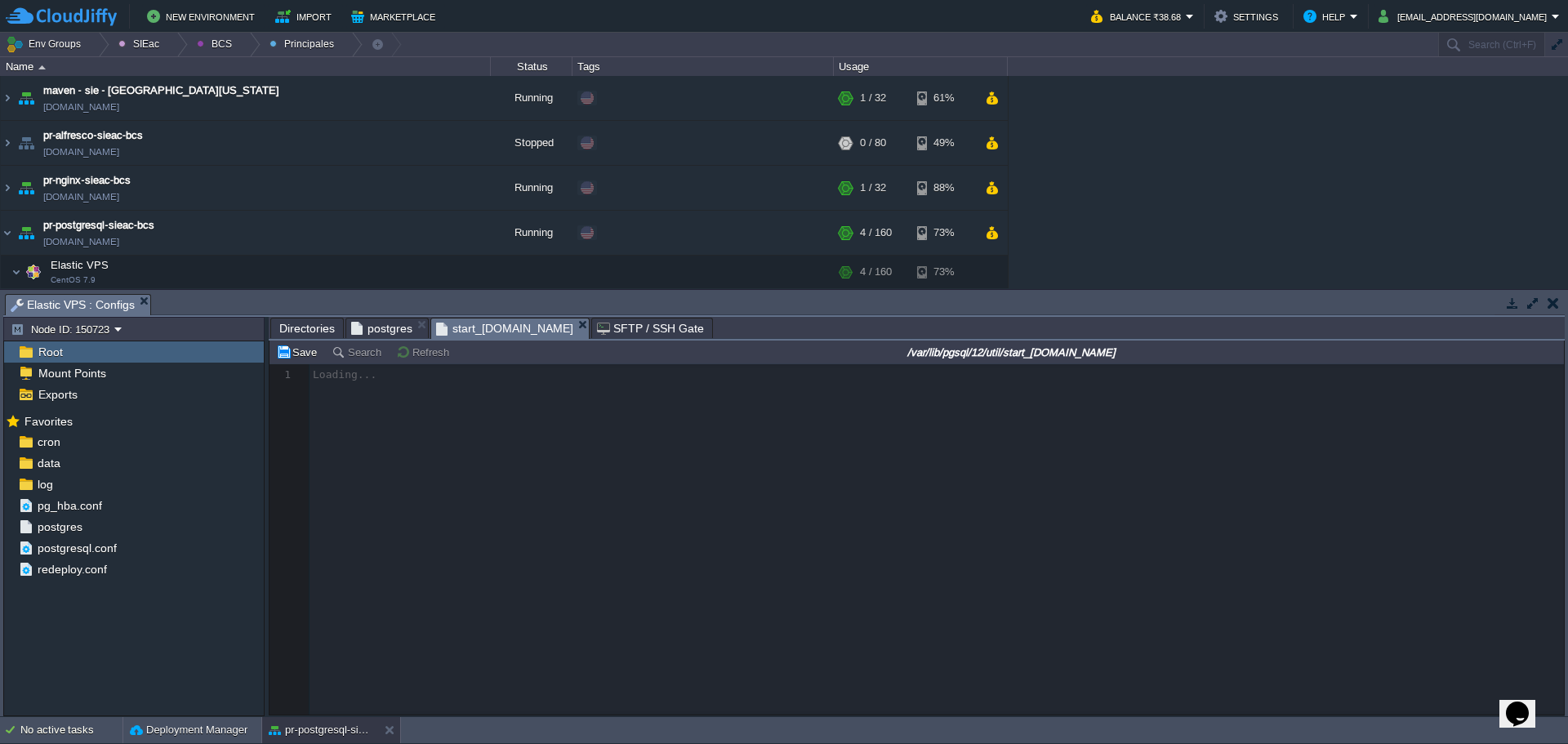
click at [355, 322] on span "postgres" at bounding box center [381, 329] width 61 height 19
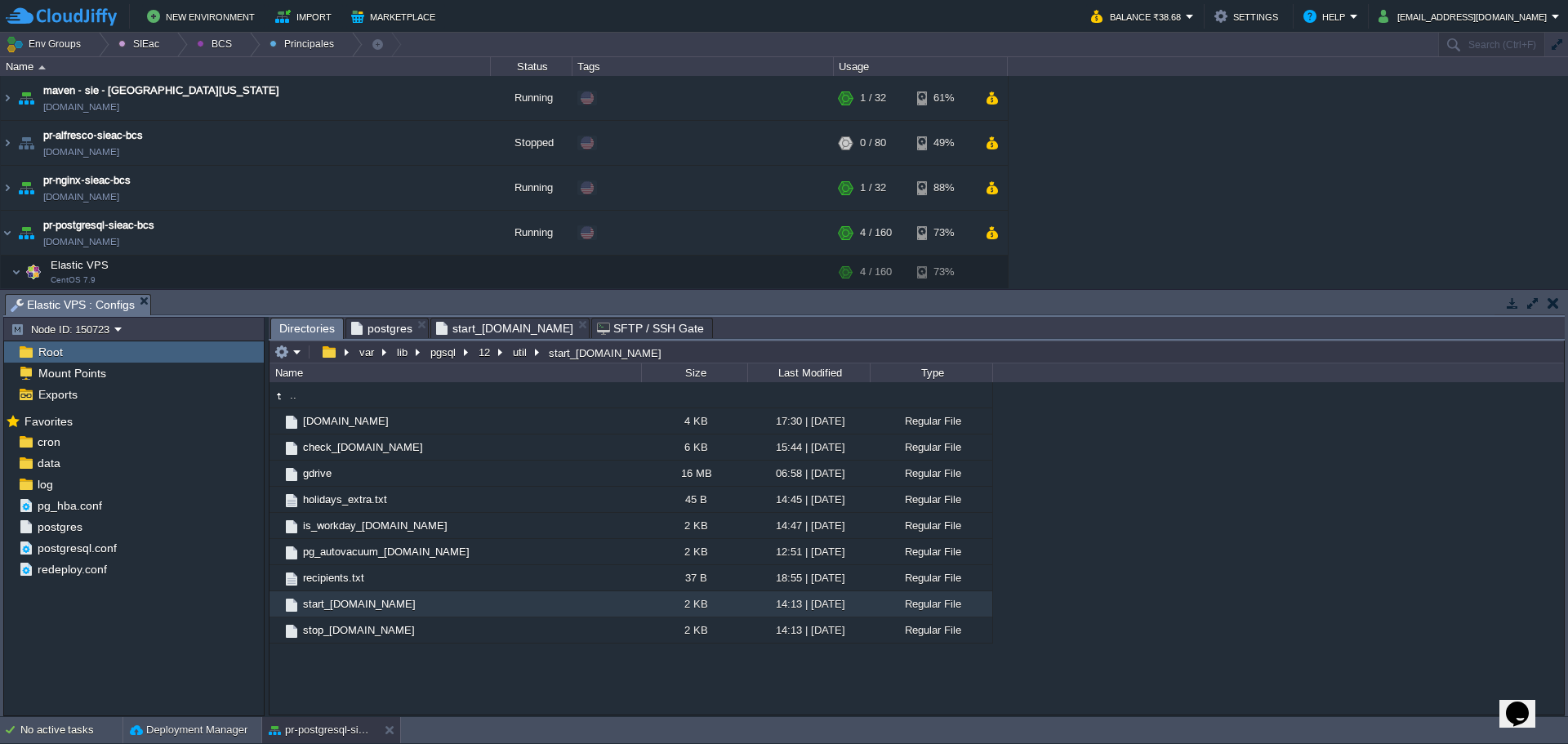
click at [311, 336] on span "Directories" at bounding box center [307, 329] width 56 height 20
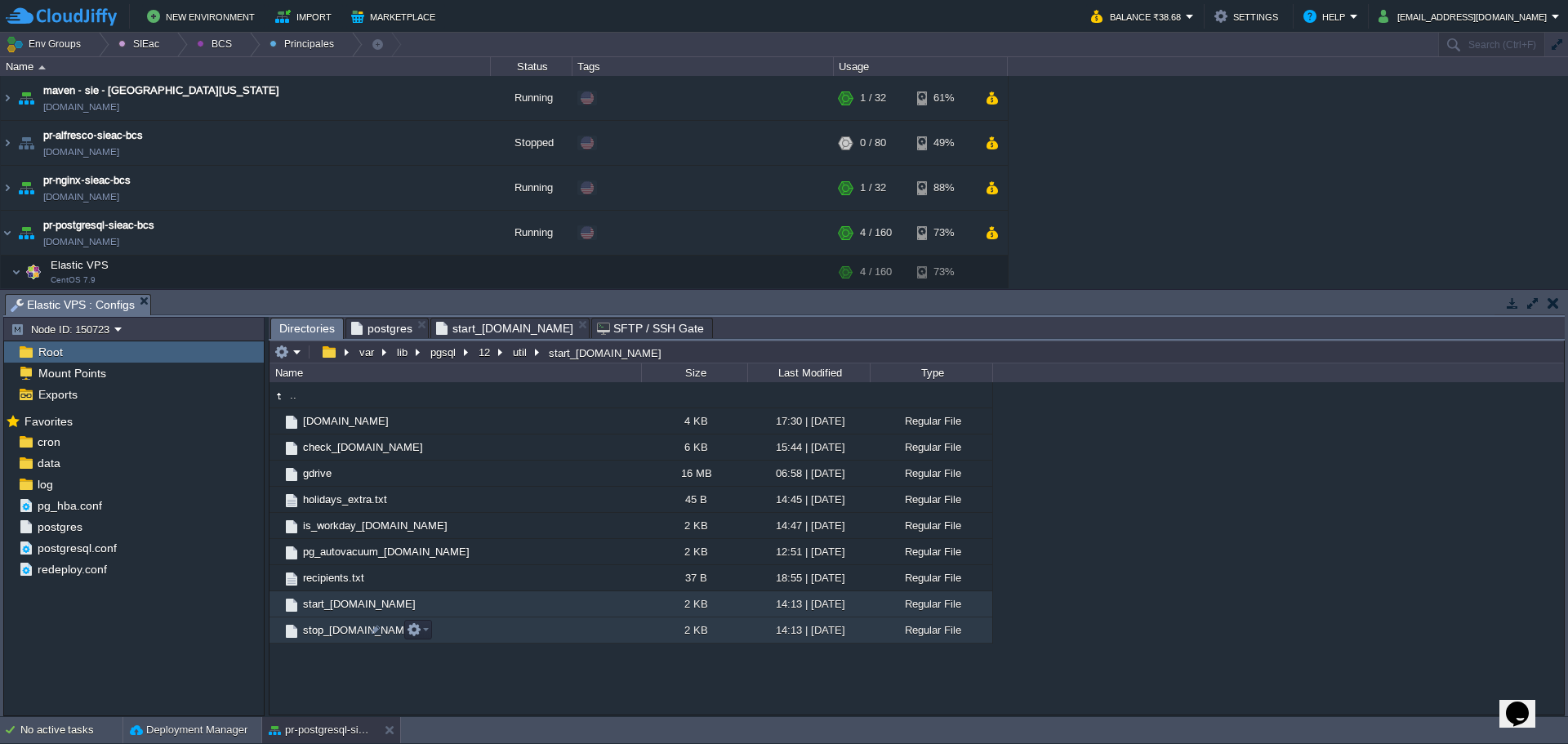
click at [321, 626] on span "stop_envs.sh" at bounding box center [359, 630] width 117 height 14
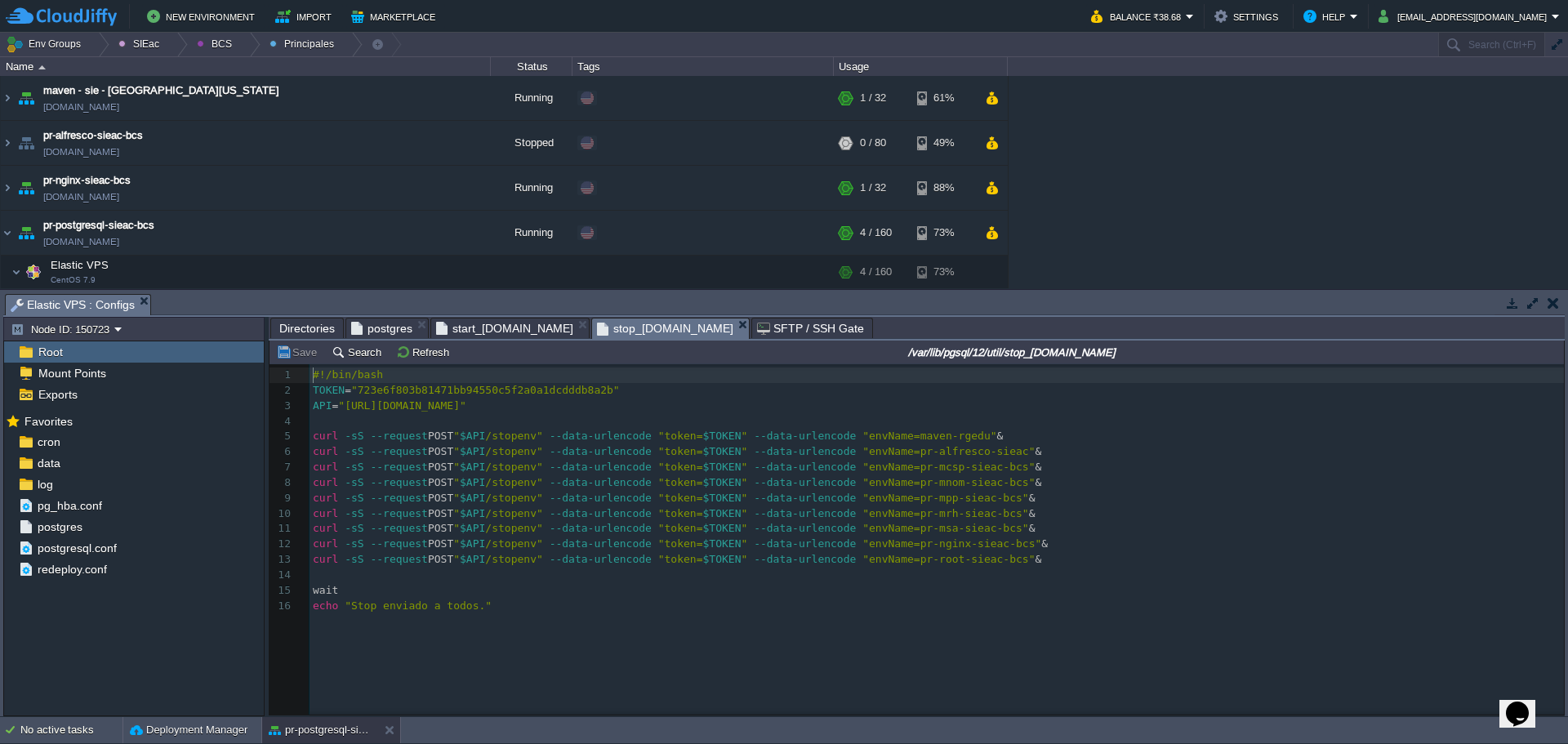
click at [557, 618] on div "16 1 #!/bin/bash 2 TOKEN = "723e6f803b81471bb94550c5f2a0a1dcdddb8a2b" 3 API = "…" at bounding box center [939, 490] width 1260 height 254
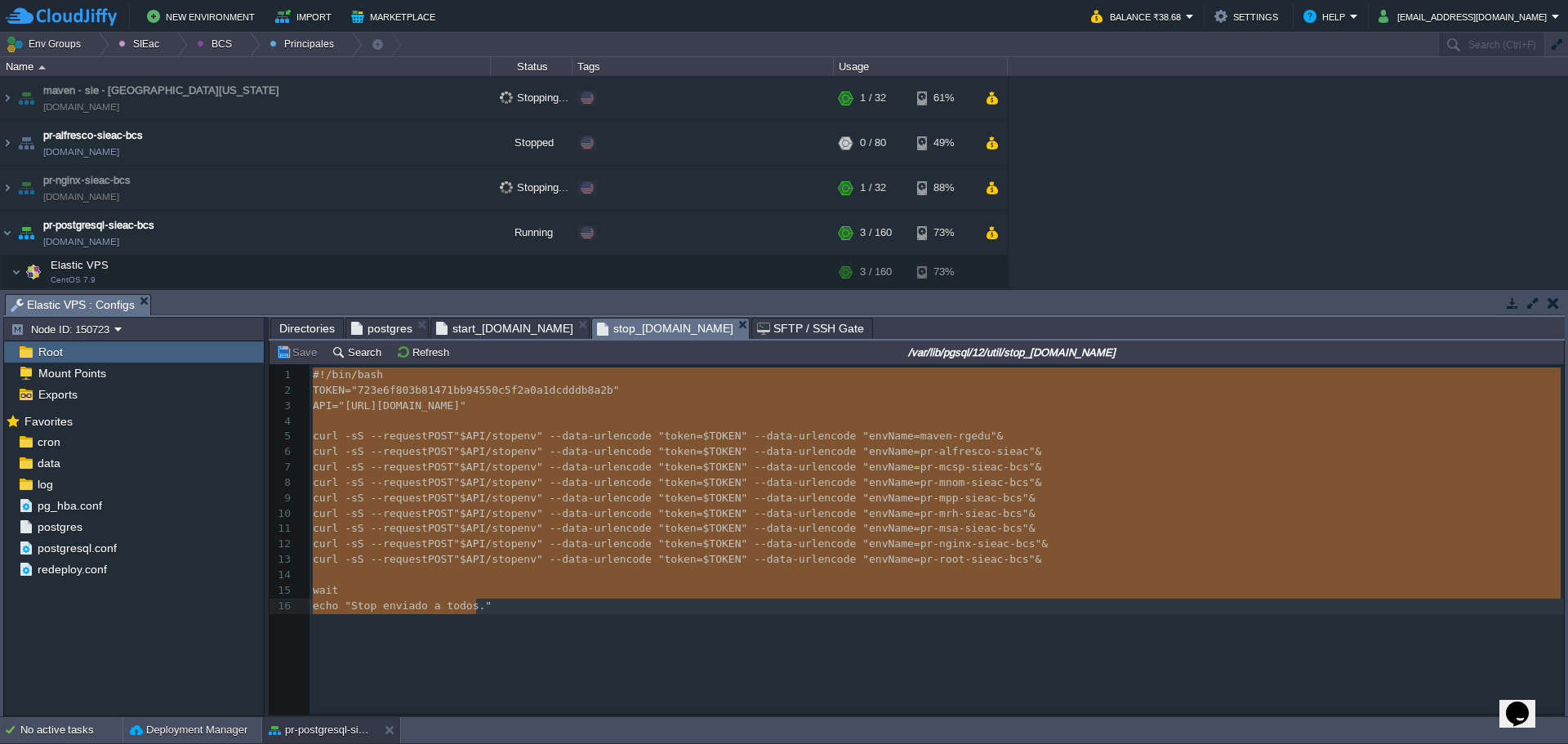
type textarea "-"
drag, startPoint x: 234, startPoint y: 241, endPoint x: 207, endPoint y: 249, distance: 28.2
click at [207, 249] on td "pr-postgresql-sieac-bcs pr-postgresql-sieac.w1-us.cloudjiffy.net" at bounding box center [246, 232] width 490 height 45
copy td "[DOMAIN_NAME]"
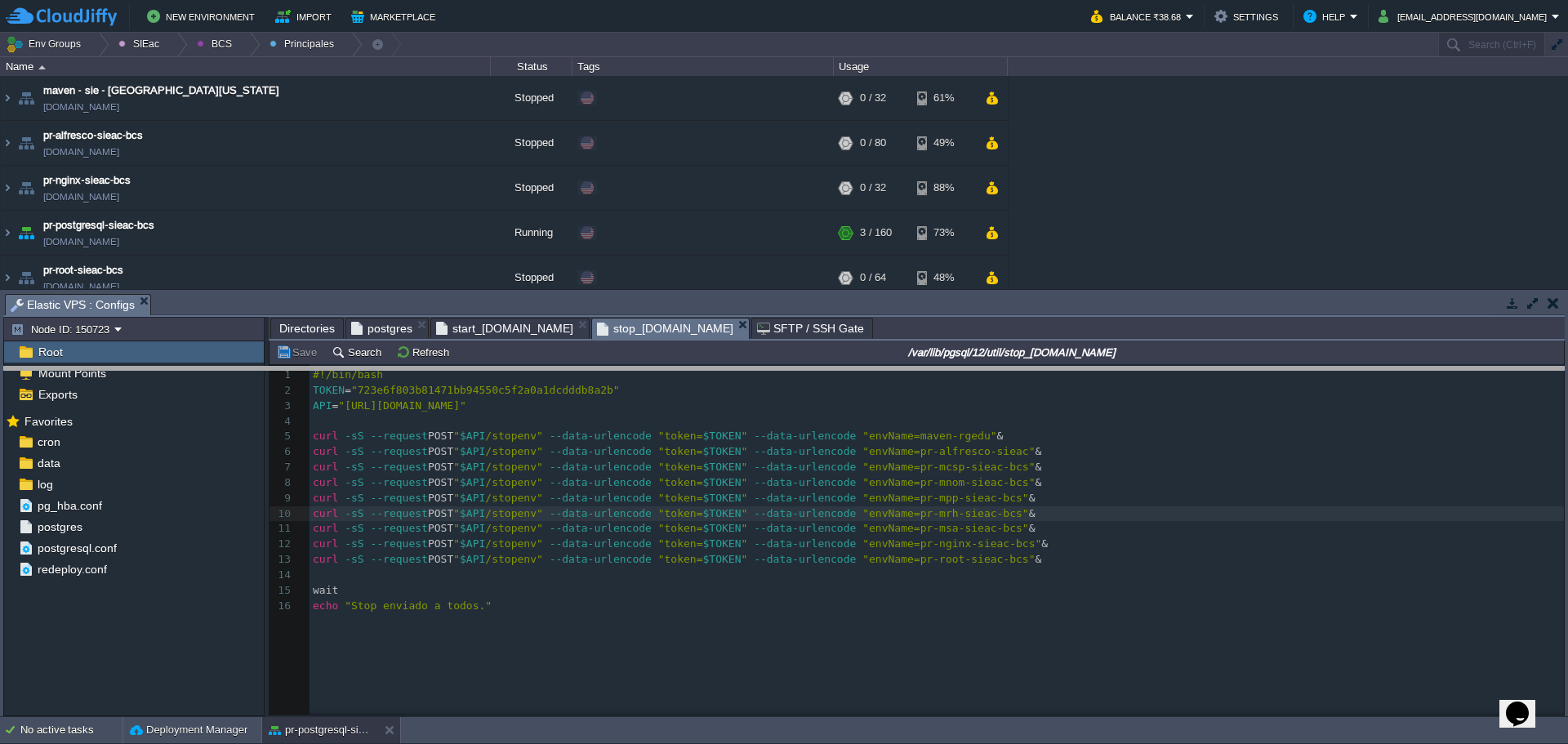
drag, startPoint x: 508, startPoint y: 309, endPoint x: 511, endPoint y: 394, distance: 85.1
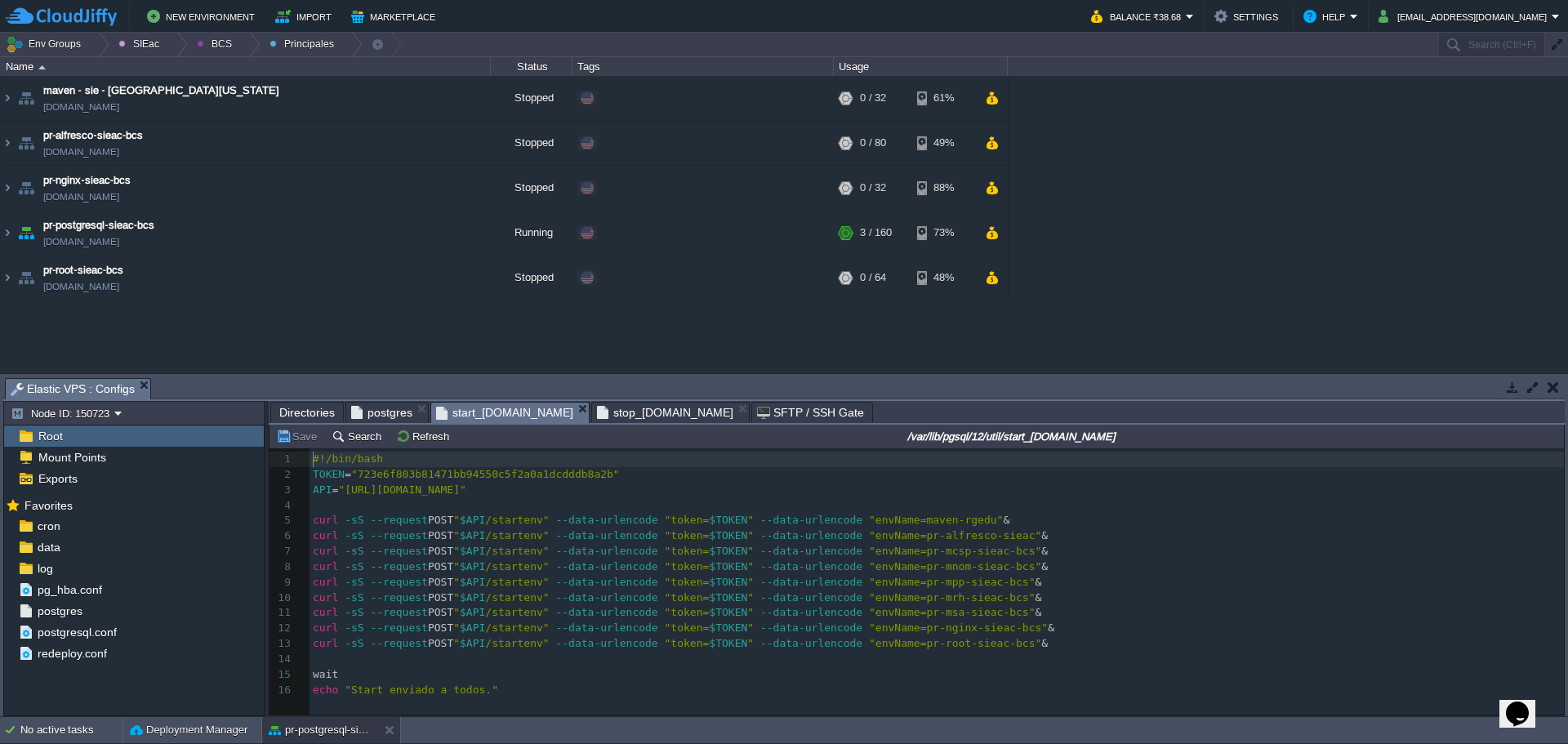
click at [474, 414] on span "start_envs.sh" at bounding box center [504, 413] width 137 height 20
click at [605, 599] on div "16 1 #!/bin/bash 2 TOKEN = "723e6f803b81471bb94550c5f2a0a1dcdddb8a2b" 3 API = "…" at bounding box center [939, 574] width 1260 height 247
type textarea "-"
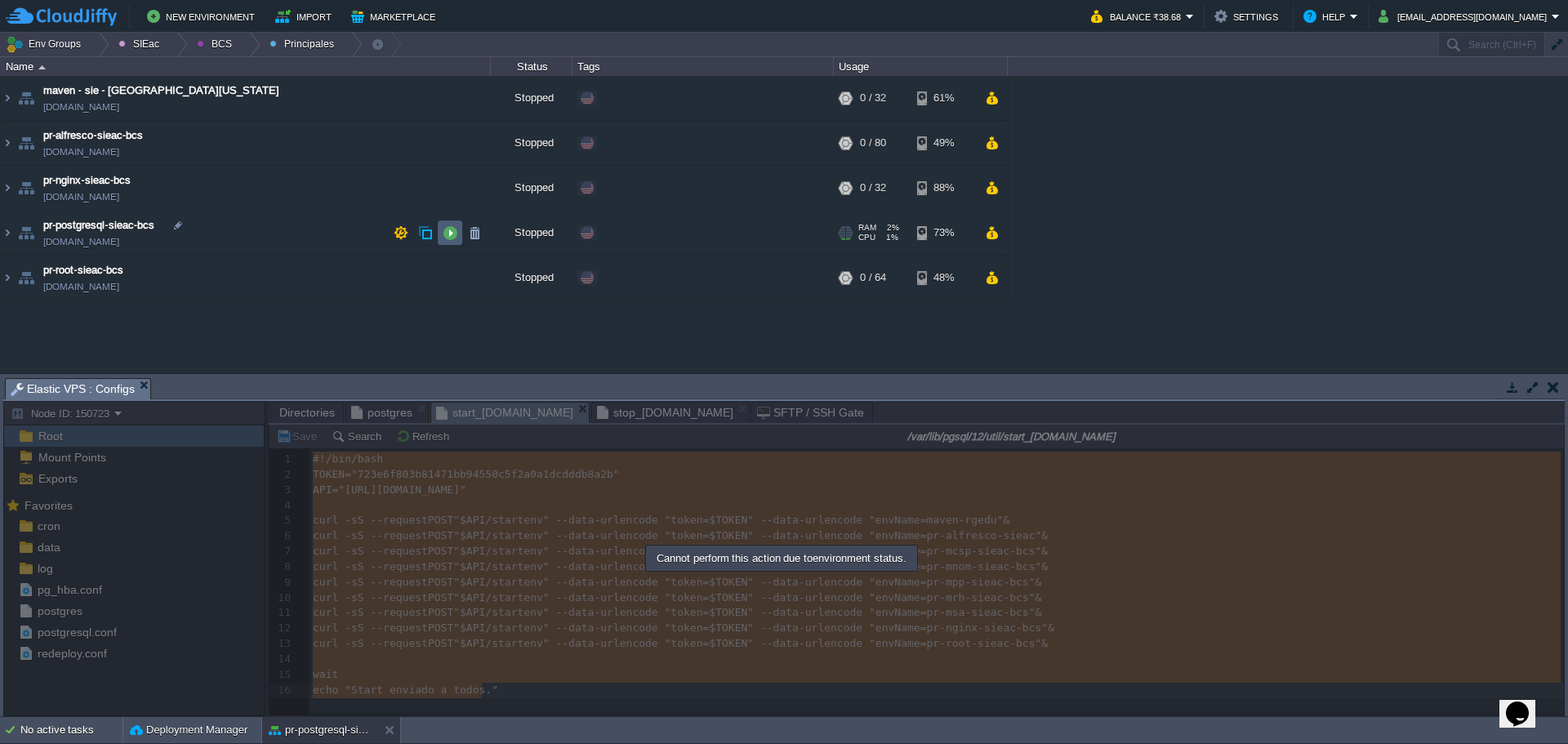
click at [452, 241] on td at bounding box center [450, 233] width 25 height 25
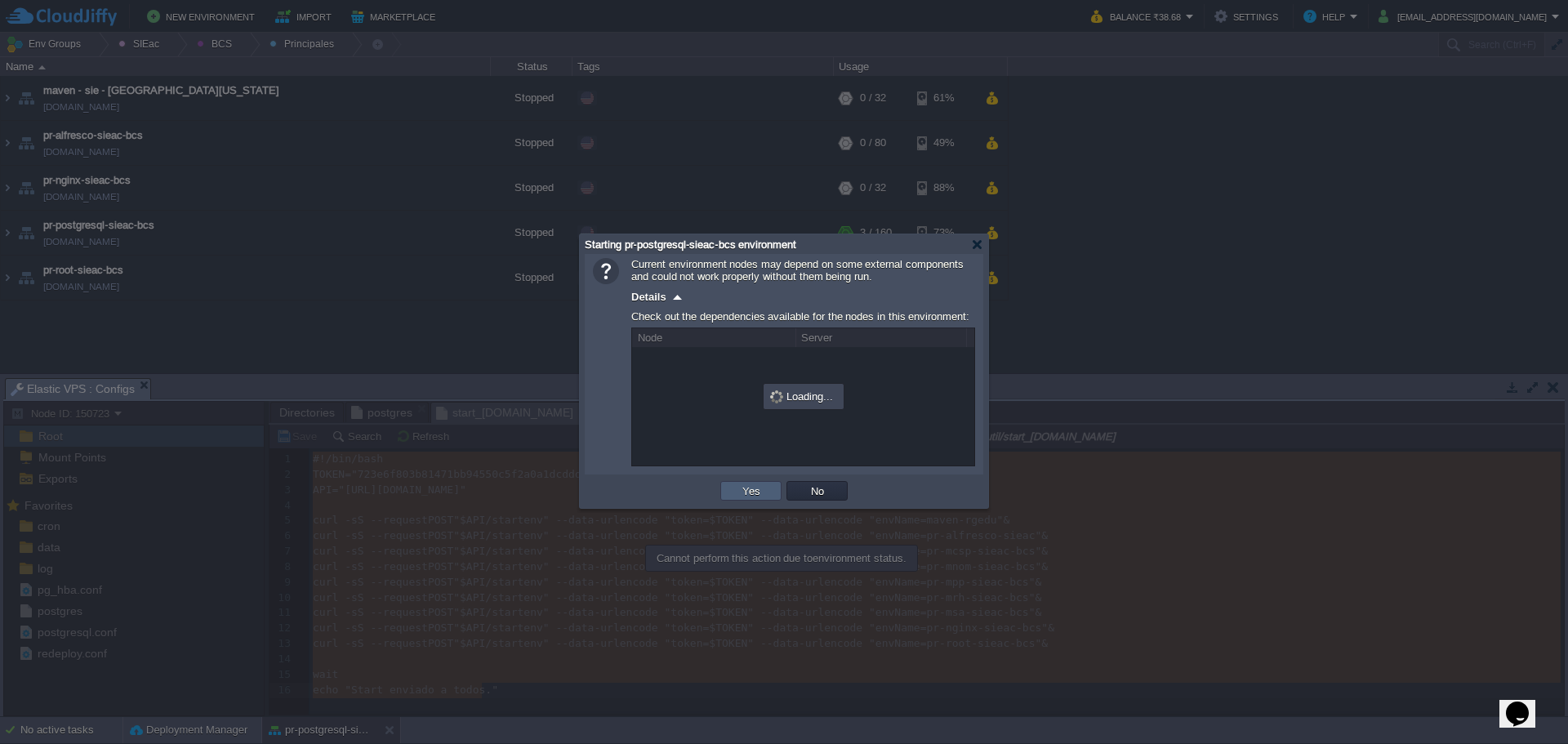
click at [733, 500] on td "Yes" at bounding box center [750, 490] width 61 height 19
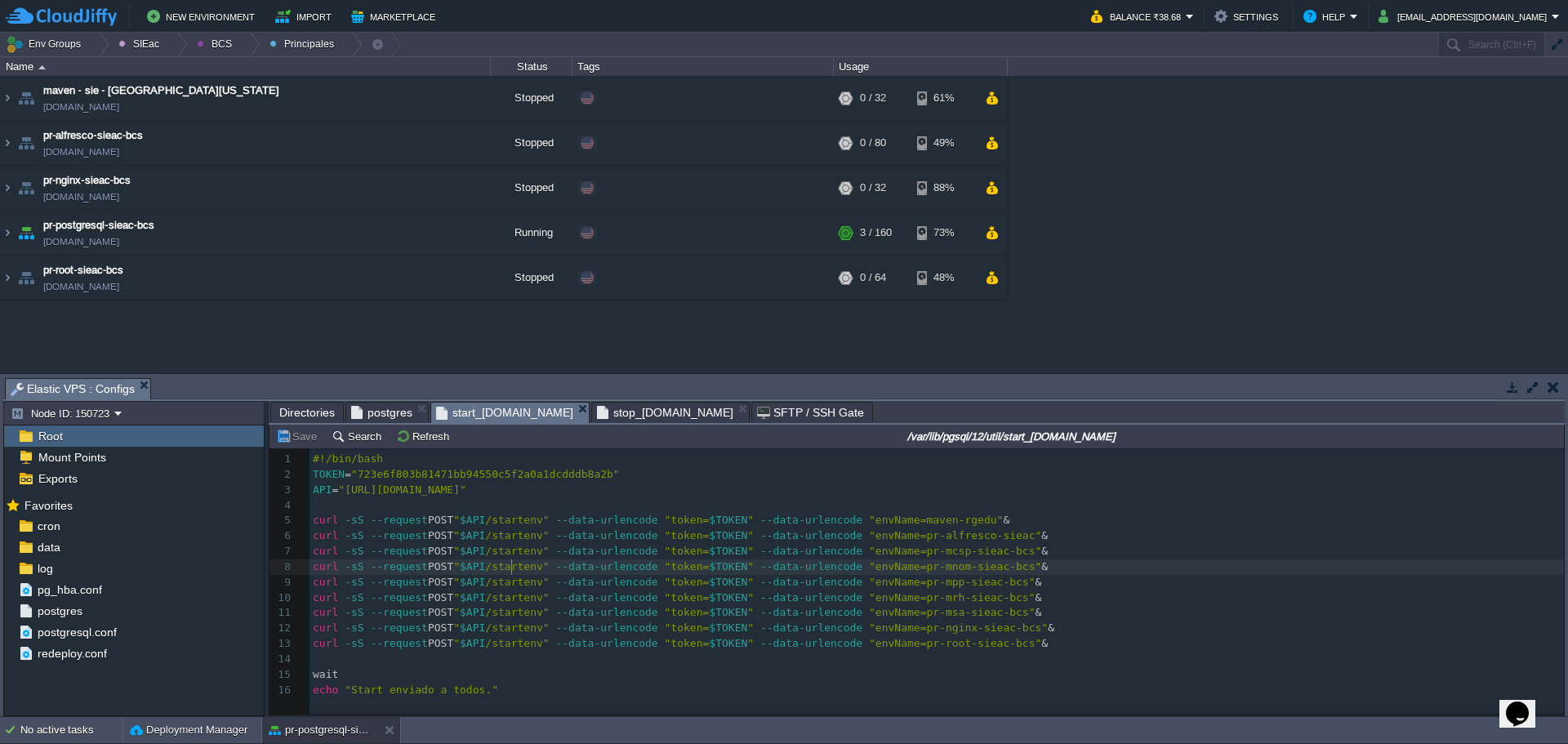
click at [679, 605] on pre "curl -sS --request POST " $API /startenv" --data-urlencode "token= $TOKEN " --d…" at bounding box center [939, 598] width 1260 height 16
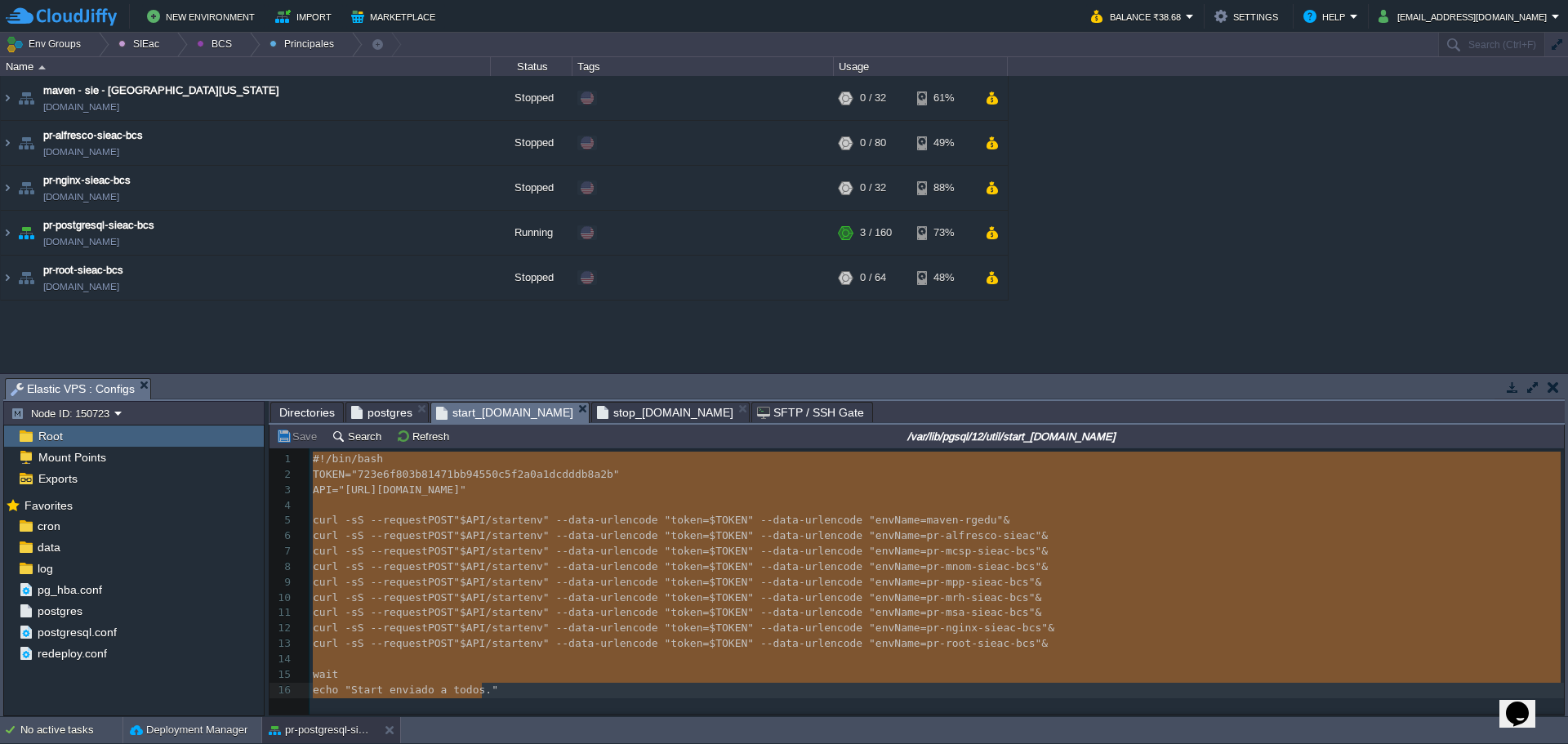
type textarea "-"
click at [443, 225] on td at bounding box center [450, 233] width 25 height 25
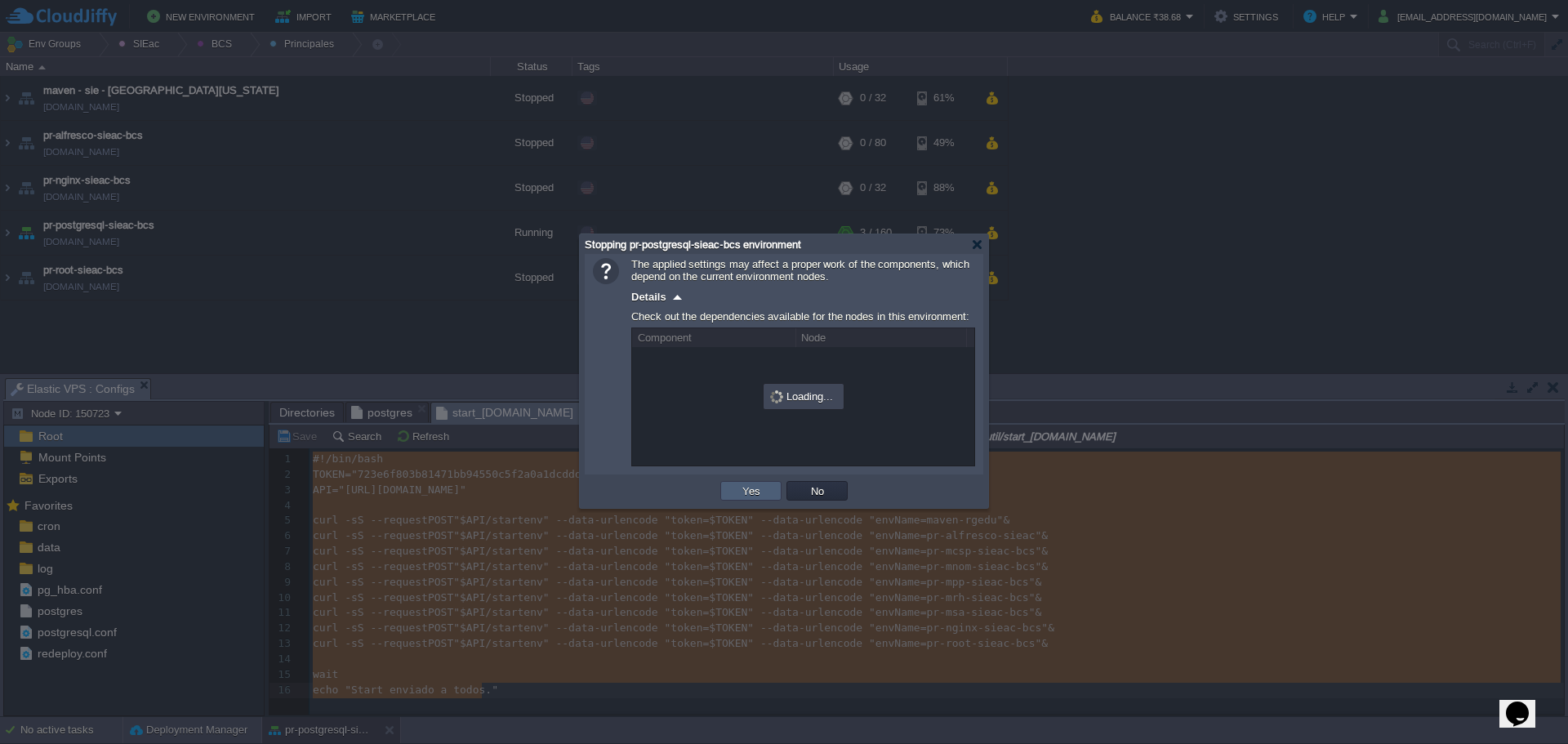
click at [764, 499] on td "Yes" at bounding box center [750, 490] width 61 height 19
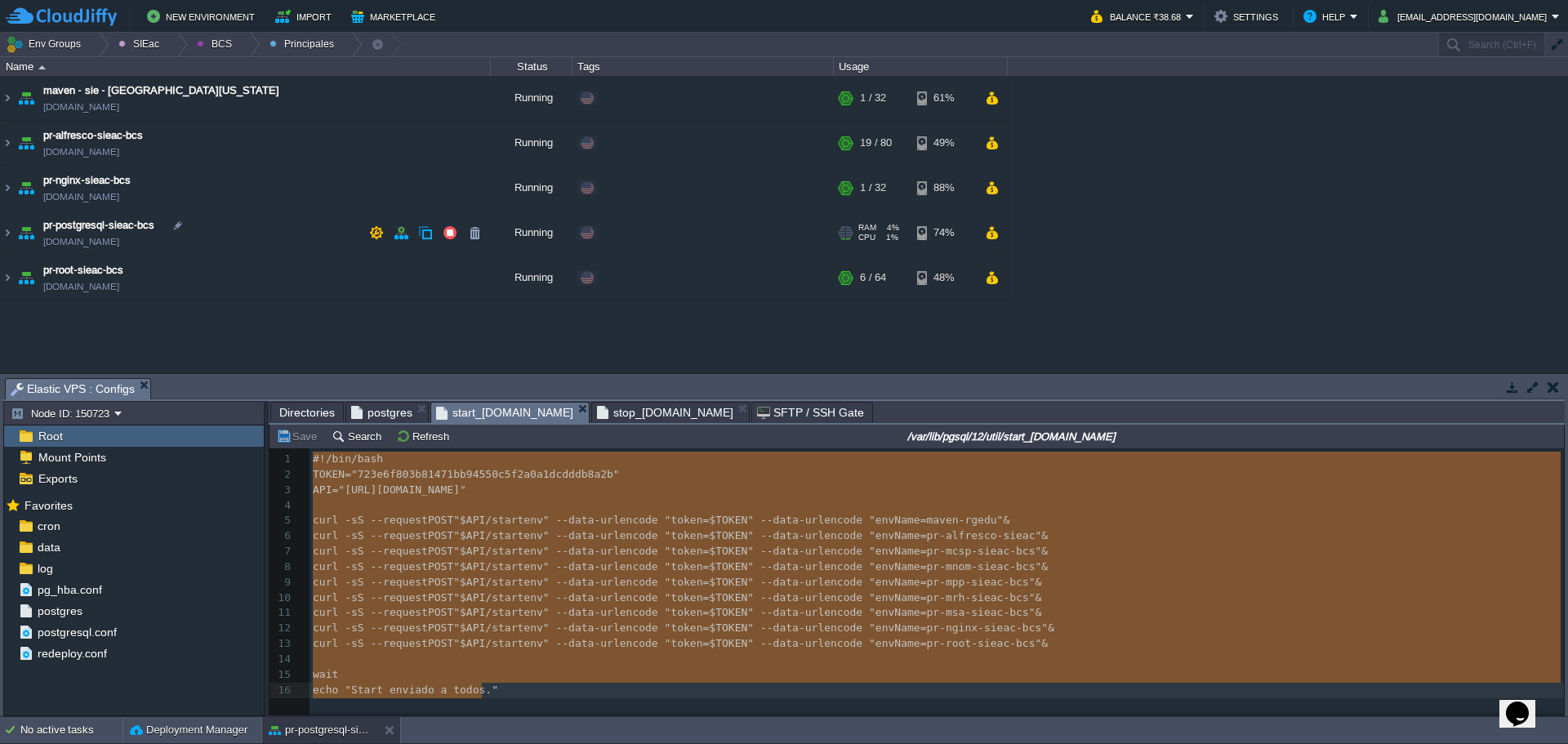
click at [281, 242] on td "pr-postgresql-sieac-bcs pr-postgresql-sieac.w1-us.cloudjiffy.net" at bounding box center [246, 232] width 490 height 45
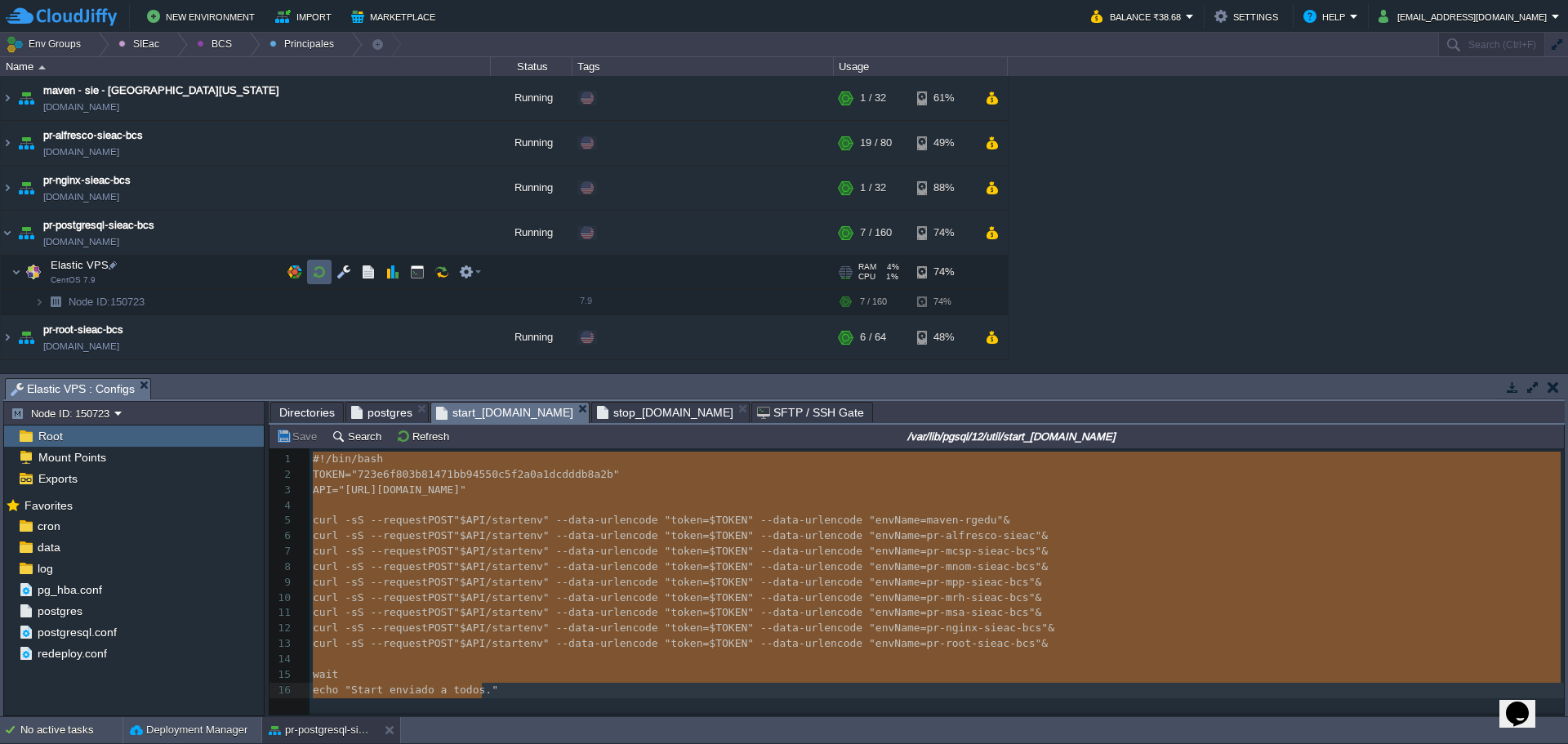
click at [322, 267] on button "button" at bounding box center [319, 272] width 15 height 15
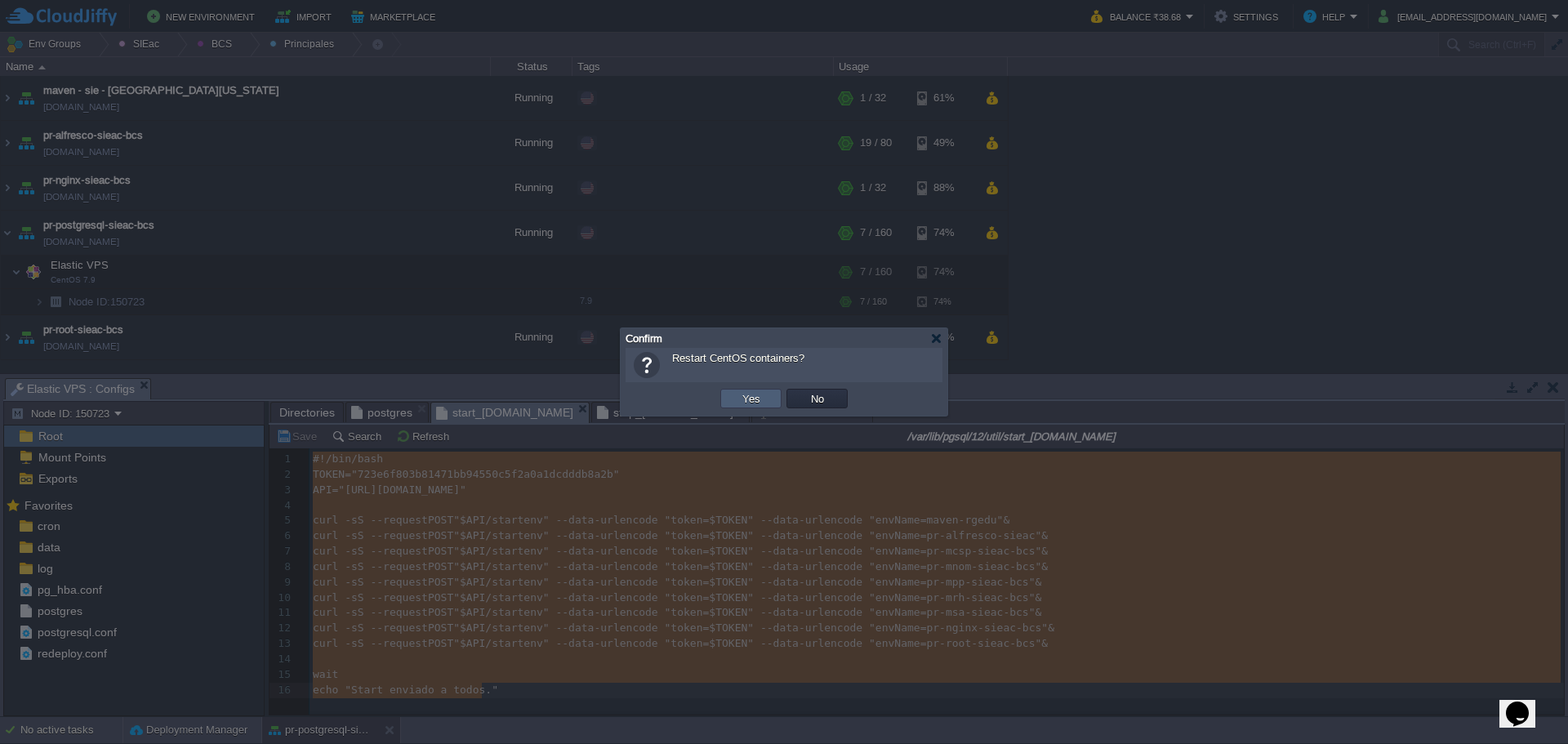
click at [746, 401] on button "Yes" at bounding box center [751, 399] width 27 height 15
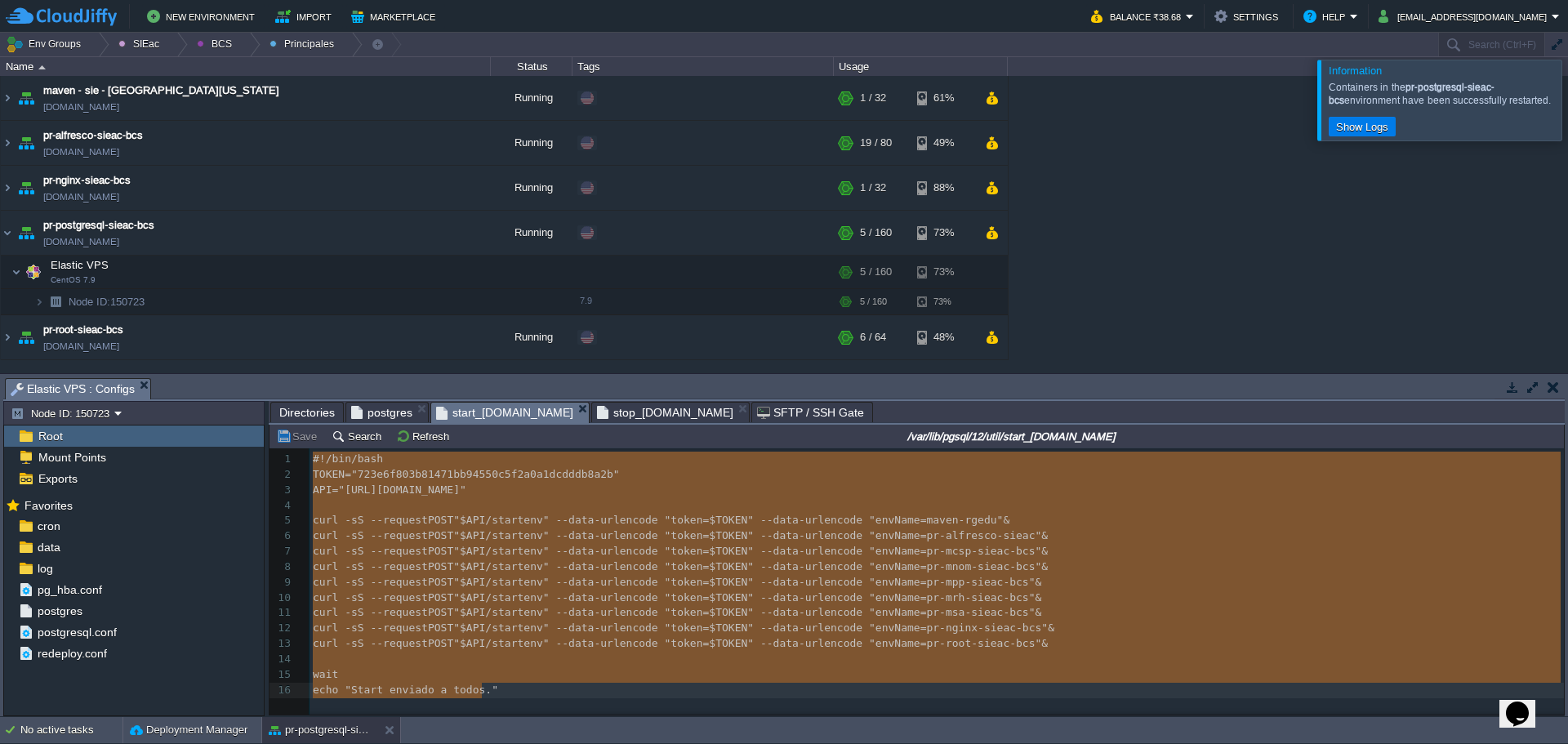
click at [1567, 113] on div at bounding box center [1587, 99] width 0 height 80
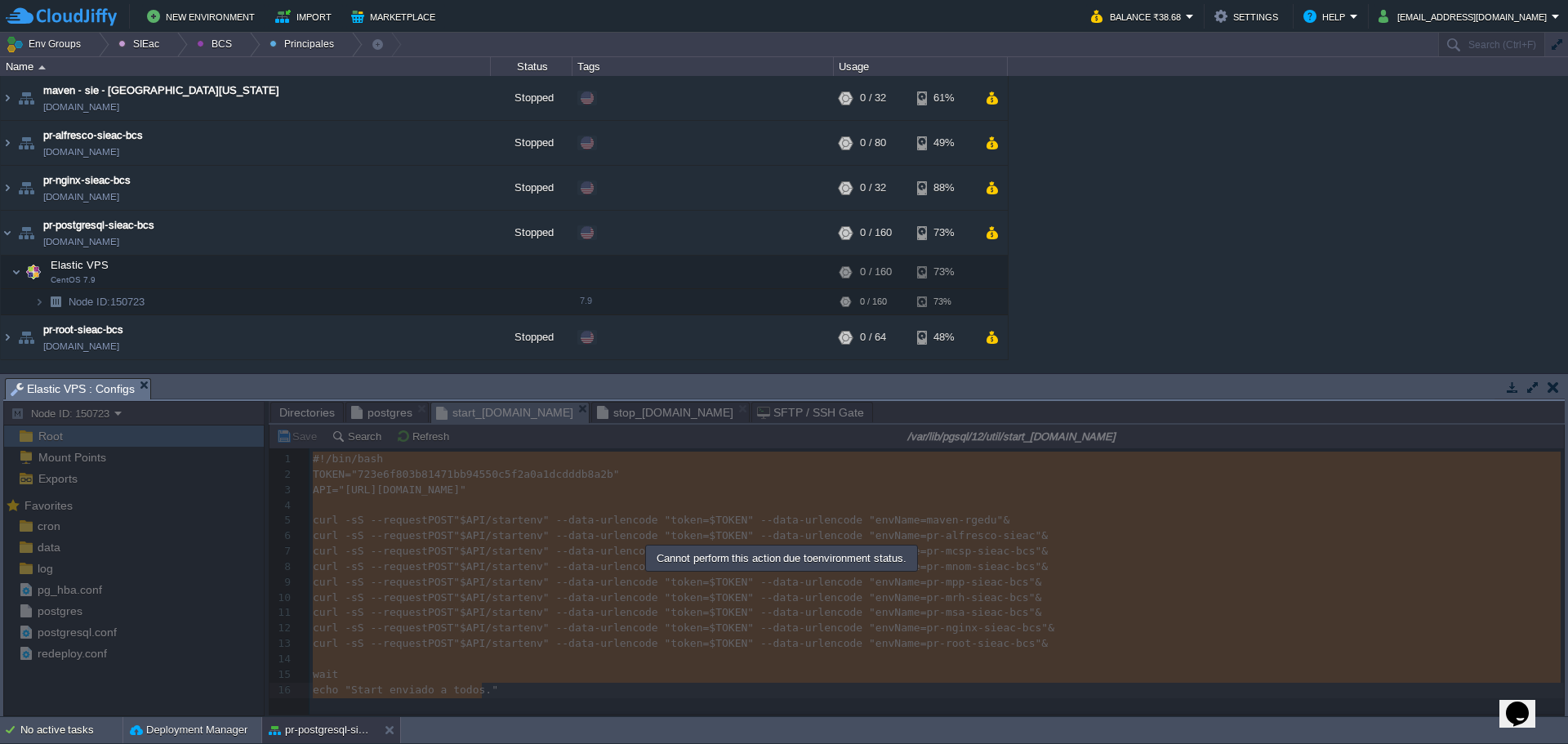
click at [492, 688] on div at bounding box center [784, 558] width 1561 height 315
drag, startPoint x: 4, startPoint y: 229, endPoint x: 16, endPoint y: 223, distance: 13.4
click at [4, 228] on img at bounding box center [7, 232] width 13 height 44
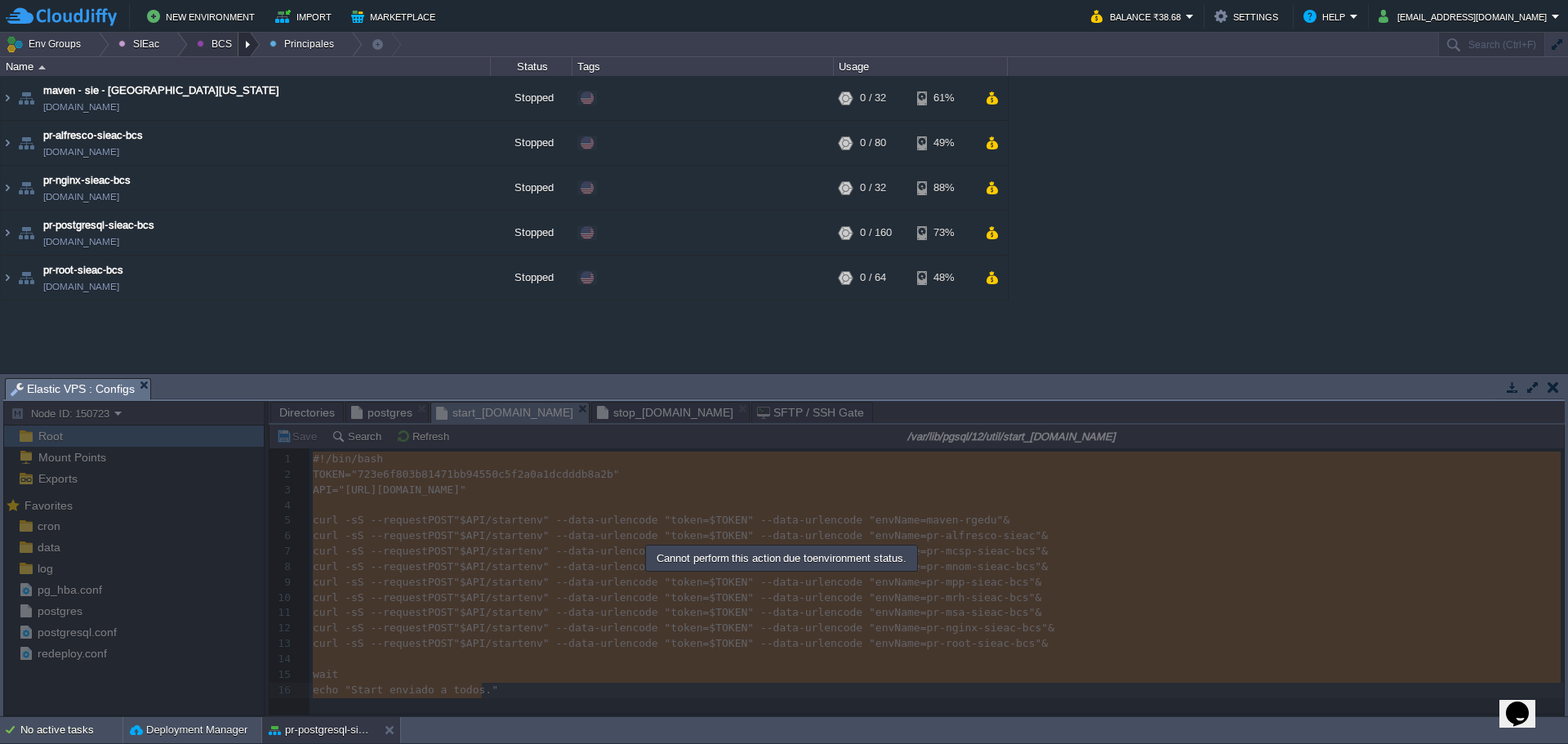
click at [239, 45] on div at bounding box center [249, 44] width 22 height 24
click at [260, 82] on link "Principales" at bounding box center [232, 89] width 92 height 18
click at [241, 48] on div at bounding box center [249, 44] width 22 height 24
click at [216, 69] on span "Ambientes" at bounding box center [233, 69] width 50 height 12
click at [166, 47] on div at bounding box center [177, 44] width 22 height 24
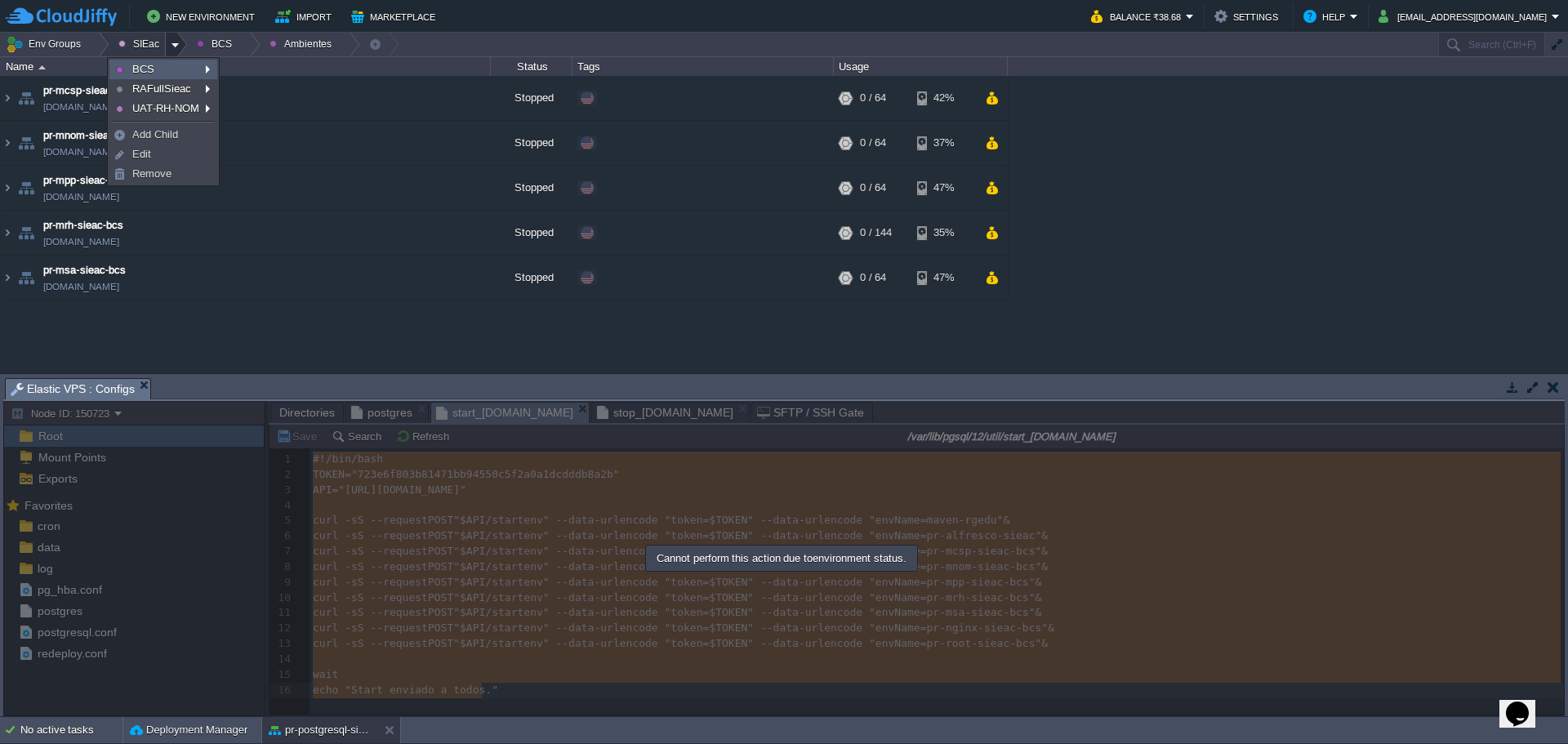
click at [161, 66] on link "BCS" at bounding box center [163, 69] width 106 height 18
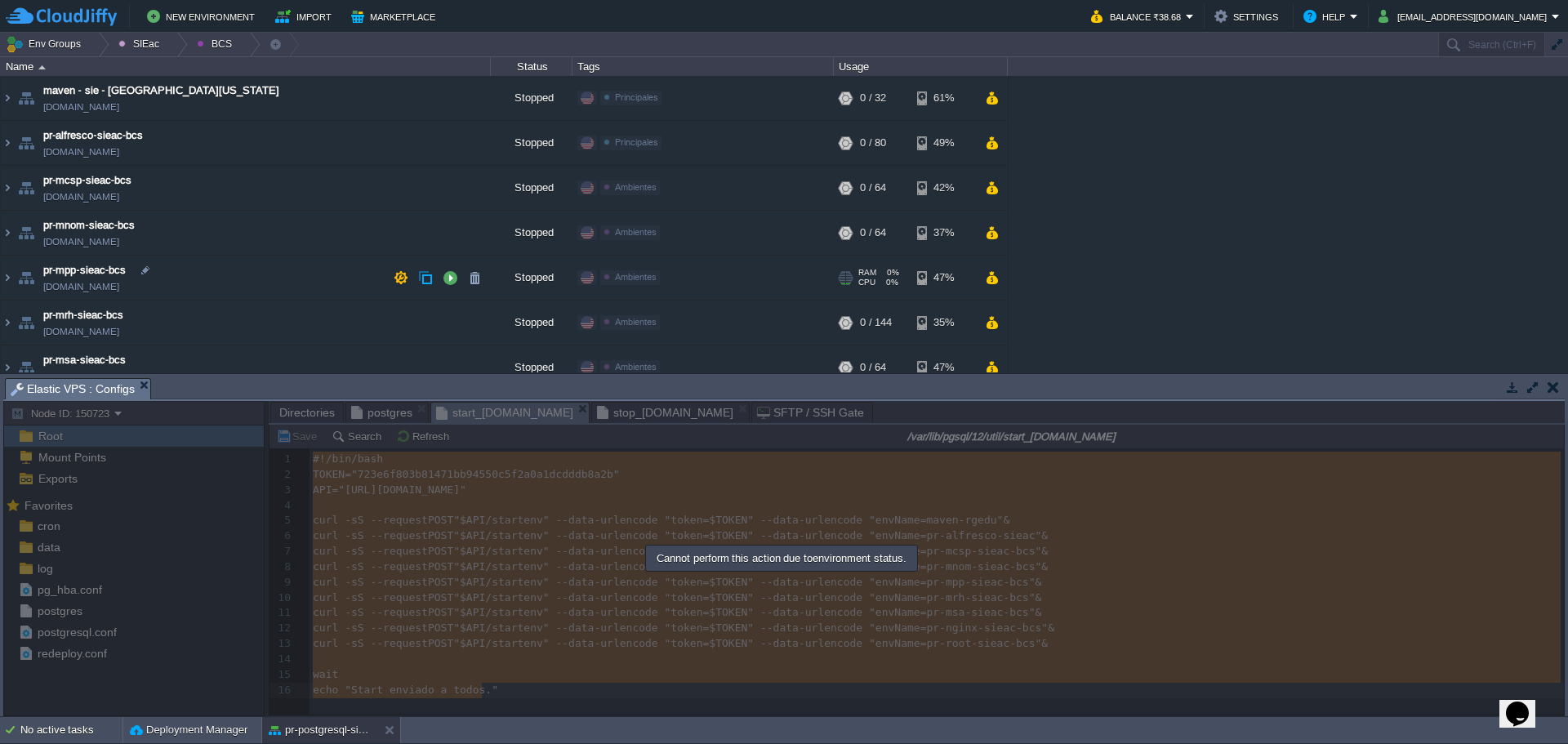
scroll to position [153, 0]
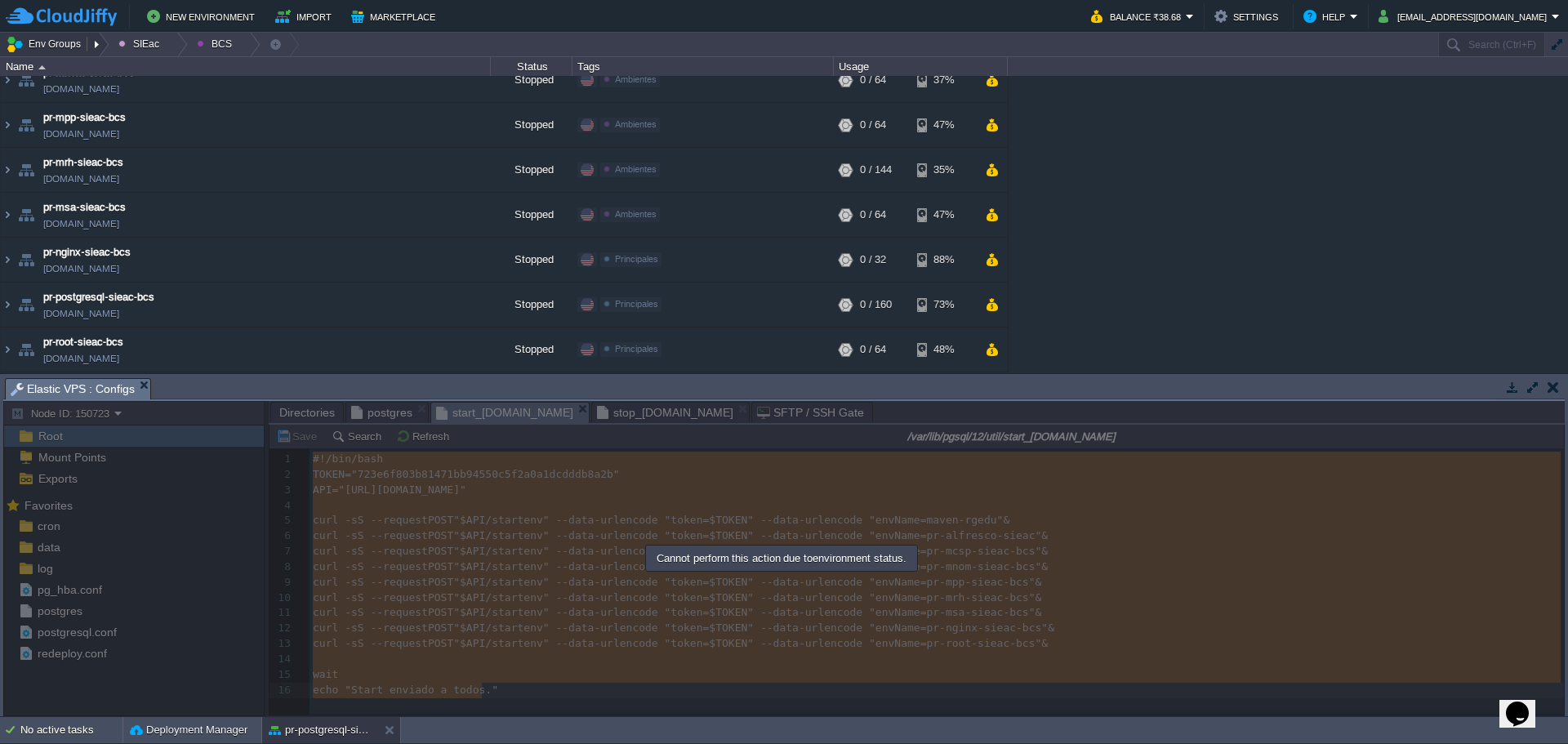
click at [92, 44] on div at bounding box center [98, 44] width 22 height 24
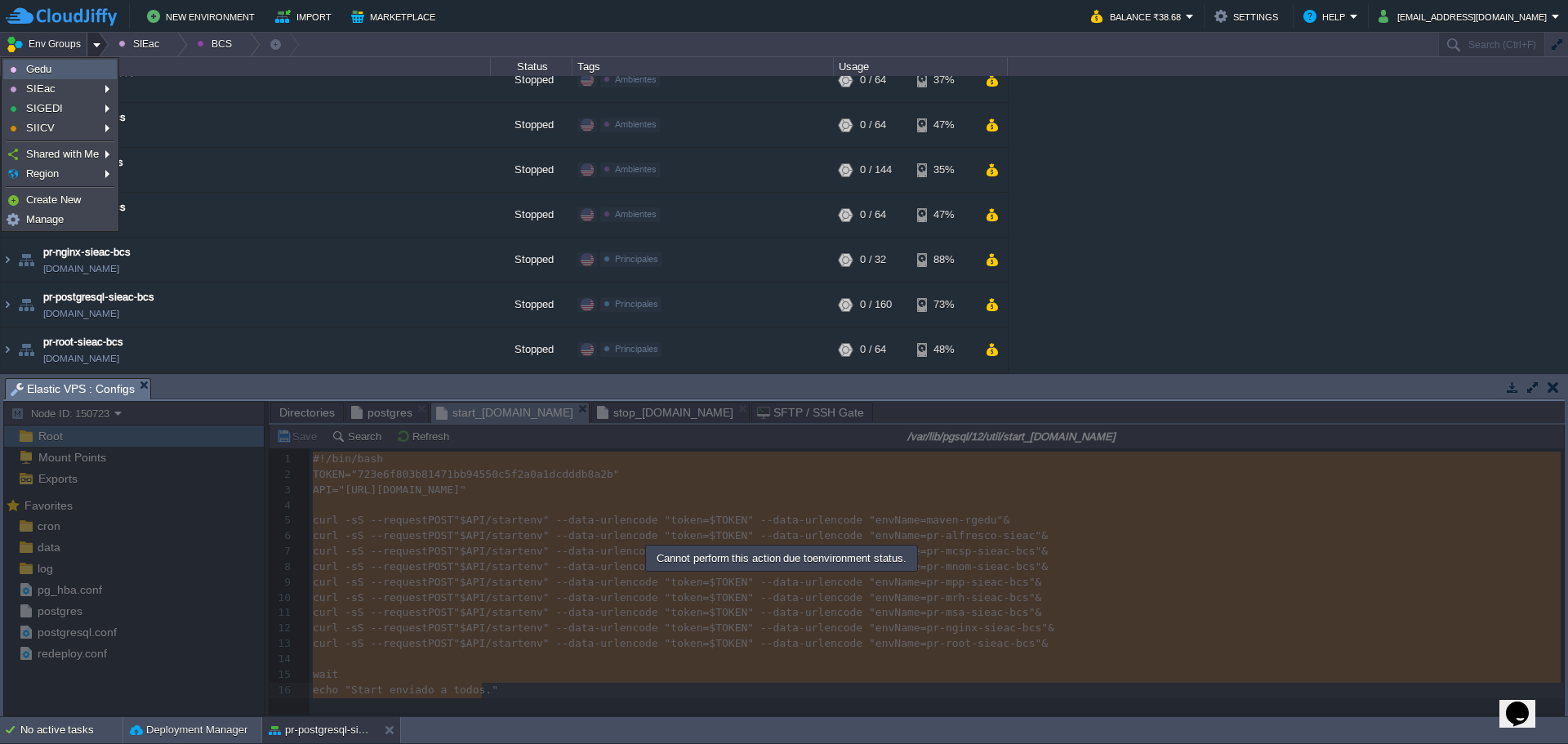
click at [57, 62] on link "Gedu" at bounding box center [60, 69] width 112 height 18
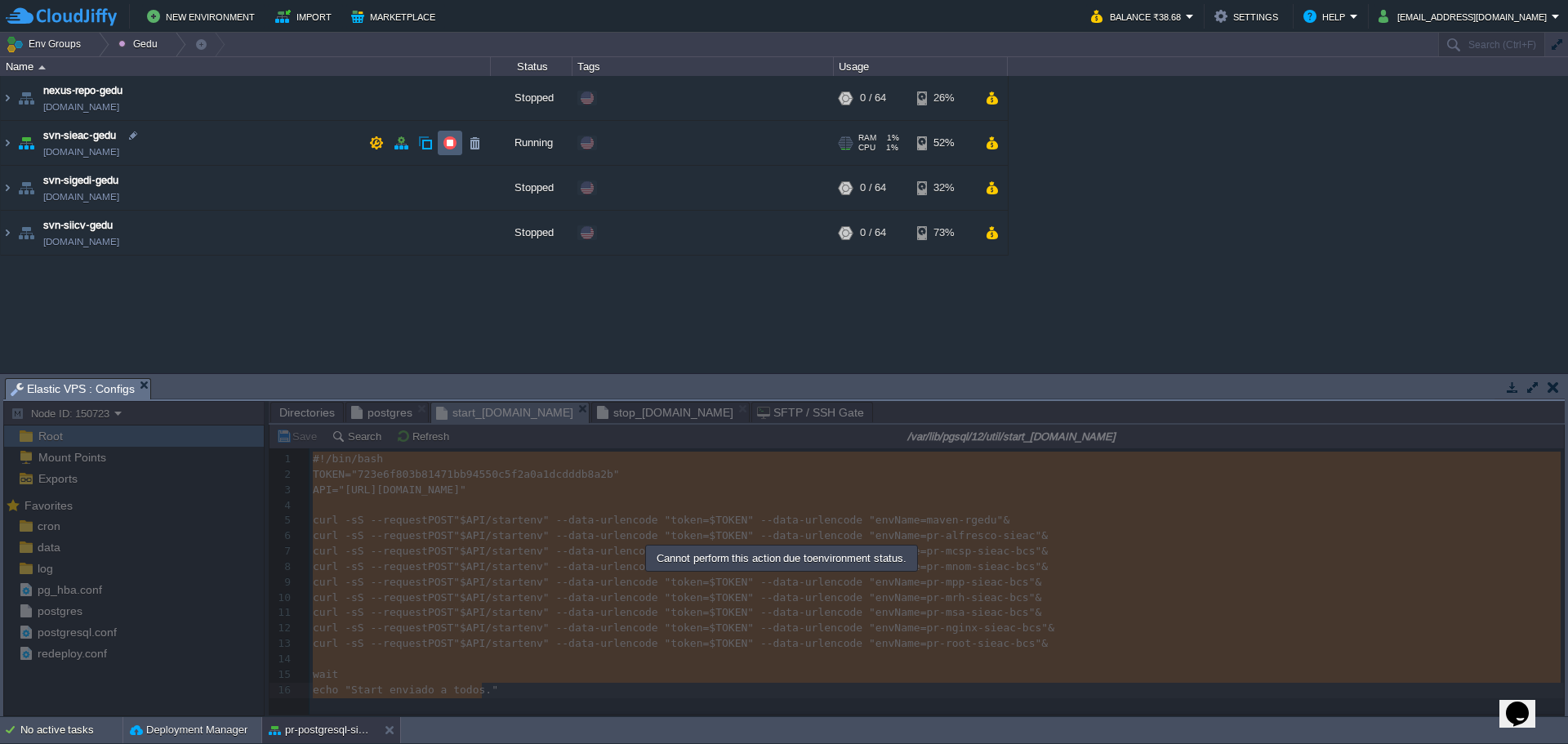
click at [453, 151] on td at bounding box center [450, 143] width 25 height 25
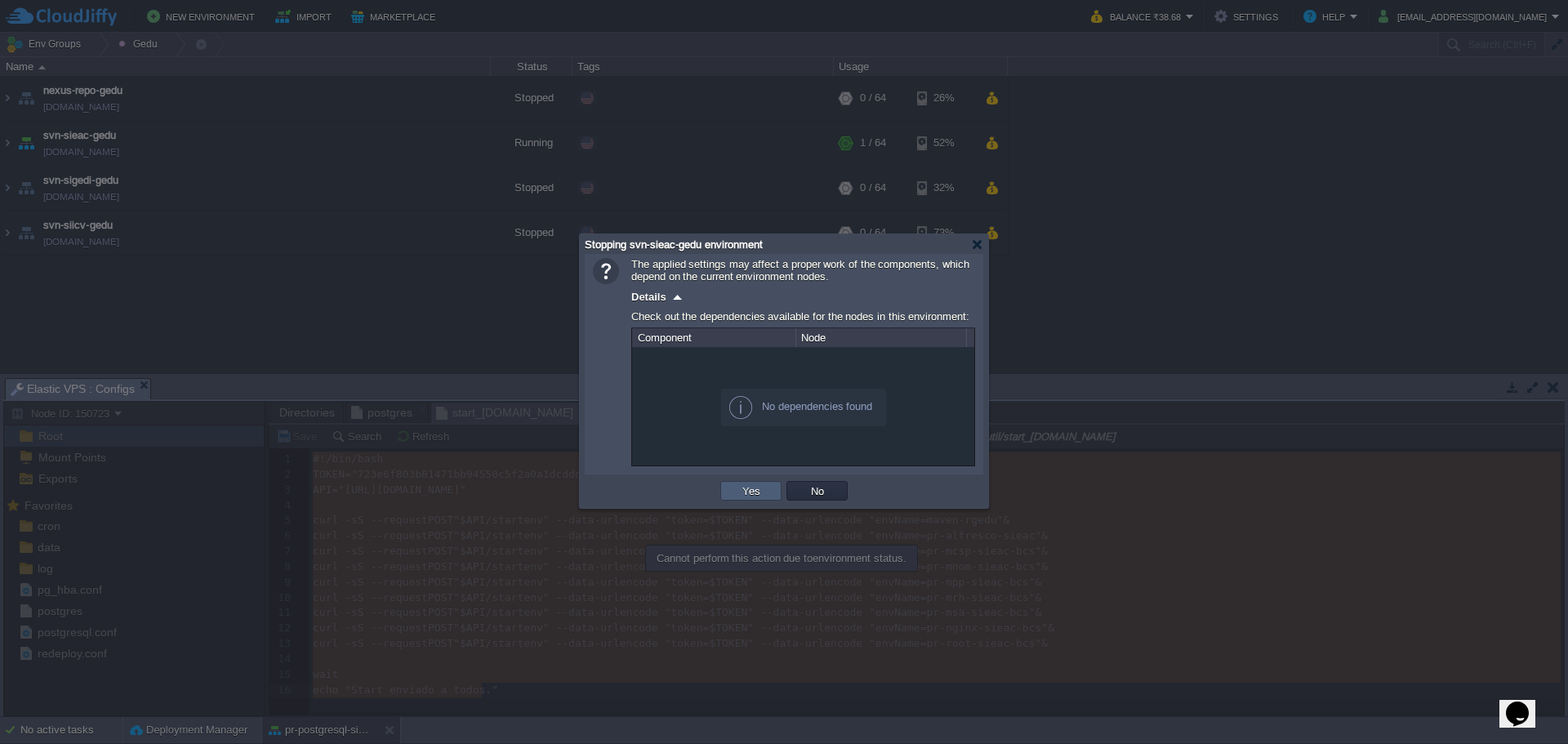
click at [768, 490] on td "Yes" at bounding box center [750, 490] width 61 height 19
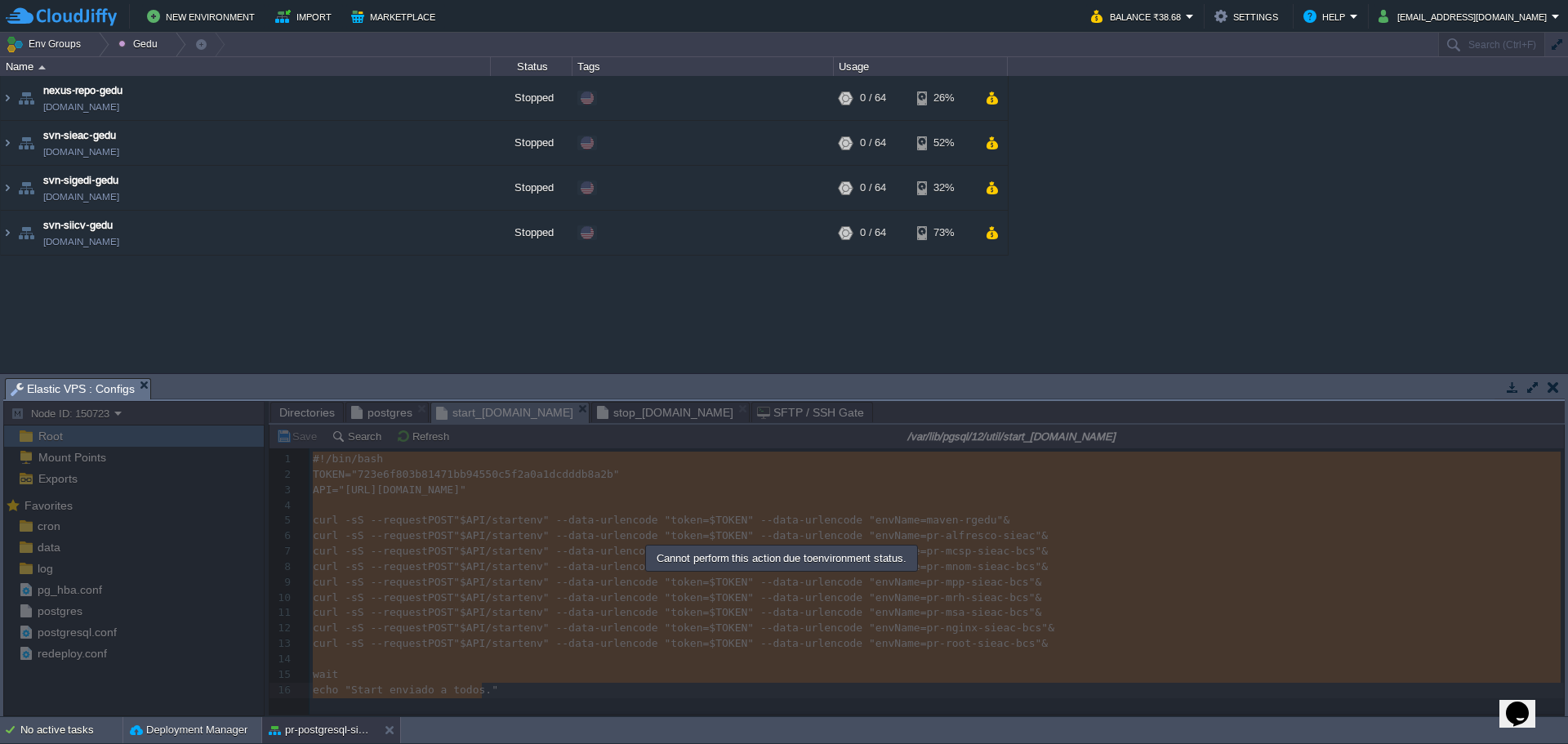
click at [497, 531] on div at bounding box center [784, 558] width 1561 height 315
drag, startPoint x: 45, startPoint y: 38, endPoint x: 93, endPoint y: 63, distance: 54.1
click at [45, 37] on button "Env Groups" at bounding box center [46, 44] width 81 height 23
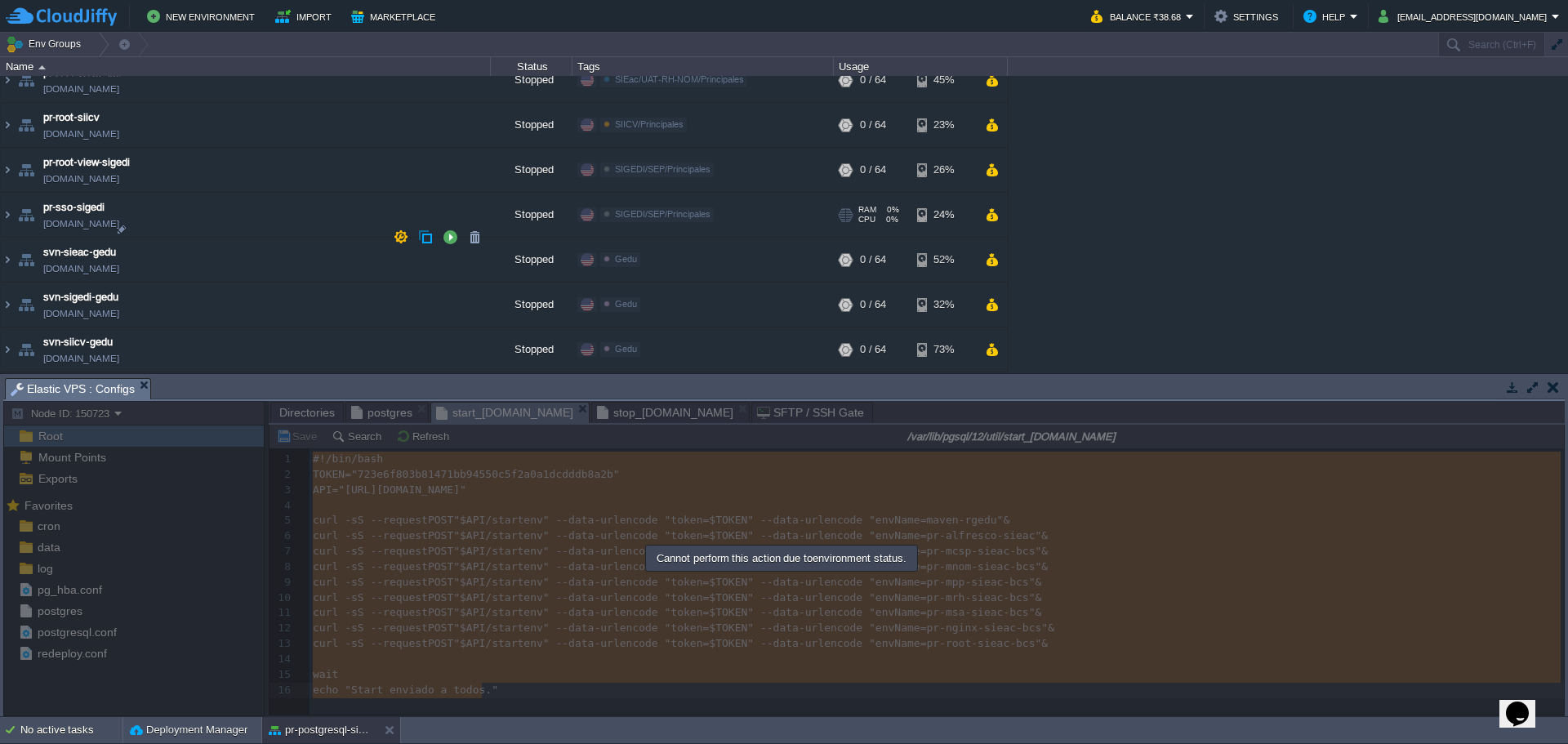
scroll to position [2464, 0]
